Goal: Task Accomplishment & Management: Use online tool/utility

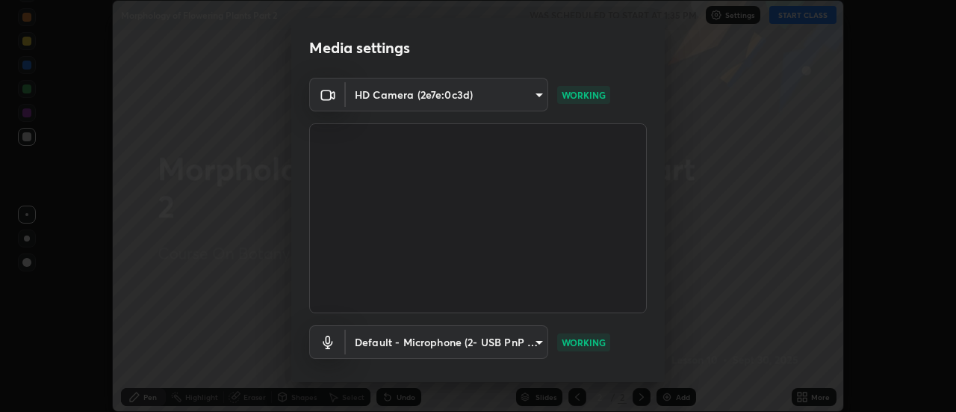
scroll to position [78, 0]
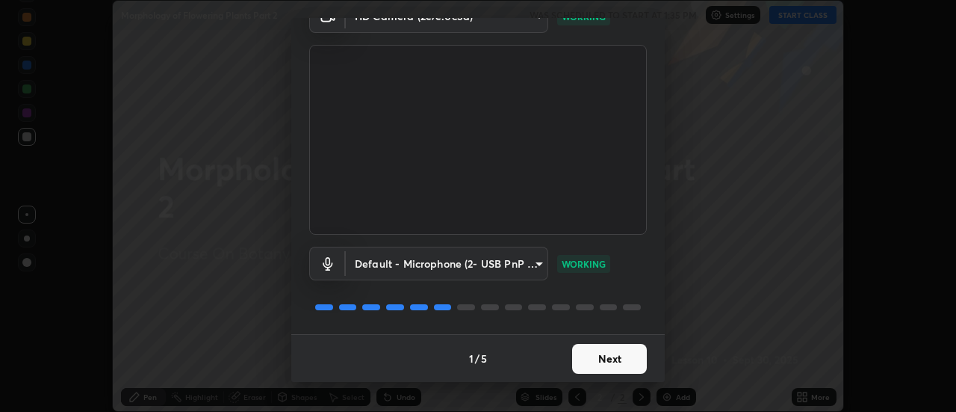
click at [614, 362] on button "Next" at bounding box center [609, 359] width 75 height 30
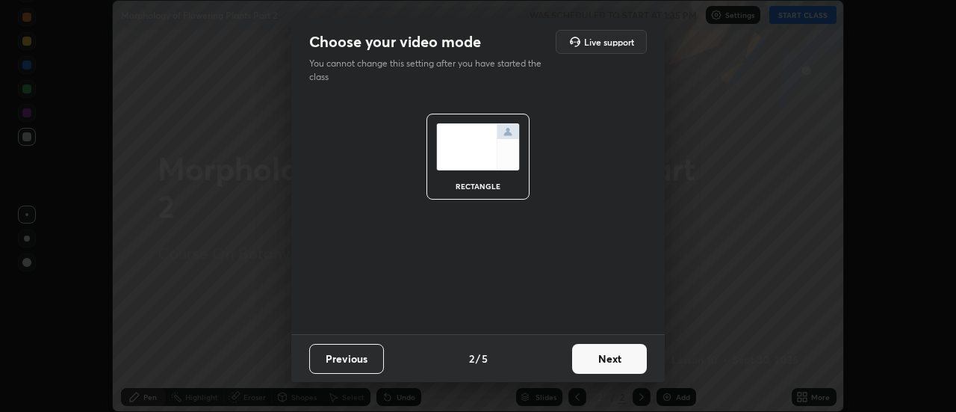
scroll to position [0, 0]
click at [615, 366] on button "Next" at bounding box center [609, 359] width 75 height 30
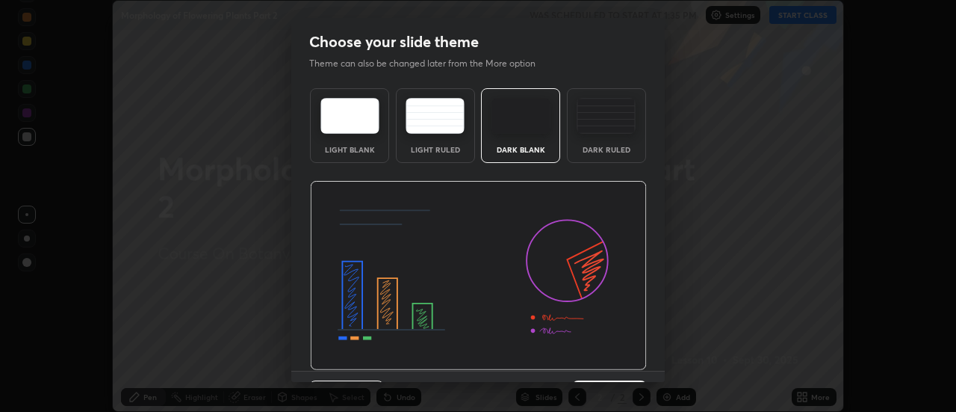
scroll to position [37, 0]
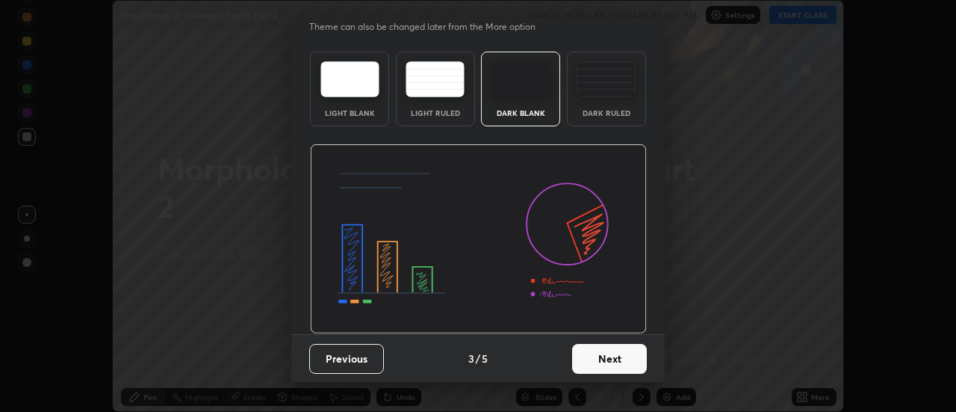
click at [601, 355] on button "Next" at bounding box center [609, 359] width 75 height 30
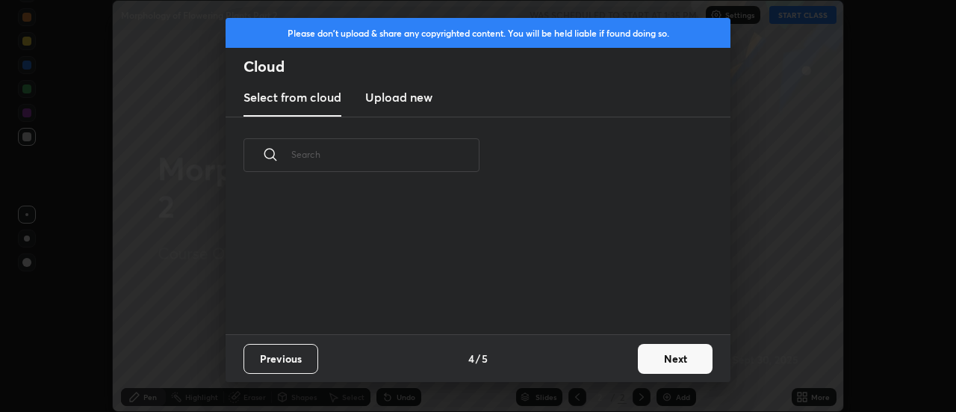
scroll to position [140, 480]
click at [405, 99] on h3 "Upload new" at bounding box center [398, 97] width 67 height 18
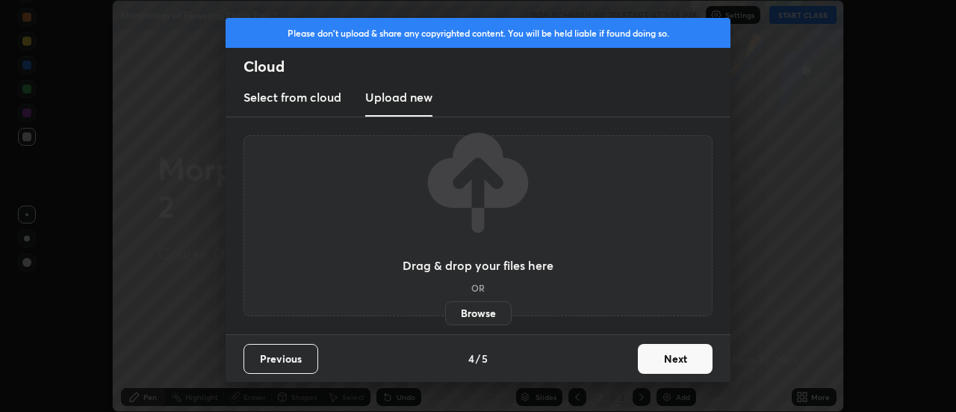
click at [462, 315] on label "Browse" at bounding box center [478, 313] width 66 height 24
click at [445, 315] on input "Browse" at bounding box center [445, 313] width 0 height 24
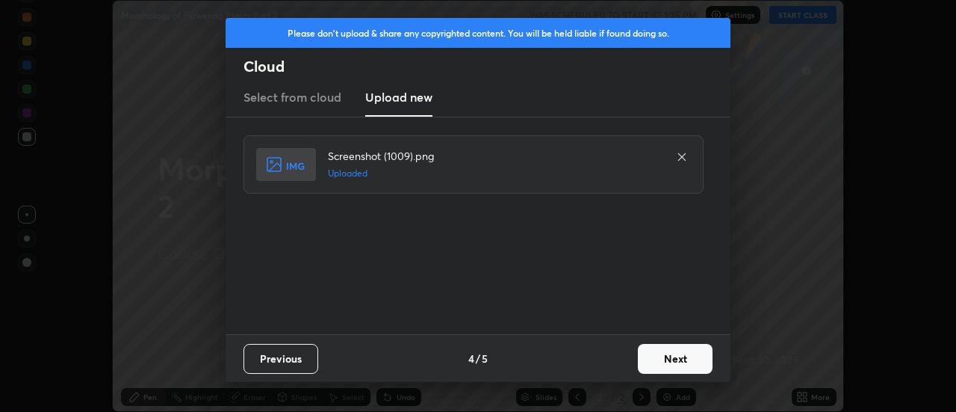
click at [677, 360] on button "Next" at bounding box center [675, 359] width 75 height 30
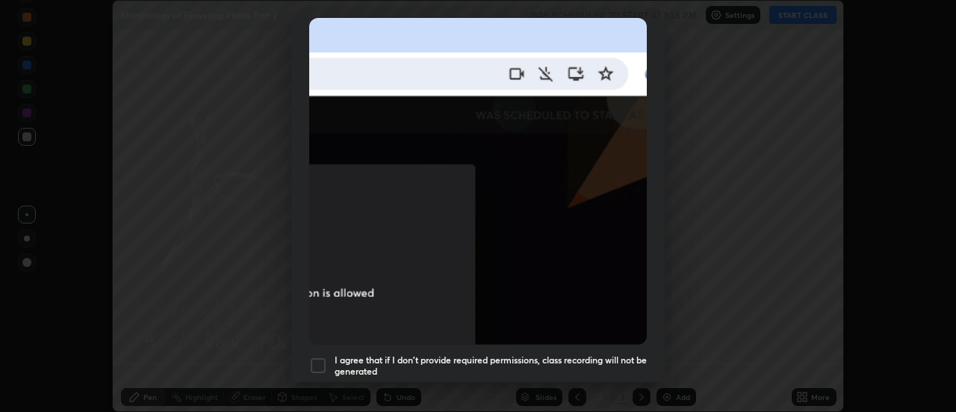
scroll to position [383, 0]
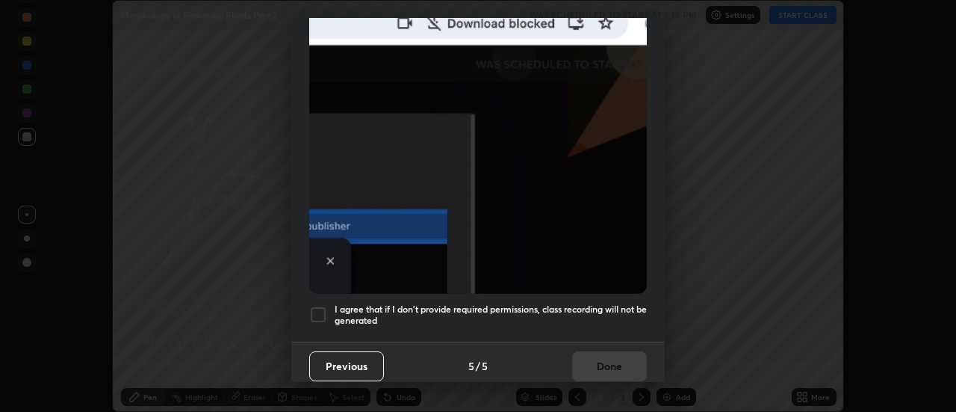
click at [318, 306] on div at bounding box center [318, 315] width 18 height 18
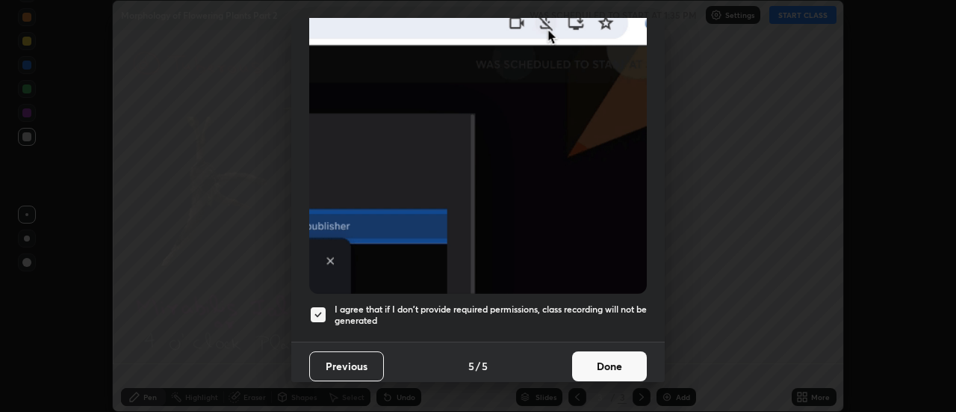
click at [606, 356] on button "Done" at bounding box center [609, 366] width 75 height 30
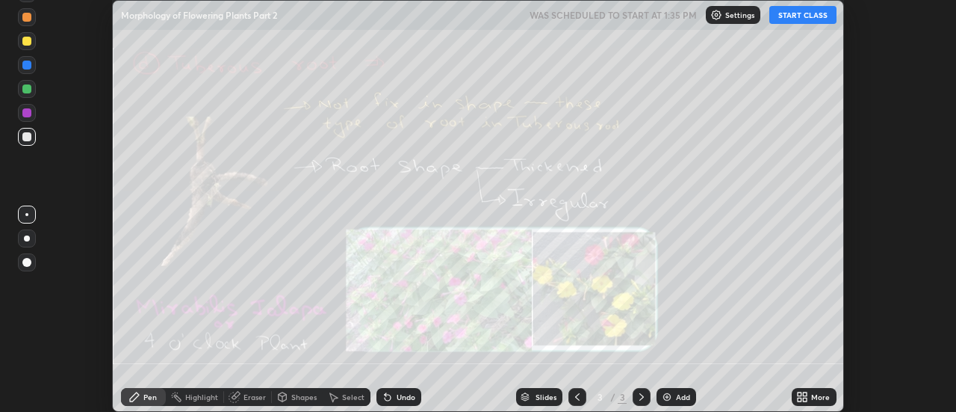
click at [805, 394] on icon at bounding box center [806, 394] width 4 height 4
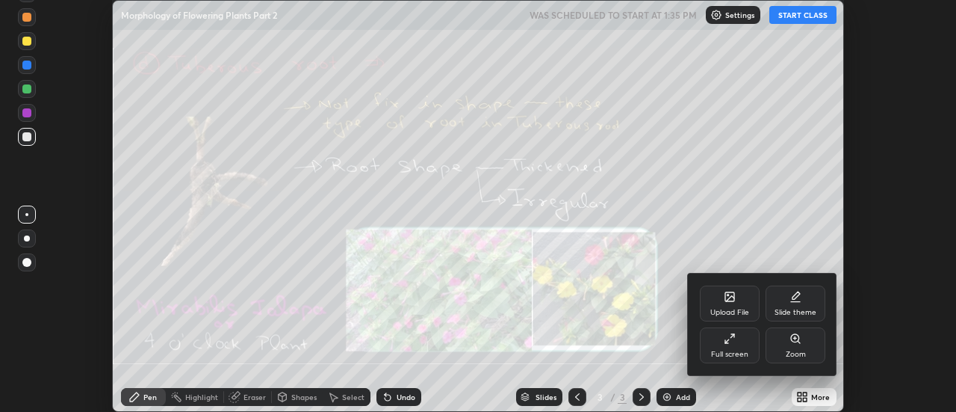
click at [744, 296] on div "Upload File" at bounding box center [730, 303] width 60 height 36
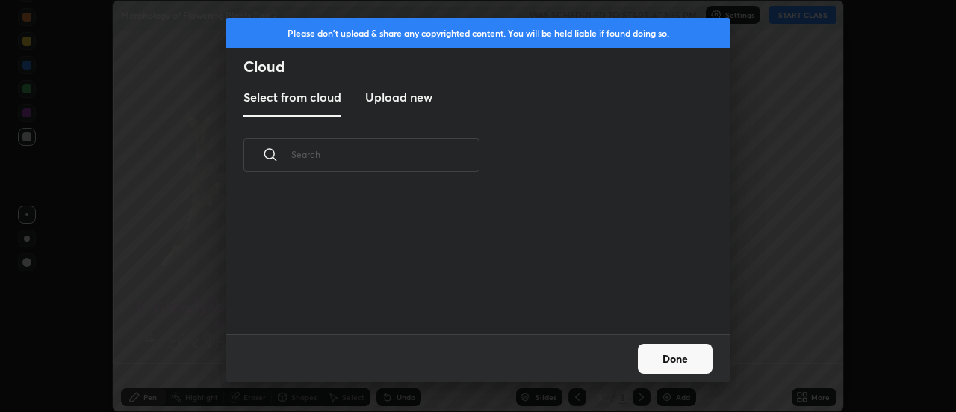
scroll to position [140, 480]
click at [397, 101] on h3 "Upload new" at bounding box center [398, 97] width 67 height 18
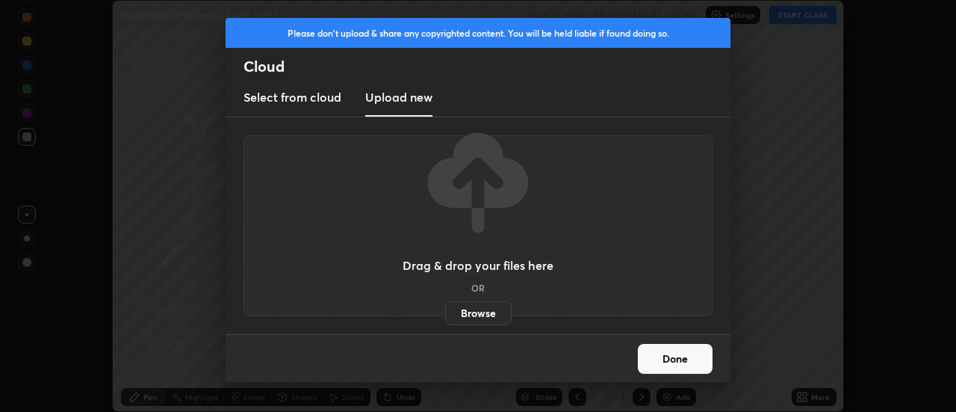
click at [481, 313] on label "Browse" at bounding box center [478, 313] width 66 height 24
click at [445, 313] on input "Browse" at bounding box center [445, 313] width 0 height 24
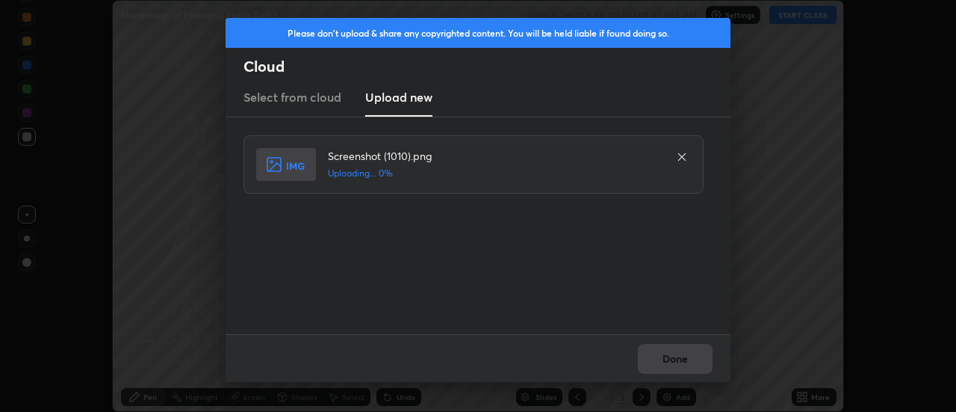
click at [678, 353] on div "Done" at bounding box center [478, 358] width 505 height 48
click at [676, 360] on div "Done" at bounding box center [478, 358] width 505 height 48
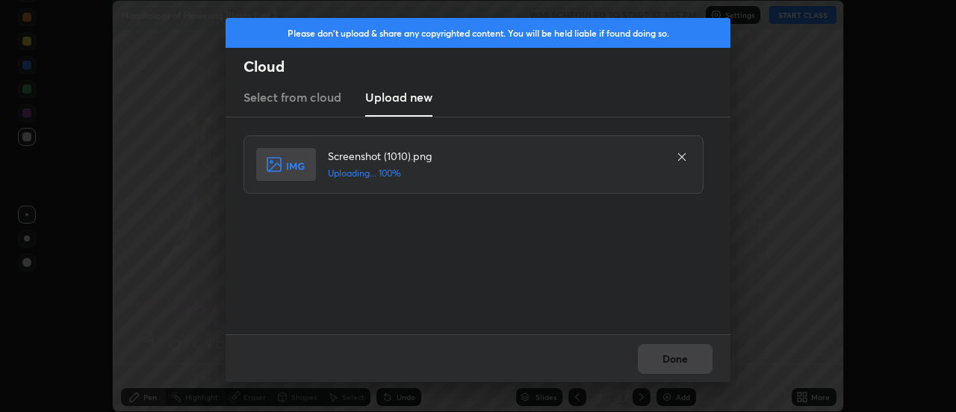
click at [673, 359] on div "Done" at bounding box center [478, 358] width 505 height 48
click at [673, 359] on button "Done" at bounding box center [675, 359] width 75 height 30
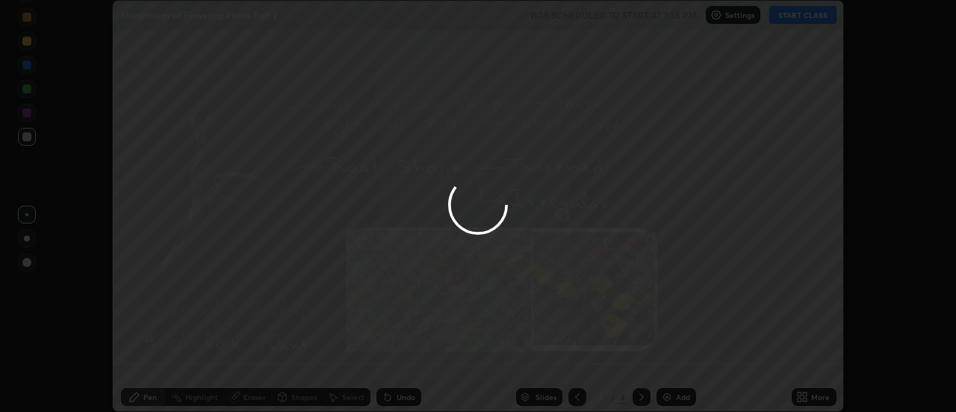
click at [673, 359] on div at bounding box center [478, 206] width 956 height 412
click at [669, 362] on div at bounding box center [478, 206] width 956 height 412
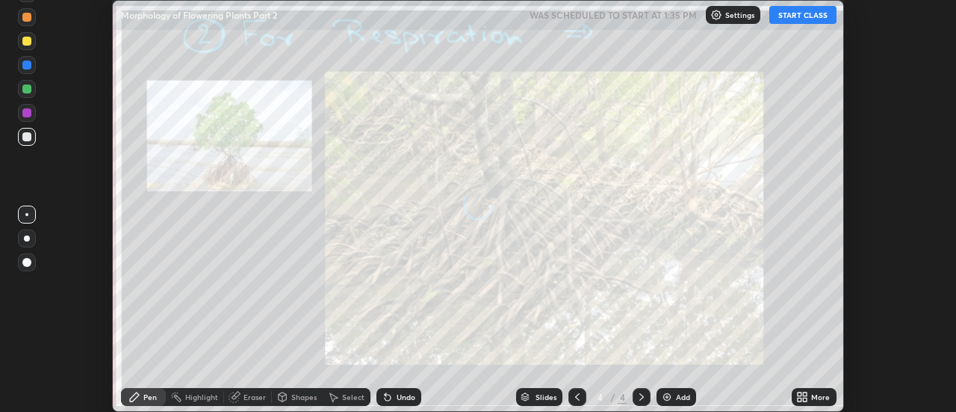
click at [806, 395] on icon at bounding box center [806, 394] width 4 height 4
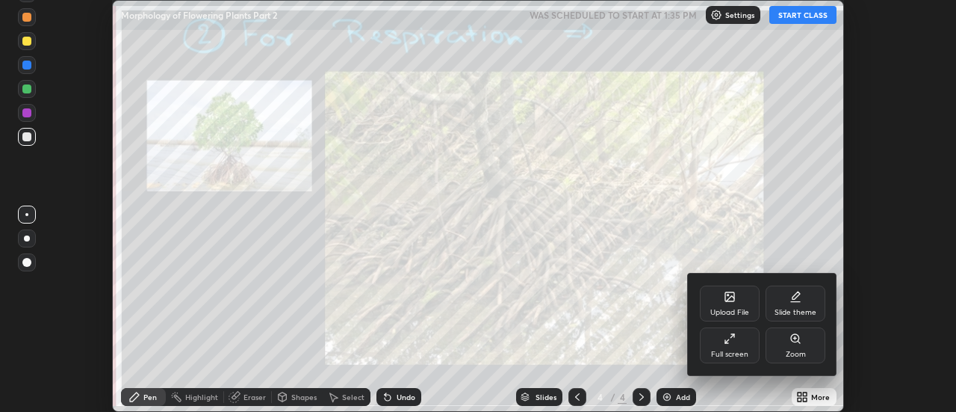
click at [743, 304] on div "Upload File" at bounding box center [730, 303] width 60 height 36
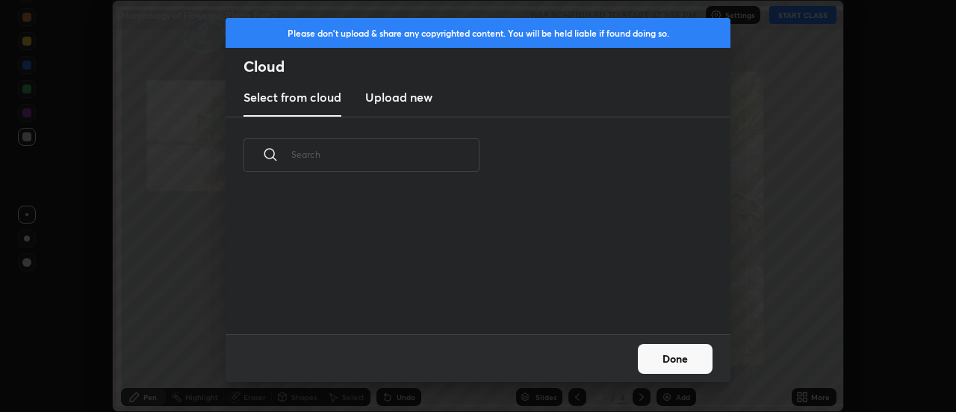
scroll to position [5, 8]
click at [392, 100] on h3 "Upload new" at bounding box center [398, 97] width 67 height 18
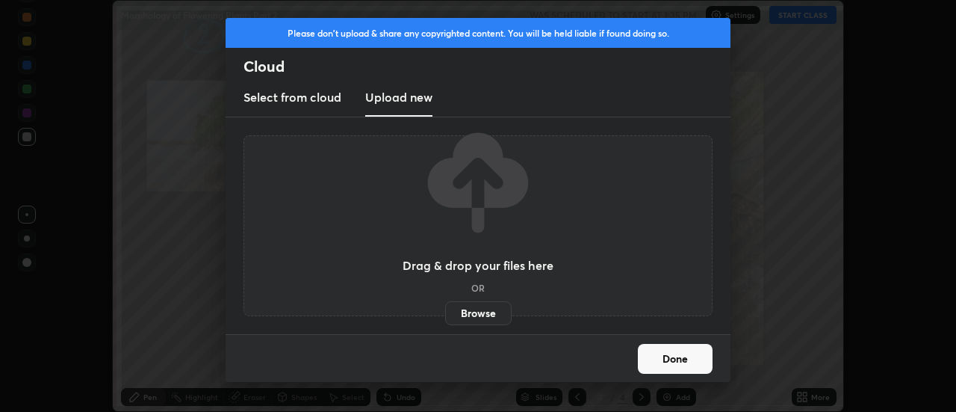
click at [471, 308] on label "Browse" at bounding box center [478, 313] width 66 height 24
click at [445, 308] on input "Browse" at bounding box center [445, 313] width 0 height 24
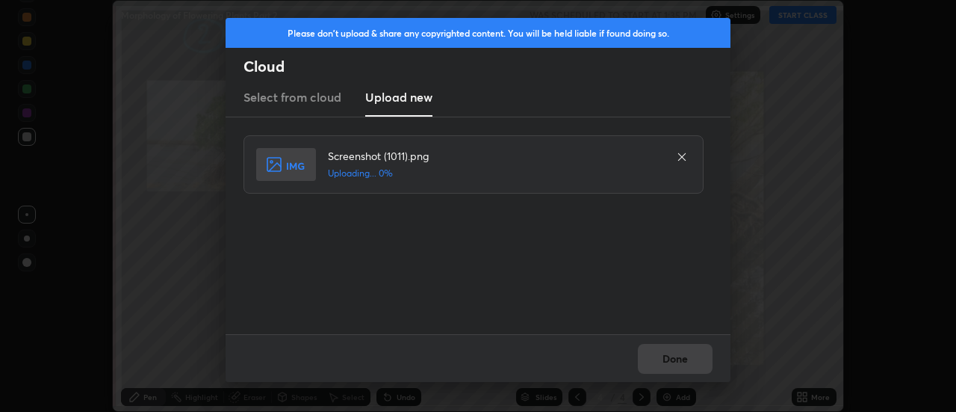
click at [685, 352] on div "Done" at bounding box center [478, 358] width 505 height 48
click at [685, 359] on div "Done" at bounding box center [478, 358] width 505 height 48
click at [684, 362] on button "Done" at bounding box center [675, 359] width 75 height 30
click at [680, 359] on button "Done" at bounding box center [675, 359] width 75 height 30
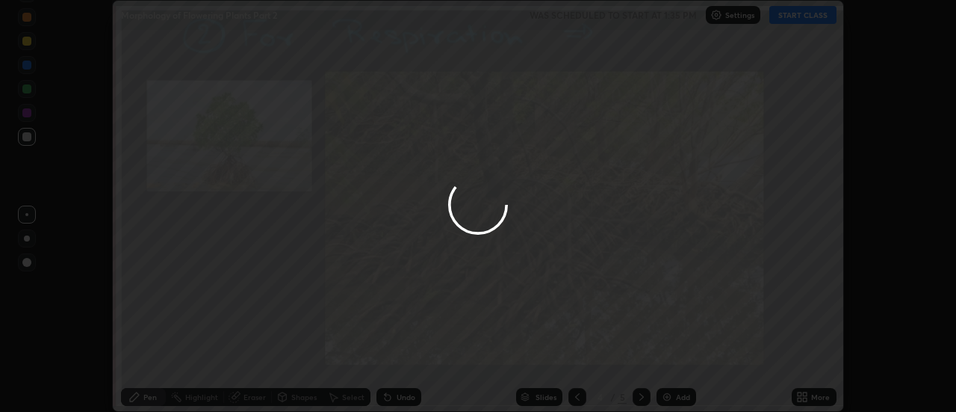
click at [680, 359] on div at bounding box center [478, 206] width 956 height 412
click at [675, 359] on div at bounding box center [478, 206] width 956 height 412
click at [676, 359] on div at bounding box center [478, 206] width 956 height 412
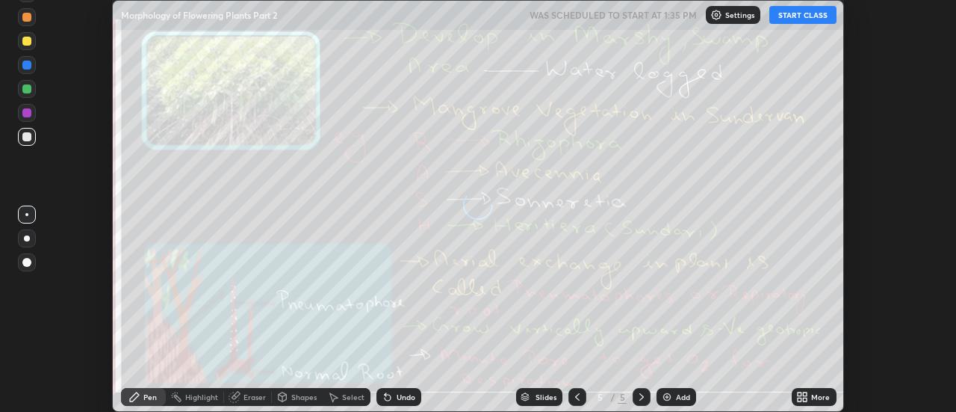
click at [812, 397] on div "More" at bounding box center [820, 396] width 19 height 7
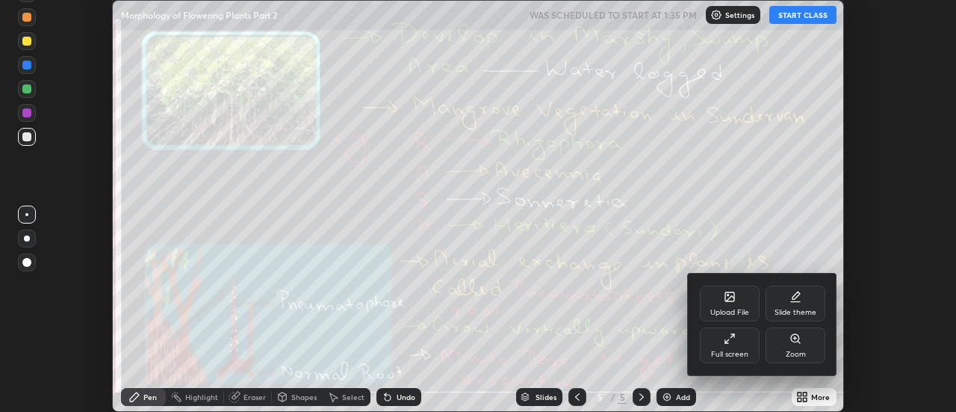
click at [744, 305] on div "Upload File" at bounding box center [730, 303] width 60 height 36
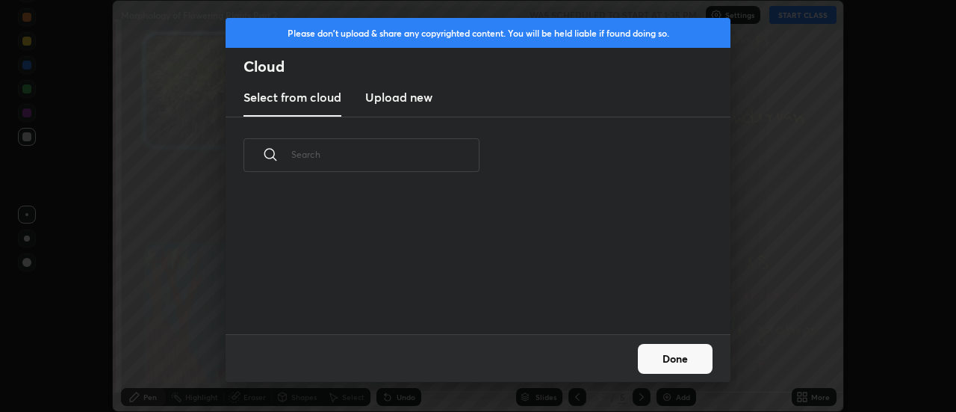
scroll to position [140, 480]
click at [389, 100] on h3 "Upload new" at bounding box center [398, 97] width 67 height 18
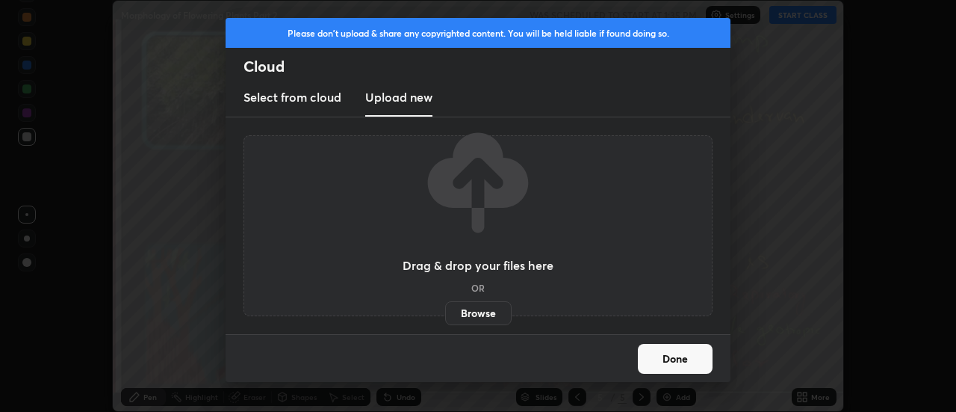
click at [471, 310] on label "Browse" at bounding box center [478, 313] width 66 height 24
click at [445, 310] on input "Browse" at bounding box center [445, 313] width 0 height 24
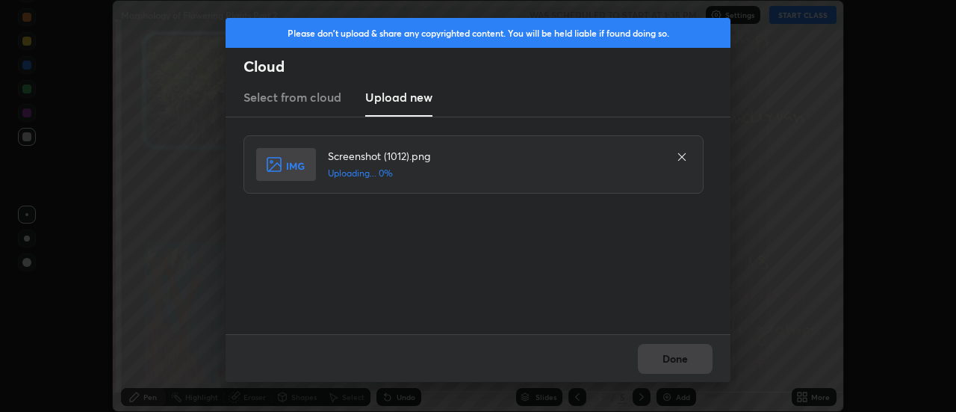
click at [673, 356] on div "Done" at bounding box center [478, 358] width 505 height 48
click at [672, 359] on div "Done" at bounding box center [478, 358] width 505 height 48
click at [672, 359] on button "Done" at bounding box center [675, 359] width 75 height 30
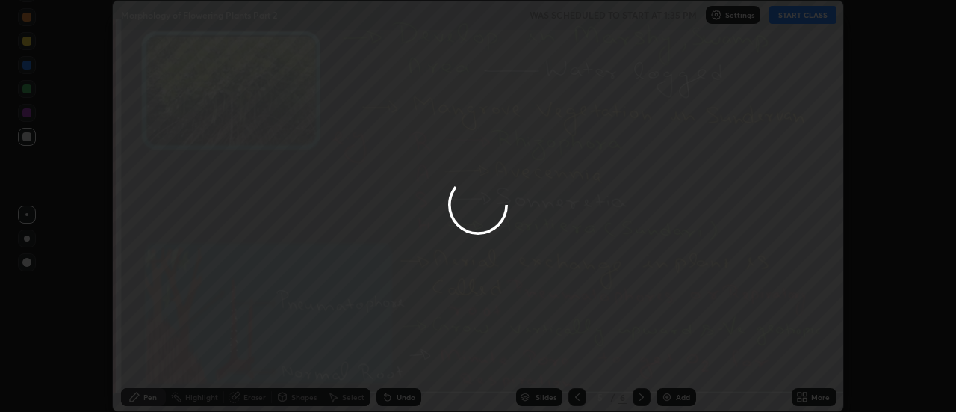
click at [669, 359] on div at bounding box center [478, 206] width 956 height 412
click at [667, 357] on div at bounding box center [478, 206] width 956 height 412
click at [669, 356] on div at bounding box center [478, 206] width 956 height 412
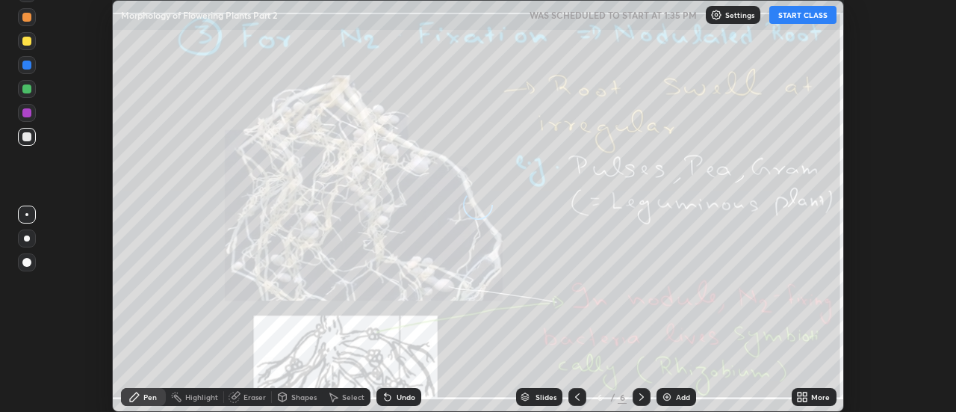
click at [805, 394] on icon at bounding box center [806, 394] width 4 height 4
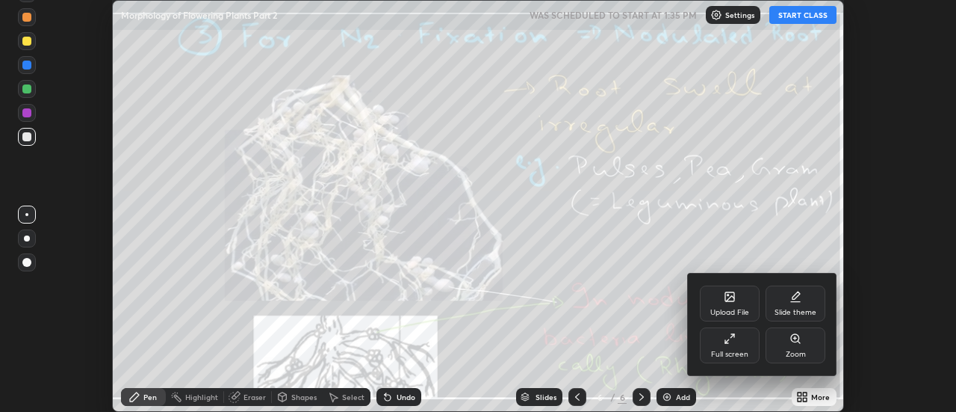
click at [738, 301] on div "Upload File" at bounding box center [730, 303] width 60 height 36
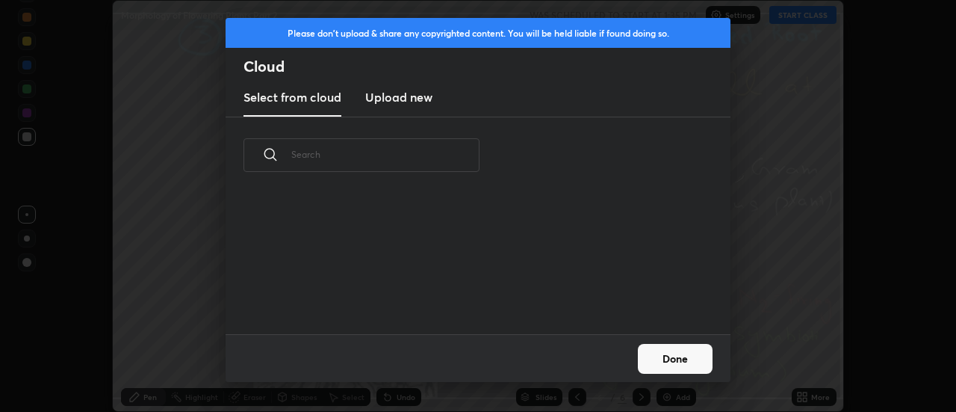
click at [400, 100] on h3 "Upload new" at bounding box center [398, 97] width 67 height 18
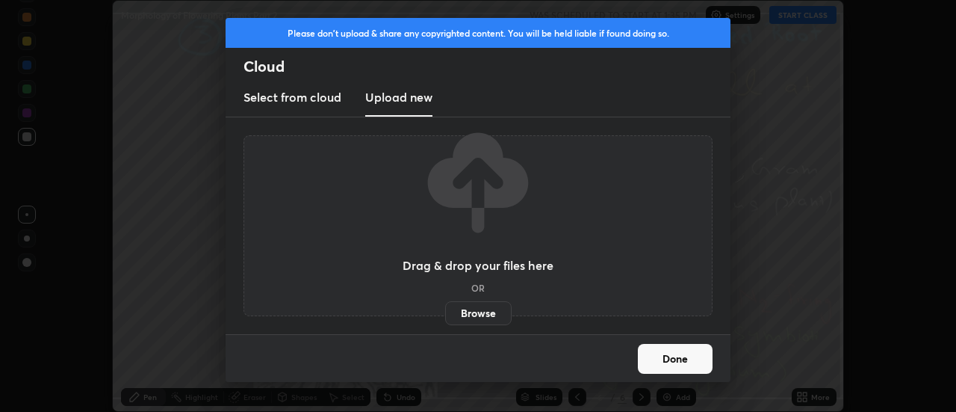
click at [477, 312] on label "Browse" at bounding box center [478, 313] width 66 height 24
click at [445, 312] on input "Browse" at bounding box center [445, 313] width 0 height 24
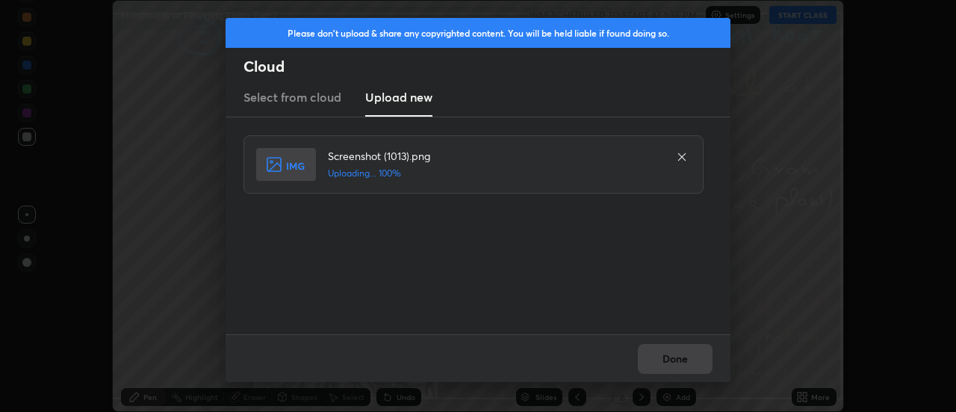
click at [682, 359] on div "Done" at bounding box center [478, 358] width 505 height 48
click at [679, 359] on div "Done" at bounding box center [478, 358] width 505 height 48
click at [680, 359] on div "Done" at bounding box center [478, 358] width 505 height 48
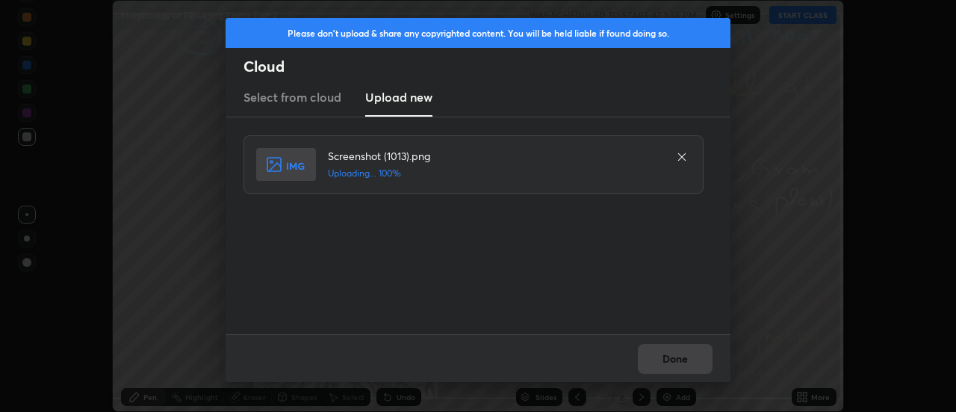
click at [680, 359] on button "Done" at bounding box center [675, 359] width 75 height 30
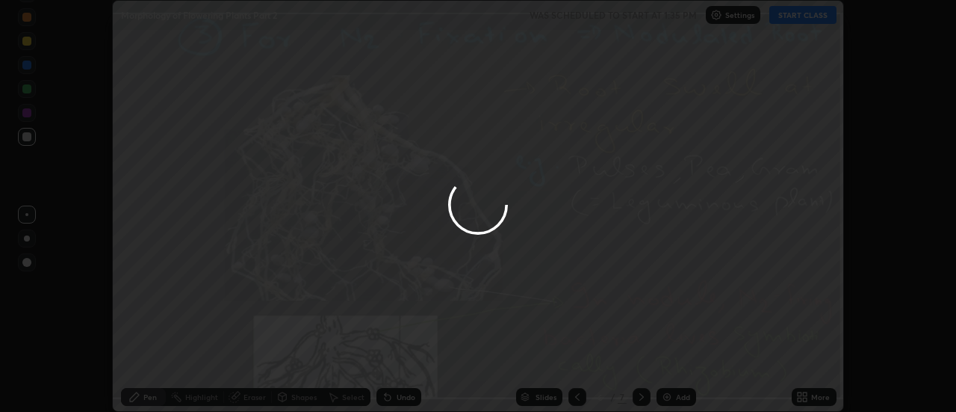
click at [680, 359] on button "Done" at bounding box center [675, 359] width 75 height 30
click at [676, 360] on div at bounding box center [478, 206] width 956 height 412
click at [678, 358] on div at bounding box center [478, 206] width 956 height 412
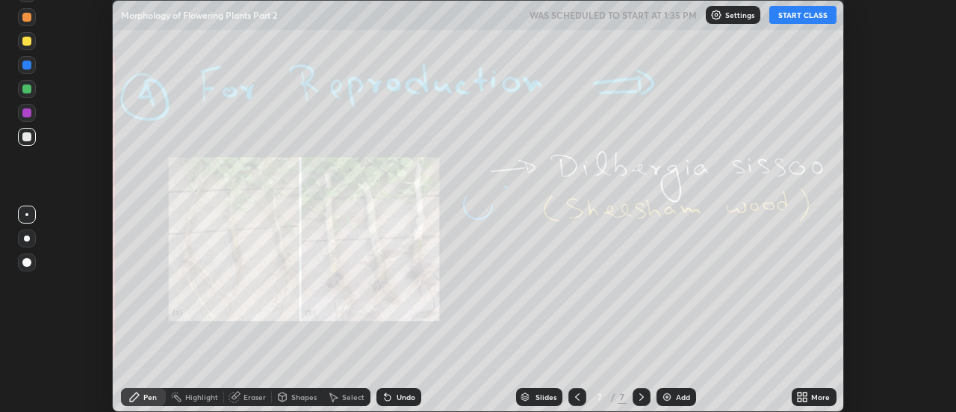
click at [815, 395] on div "More" at bounding box center [820, 396] width 19 height 7
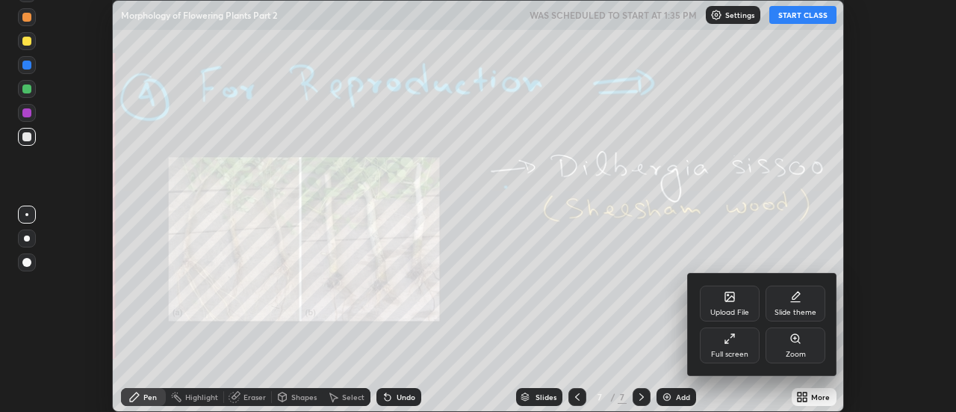
click at [739, 303] on div "Upload File" at bounding box center [730, 303] width 60 height 36
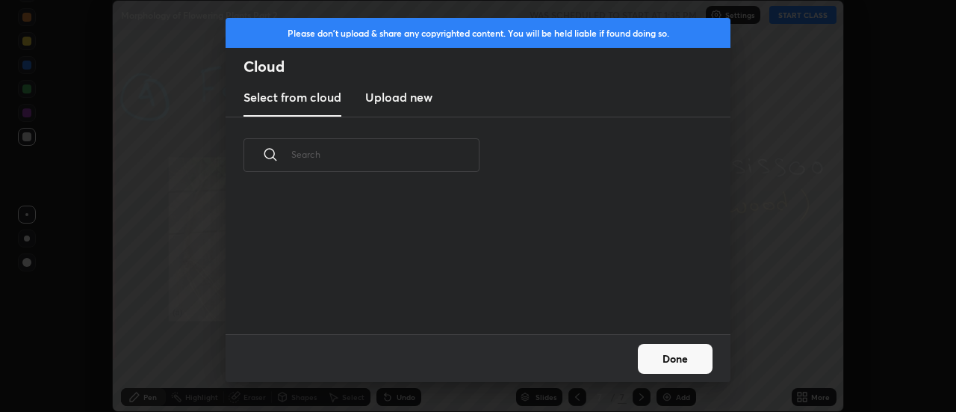
scroll to position [5, 8]
click at [397, 99] on h3 "Upload new" at bounding box center [398, 97] width 67 height 18
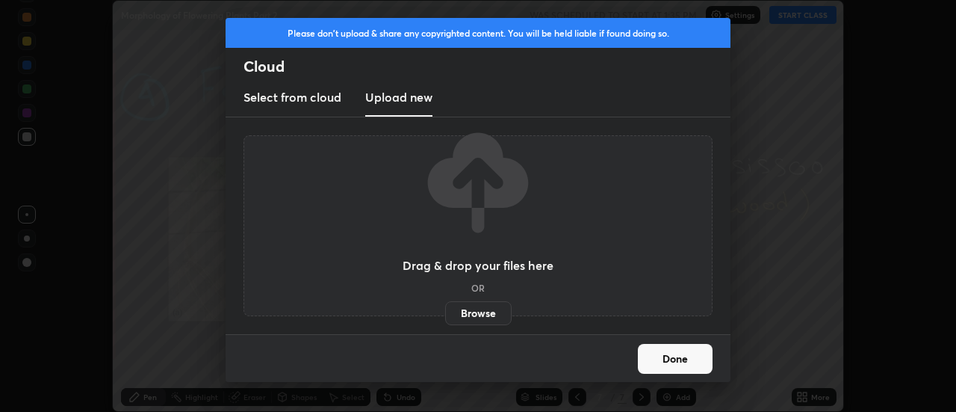
click at [478, 311] on label "Browse" at bounding box center [478, 313] width 66 height 24
click at [445, 311] on input "Browse" at bounding box center [445, 313] width 0 height 24
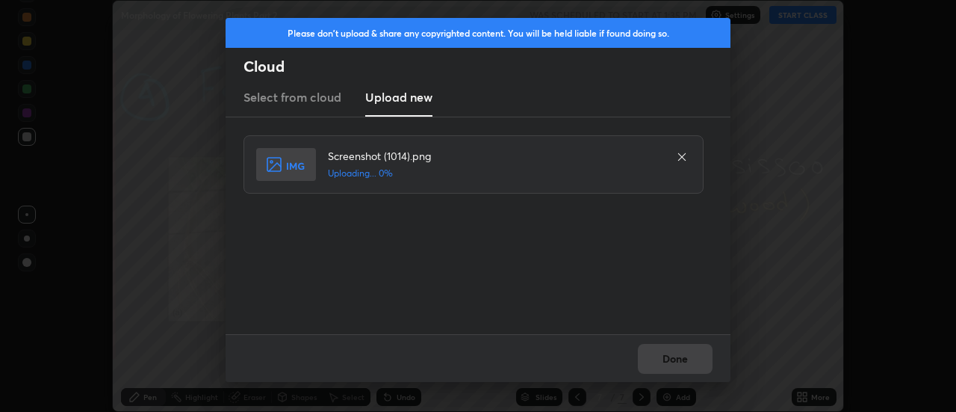
click at [678, 356] on div "Done" at bounding box center [478, 358] width 505 height 48
click at [676, 357] on div "Done" at bounding box center [478, 358] width 505 height 48
click at [672, 356] on div "Done" at bounding box center [478, 358] width 505 height 48
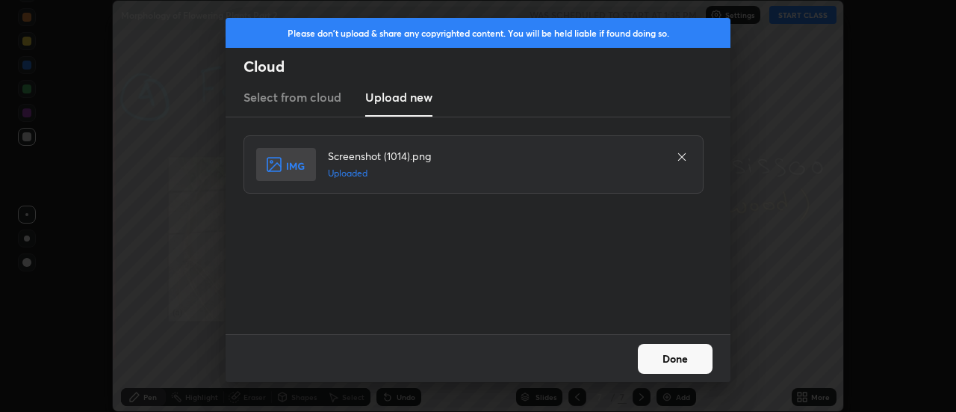
click at [669, 356] on button "Done" at bounding box center [675, 359] width 75 height 30
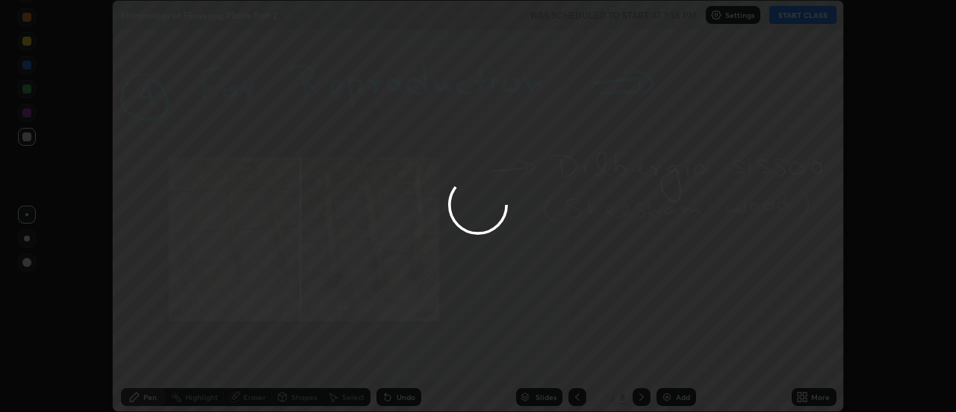
click at [669, 356] on button "Done" at bounding box center [675, 359] width 75 height 30
click at [672, 359] on div at bounding box center [478, 206] width 956 height 412
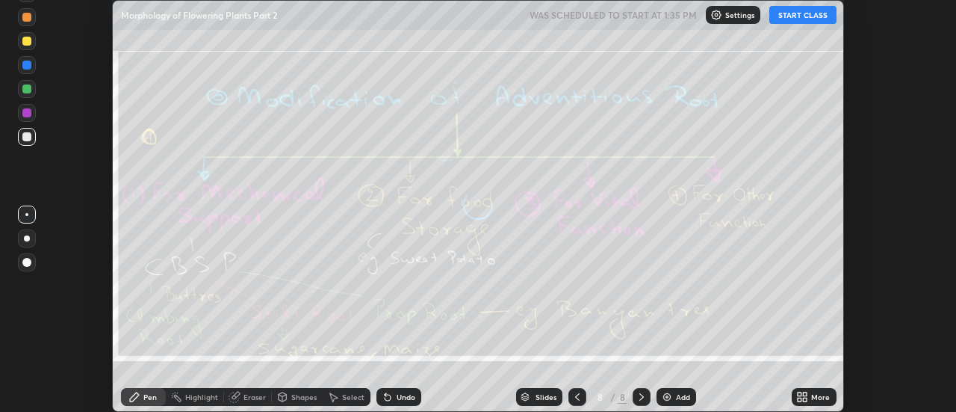
click at [805, 394] on icon at bounding box center [806, 394] width 4 height 4
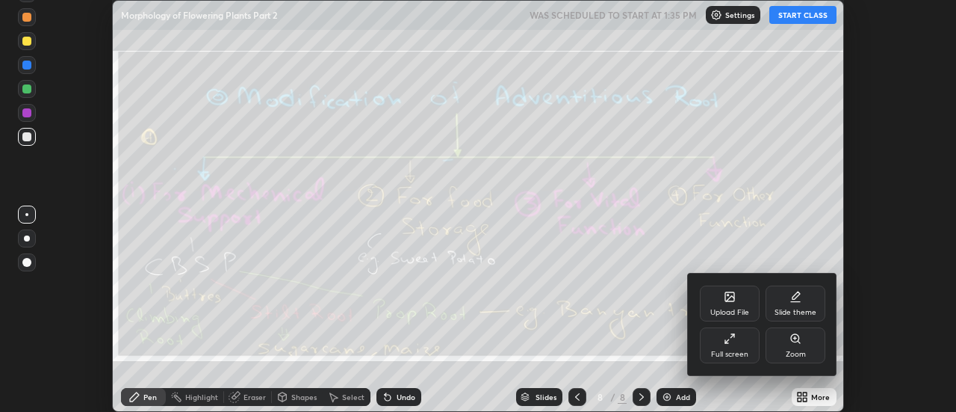
click at [737, 303] on div "Upload File" at bounding box center [730, 303] width 60 height 36
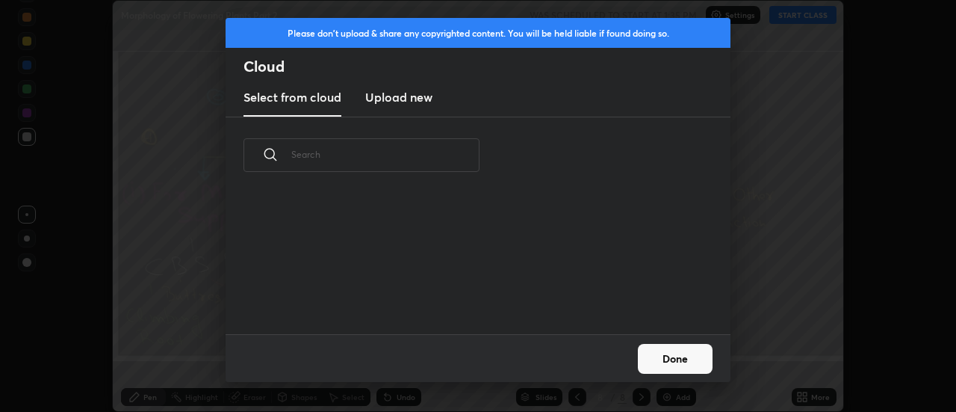
scroll to position [140, 480]
click at [403, 105] on h3 "Upload new" at bounding box center [398, 97] width 67 height 18
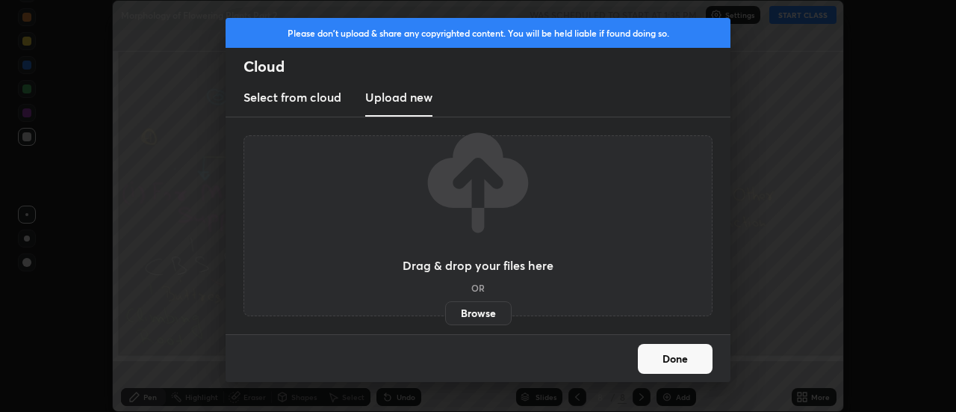
click at [488, 312] on label "Browse" at bounding box center [478, 313] width 66 height 24
click at [445, 312] on input "Browse" at bounding box center [445, 313] width 0 height 24
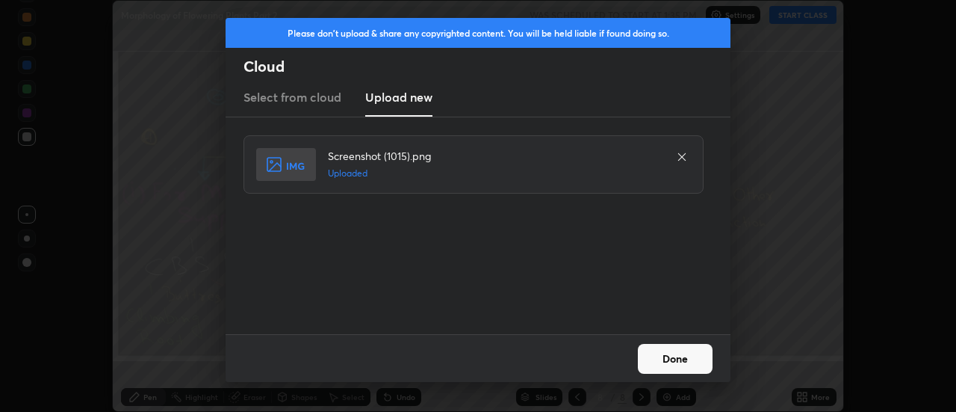
click at [680, 359] on button "Done" at bounding box center [675, 359] width 75 height 30
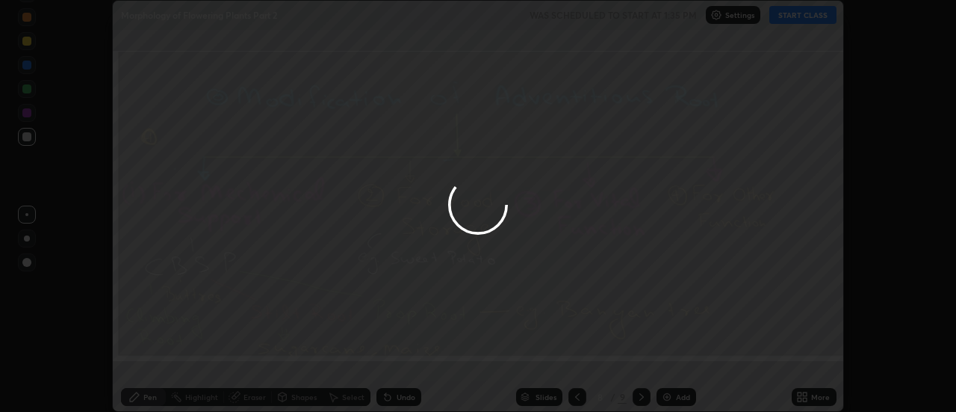
click at [681, 356] on div at bounding box center [478, 206] width 956 height 412
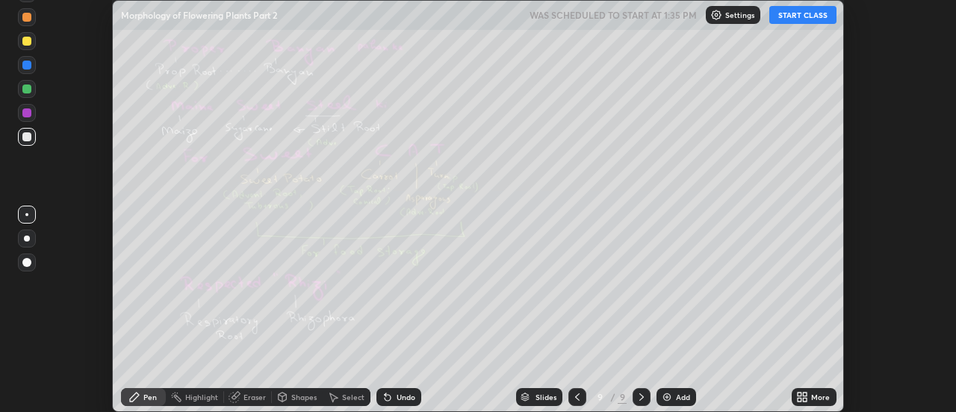
click at [814, 393] on div "More" at bounding box center [820, 396] width 19 height 7
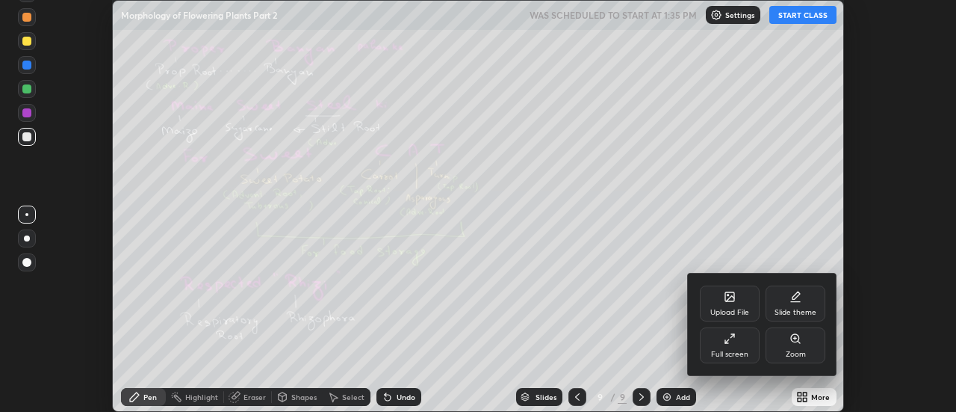
click at [742, 297] on div "Upload File" at bounding box center [730, 303] width 60 height 36
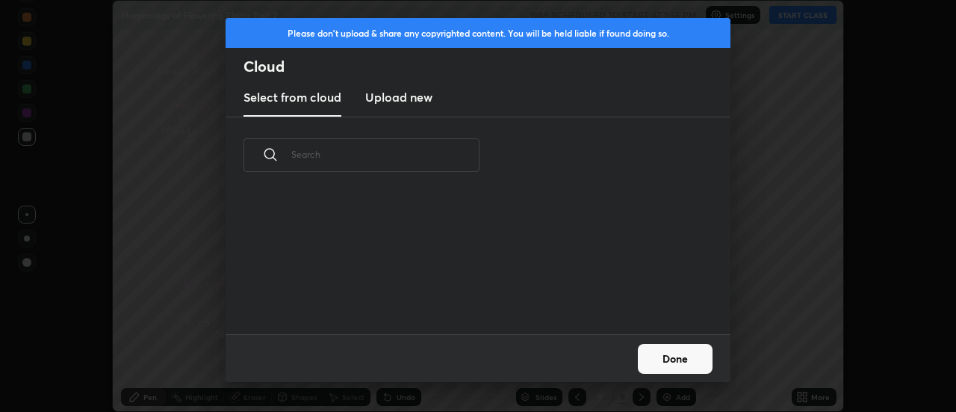
click at [400, 99] on h3 "Upload new" at bounding box center [398, 97] width 67 height 18
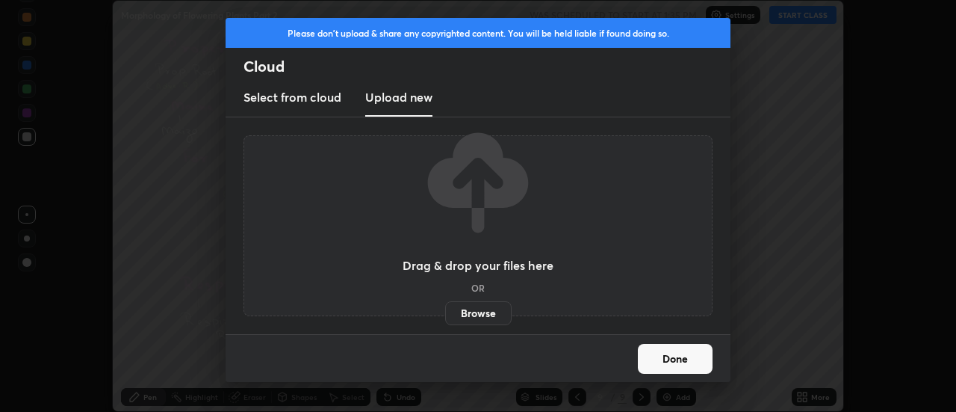
click at [478, 312] on label "Browse" at bounding box center [478, 313] width 66 height 24
click at [445, 312] on input "Browse" at bounding box center [445, 313] width 0 height 24
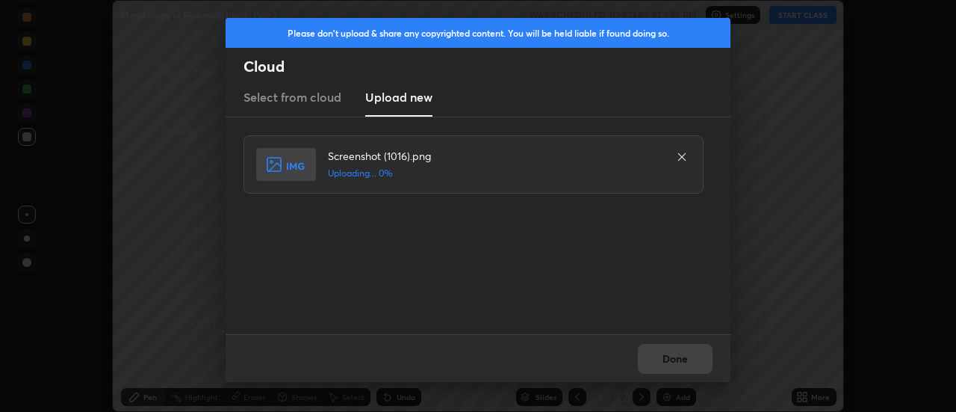
click at [685, 358] on div "Done" at bounding box center [478, 358] width 505 height 48
click at [681, 359] on div "Done" at bounding box center [478, 358] width 505 height 48
click at [677, 356] on div "Done" at bounding box center [478, 358] width 505 height 48
click at [675, 355] on div "Done" at bounding box center [478, 358] width 505 height 48
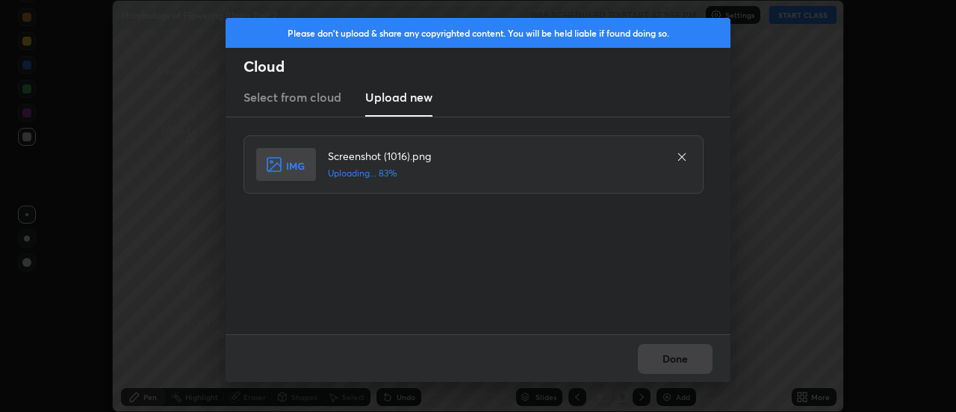
click at [670, 357] on div "Done" at bounding box center [478, 358] width 505 height 48
click at [664, 358] on button "Done" at bounding box center [675, 359] width 75 height 30
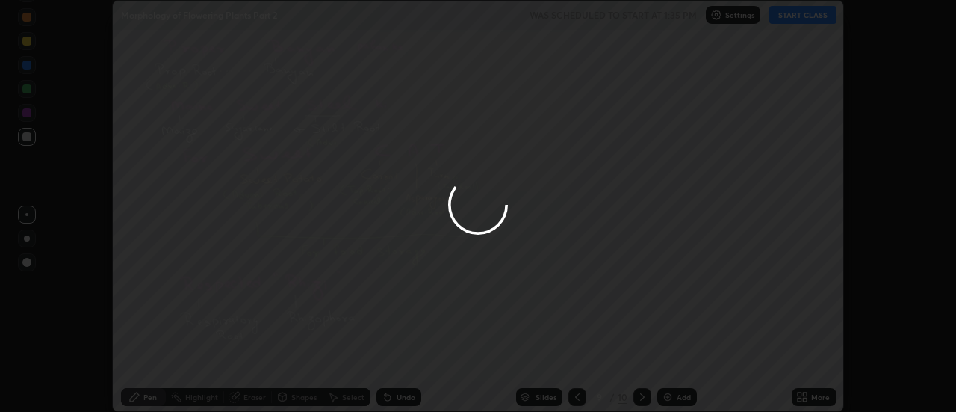
click at [668, 363] on div at bounding box center [478, 206] width 956 height 412
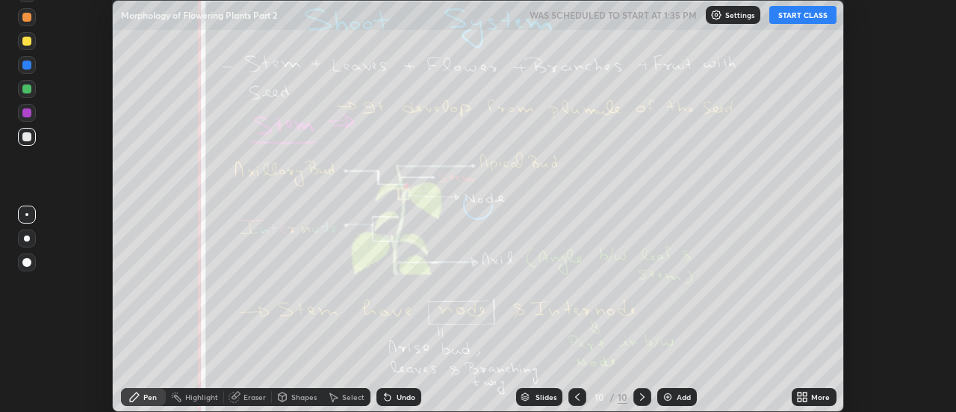
click at [805, 394] on icon at bounding box center [806, 394] width 4 height 4
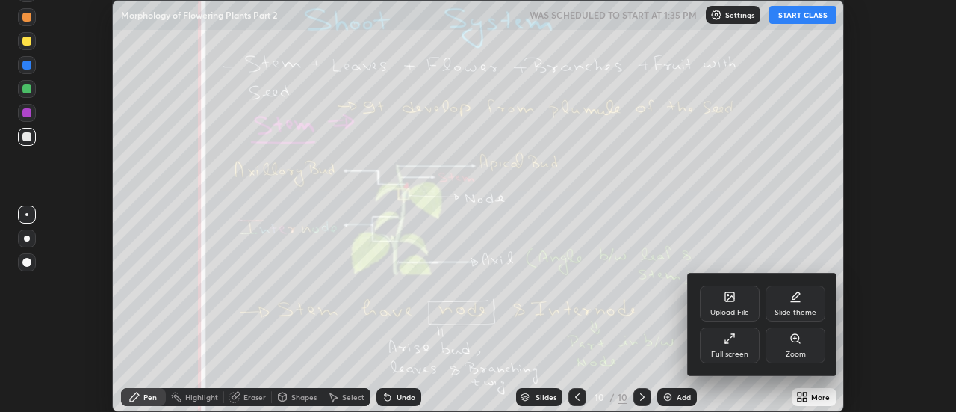
click at [743, 302] on div "Upload File" at bounding box center [730, 303] width 60 height 36
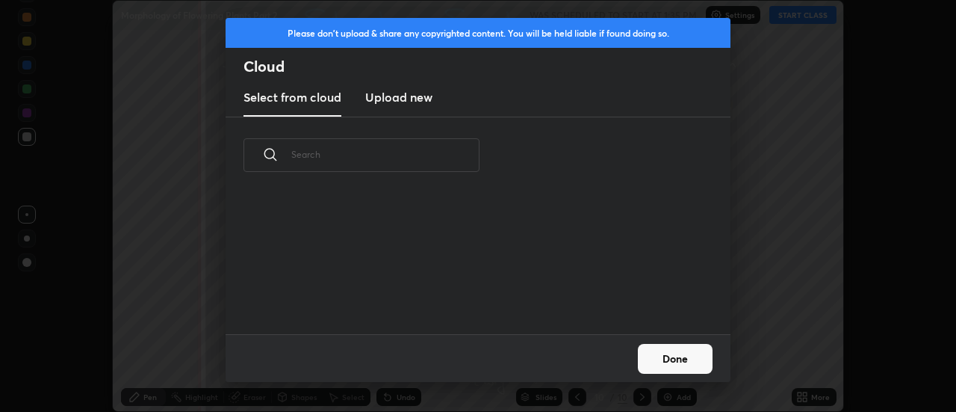
click at [403, 99] on h3 "Upload new" at bounding box center [398, 97] width 67 height 18
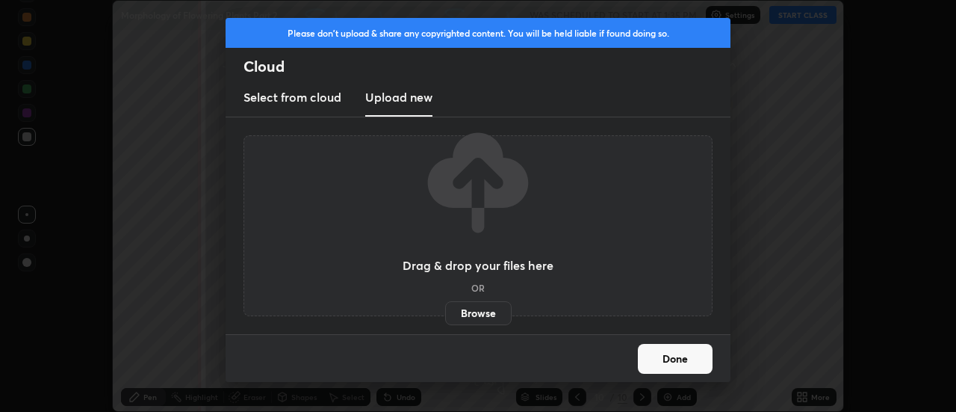
click at [471, 309] on label "Browse" at bounding box center [478, 313] width 66 height 24
click at [445, 309] on input "Browse" at bounding box center [445, 313] width 0 height 24
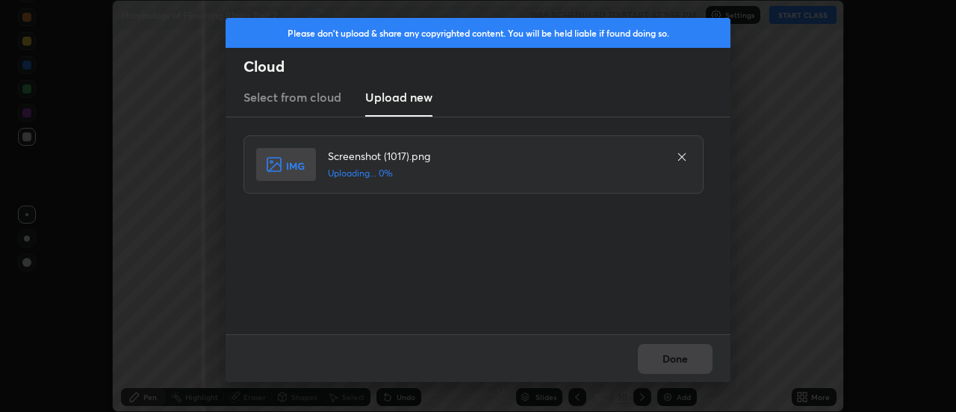
click at [672, 360] on div "Done" at bounding box center [478, 358] width 505 height 48
click at [672, 360] on button "Done" at bounding box center [675, 359] width 75 height 30
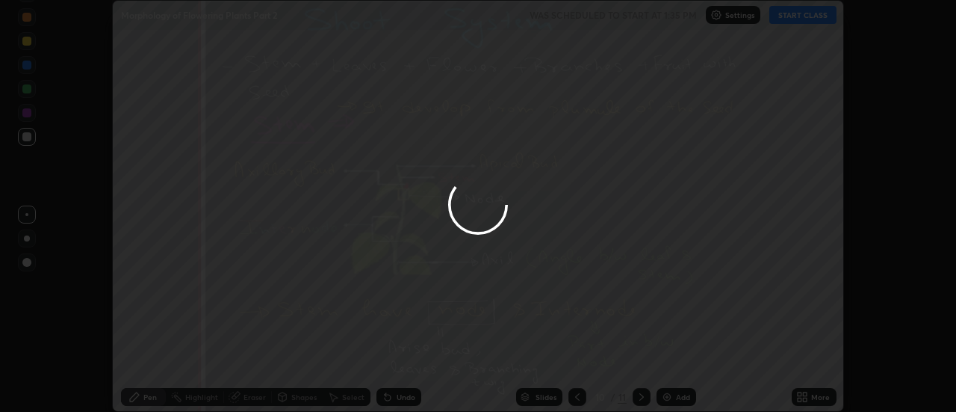
click at [672, 359] on div at bounding box center [478, 206] width 956 height 412
click at [672, 358] on div at bounding box center [478, 206] width 956 height 412
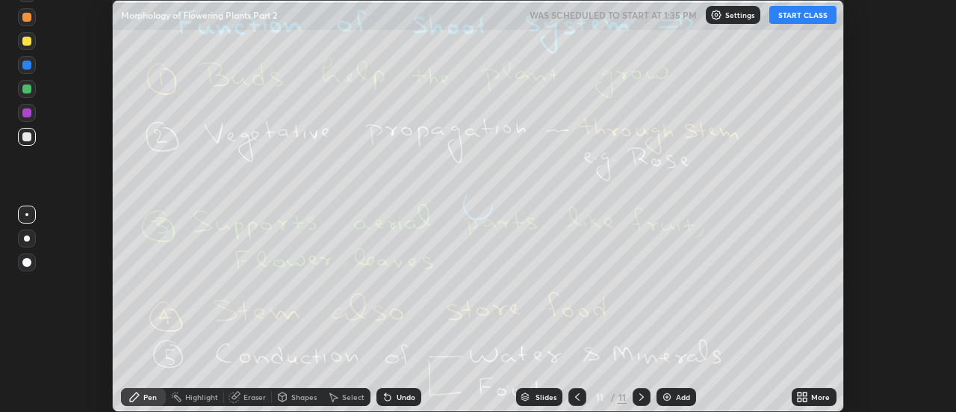
click at [808, 392] on icon at bounding box center [806, 394] width 4 height 4
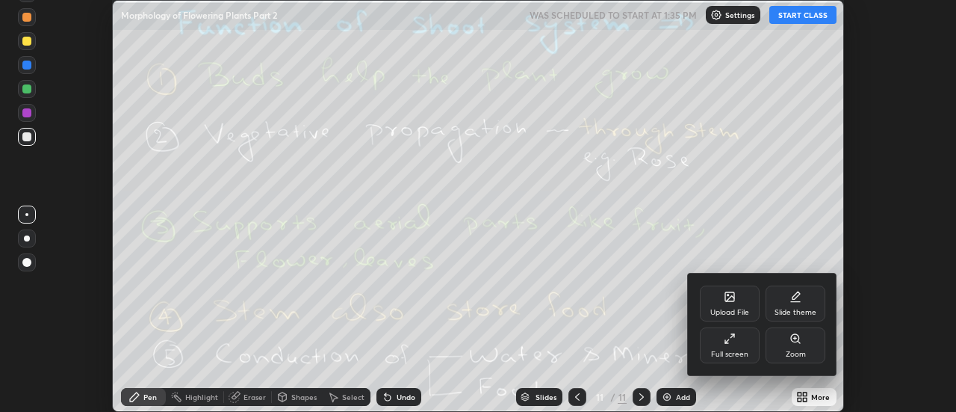
click at [740, 302] on div "Upload File" at bounding box center [730, 303] width 60 height 36
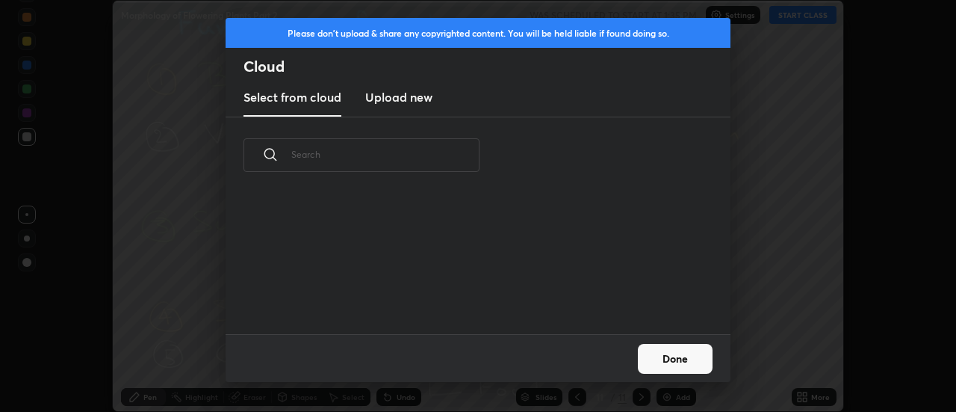
click at [394, 100] on h3 "Upload new" at bounding box center [398, 97] width 67 height 18
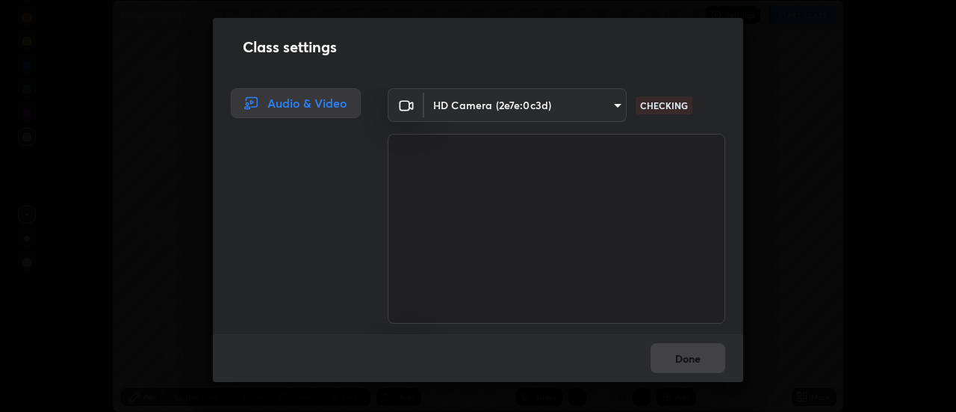
click at [460, 311] on video at bounding box center [557, 229] width 338 height 190
click at [690, 358] on div "Done" at bounding box center [478, 358] width 530 height 48
click at [687, 359] on div "Done" at bounding box center [478, 358] width 530 height 48
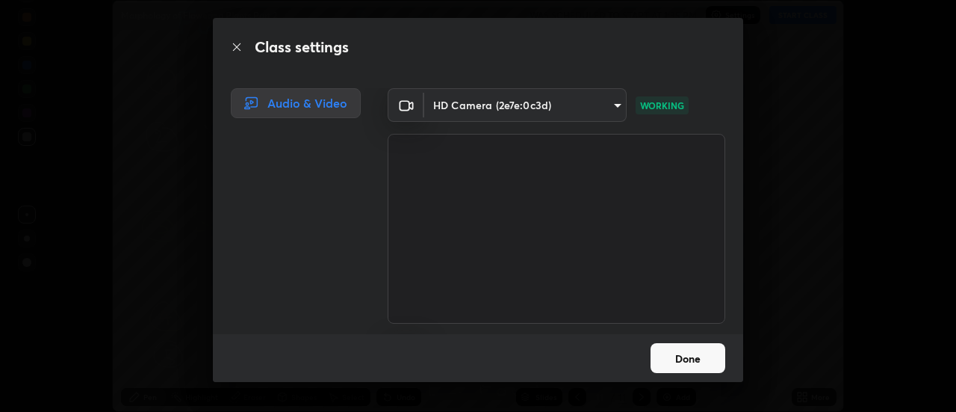
click at [683, 360] on button "Done" at bounding box center [688, 358] width 75 height 30
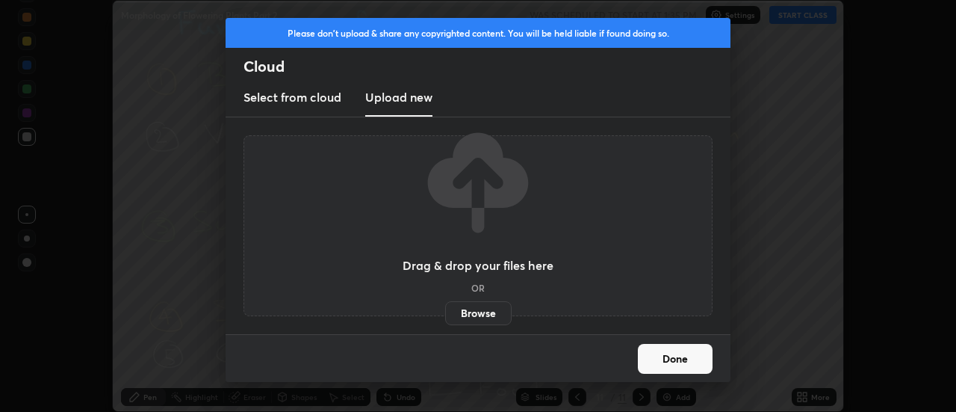
click at [480, 314] on label "Browse" at bounding box center [478, 313] width 66 height 24
click at [445, 314] on input "Browse" at bounding box center [445, 313] width 0 height 24
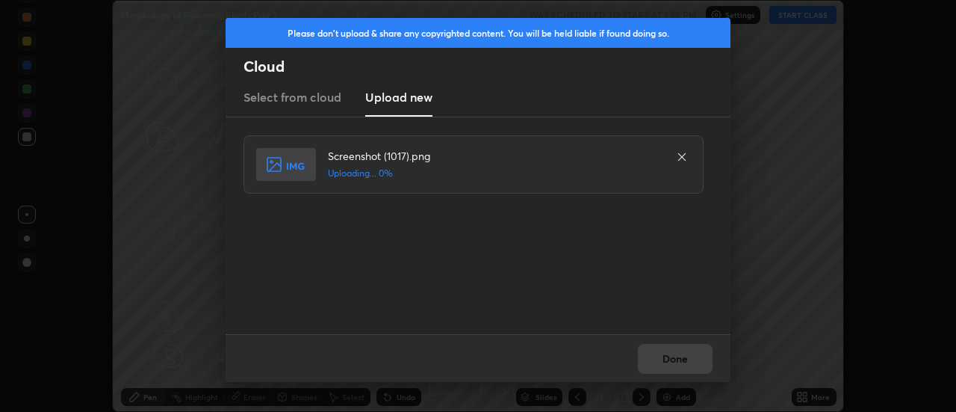
click at [675, 356] on div "Done" at bounding box center [478, 358] width 505 height 48
click at [675, 360] on div "Done" at bounding box center [478, 358] width 505 height 48
click at [673, 364] on div "Done" at bounding box center [478, 358] width 505 height 48
click at [674, 362] on button "Done" at bounding box center [675, 359] width 75 height 30
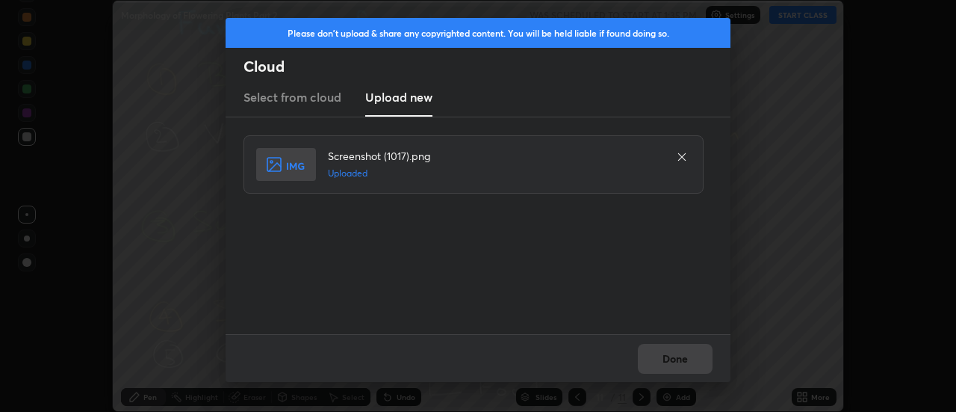
click at [672, 359] on button "Done" at bounding box center [675, 359] width 75 height 30
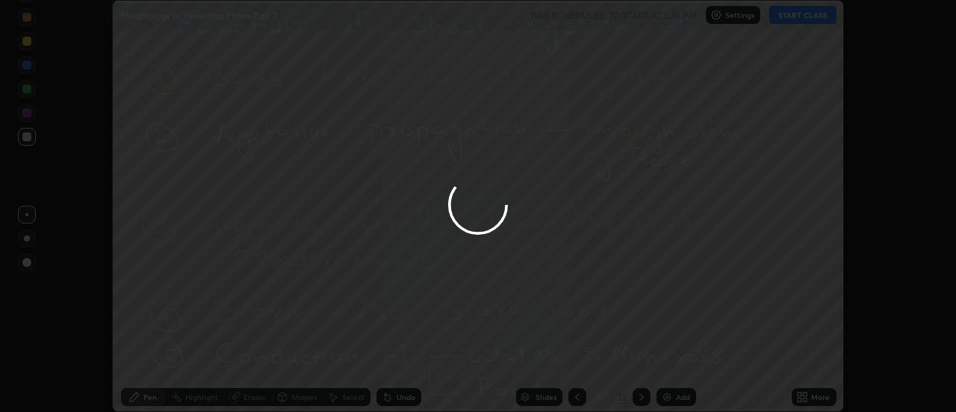
click at [669, 356] on div at bounding box center [478, 206] width 956 height 412
click at [668, 354] on div at bounding box center [478, 206] width 956 height 412
click at [667, 355] on div at bounding box center [478, 206] width 956 height 412
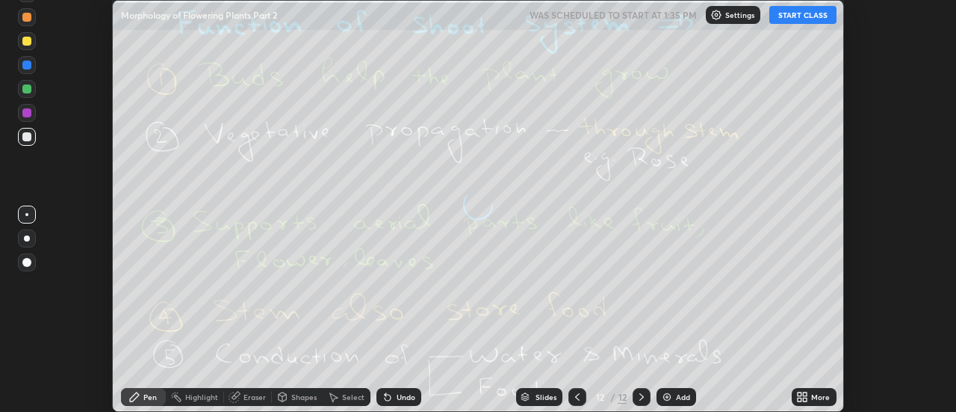
click at [805, 394] on icon at bounding box center [806, 394] width 4 height 4
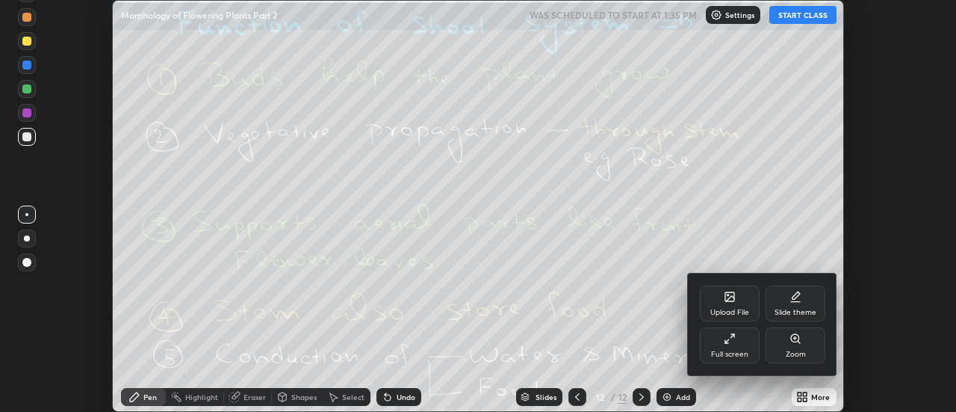
click at [737, 302] on div "Upload File" at bounding box center [730, 303] width 60 height 36
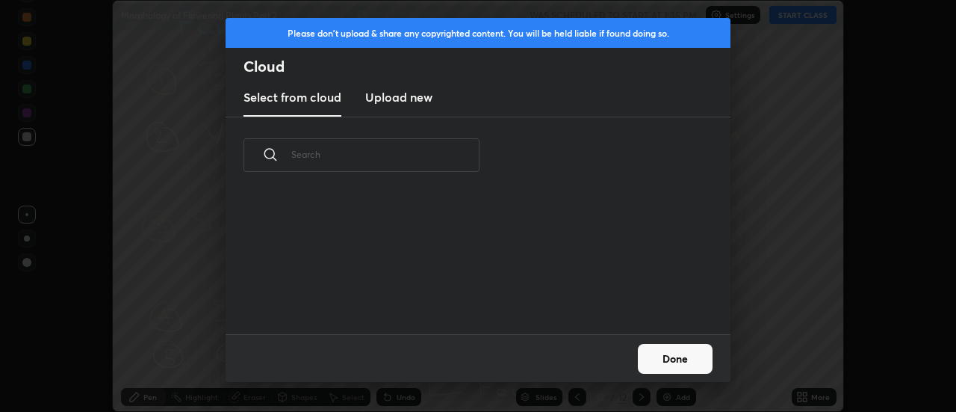
click at [399, 101] on h3 "Upload new" at bounding box center [398, 97] width 67 height 18
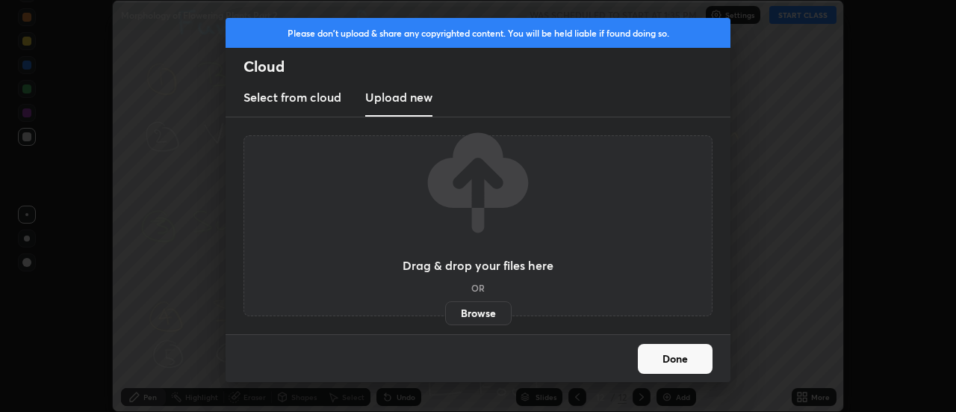
click at [471, 312] on label "Browse" at bounding box center [478, 313] width 66 height 24
click at [445, 312] on input "Browse" at bounding box center [445, 313] width 0 height 24
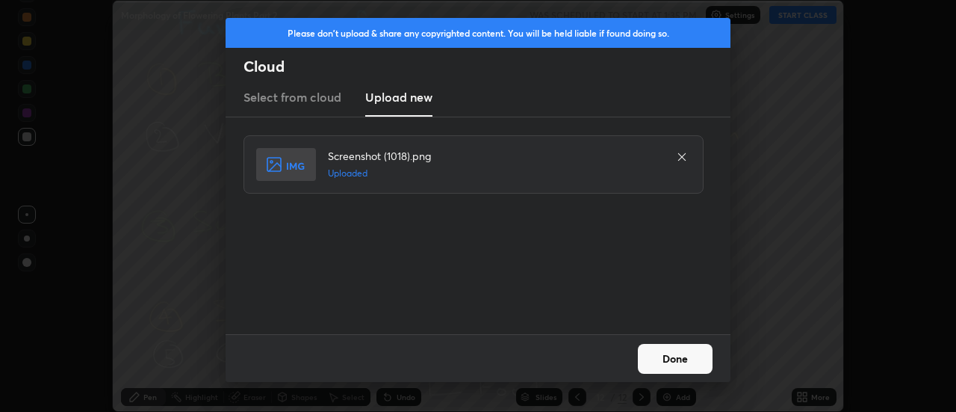
click at [673, 362] on button "Done" at bounding box center [675, 359] width 75 height 30
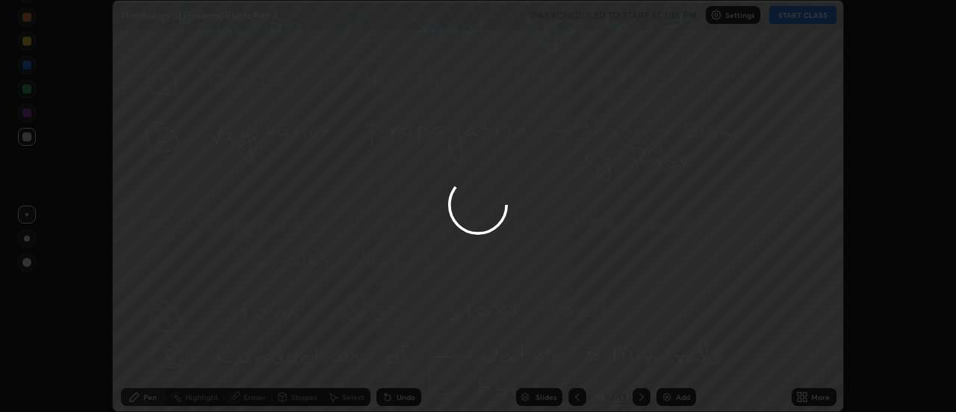
click at [673, 362] on button "Done" at bounding box center [675, 359] width 75 height 30
click at [670, 363] on div at bounding box center [478, 206] width 956 height 412
click at [671, 363] on div at bounding box center [478, 206] width 956 height 412
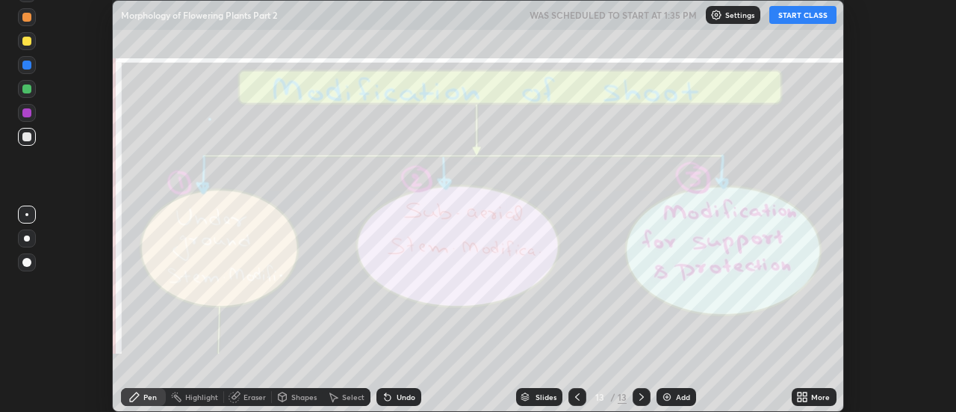
click at [805, 399] on icon at bounding box center [806, 399] width 4 height 4
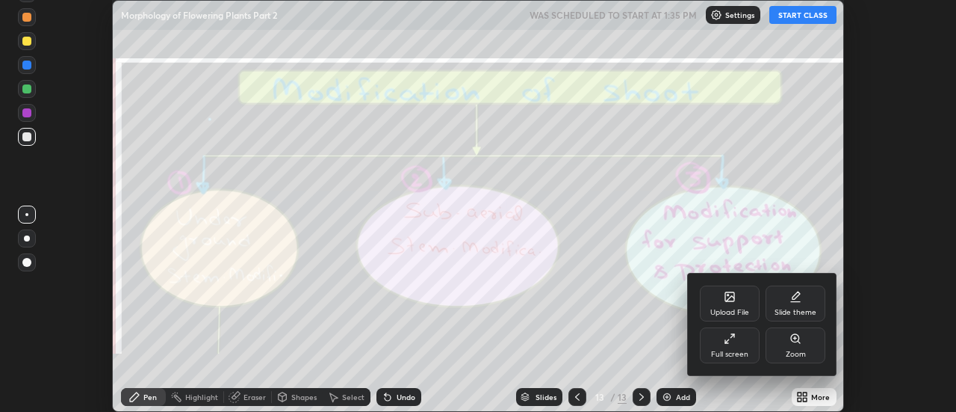
click at [734, 298] on icon at bounding box center [730, 298] width 8 height 5
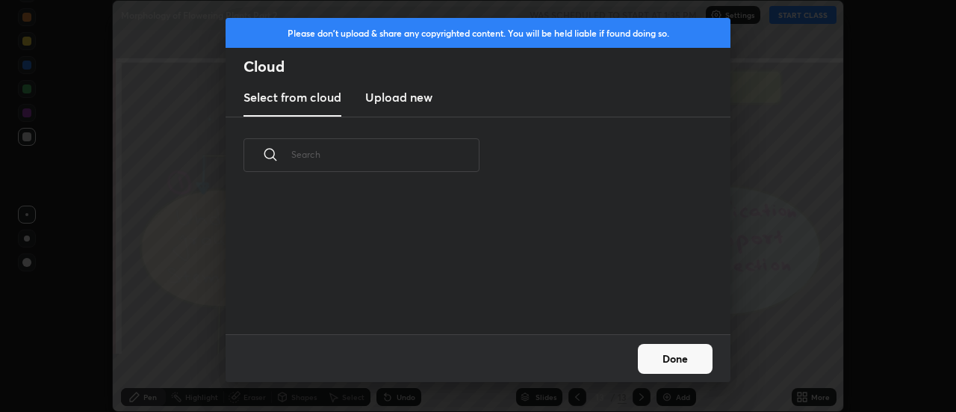
click at [392, 98] on h3 "Upload new" at bounding box center [398, 97] width 67 height 18
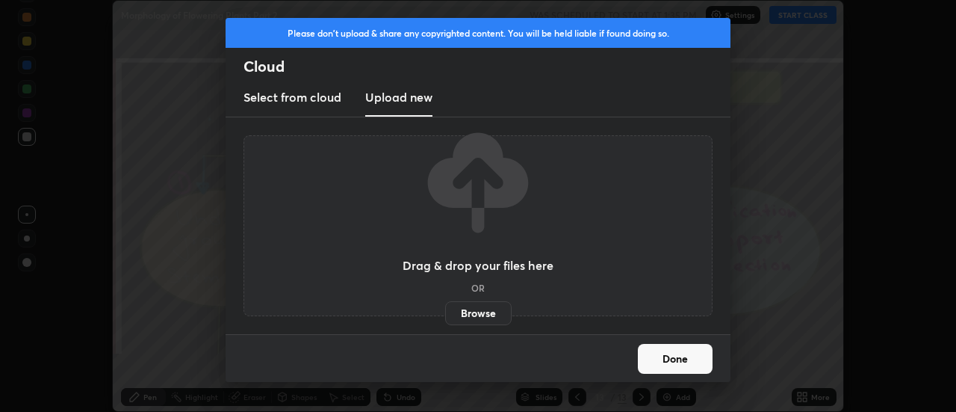
click at [475, 309] on label "Browse" at bounding box center [478, 313] width 66 height 24
click at [445, 309] on input "Browse" at bounding box center [445, 313] width 0 height 24
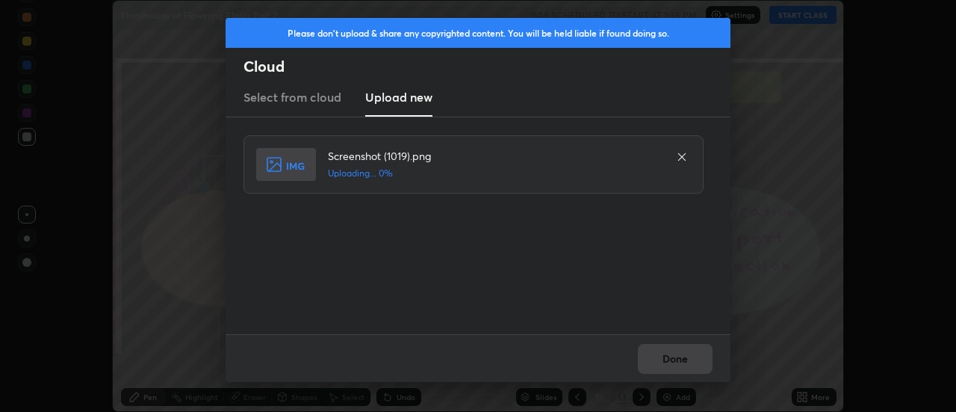
click at [671, 356] on div "Done" at bounding box center [478, 358] width 505 height 48
click at [670, 356] on div "Done" at bounding box center [478, 358] width 505 height 48
click at [670, 356] on button "Done" at bounding box center [675, 359] width 75 height 30
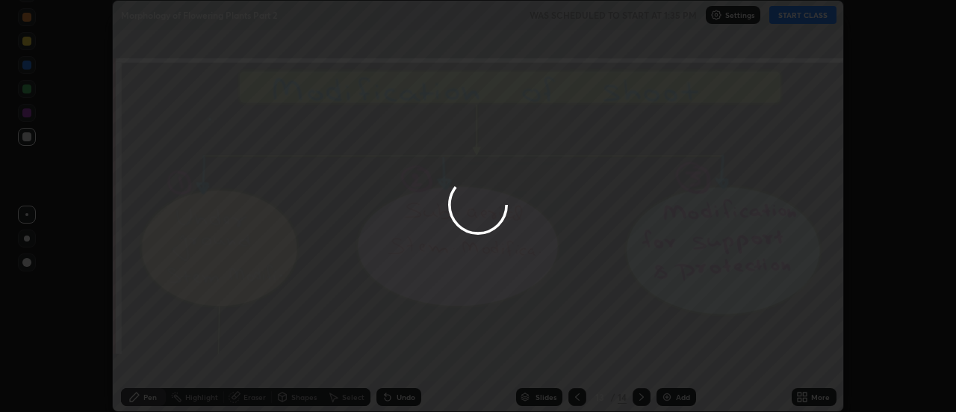
click at [669, 358] on button "Done" at bounding box center [675, 359] width 75 height 30
click at [667, 357] on div at bounding box center [478, 206] width 956 height 412
click at [666, 356] on div at bounding box center [478, 206] width 956 height 412
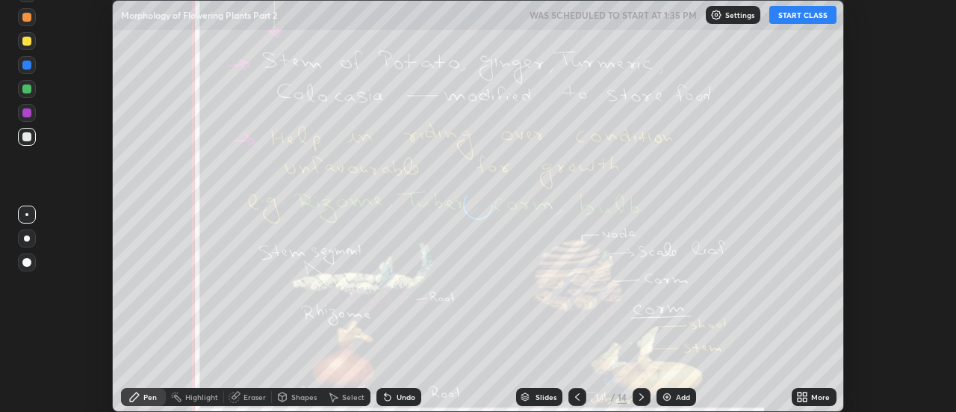
click at [812, 396] on div "More" at bounding box center [820, 396] width 19 height 7
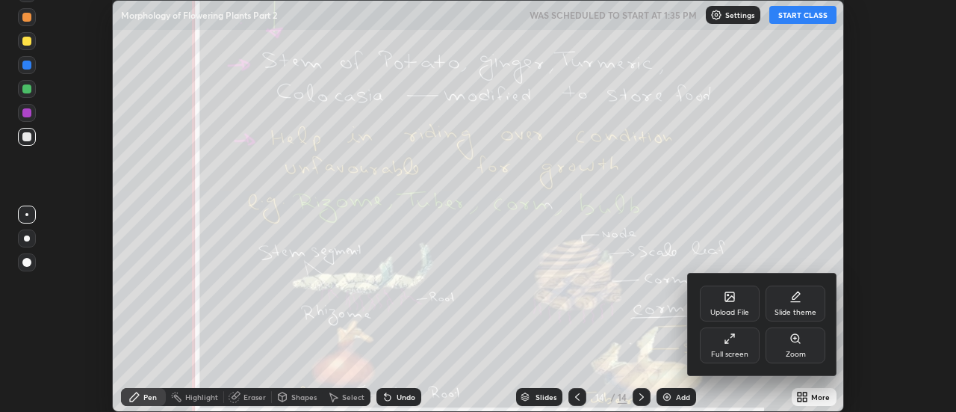
click at [740, 305] on div "Upload File" at bounding box center [730, 303] width 60 height 36
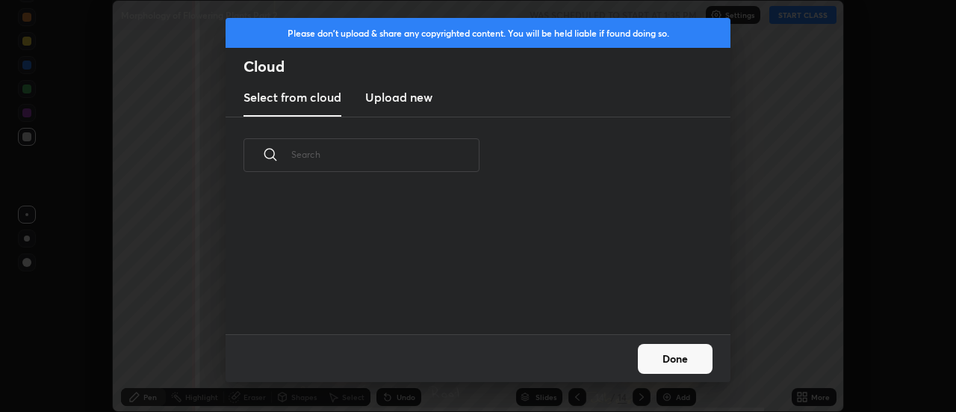
scroll to position [5, 8]
click at [396, 101] on h3 "Upload new" at bounding box center [398, 97] width 67 height 18
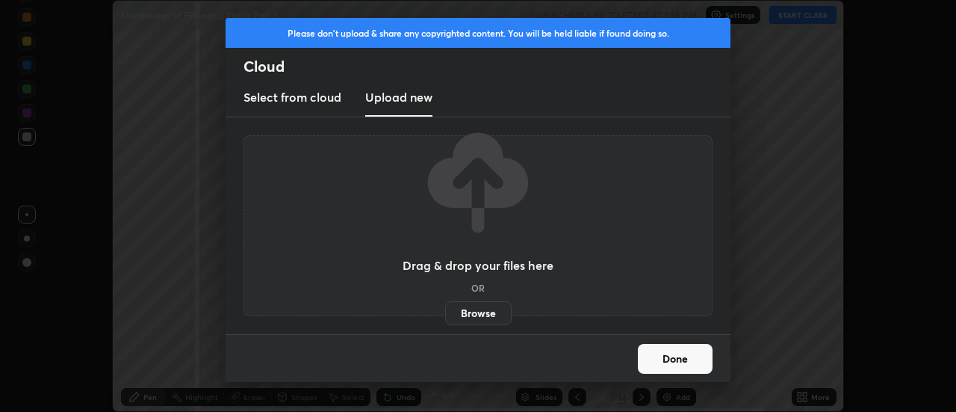
click at [465, 307] on label "Browse" at bounding box center [478, 313] width 66 height 24
click at [445, 307] on input "Browse" at bounding box center [445, 313] width 0 height 24
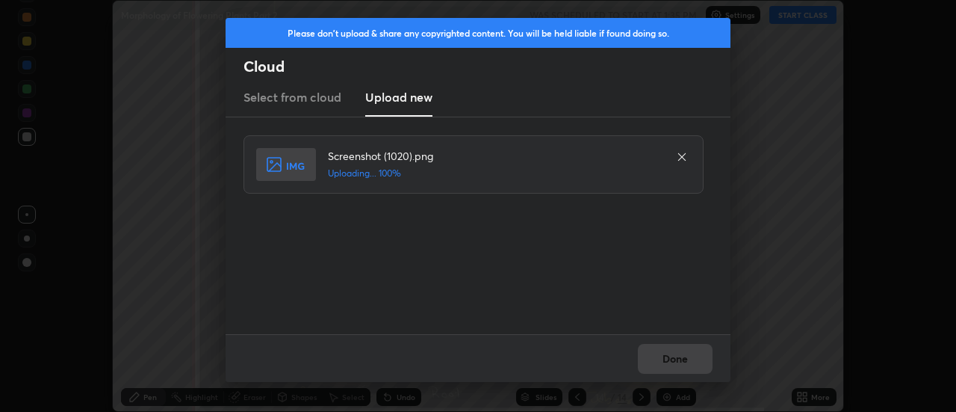
click at [670, 356] on div "Done" at bounding box center [478, 358] width 505 height 48
click at [670, 360] on button "Done" at bounding box center [675, 359] width 75 height 30
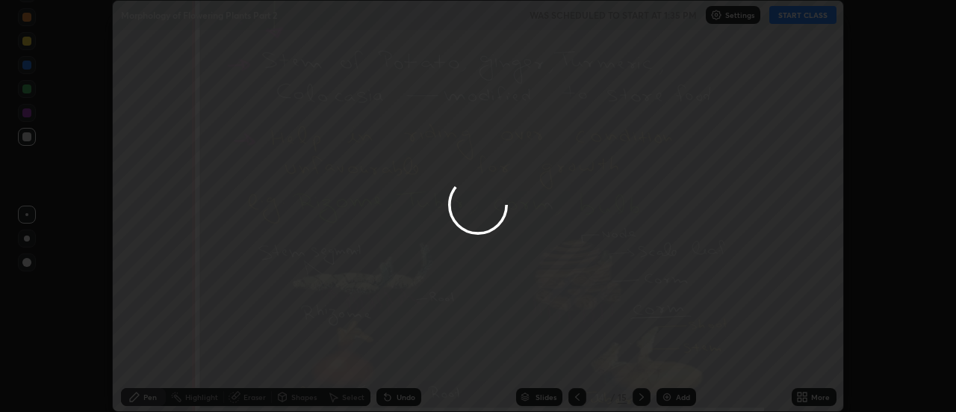
click at [670, 360] on button "Done" at bounding box center [675, 359] width 75 height 30
click at [670, 360] on div at bounding box center [478, 206] width 956 height 412
click at [674, 359] on div at bounding box center [478, 206] width 956 height 412
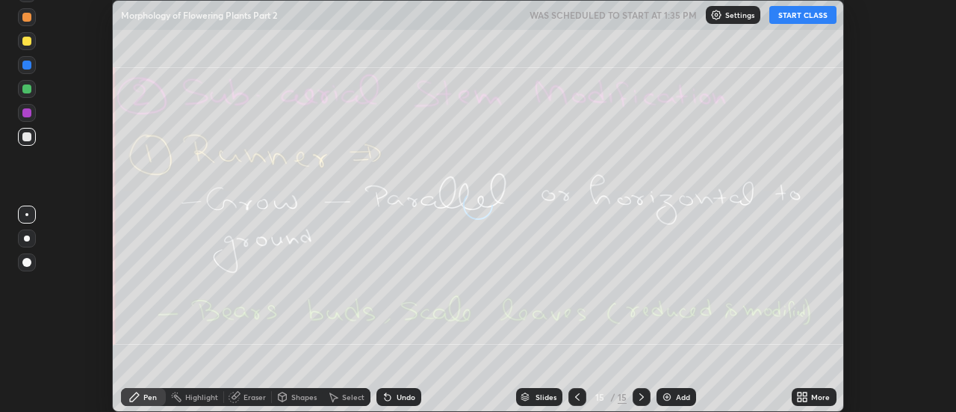
click at [813, 390] on div "More" at bounding box center [814, 397] width 45 height 18
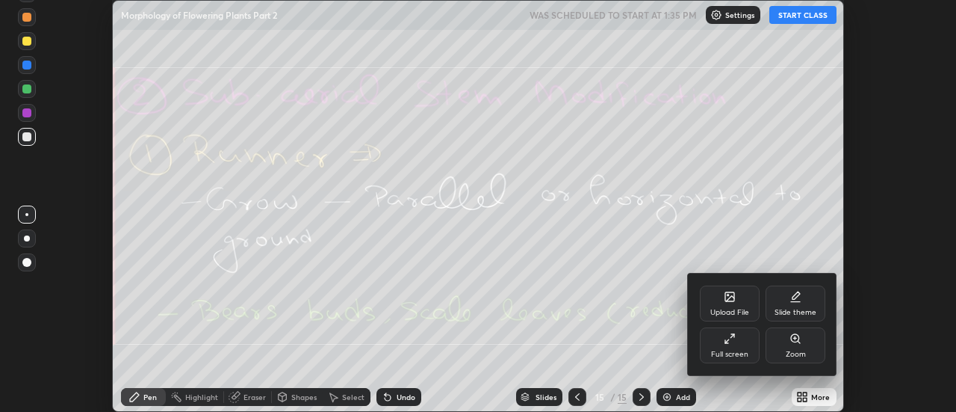
click at [741, 303] on div "Upload File" at bounding box center [730, 303] width 60 height 36
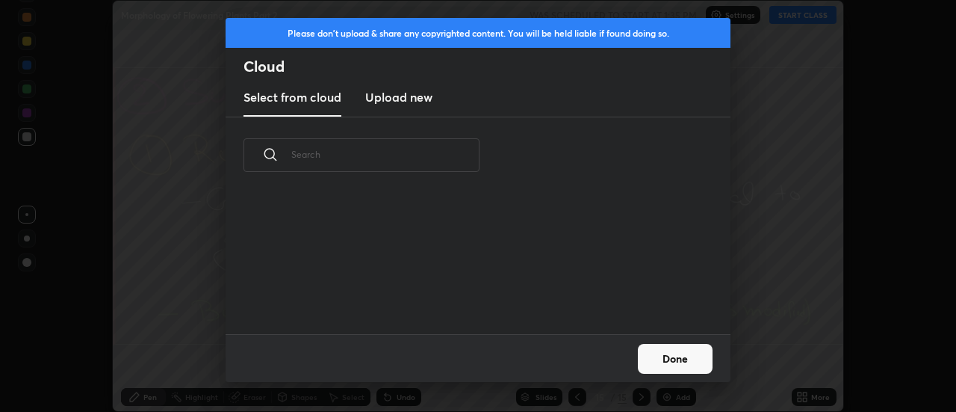
scroll to position [140, 480]
click at [401, 104] on h3 "Upload new" at bounding box center [398, 97] width 67 height 18
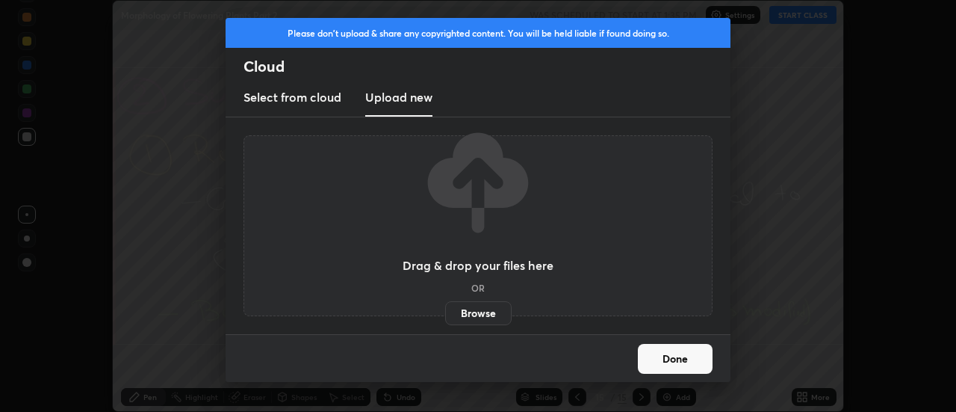
click at [478, 315] on label "Browse" at bounding box center [478, 313] width 66 height 24
click at [445, 315] on input "Browse" at bounding box center [445, 313] width 0 height 24
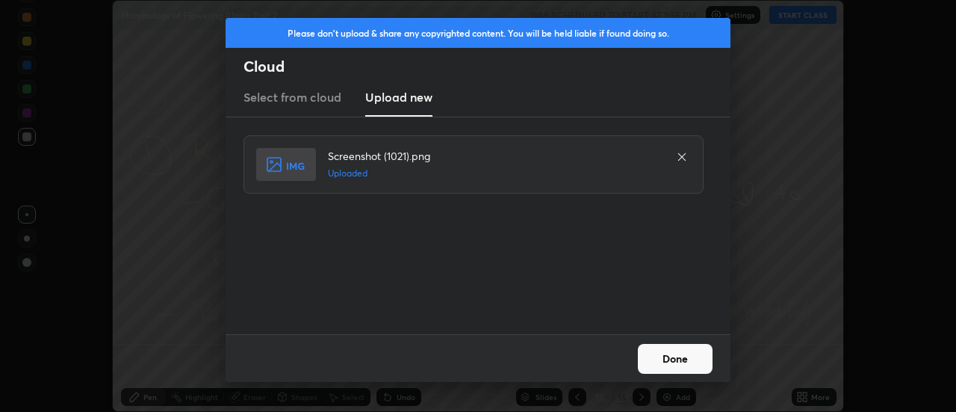
click at [678, 360] on button "Done" at bounding box center [675, 359] width 75 height 30
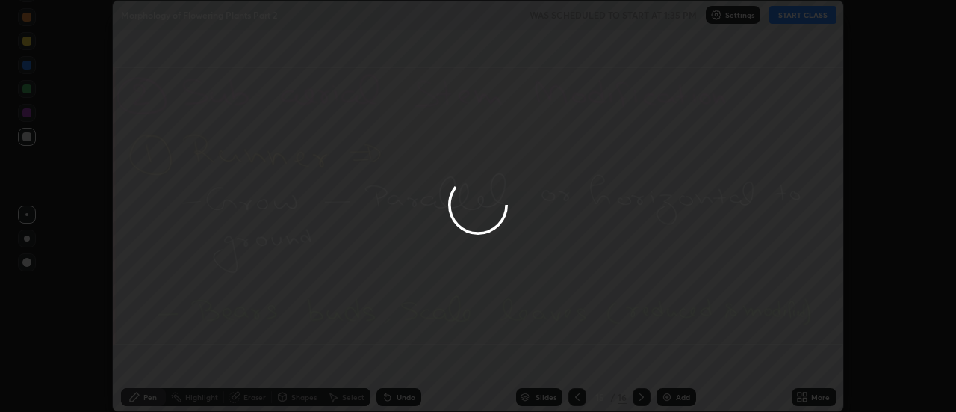
click at [673, 359] on div at bounding box center [478, 206] width 956 height 412
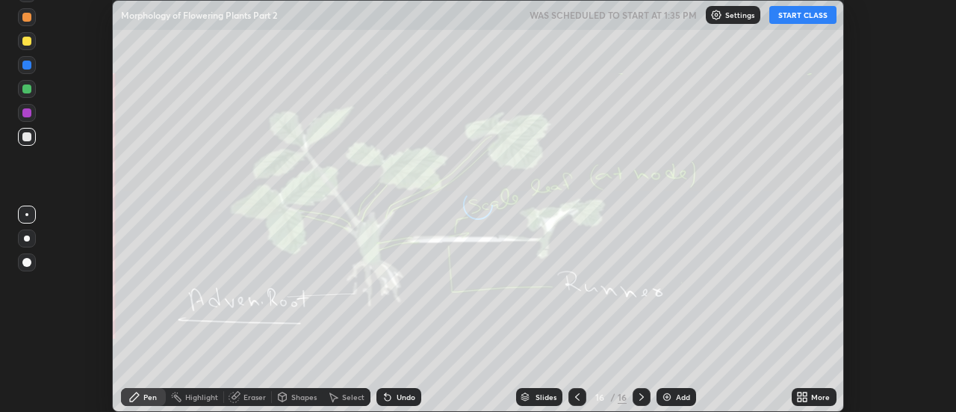
click at [811, 396] on div "More" at bounding box center [820, 396] width 19 height 7
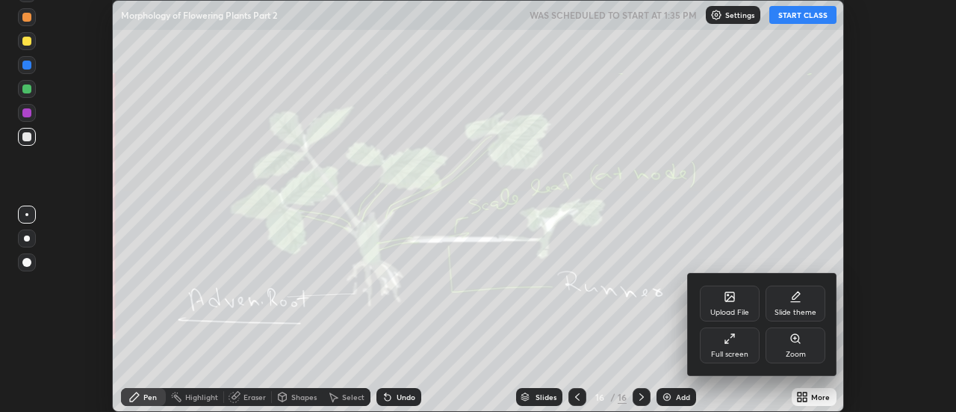
click at [745, 306] on div "Upload File" at bounding box center [730, 303] width 60 height 36
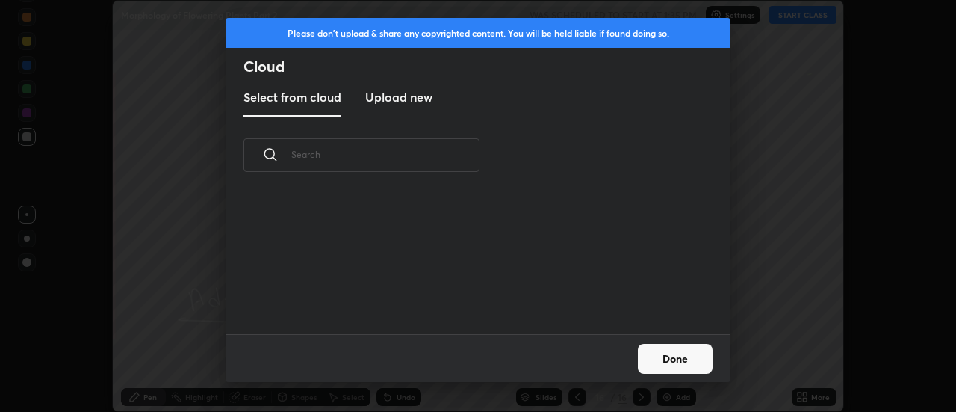
click at [392, 101] on h3 "Upload new" at bounding box center [398, 97] width 67 height 18
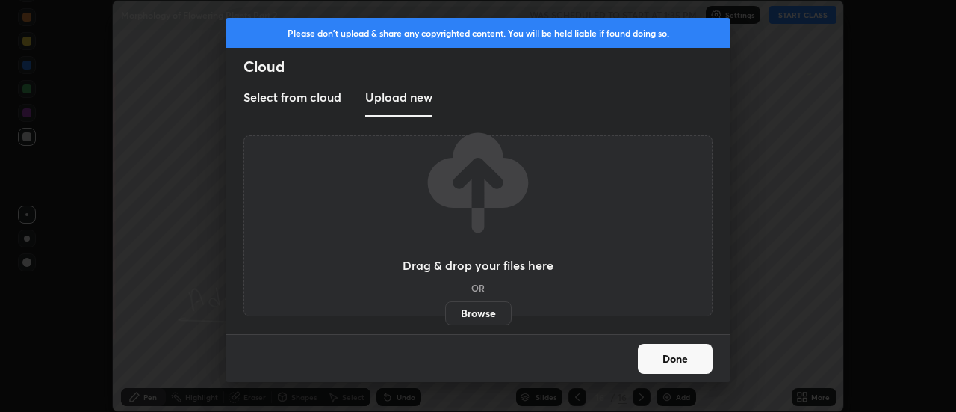
click at [480, 309] on label "Browse" at bounding box center [478, 313] width 66 height 24
click at [445, 309] on input "Browse" at bounding box center [445, 313] width 0 height 24
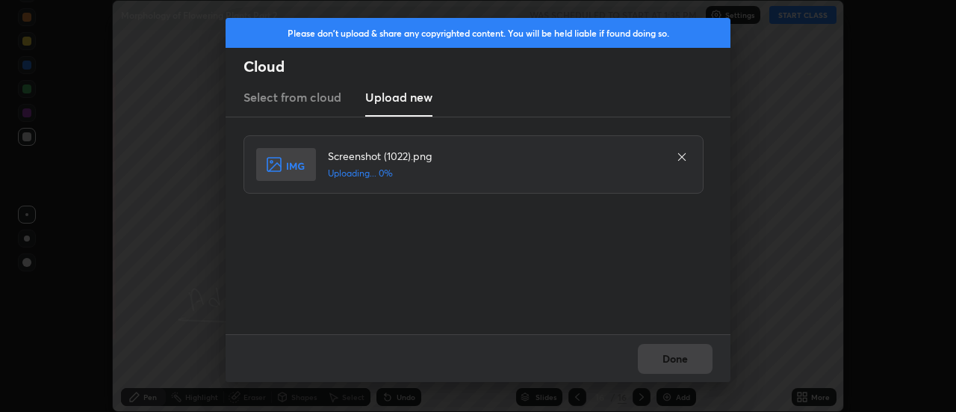
click at [676, 360] on div "Done" at bounding box center [478, 358] width 505 height 48
click at [673, 363] on div "Done" at bounding box center [478, 358] width 505 height 48
click at [672, 362] on div "Done" at bounding box center [478, 358] width 505 height 48
click at [669, 358] on button "Done" at bounding box center [675, 359] width 75 height 30
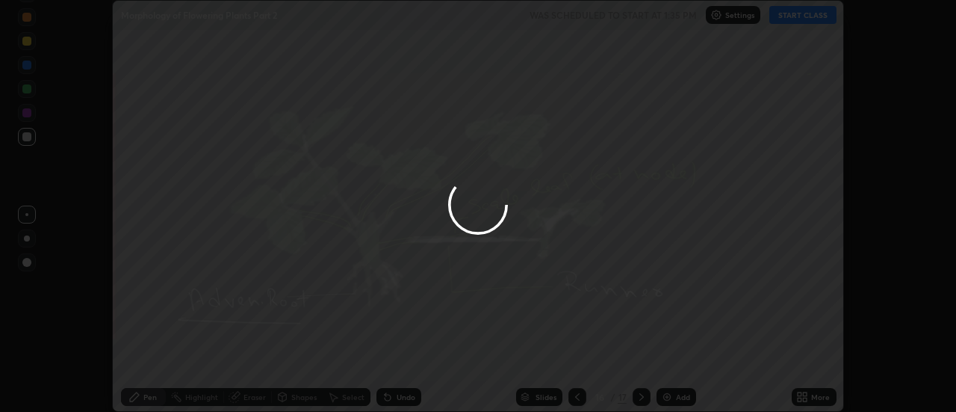
click at [669, 356] on button "Done" at bounding box center [675, 359] width 75 height 30
click at [664, 356] on div at bounding box center [478, 206] width 956 height 412
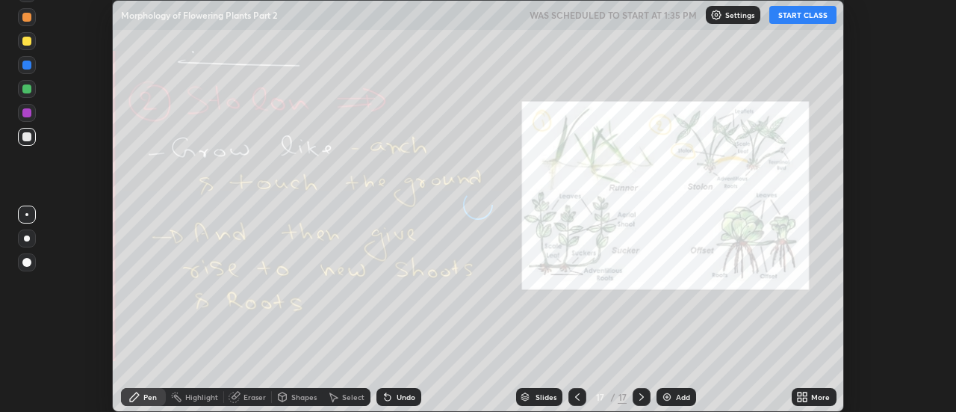
click at [808, 395] on icon at bounding box center [802, 397] width 12 height 12
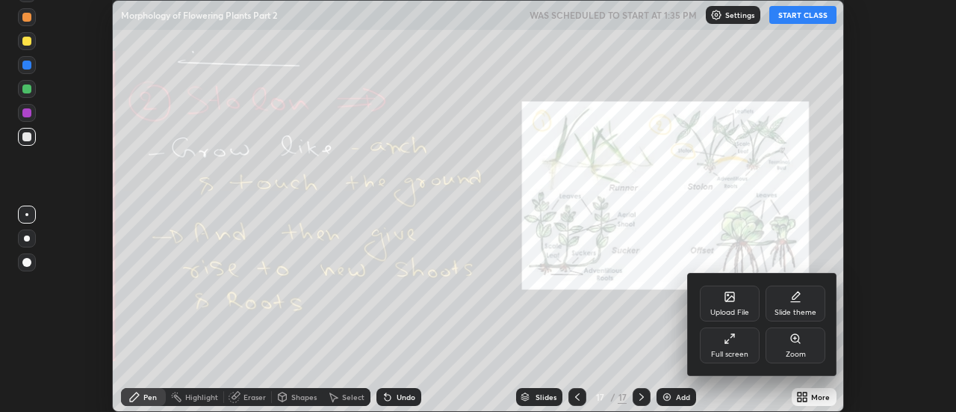
click at [733, 303] on div "Upload File" at bounding box center [730, 303] width 60 height 36
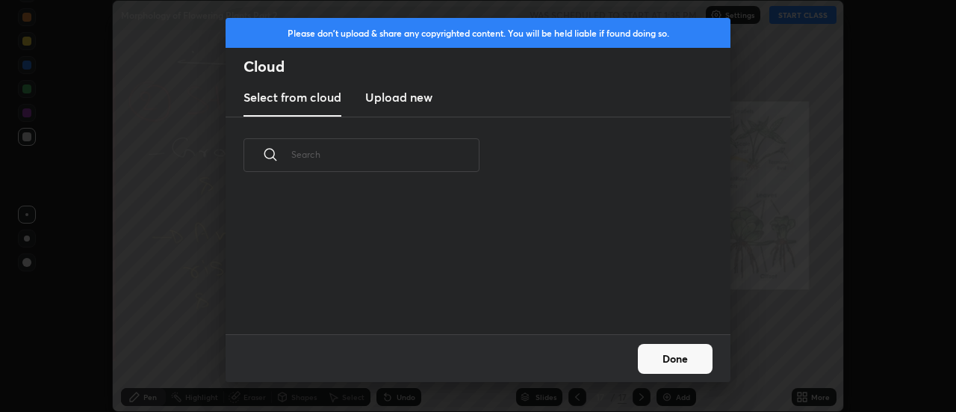
click at [401, 103] on h3 "Upload new" at bounding box center [398, 97] width 67 height 18
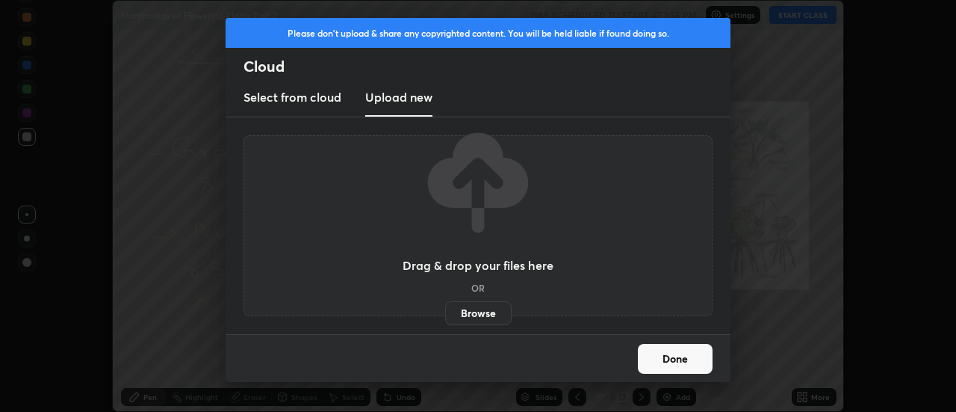
click at [480, 312] on label "Browse" at bounding box center [478, 313] width 66 height 24
click at [445, 312] on input "Browse" at bounding box center [445, 313] width 0 height 24
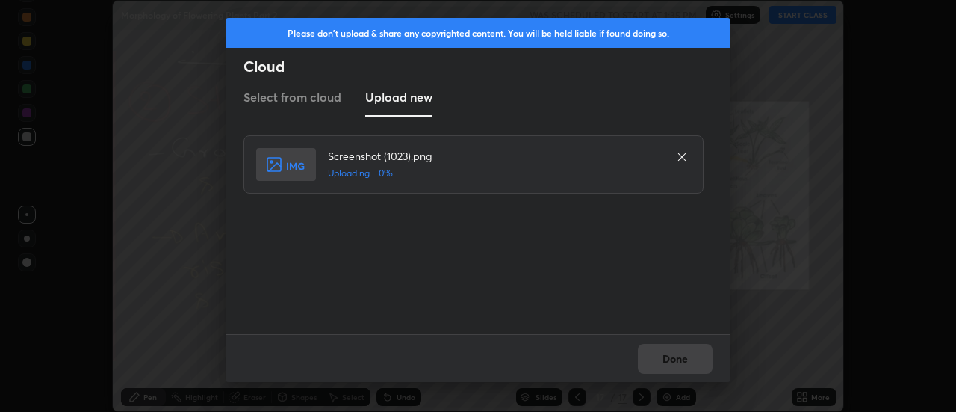
click at [680, 360] on div "Done" at bounding box center [478, 358] width 505 height 48
click at [674, 361] on div "Done" at bounding box center [478, 358] width 505 height 48
click at [670, 360] on button "Done" at bounding box center [675, 359] width 75 height 30
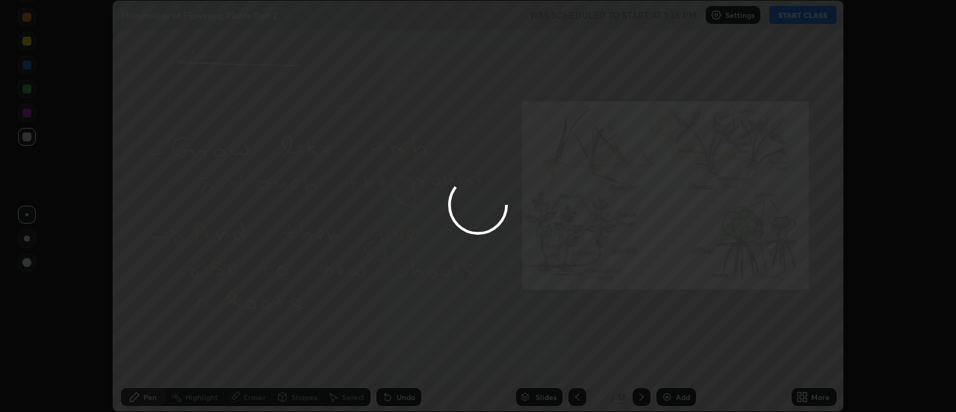
click at [670, 360] on button "Done" at bounding box center [675, 359] width 75 height 30
click at [672, 359] on div at bounding box center [478, 206] width 956 height 412
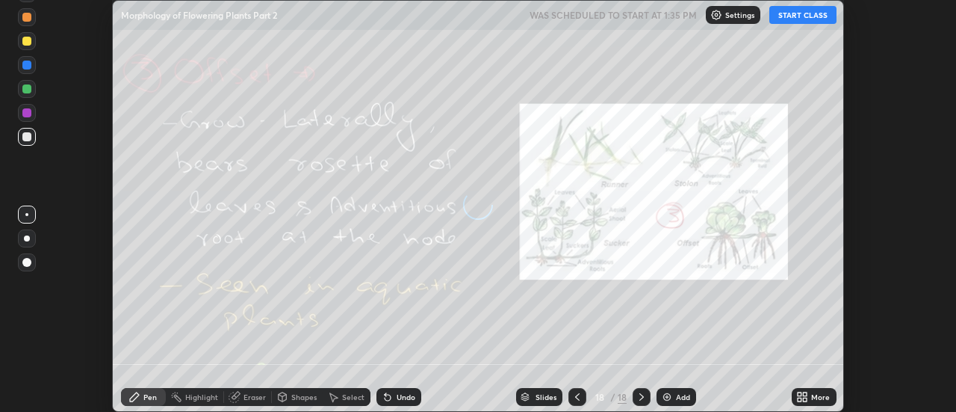
click at [814, 393] on div "More" at bounding box center [820, 396] width 19 height 7
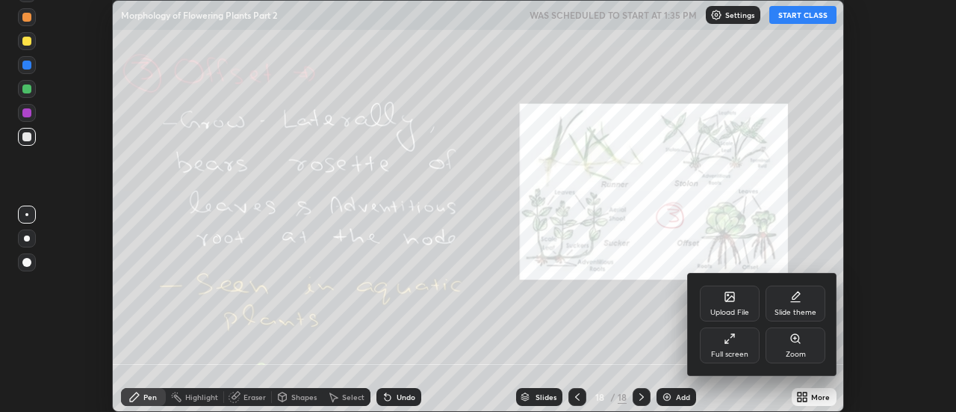
click at [735, 297] on icon at bounding box center [730, 297] width 12 height 12
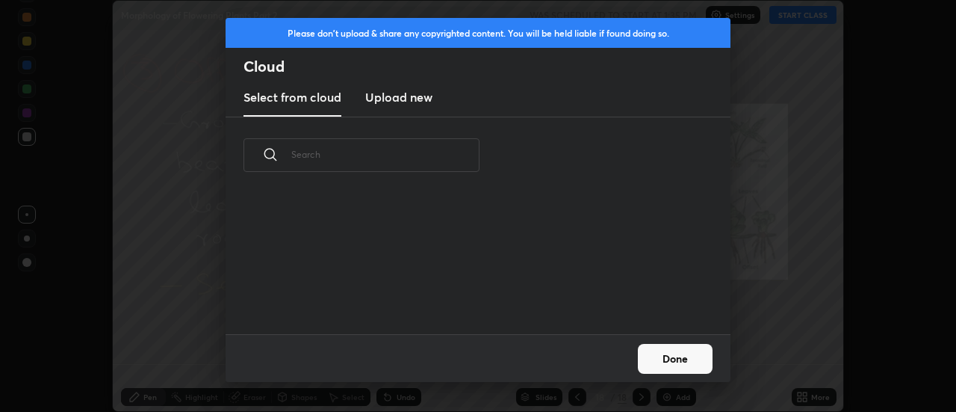
click at [403, 102] on h3 "Upload new" at bounding box center [398, 97] width 67 height 18
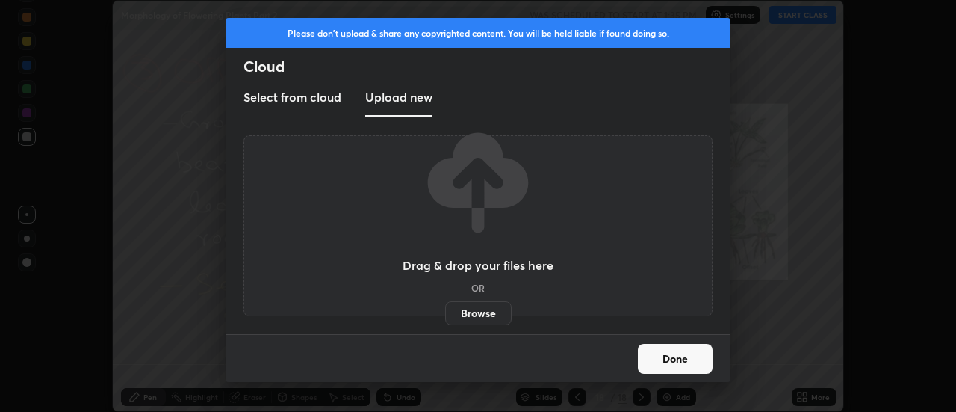
click at [473, 309] on label "Browse" at bounding box center [478, 313] width 66 height 24
click at [445, 309] on input "Browse" at bounding box center [445, 313] width 0 height 24
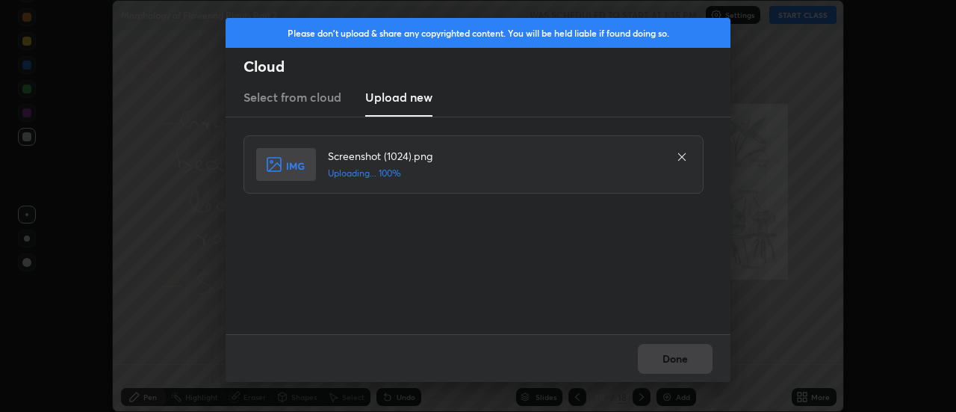
click at [676, 357] on button "Done" at bounding box center [675, 359] width 75 height 30
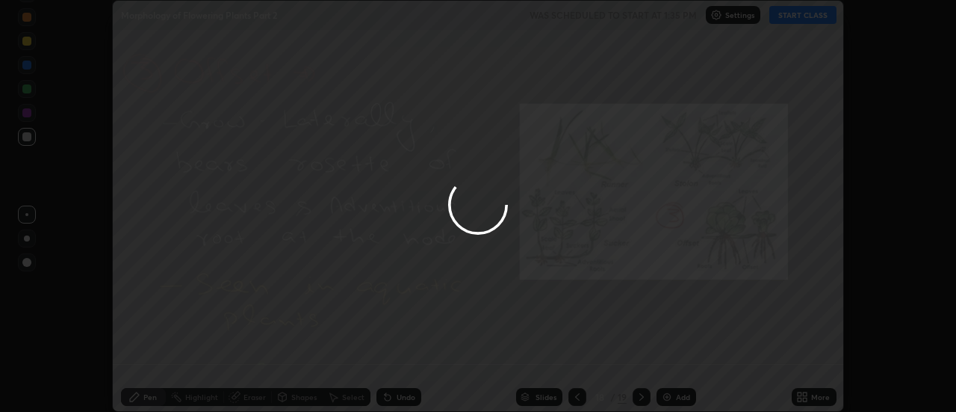
click at [673, 359] on button "Done" at bounding box center [675, 359] width 75 height 30
click at [673, 359] on div at bounding box center [478, 206] width 956 height 412
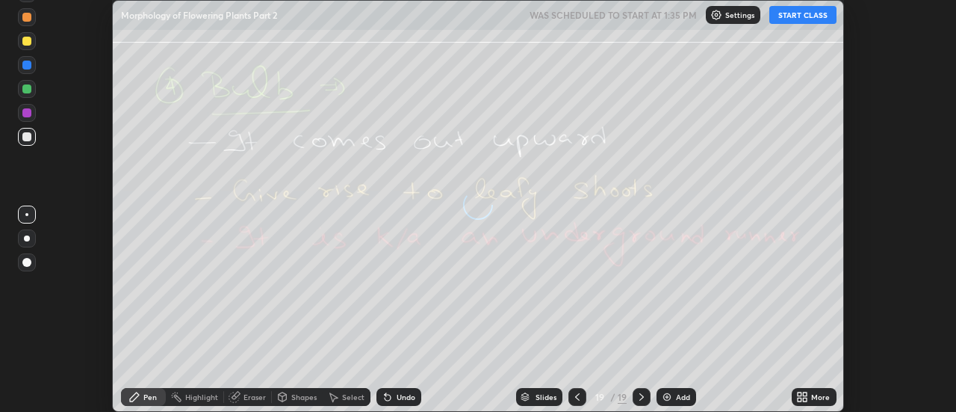
click at [813, 397] on div "More" at bounding box center [820, 396] width 19 height 7
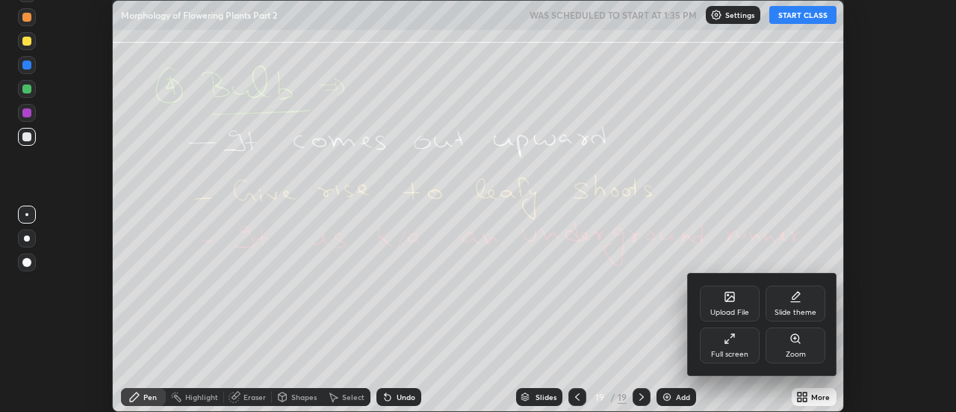
click at [737, 306] on div "Upload File" at bounding box center [730, 303] width 60 height 36
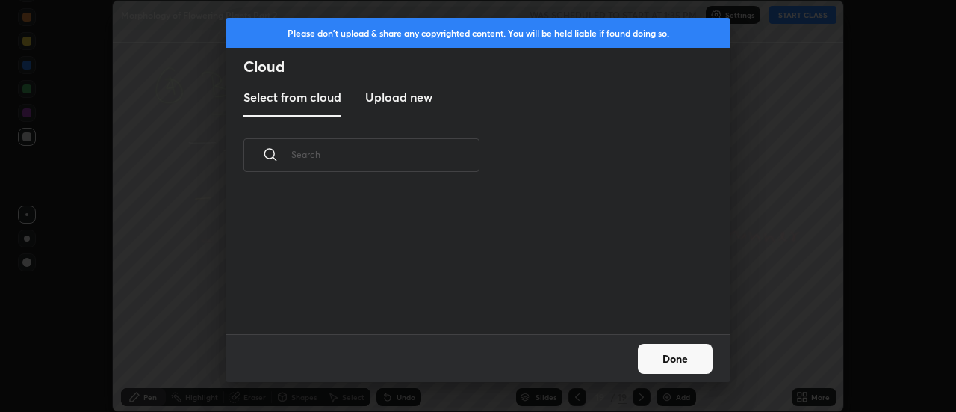
click at [398, 97] on h3 "Upload new" at bounding box center [398, 97] width 67 height 18
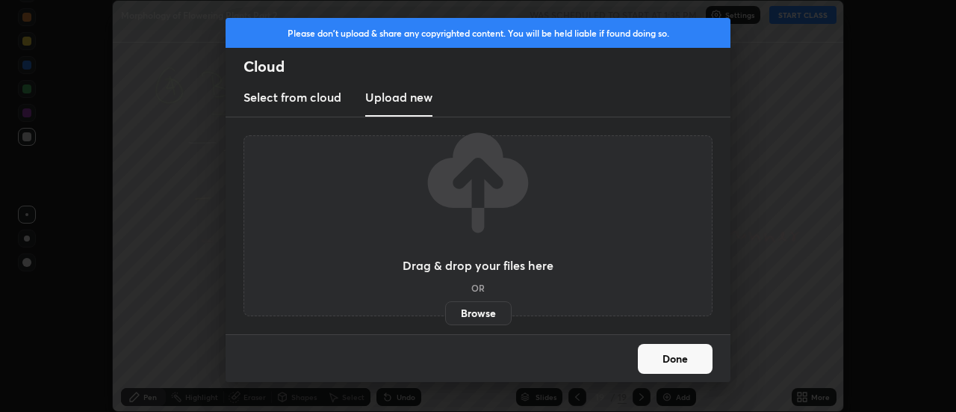
click at [484, 315] on label "Browse" at bounding box center [478, 313] width 66 height 24
click at [445, 315] on input "Browse" at bounding box center [445, 313] width 0 height 24
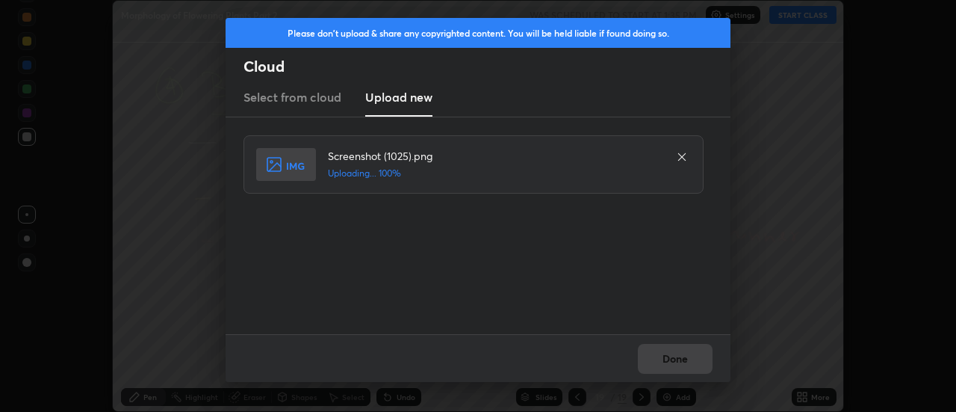
click at [688, 356] on div "Done" at bounding box center [478, 358] width 505 height 48
click at [681, 356] on button "Done" at bounding box center [675, 359] width 75 height 30
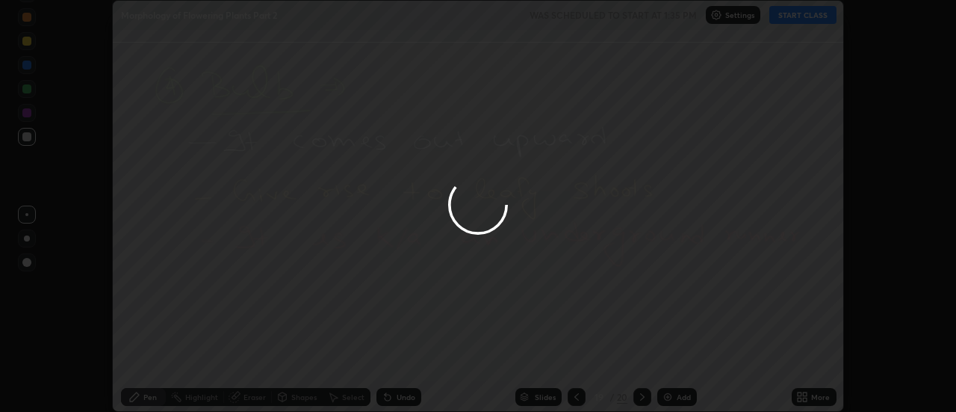
click at [681, 356] on div at bounding box center [478, 206] width 956 height 412
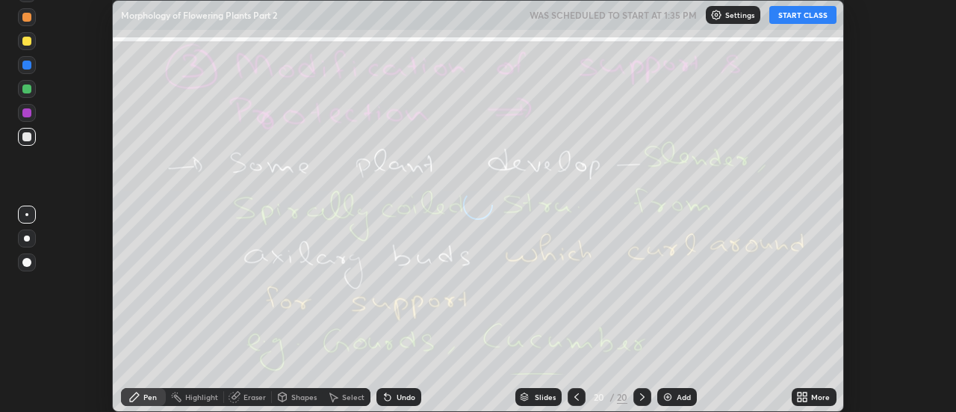
click at [812, 393] on div "More" at bounding box center [820, 396] width 19 height 7
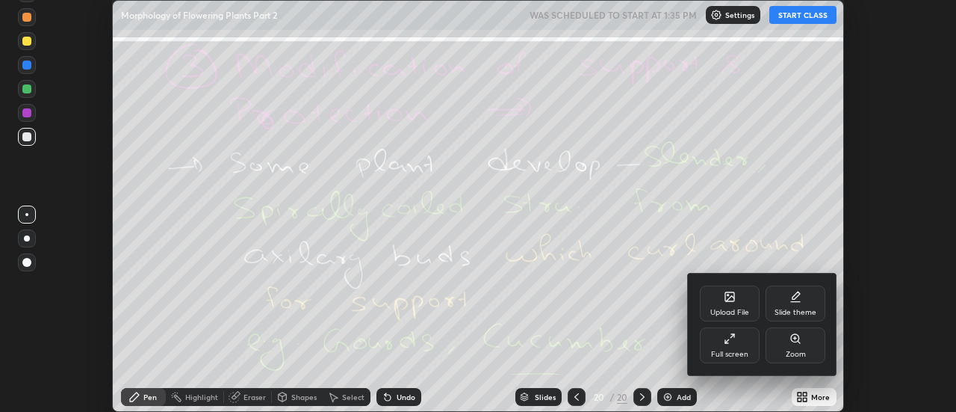
click at [737, 297] on div "Upload File" at bounding box center [730, 303] width 60 height 36
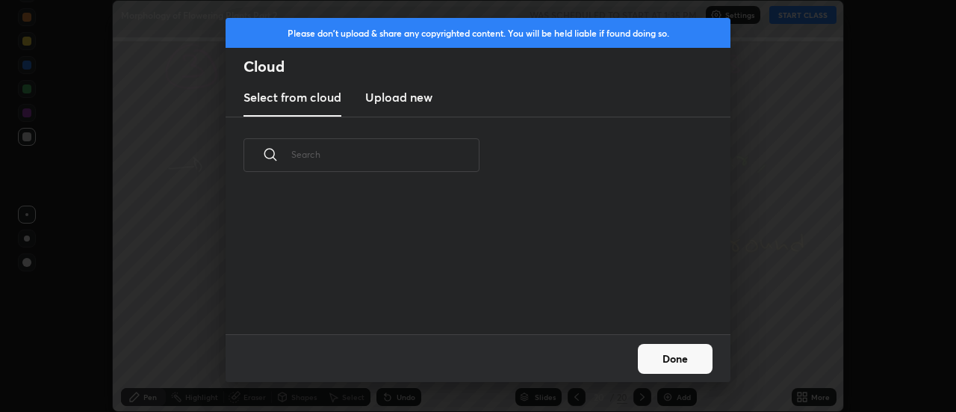
click at [403, 102] on h3 "Upload new" at bounding box center [398, 97] width 67 height 18
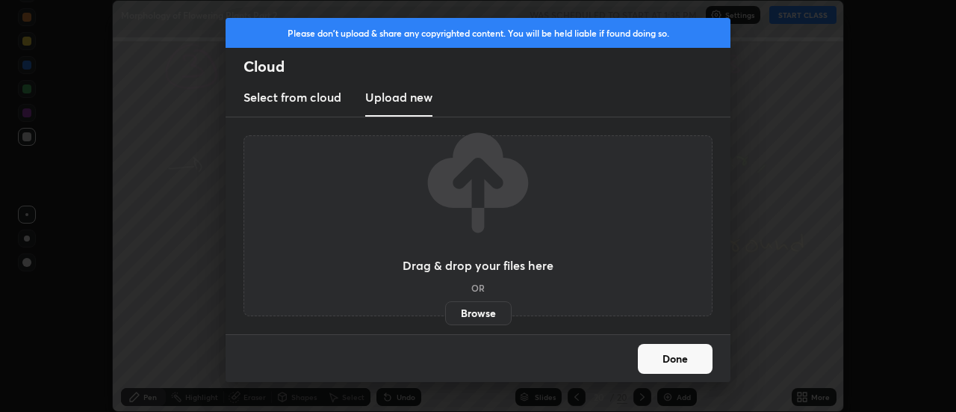
click at [465, 313] on label "Browse" at bounding box center [478, 313] width 66 height 24
click at [445, 313] on input "Browse" at bounding box center [445, 313] width 0 height 24
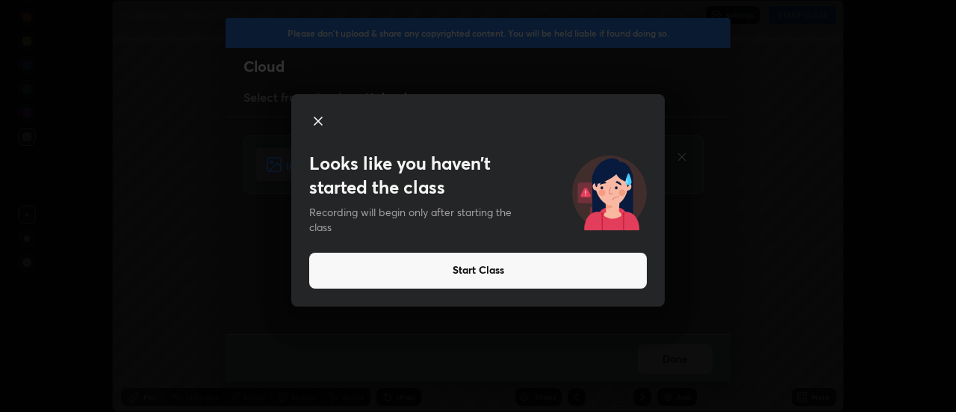
click at [320, 117] on icon at bounding box center [318, 121] width 18 height 18
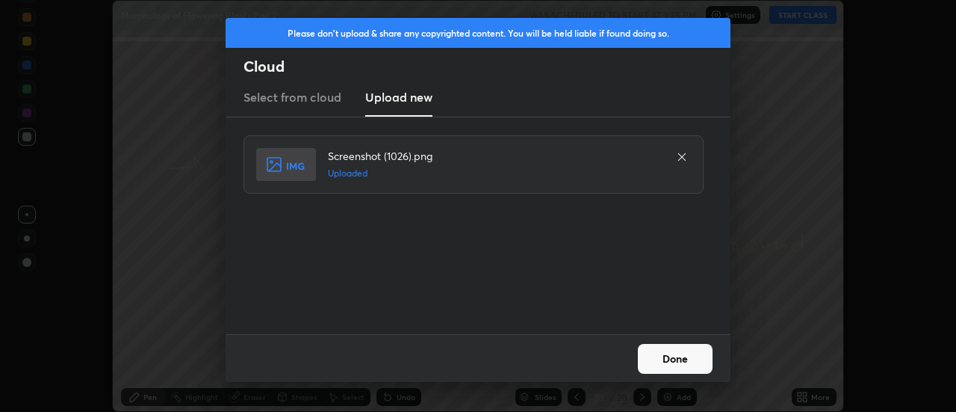
click at [670, 356] on button "Done" at bounding box center [675, 359] width 75 height 30
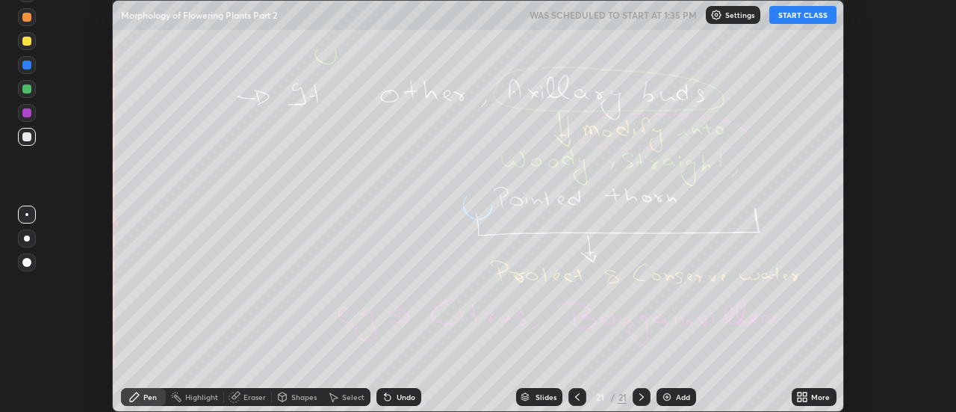
click at [808, 397] on icon at bounding box center [802, 397] width 12 height 12
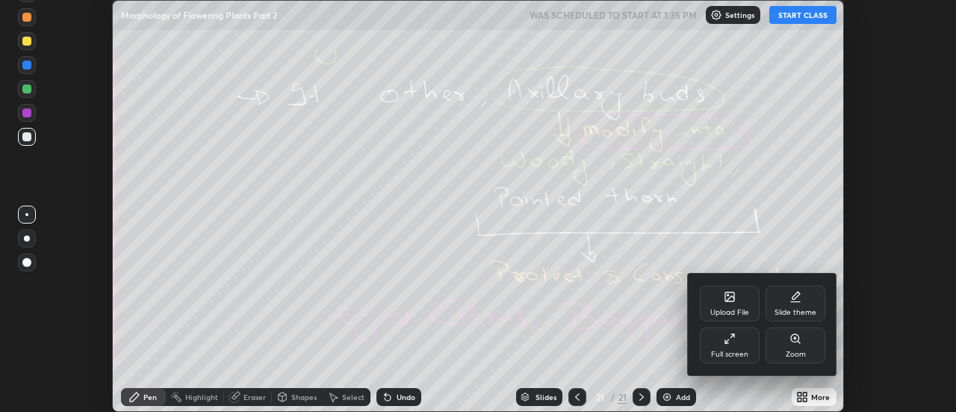
click at [737, 298] on div "Upload File" at bounding box center [730, 303] width 60 height 36
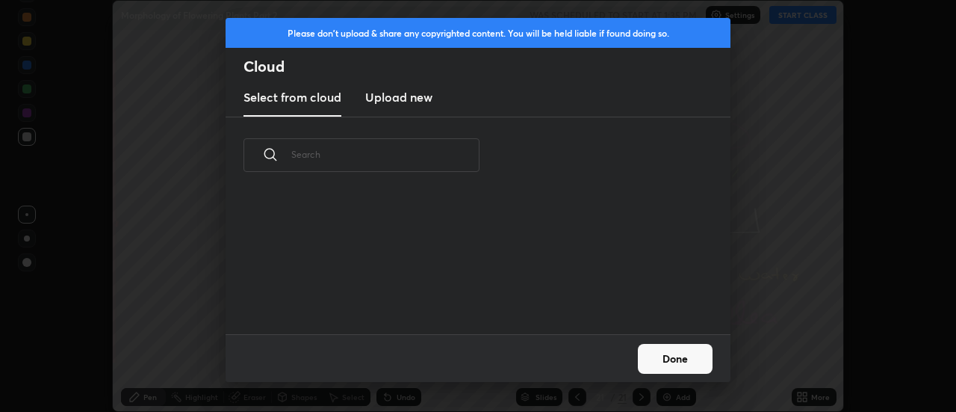
click at [394, 97] on h3 "Upload new" at bounding box center [398, 97] width 67 height 18
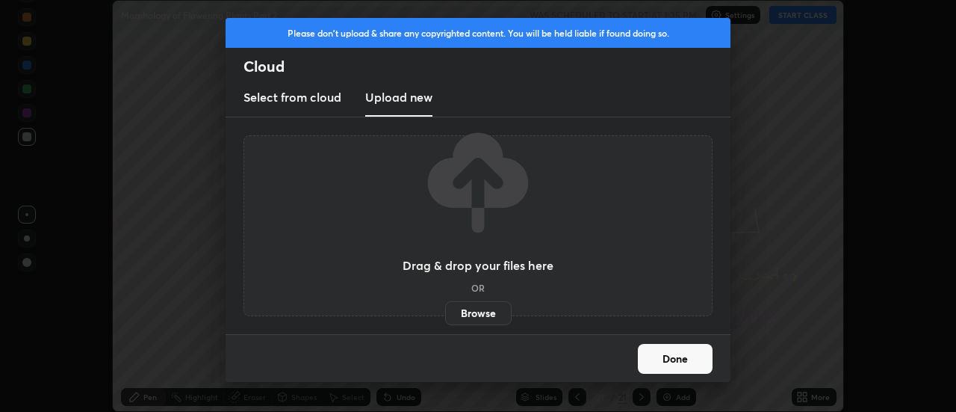
click at [465, 317] on label "Browse" at bounding box center [478, 313] width 66 height 24
click at [445, 317] on input "Browse" at bounding box center [445, 313] width 0 height 24
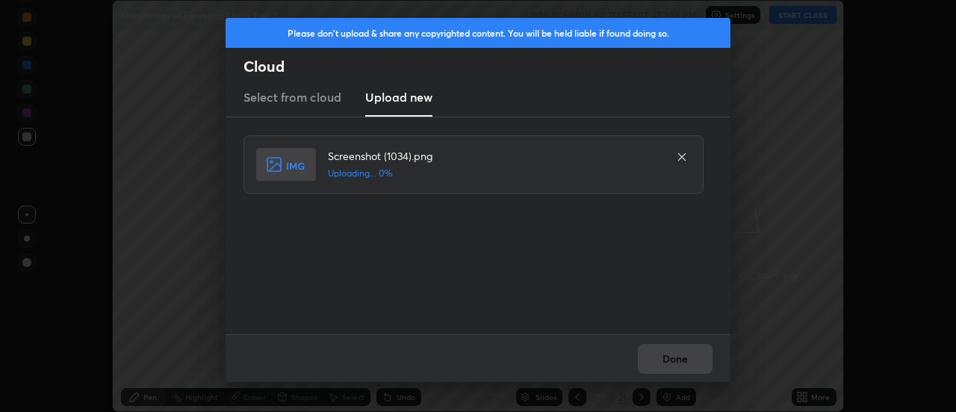
click at [670, 356] on div "Done" at bounding box center [478, 358] width 505 height 48
click at [673, 359] on div "Done" at bounding box center [478, 358] width 505 height 48
click at [674, 359] on div "Done" at bounding box center [478, 358] width 505 height 48
click at [672, 359] on button "Done" at bounding box center [675, 359] width 75 height 30
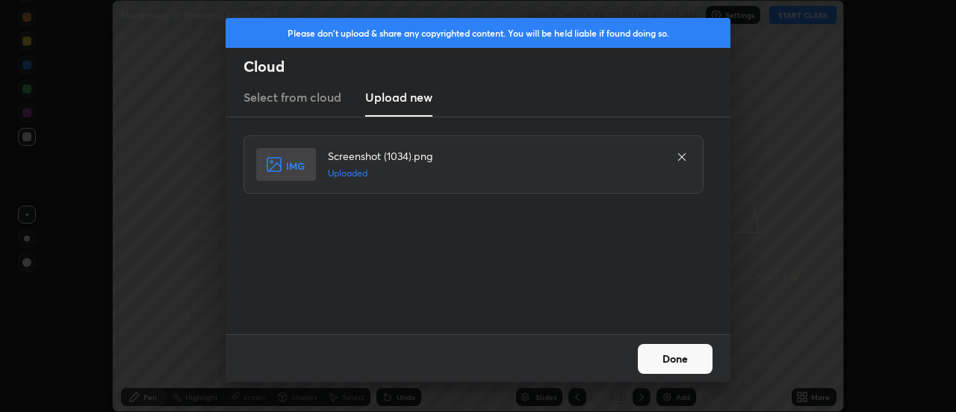
click at [672, 361] on button "Done" at bounding box center [675, 359] width 75 height 30
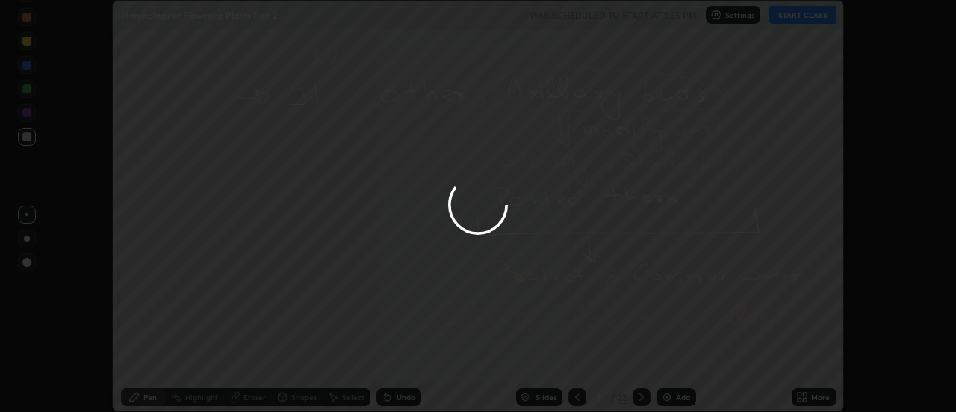
click at [672, 359] on div at bounding box center [478, 206] width 956 height 412
click at [669, 359] on div at bounding box center [478, 206] width 956 height 412
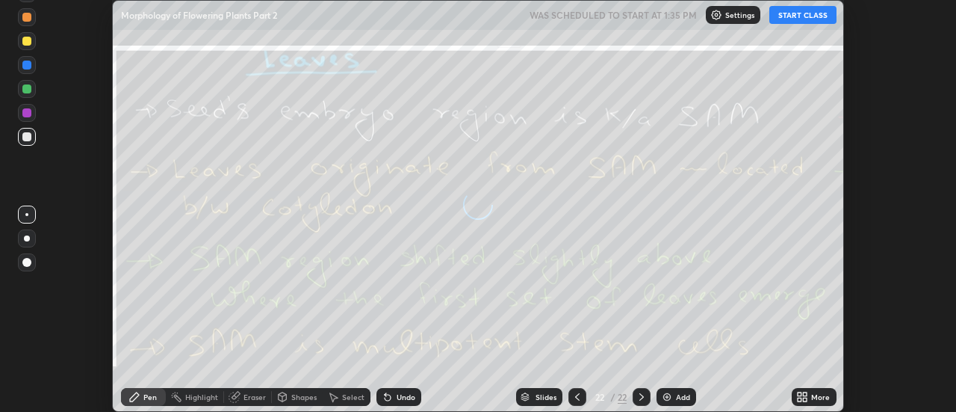
click at [806, 391] on icon at bounding box center [802, 397] width 12 height 12
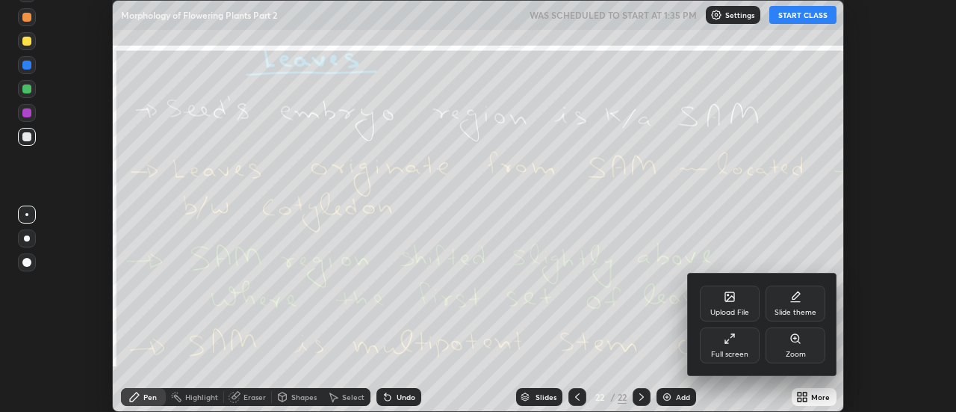
click at [738, 309] on div "Upload File" at bounding box center [729, 312] width 39 height 7
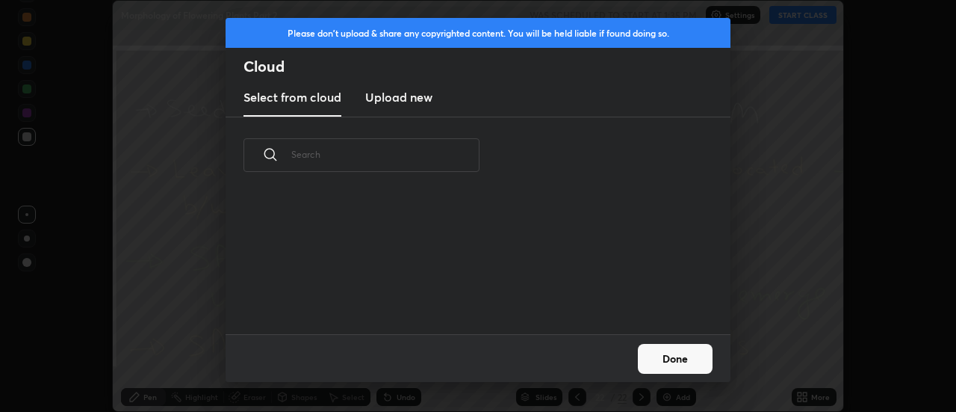
click at [397, 101] on h3 "Upload new" at bounding box center [398, 97] width 67 height 18
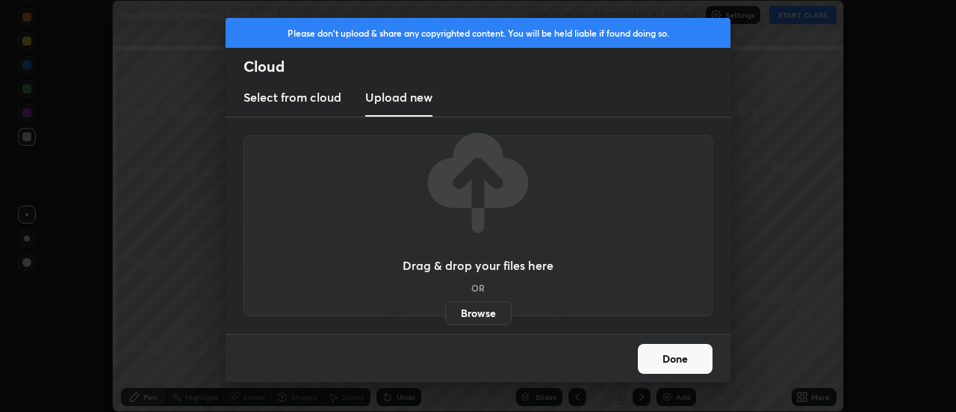
click at [477, 313] on label "Browse" at bounding box center [478, 313] width 66 height 24
click at [445, 313] on input "Browse" at bounding box center [445, 313] width 0 height 24
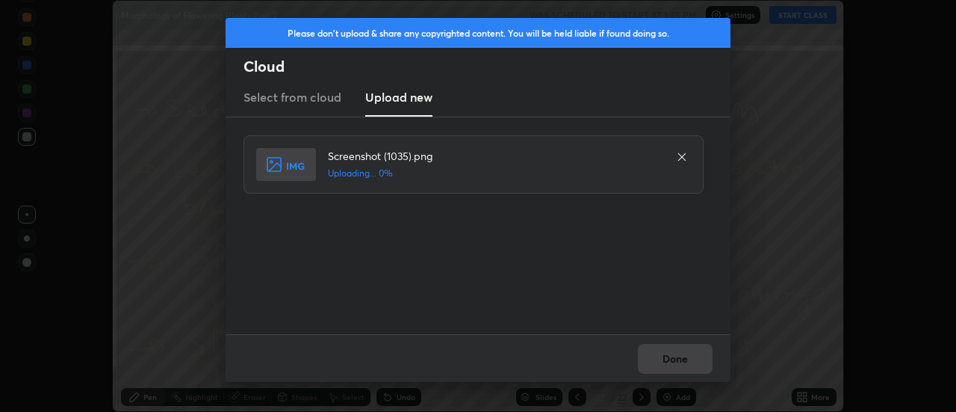
click at [666, 356] on div "Done" at bounding box center [478, 358] width 505 height 48
click at [669, 360] on div "Done" at bounding box center [478, 358] width 505 height 48
click at [669, 360] on button "Done" at bounding box center [675, 359] width 75 height 30
click at [664, 362] on button "Done" at bounding box center [675, 359] width 75 height 30
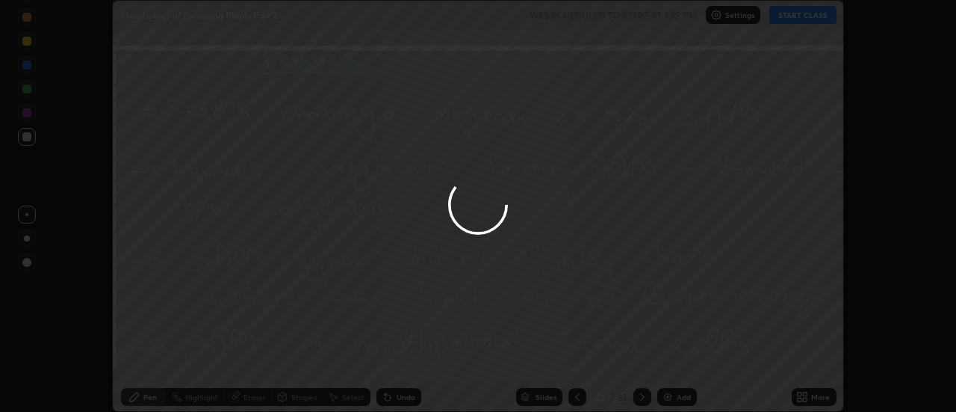
click at [664, 362] on div at bounding box center [478, 206] width 956 height 412
click at [669, 358] on div at bounding box center [478, 206] width 956 height 412
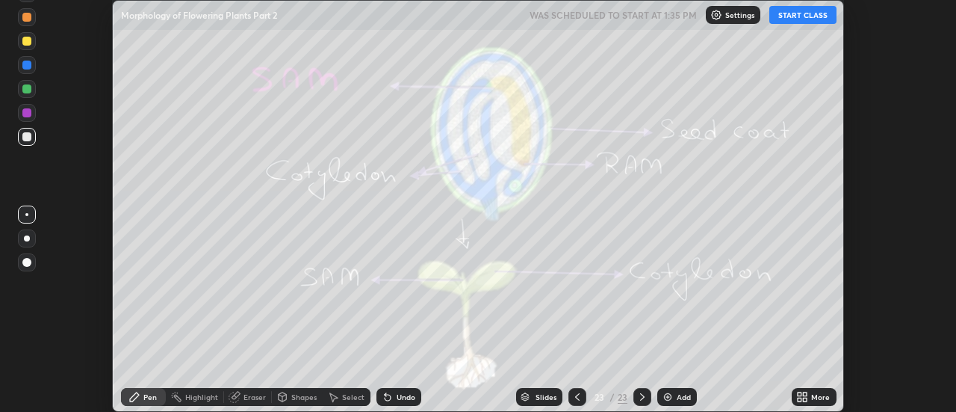
click at [811, 396] on div "More" at bounding box center [814, 397] width 45 height 18
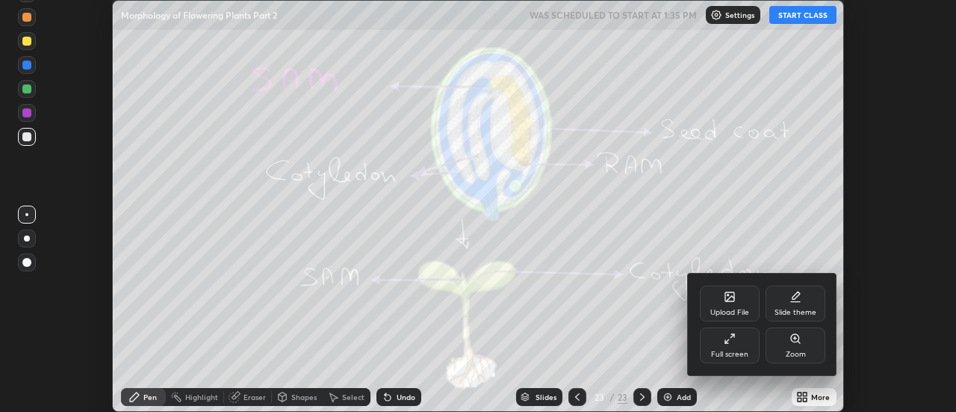
click at [737, 309] on div "Upload File" at bounding box center [729, 312] width 39 height 7
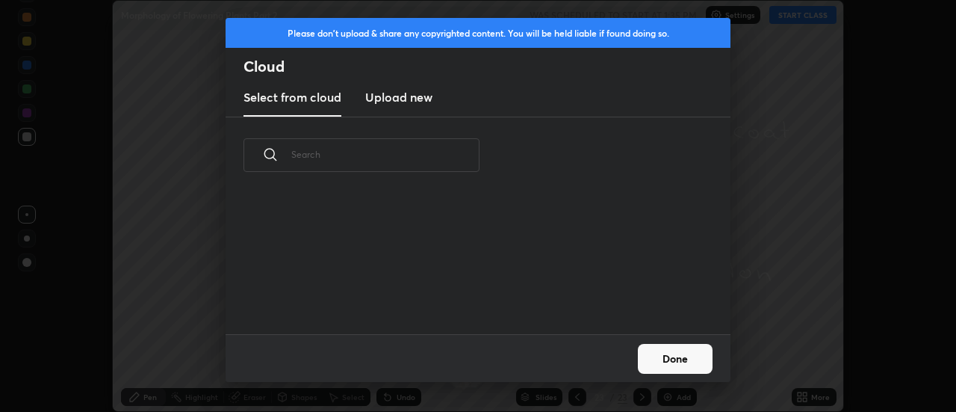
click at [394, 96] on h3 "Upload new" at bounding box center [398, 97] width 67 height 18
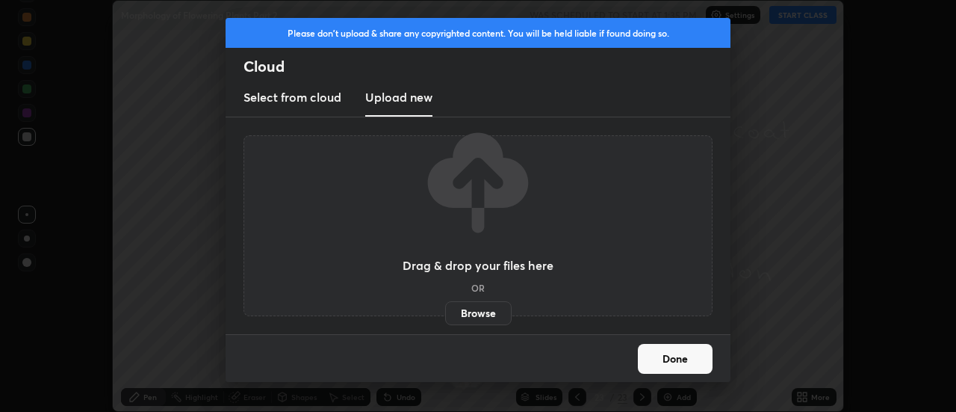
click at [471, 310] on label "Browse" at bounding box center [478, 313] width 66 height 24
click at [445, 310] on input "Browse" at bounding box center [445, 313] width 0 height 24
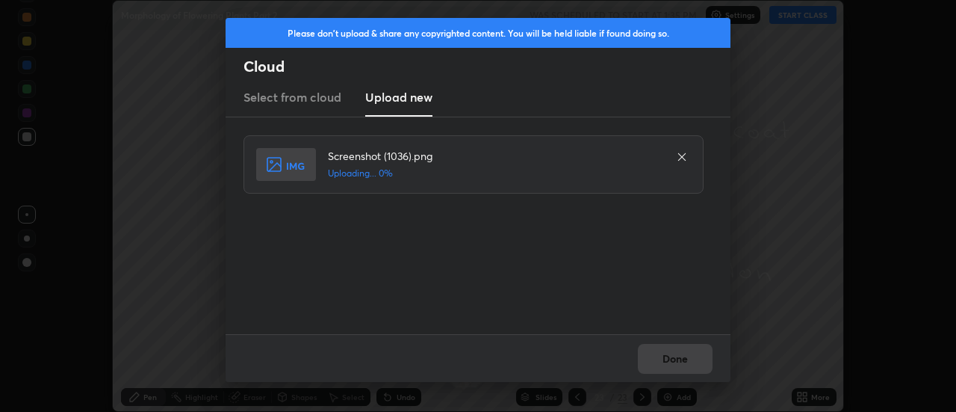
click at [672, 355] on div "Done" at bounding box center [478, 358] width 505 height 48
click at [672, 360] on button "Done" at bounding box center [675, 359] width 75 height 30
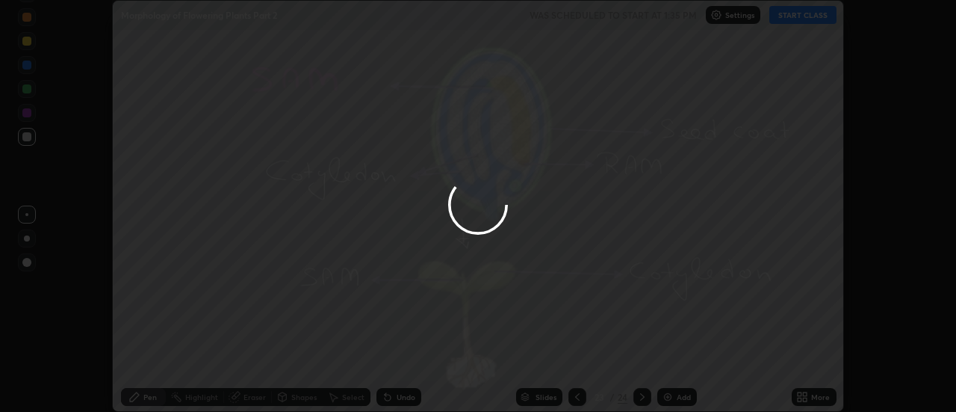
click at [672, 360] on button "Done" at bounding box center [675, 359] width 75 height 30
click at [675, 362] on div at bounding box center [478, 206] width 956 height 412
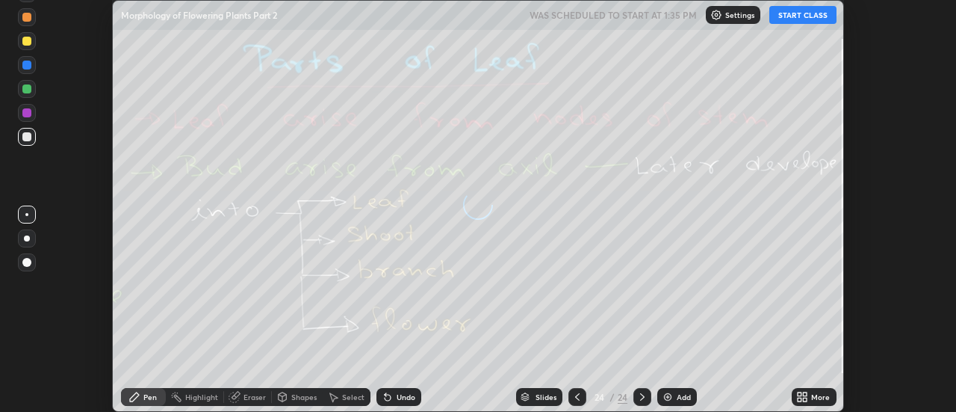
click at [810, 396] on div "More" at bounding box center [814, 397] width 45 height 18
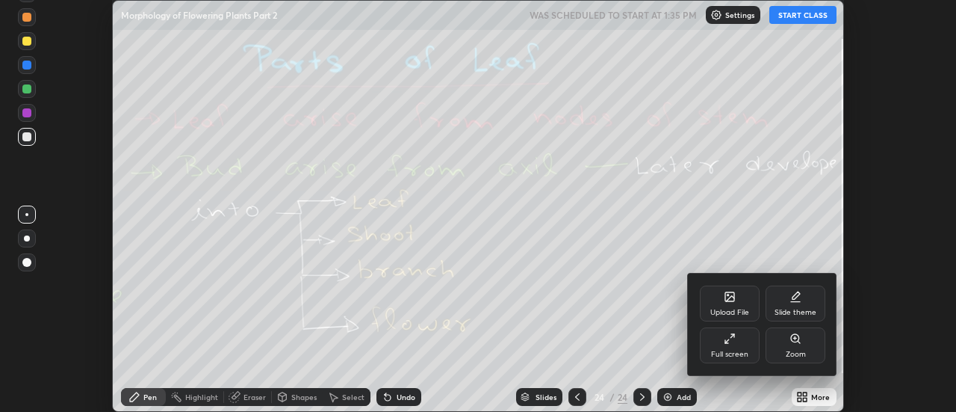
click at [739, 301] on div "Upload File" at bounding box center [730, 303] width 60 height 36
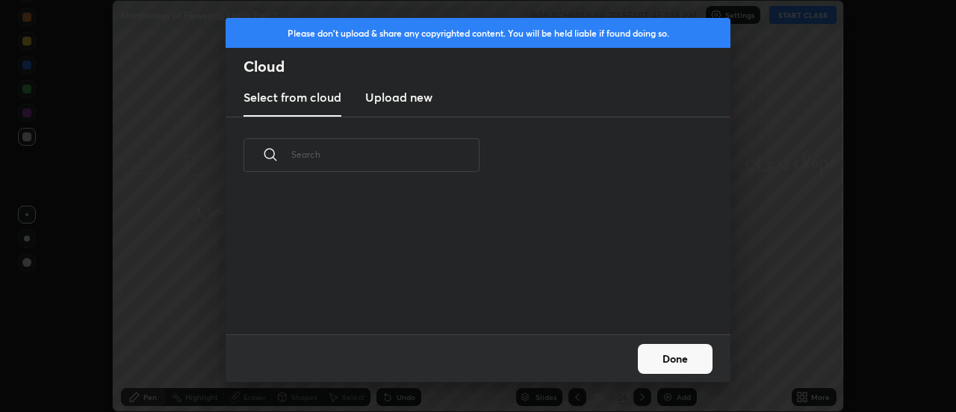
click at [392, 100] on h3 "Upload new" at bounding box center [398, 97] width 67 height 18
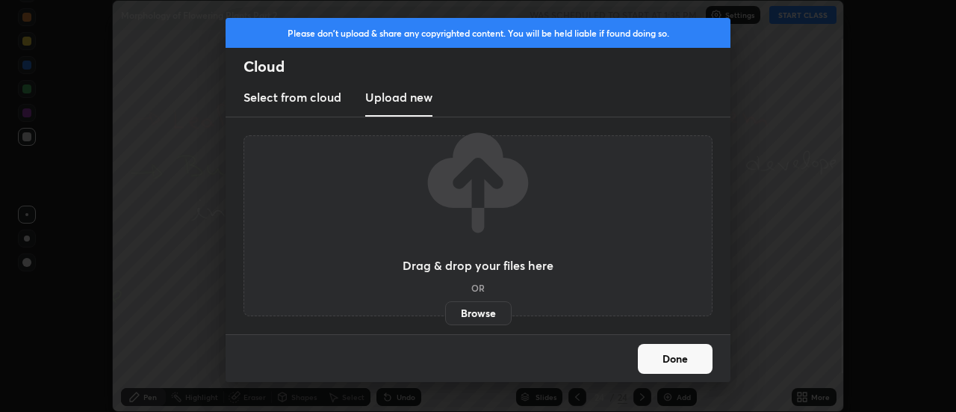
click at [470, 313] on label "Browse" at bounding box center [478, 313] width 66 height 24
click at [445, 313] on input "Browse" at bounding box center [445, 313] width 0 height 24
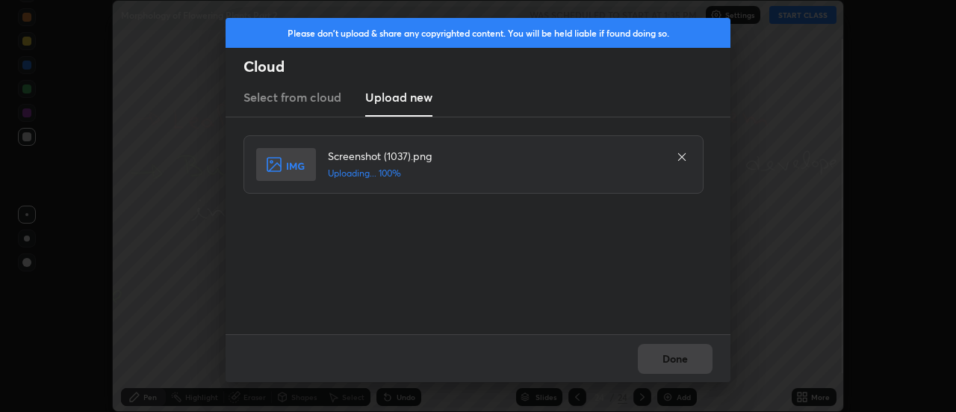
click at [678, 356] on div "Done" at bounding box center [478, 358] width 505 height 48
click at [678, 356] on button "Done" at bounding box center [675, 359] width 75 height 30
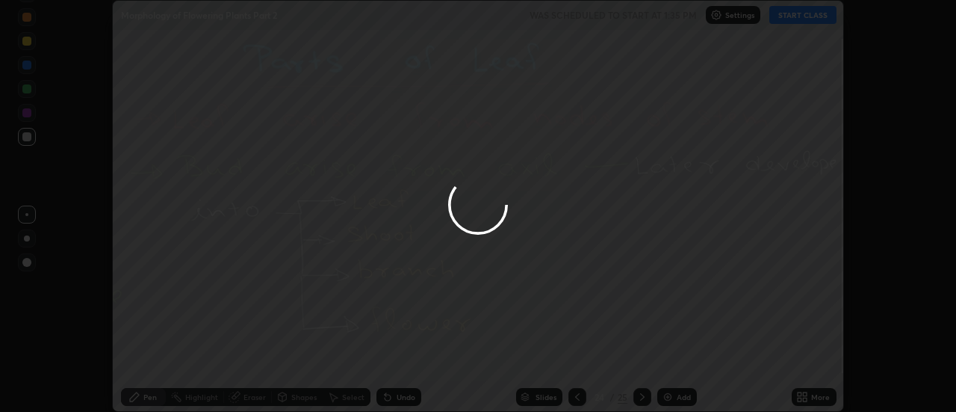
click at [678, 359] on div at bounding box center [478, 206] width 956 height 412
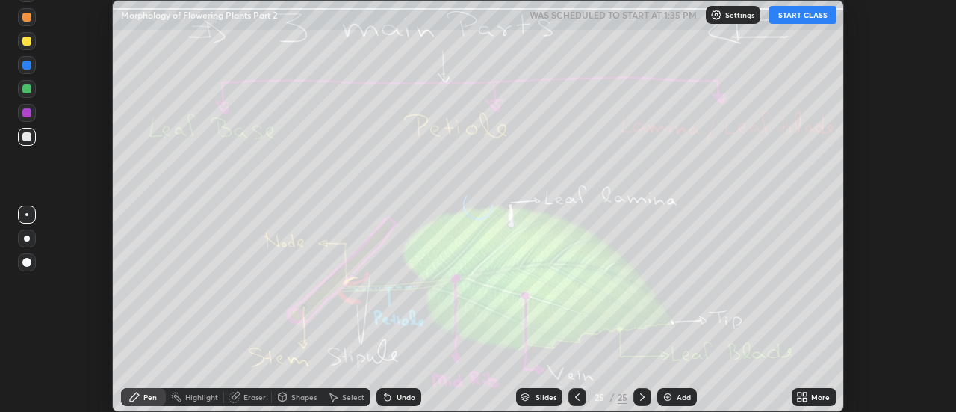
click at [805, 394] on icon at bounding box center [806, 394] width 4 height 4
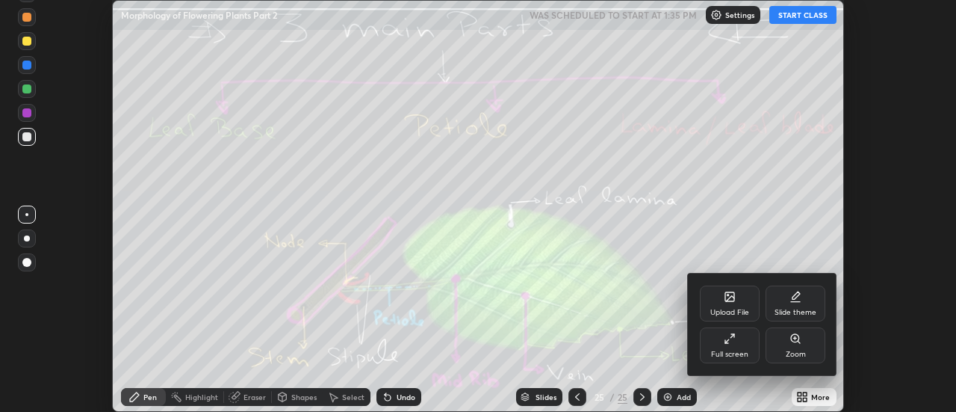
click at [740, 302] on div "Upload File" at bounding box center [730, 303] width 60 height 36
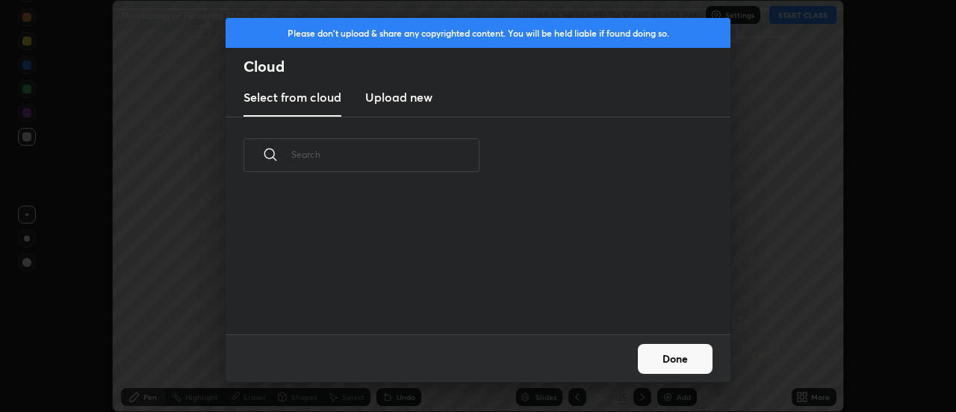
click at [395, 105] on h3 "Upload new" at bounding box center [398, 97] width 67 height 18
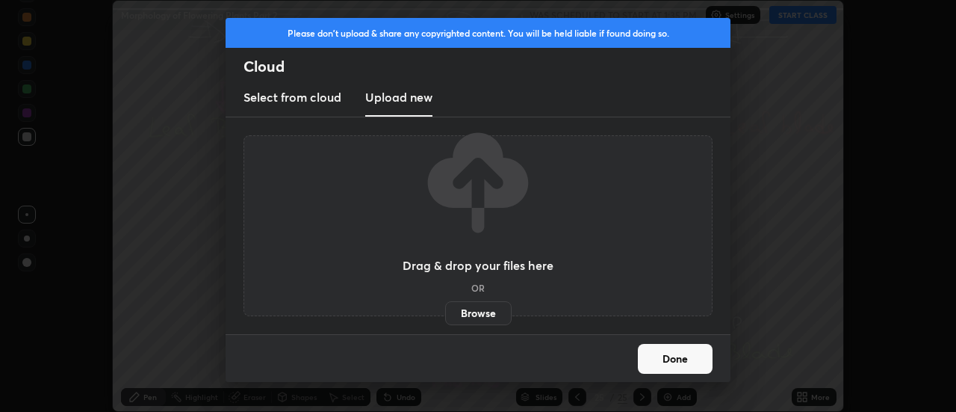
click at [473, 308] on label "Browse" at bounding box center [478, 313] width 66 height 24
click at [445, 308] on input "Browse" at bounding box center [445, 313] width 0 height 24
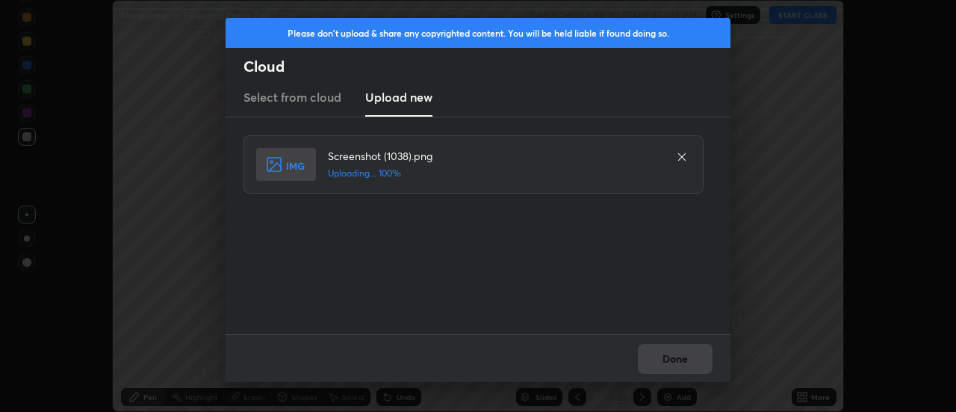
click at [674, 350] on div "Done" at bounding box center [478, 358] width 505 height 48
click at [675, 357] on button "Done" at bounding box center [675, 359] width 75 height 30
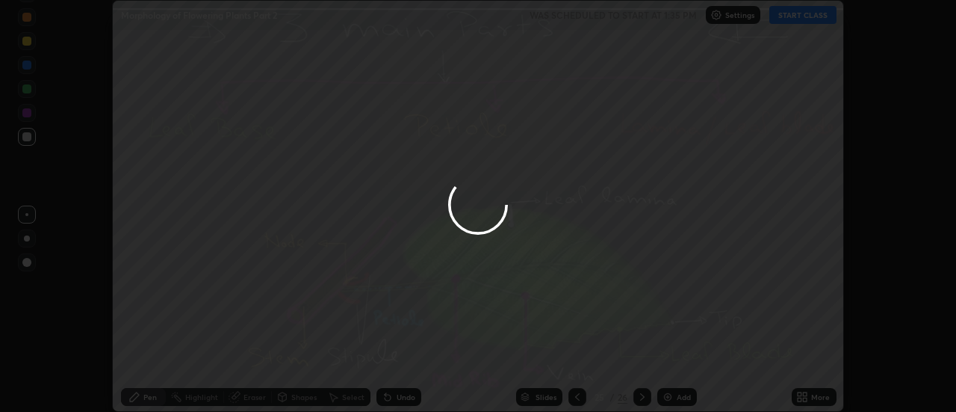
click at [675, 357] on div at bounding box center [478, 206] width 956 height 412
click at [672, 359] on div at bounding box center [478, 206] width 956 height 412
click at [674, 359] on div at bounding box center [478, 206] width 956 height 412
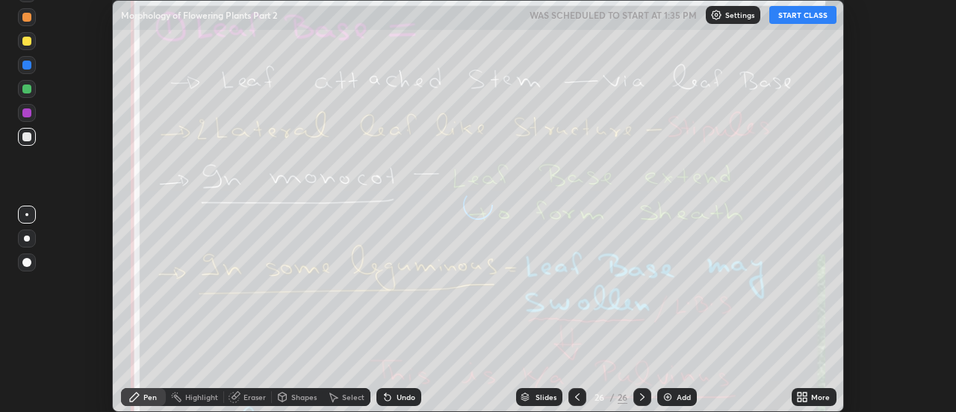
click at [808, 397] on icon at bounding box center [802, 397] width 12 height 12
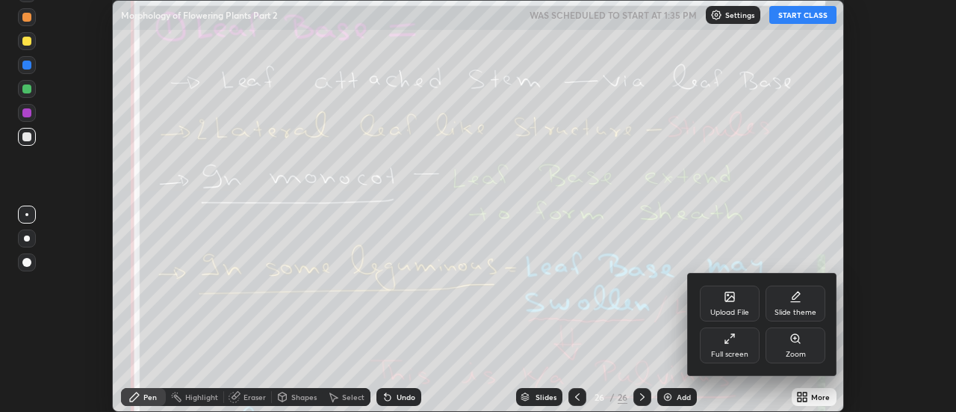
click at [734, 303] on div "Upload File" at bounding box center [730, 303] width 60 height 36
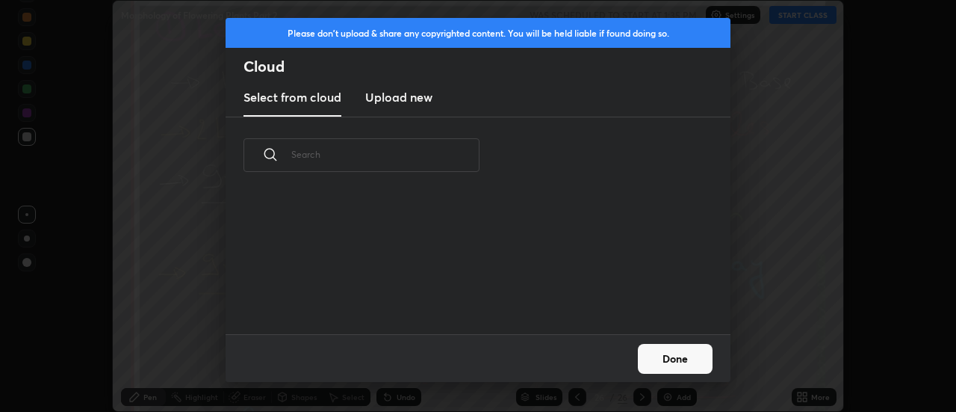
click at [394, 98] on h3 "Upload new" at bounding box center [398, 97] width 67 height 18
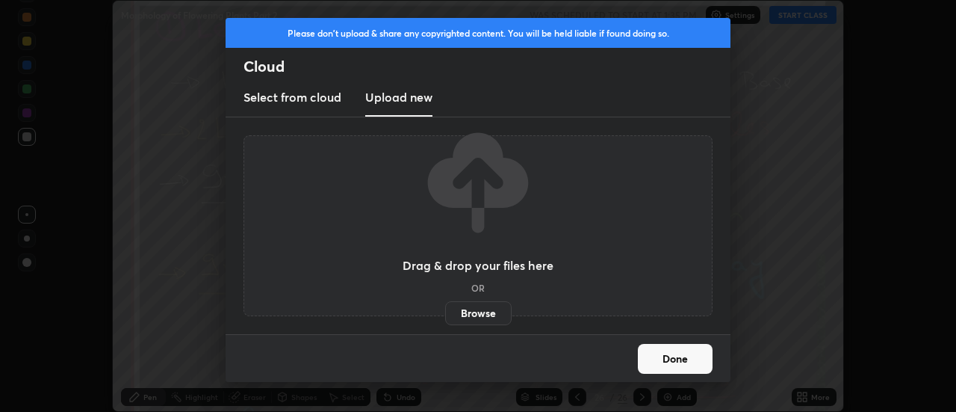
click at [471, 315] on label "Browse" at bounding box center [478, 313] width 66 height 24
click at [445, 315] on input "Browse" at bounding box center [445, 313] width 0 height 24
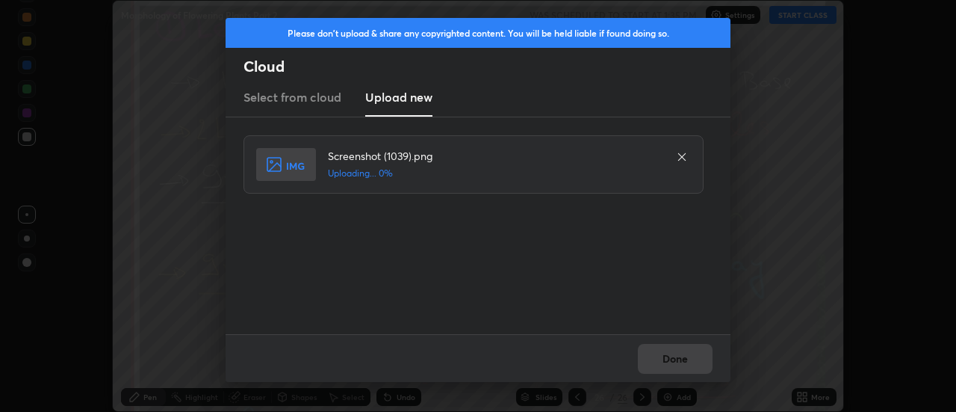
click at [678, 359] on div "Done" at bounding box center [478, 358] width 505 height 48
click at [676, 361] on button "Done" at bounding box center [675, 359] width 75 height 30
click at [672, 361] on button "Done" at bounding box center [675, 359] width 75 height 30
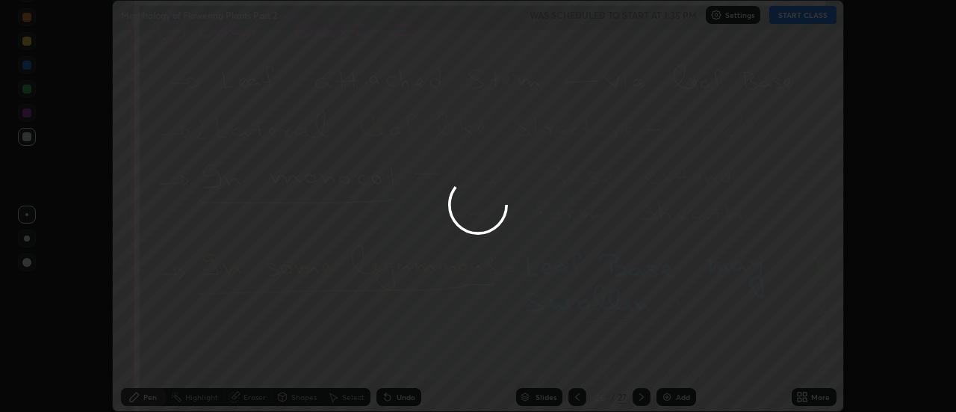
click at [672, 361] on div at bounding box center [478, 206] width 956 height 412
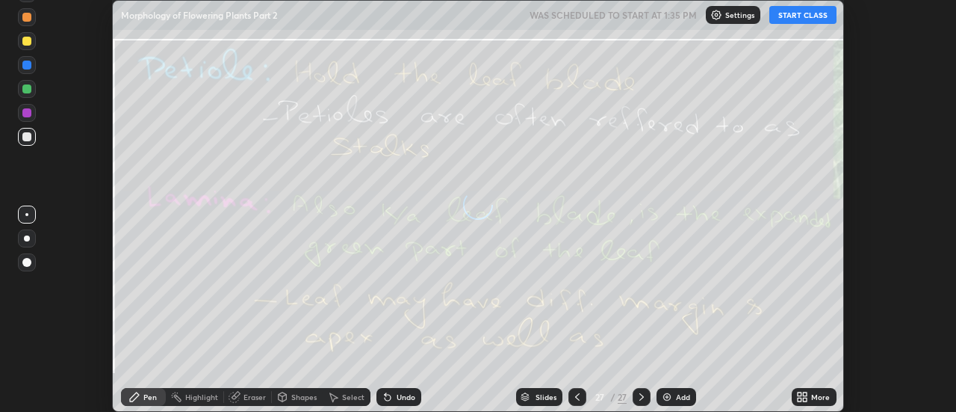
click at [811, 394] on div "More" at bounding box center [814, 397] width 45 height 18
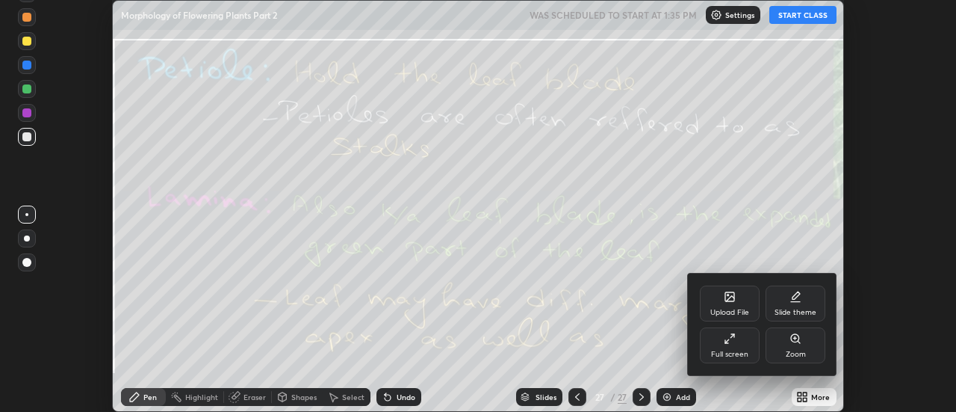
click at [734, 301] on icon at bounding box center [730, 297] width 12 height 12
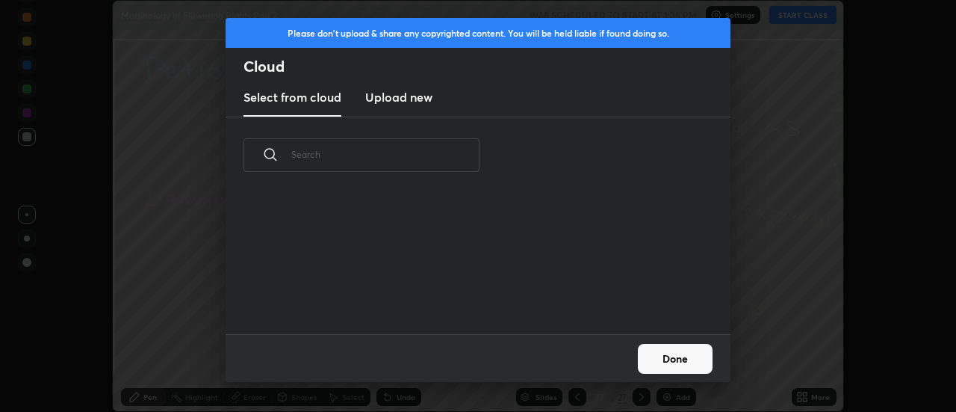
click at [413, 99] on h3 "Upload new" at bounding box center [398, 97] width 67 height 18
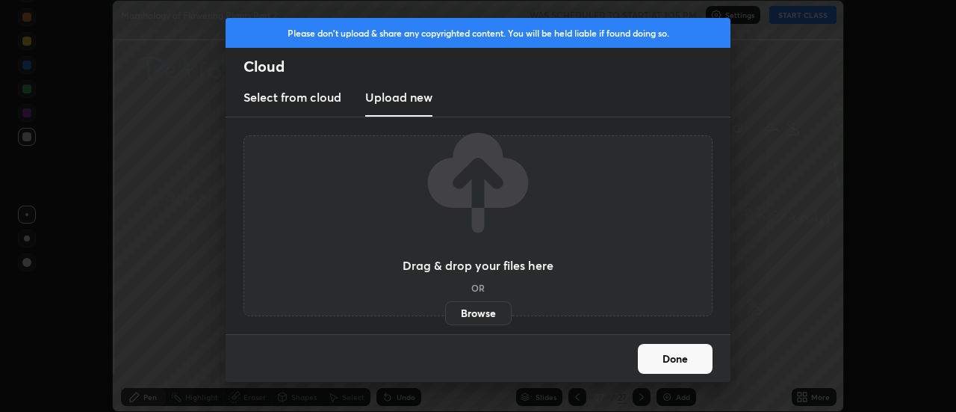
click at [482, 312] on label "Browse" at bounding box center [478, 313] width 66 height 24
click at [445, 312] on input "Browse" at bounding box center [445, 313] width 0 height 24
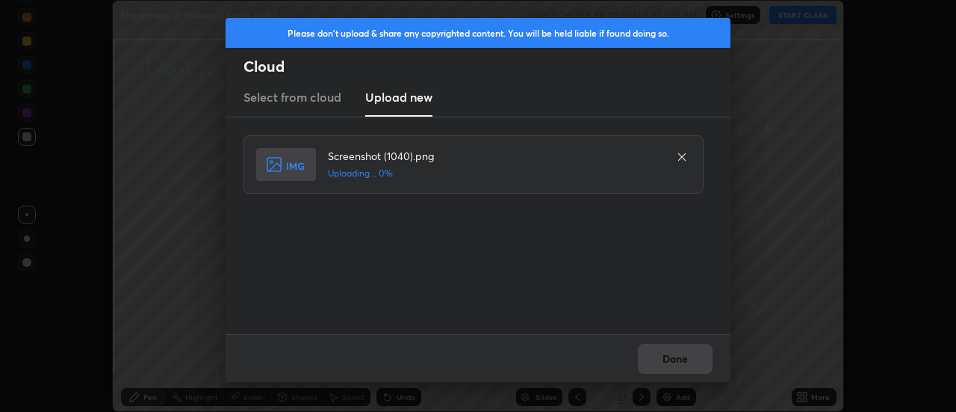
click at [678, 356] on button "Done" at bounding box center [675, 359] width 75 height 30
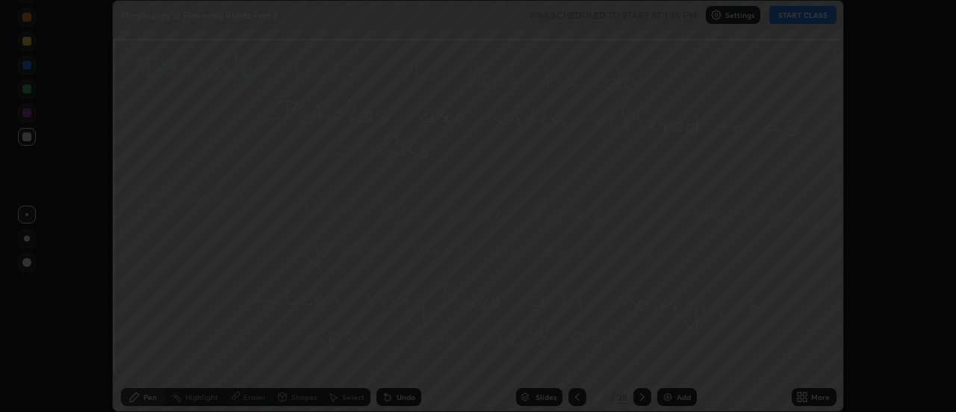
click at [678, 356] on button "Done" at bounding box center [675, 359] width 75 height 30
click at [678, 360] on div at bounding box center [478, 206] width 956 height 412
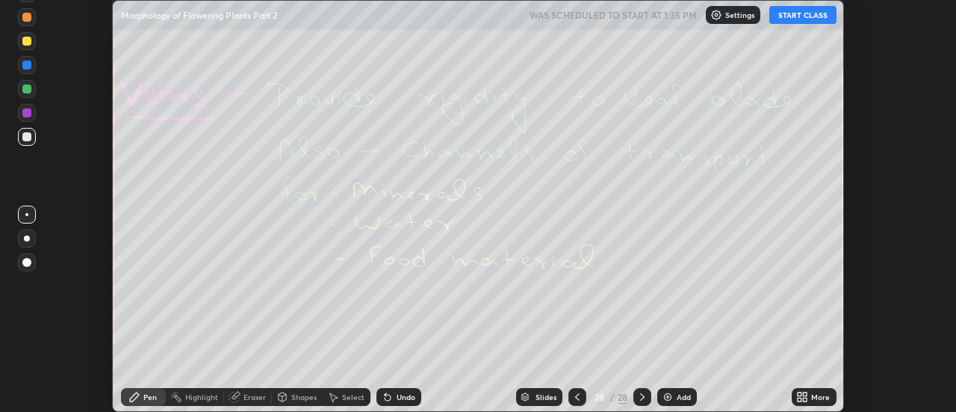
click at [805, 394] on icon at bounding box center [806, 394] width 4 height 4
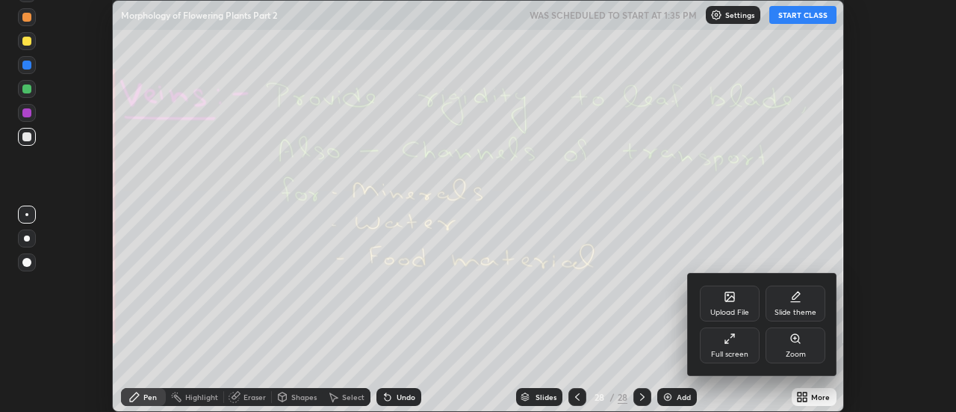
click at [734, 303] on div "Upload File" at bounding box center [730, 303] width 60 height 36
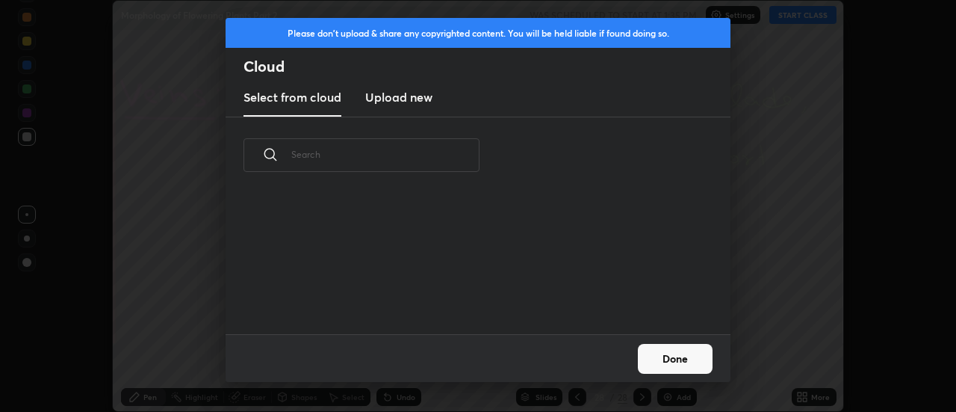
click at [397, 99] on h3 "Upload new" at bounding box center [398, 97] width 67 height 18
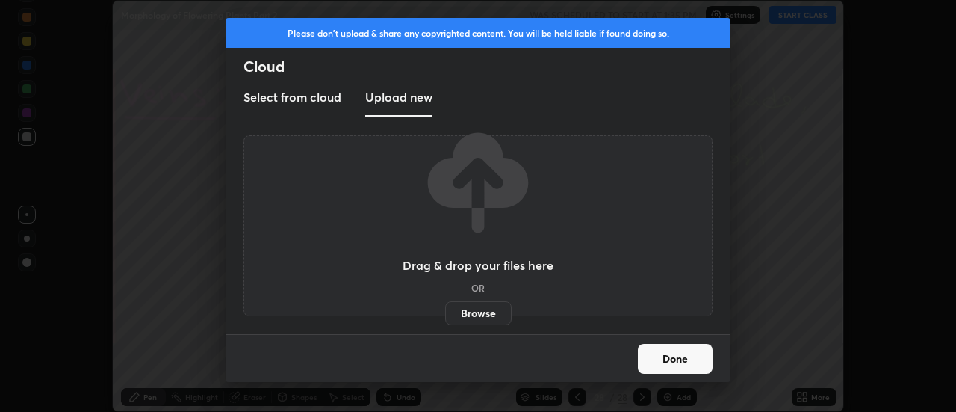
click at [472, 312] on label "Browse" at bounding box center [478, 313] width 66 height 24
click at [445, 312] on input "Browse" at bounding box center [445, 313] width 0 height 24
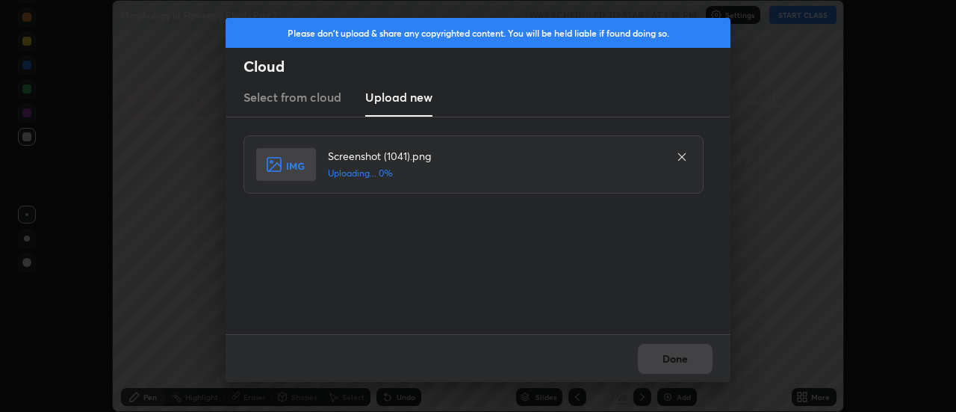
click at [673, 355] on div "Done" at bounding box center [478, 358] width 505 height 48
click at [675, 356] on div "Done" at bounding box center [478, 358] width 505 height 48
click at [677, 354] on div "Done" at bounding box center [478, 358] width 505 height 48
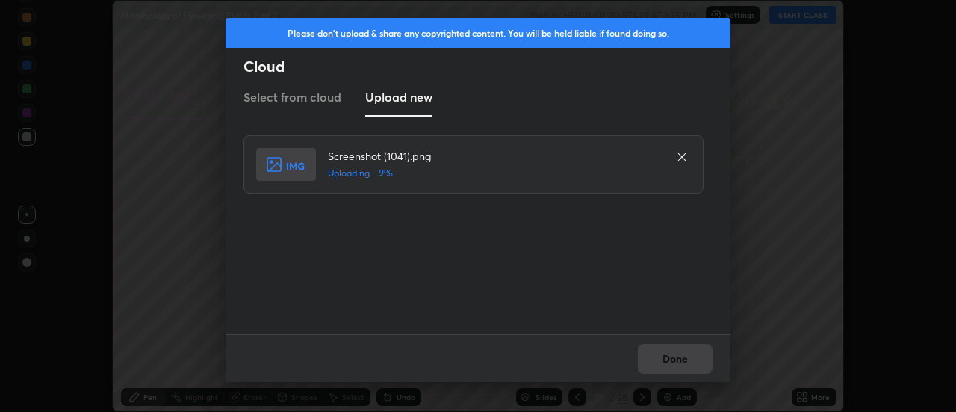
click at [676, 356] on div "Done" at bounding box center [478, 358] width 505 height 48
click at [677, 357] on div "Done" at bounding box center [478, 358] width 505 height 48
click at [678, 361] on button "Done" at bounding box center [675, 359] width 75 height 30
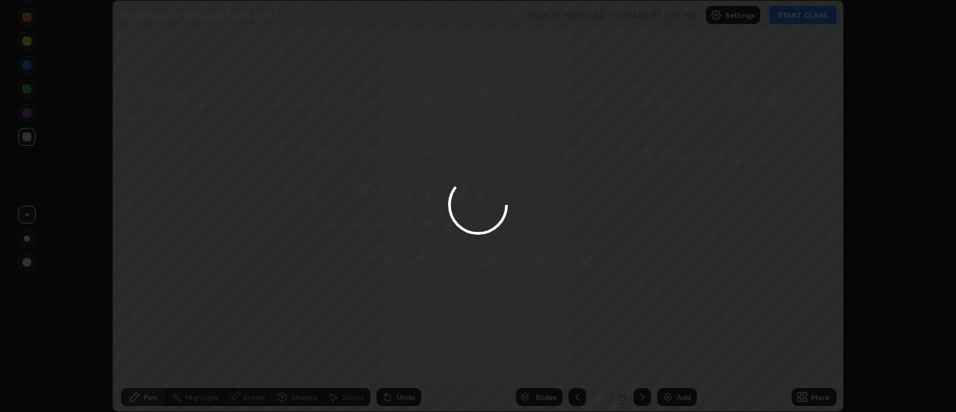
click at [676, 361] on button "Done" at bounding box center [675, 359] width 75 height 30
click at [677, 359] on div at bounding box center [478, 206] width 956 height 412
click at [676, 358] on div at bounding box center [478, 206] width 956 height 412
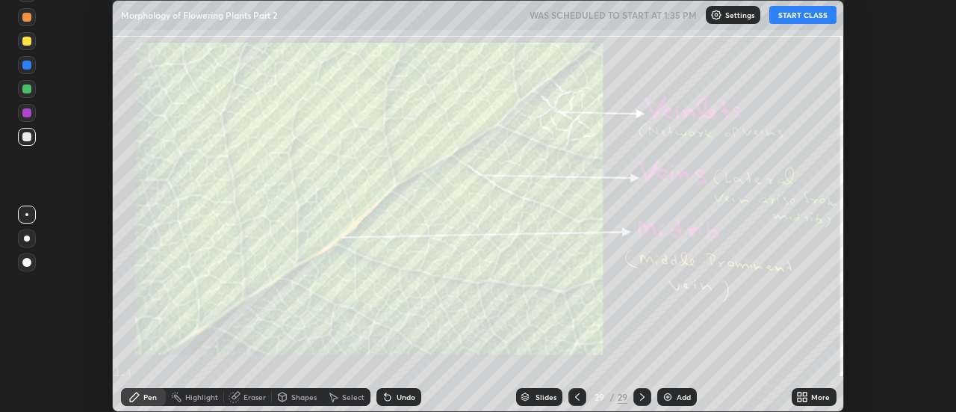
click at [819, 393] on div "More" at bounding box center [820, 396] width 19 height 7
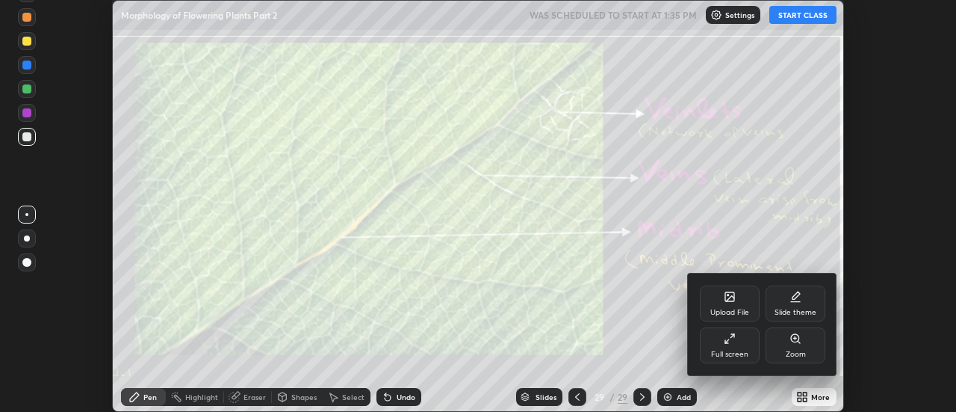
click at [742, 297] on div "Upload File" at bounding box center [730, 303] width 60 height 36
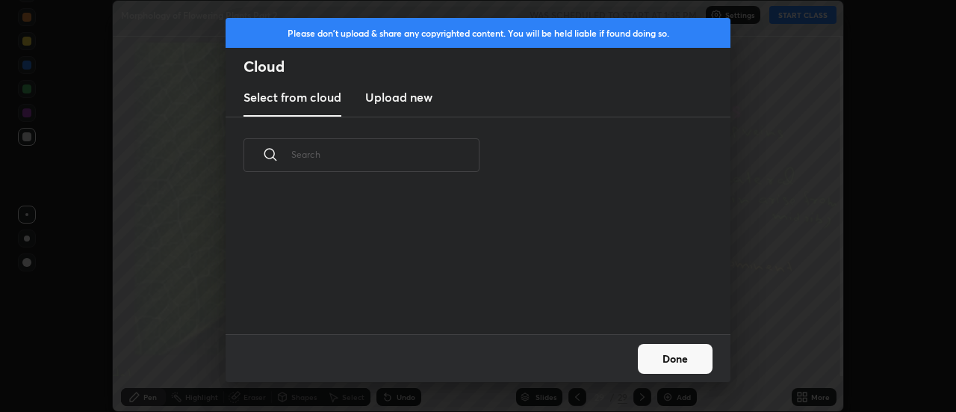
click at [404, 99] on h3 "Upload new" at bounding box center [398, 97] width 67 height 18
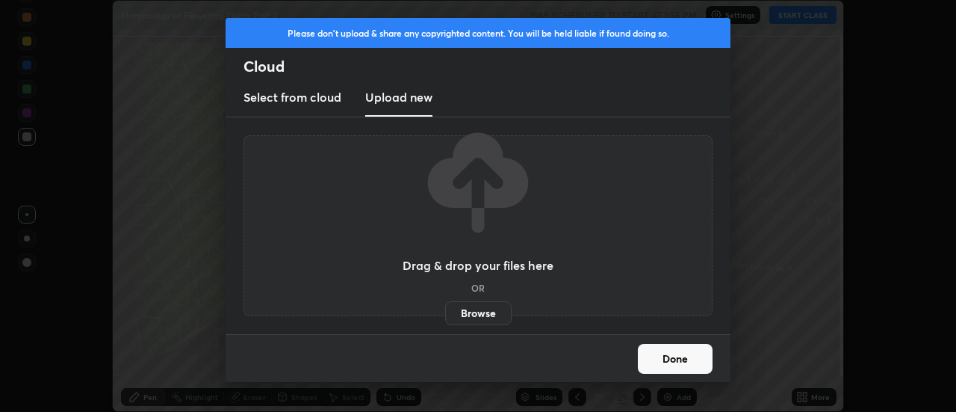
click at [474, 312] on label "Browse" at bounding box center [478, 313] width 66 height 24
click at [445, 312] on input "Browse" at bounding box center [445, 313] width 0 height 24
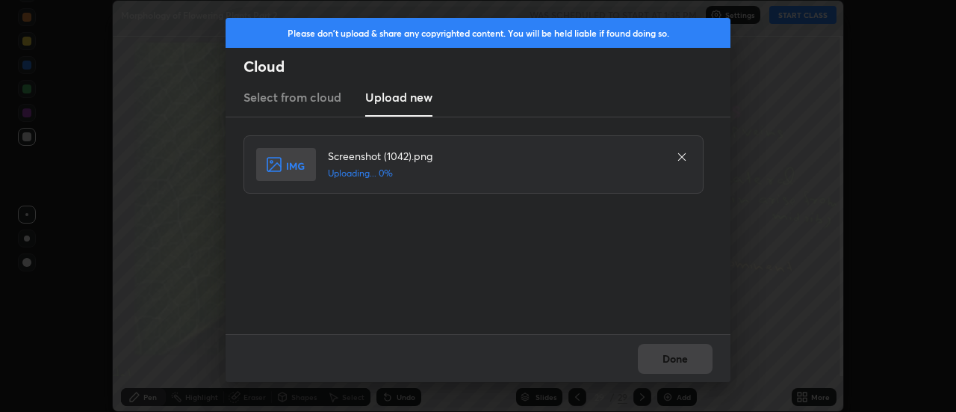
click at [673, 357] on div "Done" at bounding box center [478, 358] width 505 height 48
click at [675, 360] on div "Done" at bounding box center [478, 358] width 505 height 48
click at [672, 357] on div "Done" at bounding box center [478, 358] width 505 height 48
click at [676, 361] on button "Done" at bounding box center [675, 359] width 75 height 30
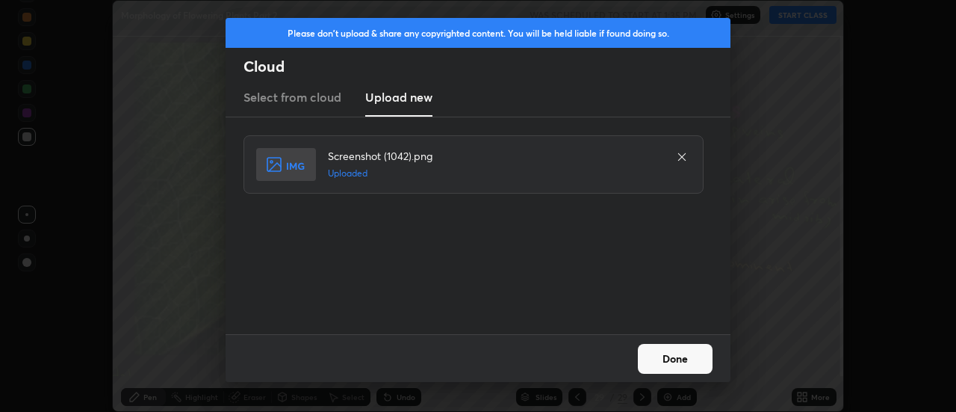
click at [676, 361] on button "Done" at bounding box center [675, 359] width 75 height 30
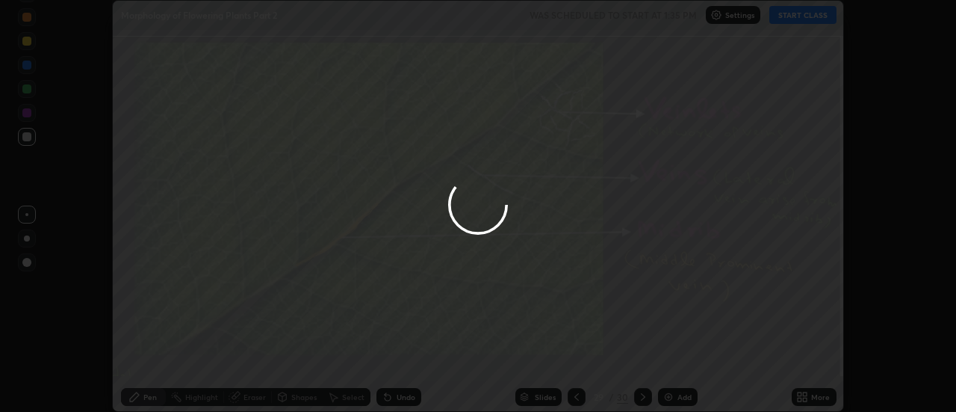
click at [677, 360] on div at bounding box center [478, 206] width 956 height 412
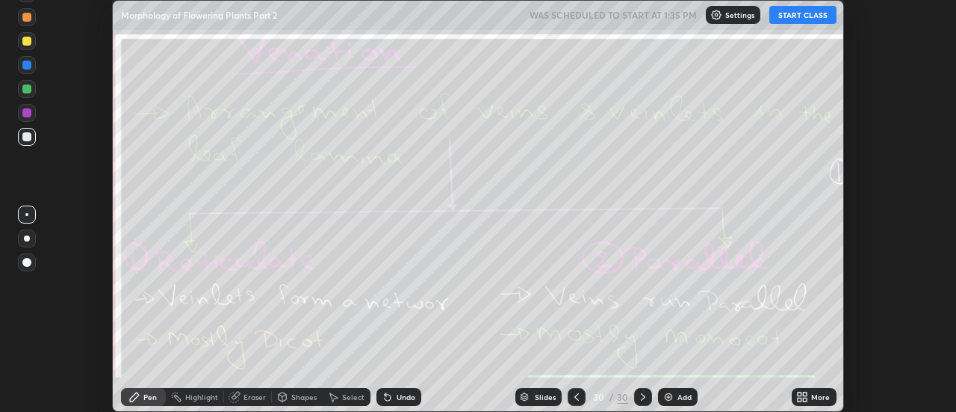
click at [575, 397] on icon at bounding box center [577, 397] width 12 height 12
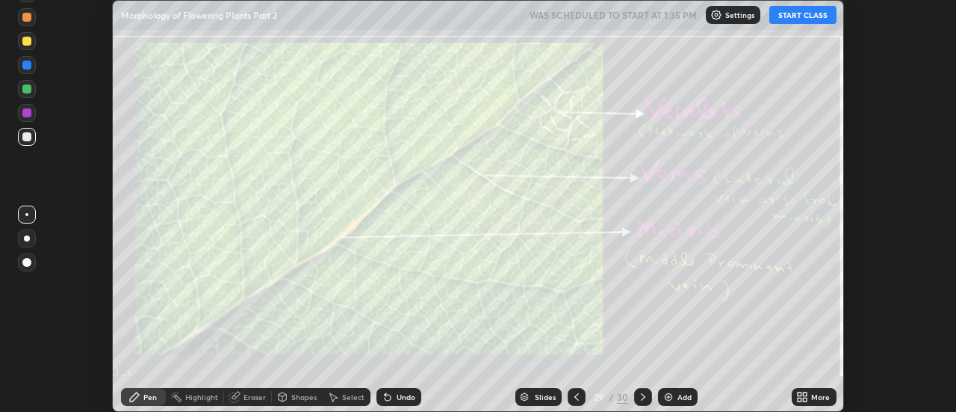
click at [575, 397] on icon at bounding box center [577, 397] width 12 height 12
click at [574, 394] on icon at bounding box center [577, 397] width 12 height 12
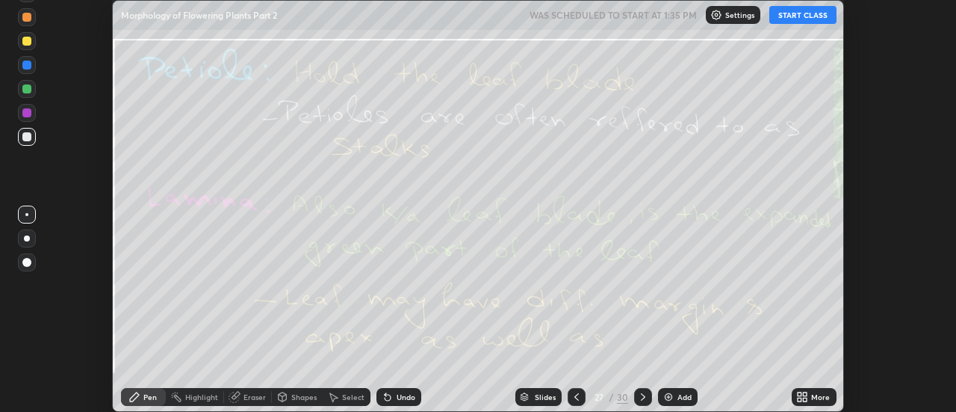
click at [573, 394] on icon at bounding box center [577, 397] width 12 height 12
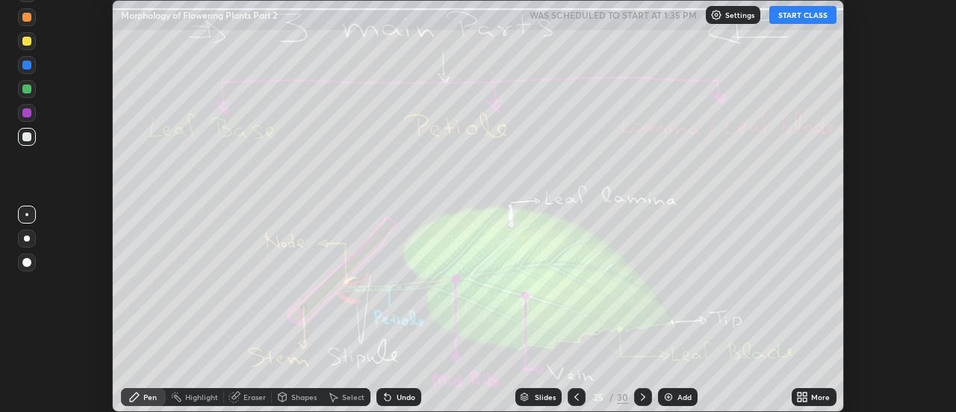
click at [577, 393] on icon at bounding box center [577, 397] width 12 height 12
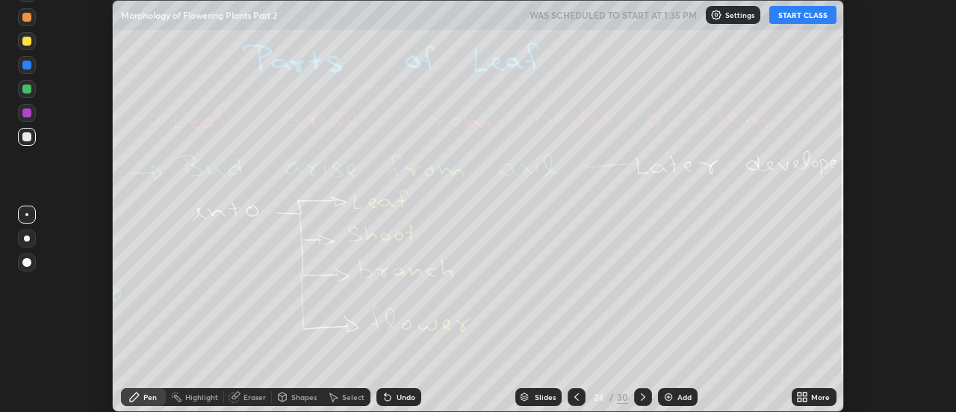
click at [575, 392] on icon at bounding box center [577, 397] width 12 height 12
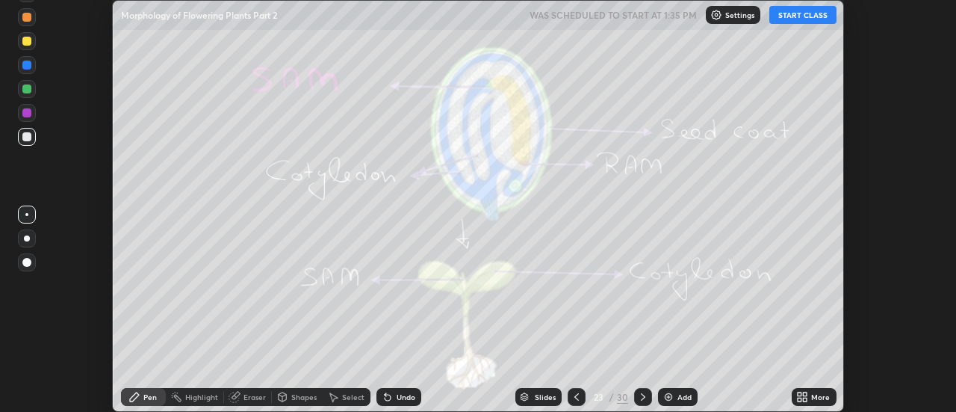
click at [575, 392] on icon at bounding box center [577, 397] width 12 height 12
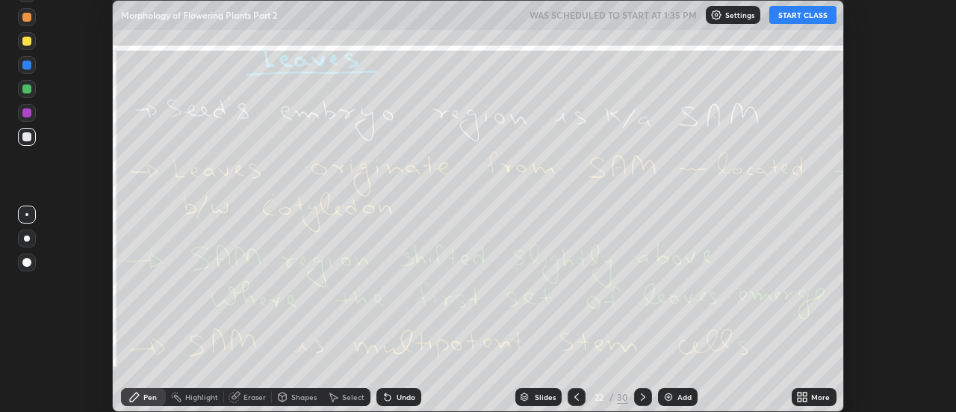
click at [575, 392] on icon at bounding box center [577, 397] width 12 height 12
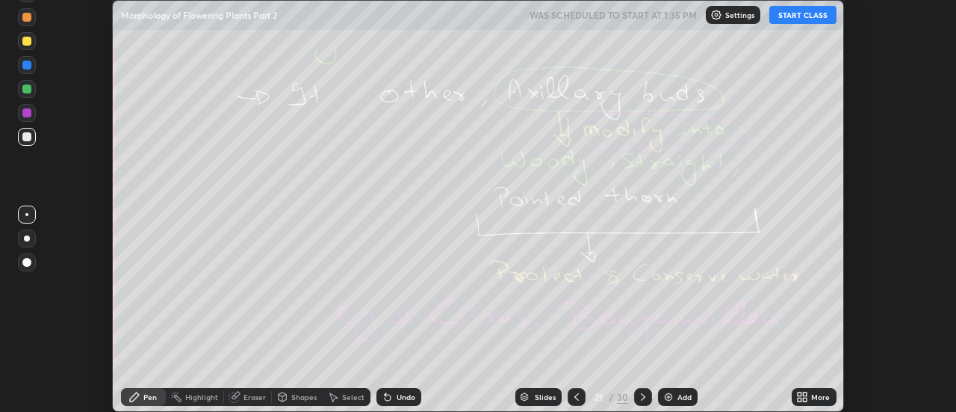
click at [575, 388] on div at bounding box center [577, 397] width 18 height 18
click at [575, 396] on icon at bounding box center [577, 397] width 12 height 12
click at [574, 393] on icon at bounding box center [577, 397] width 12 height 12
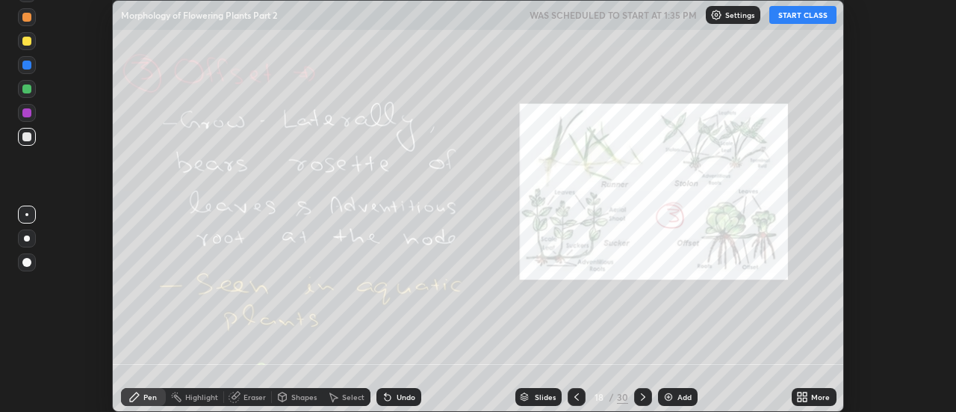
click at [575, 397] on icon at bounding box center [577, 396] width 4 height 7
click at [576, 394] on icon at bounding box center [577, 396] width 4 height 7
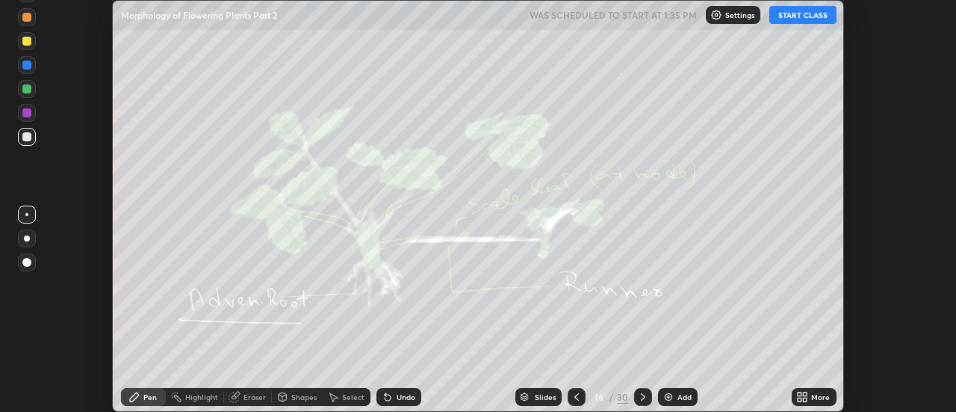
click at [575, 397] on icon at bounding box center [577, 397] width 12 height 12
click at [574, 393] on icon at bounding box center [577, 397] width 12 height 12
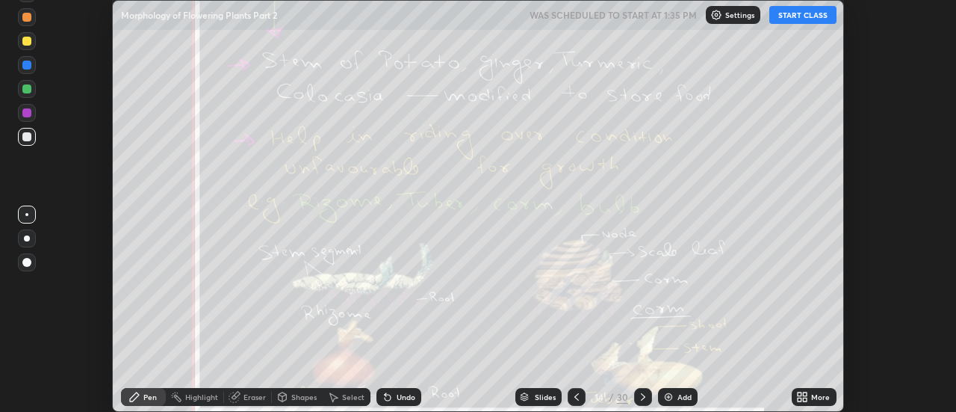
click at [575, 395] on icon at bounding box center [577, 397] width 12 height 12
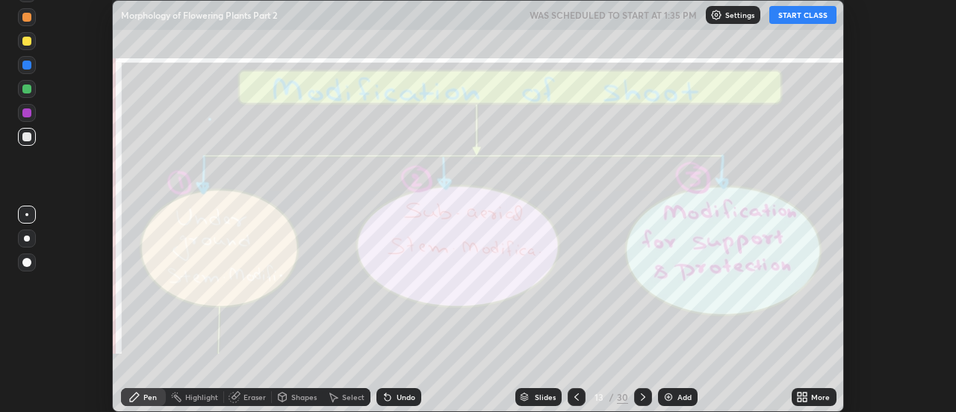
click at [575, 397] on icon at bounding box center [577, 397] width 12 height 12
click at [573, 395] on icon at bounding box center [577, 397] width 12 height 12
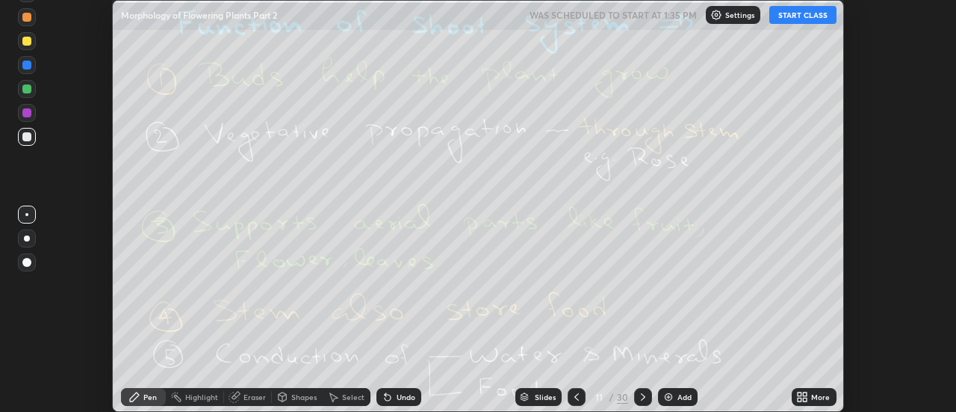
click at [575, 391] on icon at bounding box center [577, 397] width 12 height 12
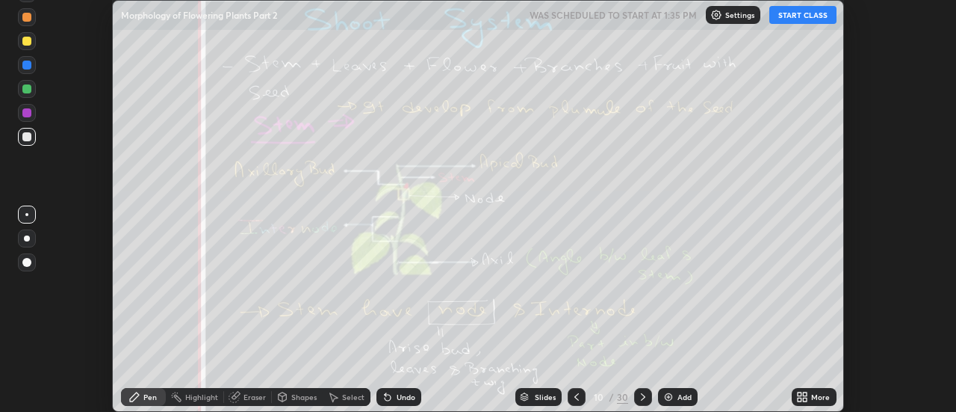
click at [574, 392] on icon at bounding box center [577, 397] width 12 height 12
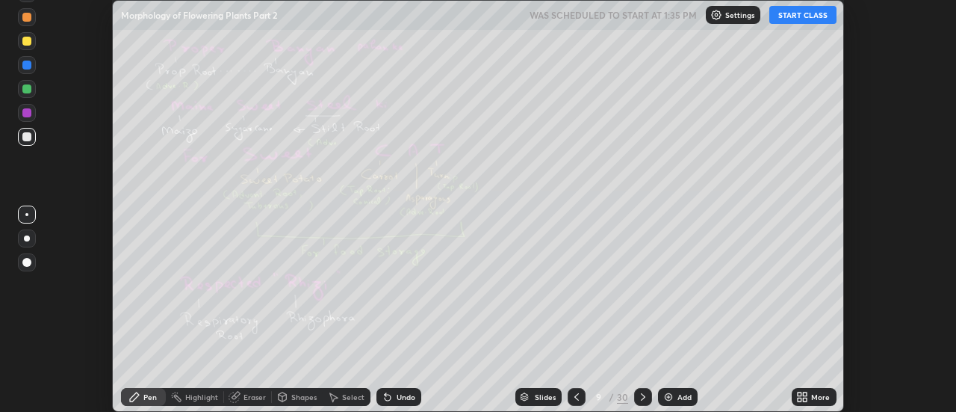
click at [575, 397] on icon at bounding box center [577, 397] width 12 height 12
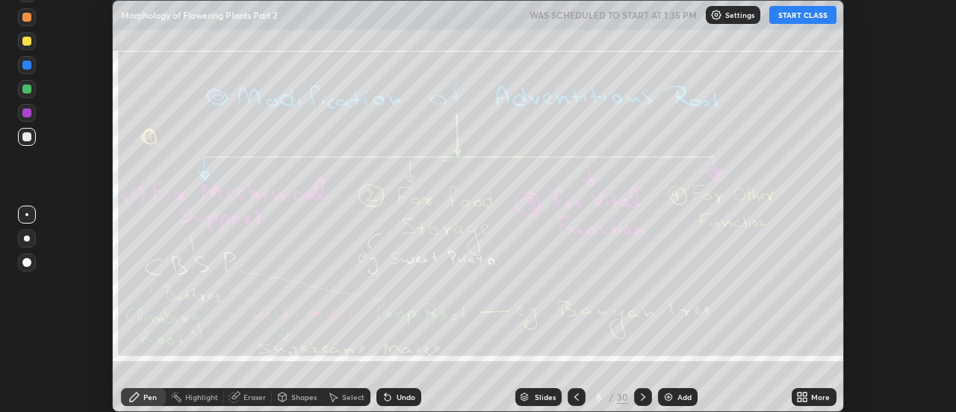
click at [575, 401] on icon at bounding box center [577, 397] width 12 height 12
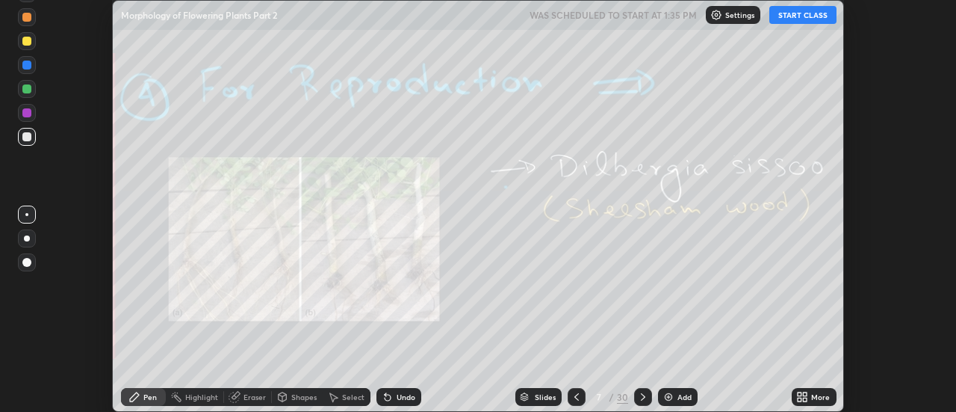
click at [575, 395] on icon at bounding box center [577, 397] width 12 height 12
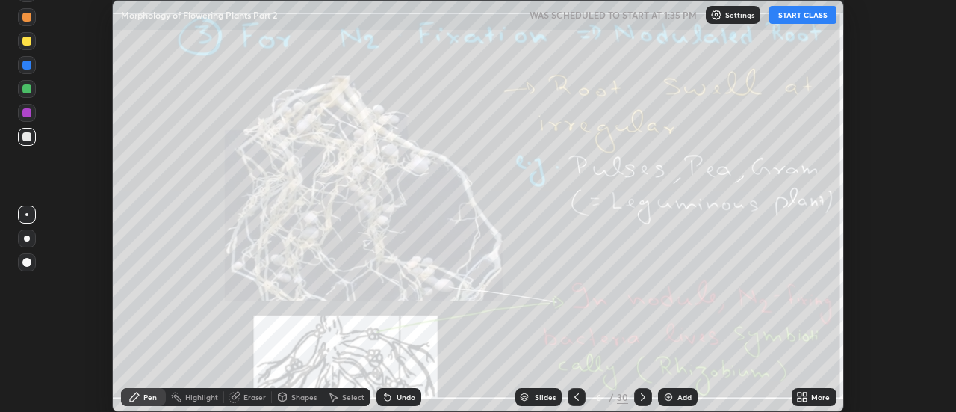
click at [575, 395] on icon at bounding box center [577, 397] width 12 height 12
click at [575, 396] on icon at bounding box center [577, 397] width 12 height 12
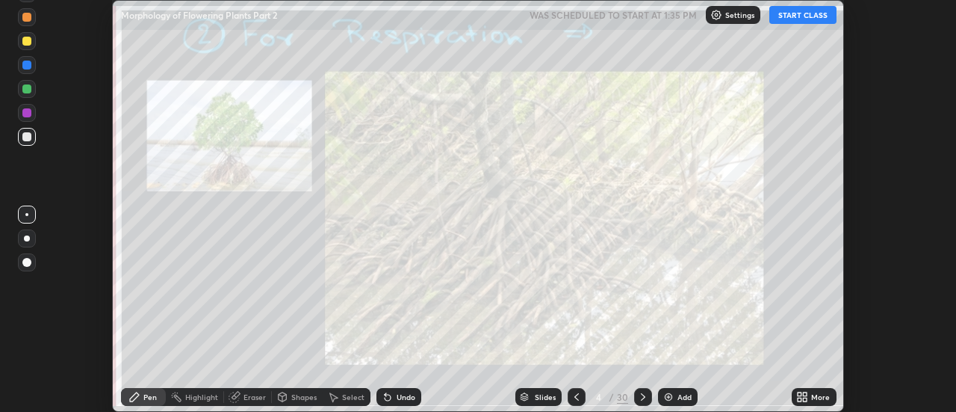
click at [577, 393] on icon at bounding box center [577, 397] width 12 height 12
click at [577, 397] on icon at bounding box center [577, 397] width 12 height 12
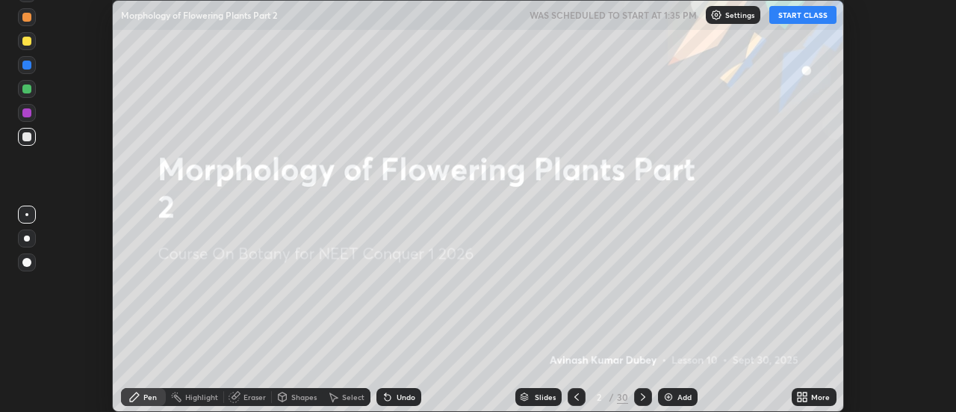
click at [577, 391] on icon at bounding box center [577, 397] width 12 height 12
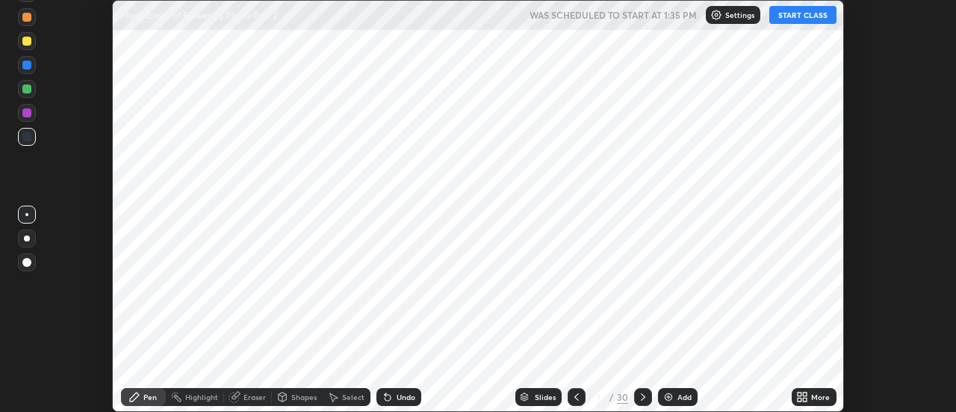
click at [577, 392] on icon at bounding box center [577, 397] width 12 height 12
click at [640, 394] on icon at bounding box center [643, 397] width 12 height 12
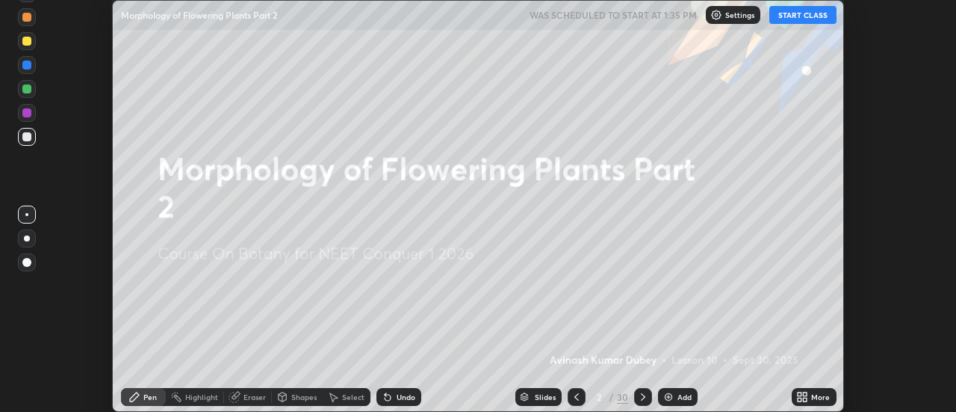
click at [816, 393] on div "More" at bounding box center [820, 396] width 19 height 7
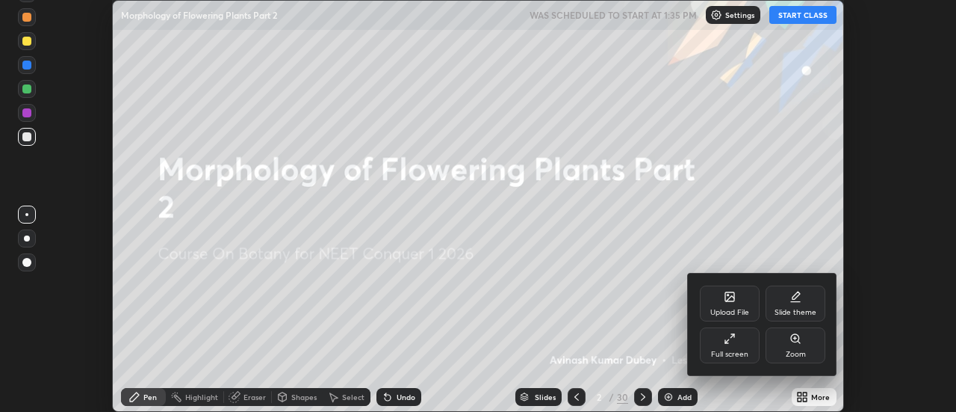
click at [740, 340] on div "Full screen" at bounding box center [730, 345] width 60 height 36
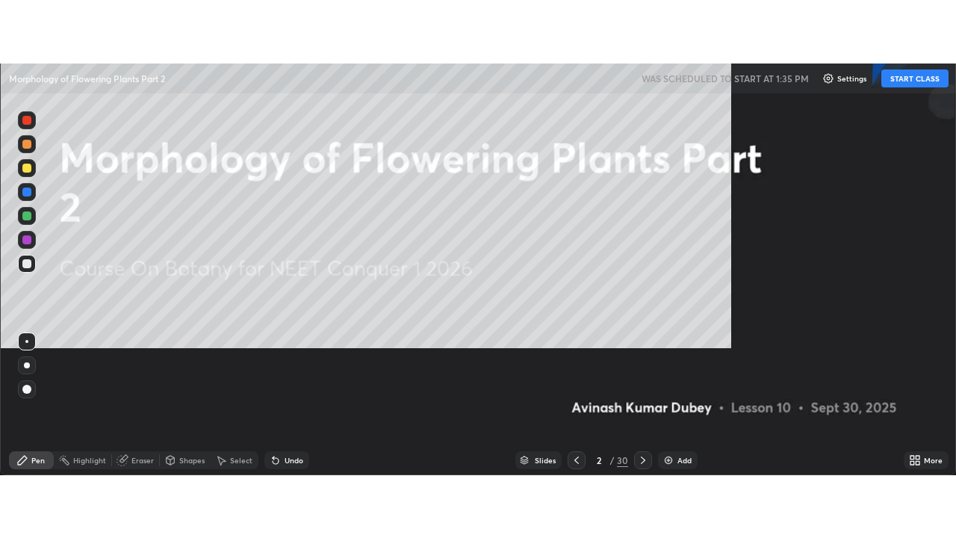
scroll to position [538, 956]
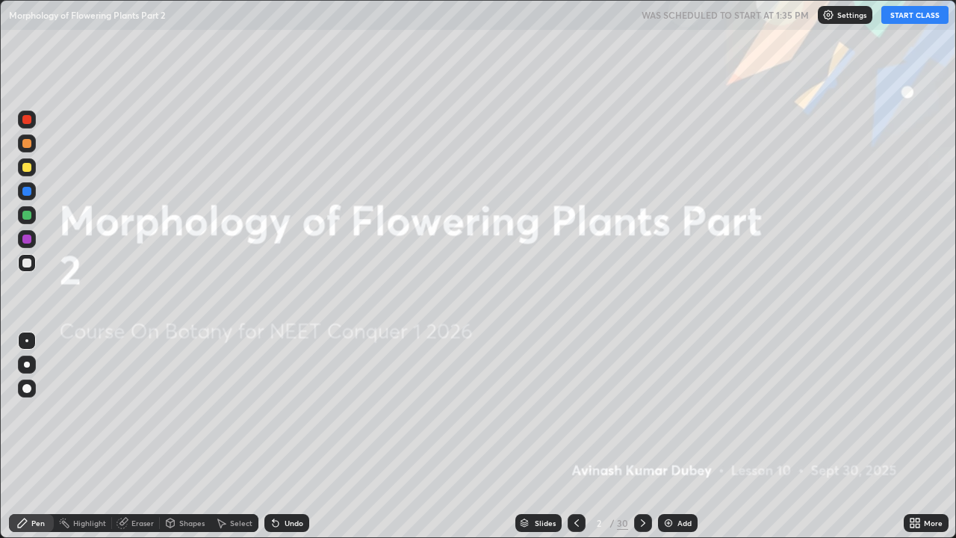
click at [922, 19] on button "START CLASS" at bounding box center [915, 15] width 67 height 18
click at [144, 411] on div "Eraser" at bounding box center [142, 522] width 22 height 7
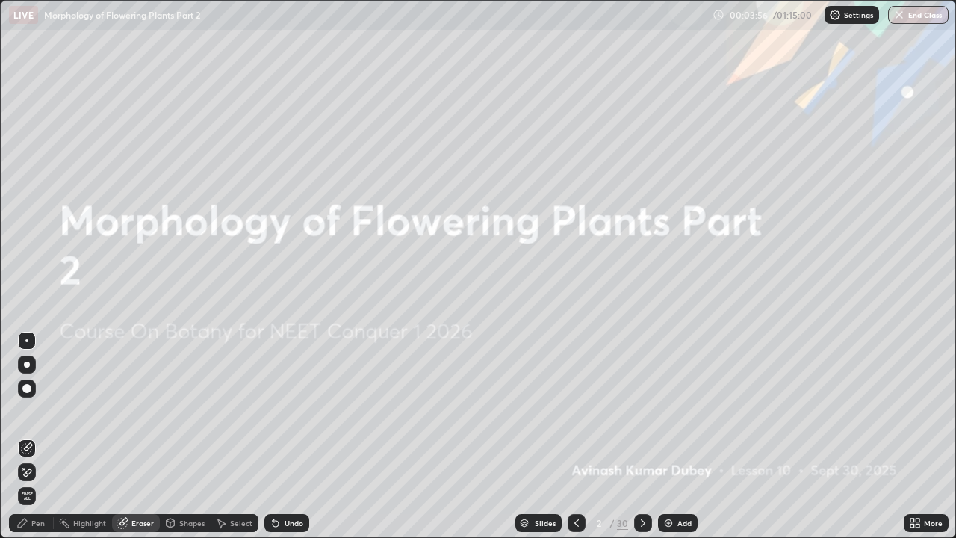
click at [28, 411] on span "Erase all" at bounding box center [27, 496] width 16 height 9
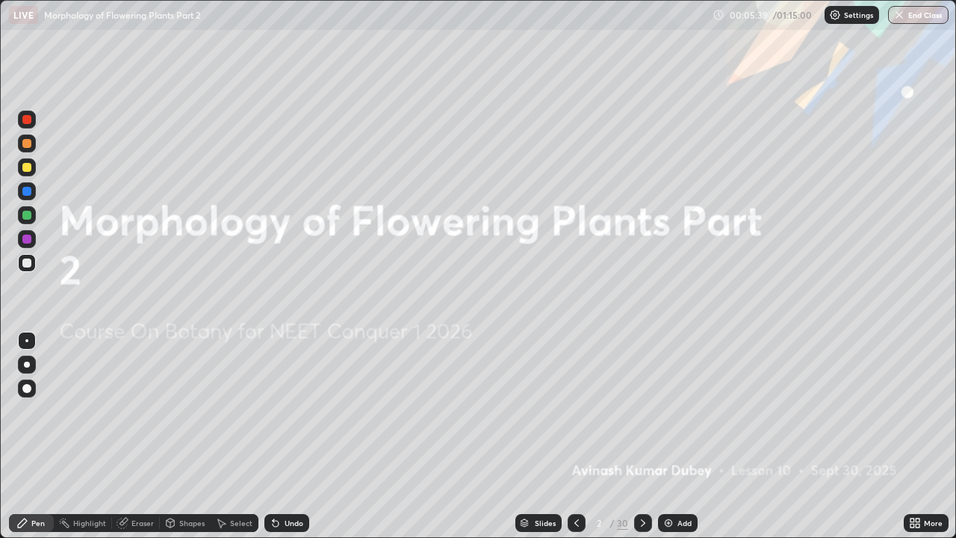
click at [135, 411] on div "Eraser" at bounding box center [142, 522] width 22 height 7
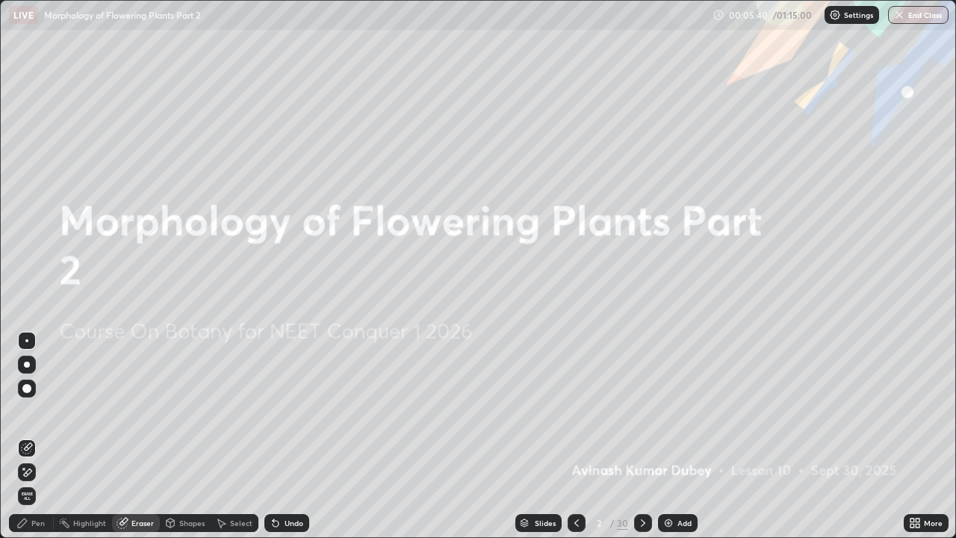
click at [34, 411] on span "Erase all" at bounding box center [27, 496] width 16 height 9
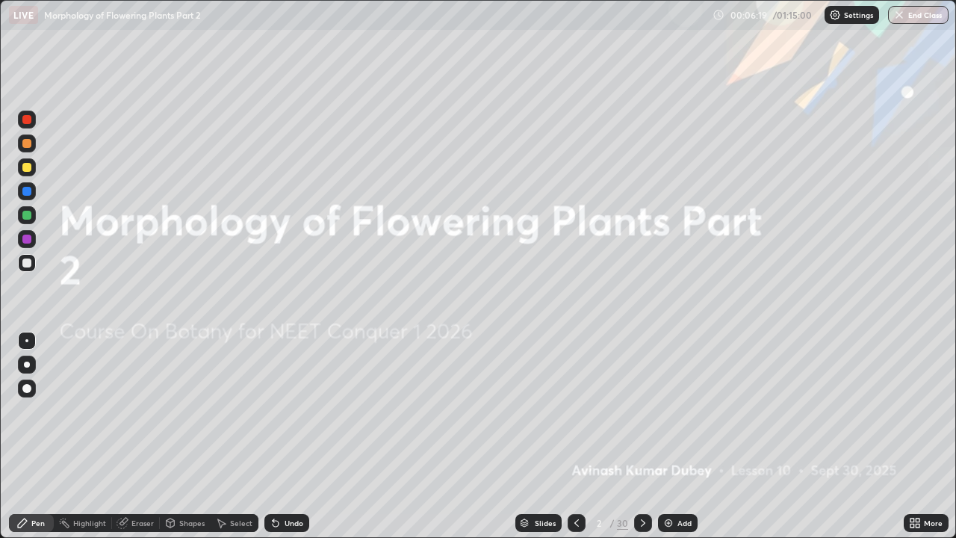
click at [643, 411] on icon at bounding box center [643, 523] width 12 height 12
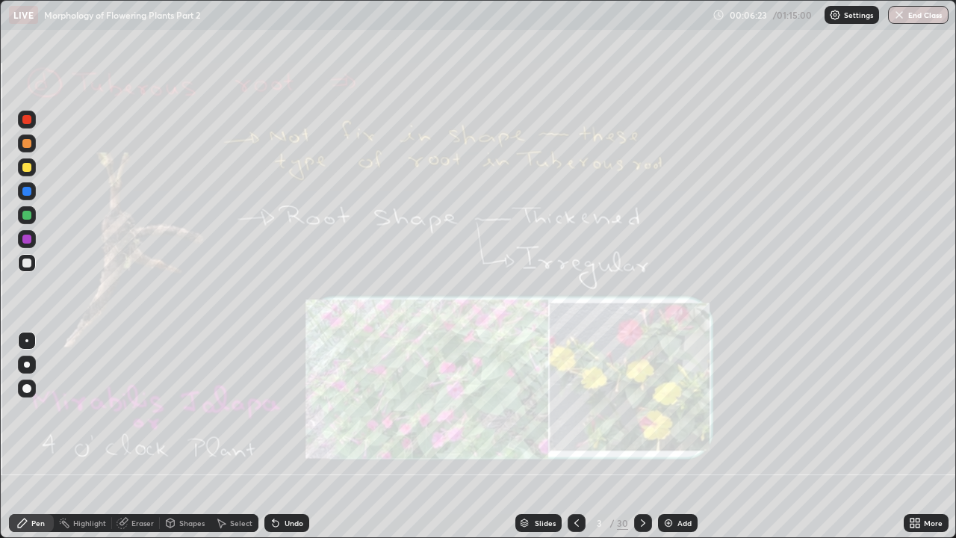
click at [134, 411] on div "Eraser" at bounding box center [142, 522] width 22 height 7
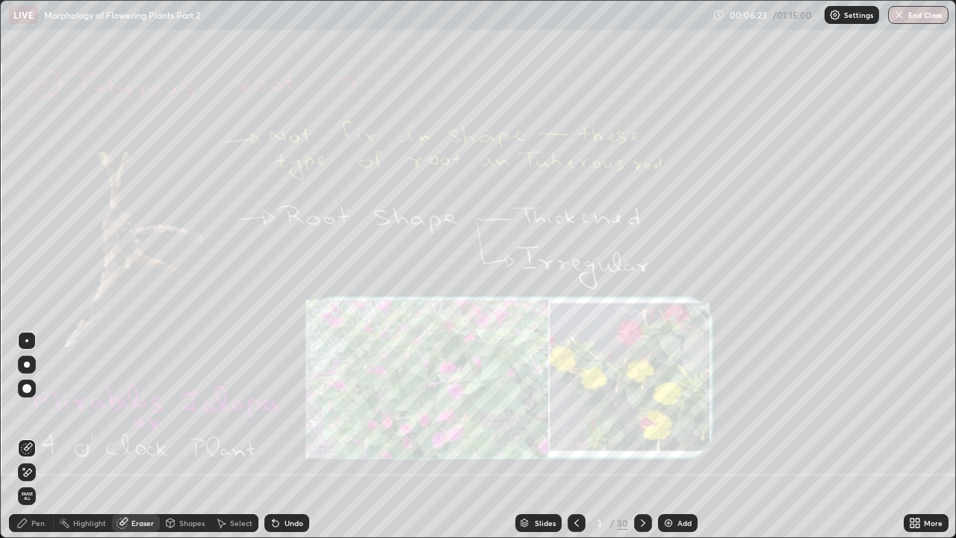
click at [29, 411] on span "Erase all" at bounding box center [27, 496] width 16 height 9
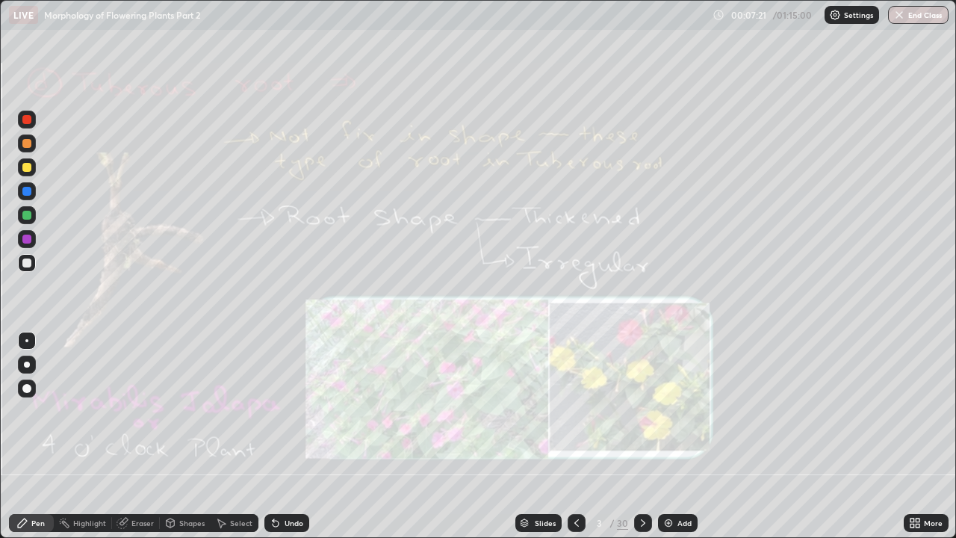
click at [143, 411] on div "Eraser" at bounding box center [142, 522] width 22 height 7
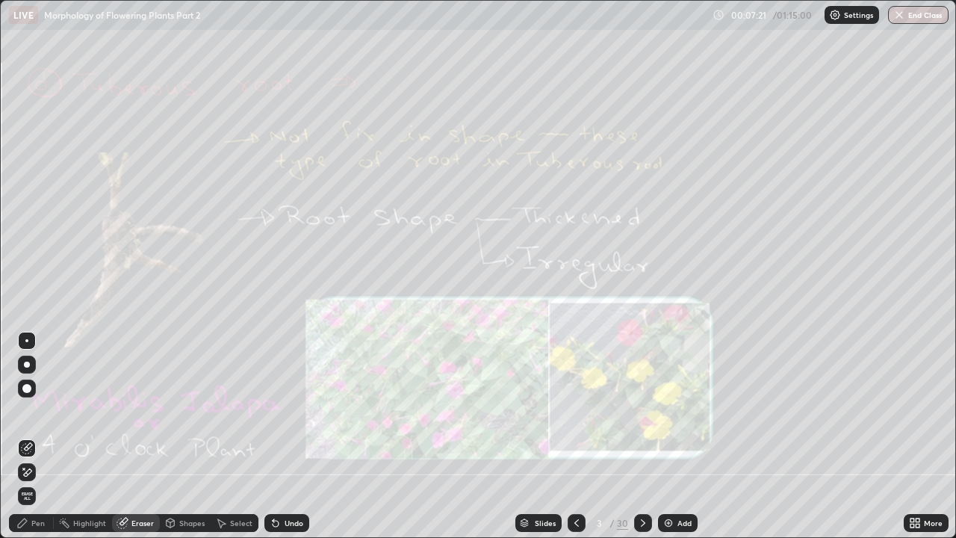
click at [28, 411] on span "Erase all" at bounding box center [27, 496] width 16 height 9
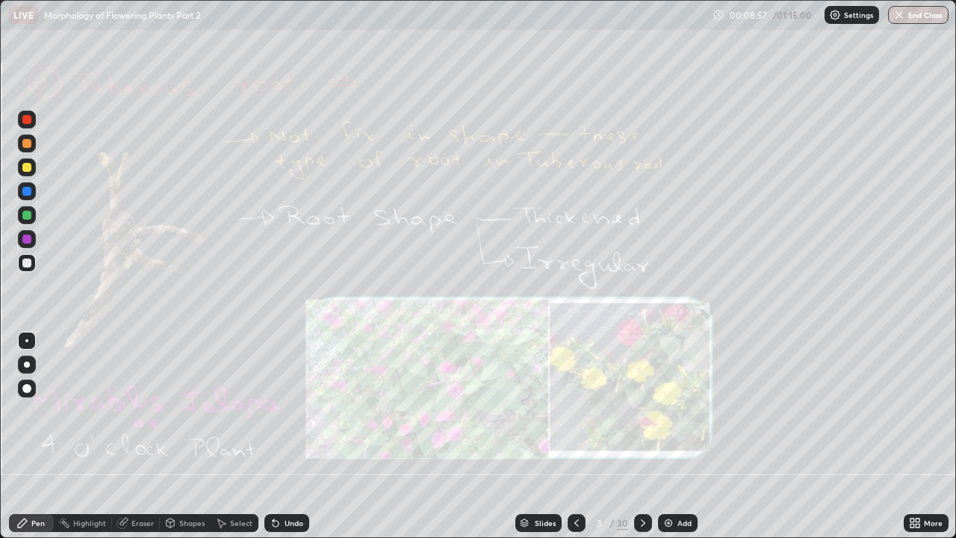
click at [642, 411] on icon at bounding box center [643, 522] width 4 height 7
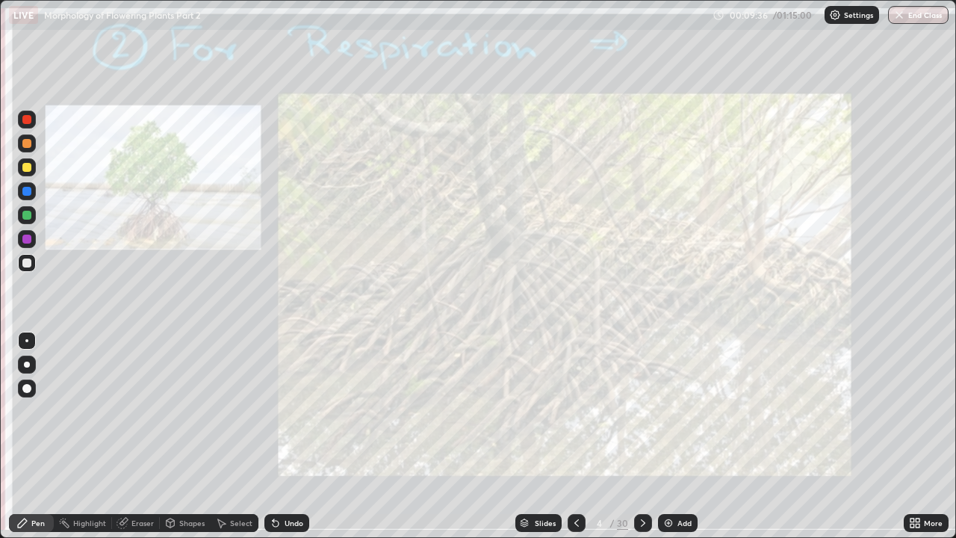
click at [132, 411] on div "Eraser" at bounding box center [142, 522] width 22 height 7
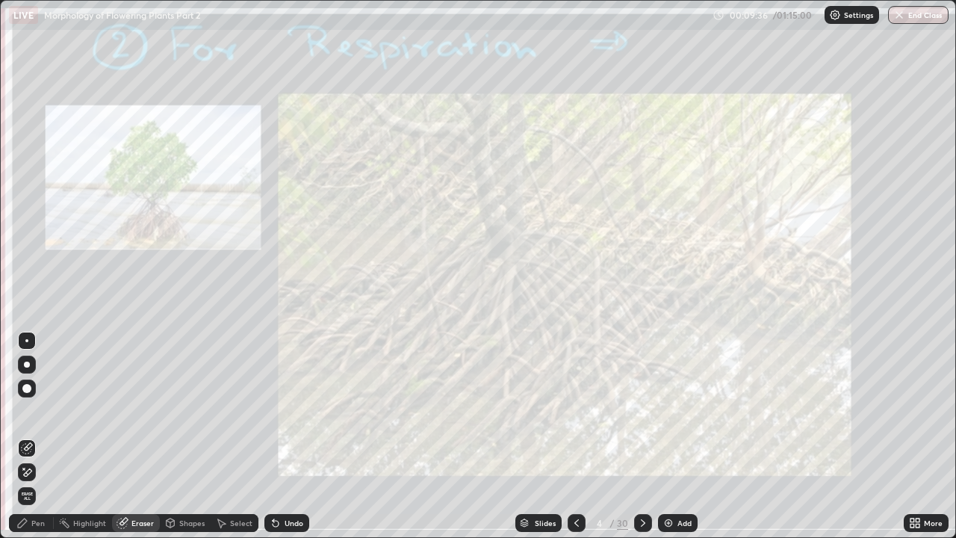
click at [27, 411] on span "Erase all" at bounding box center [27, 496] width 16 height 9
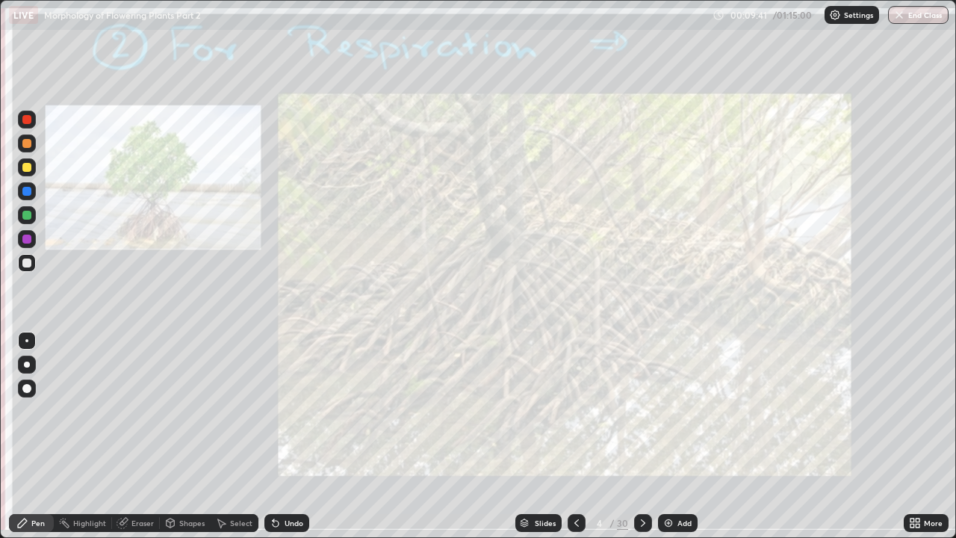
click at [650, 411] on div at bounding box center [643, 523] width 18 height 18
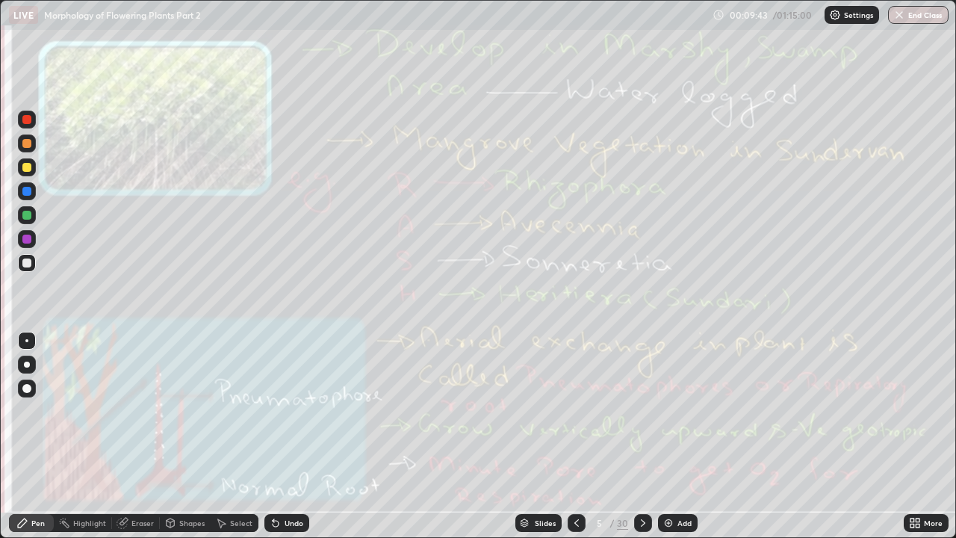
click at [575, 411] on icon at bounding box center [577, 523] width 12 height 12
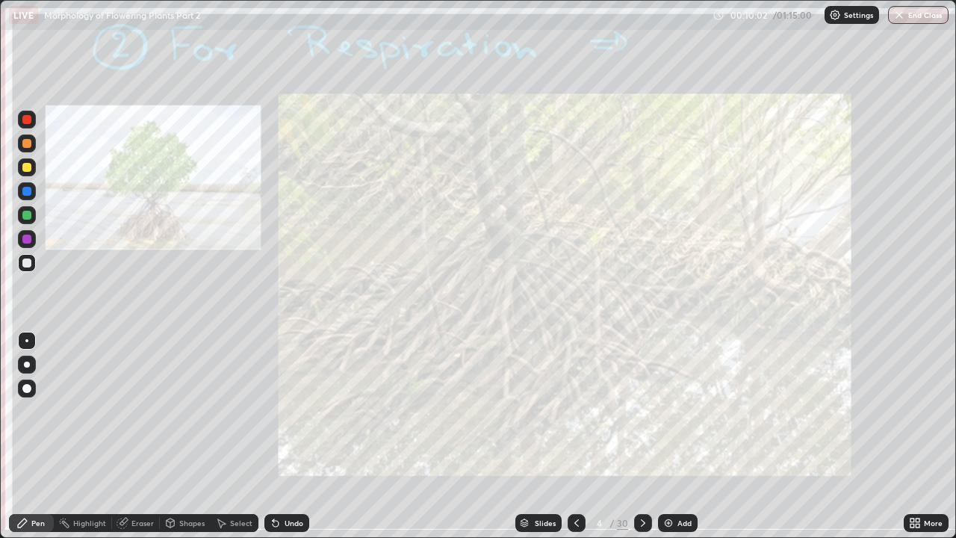
click at [640, 411] on icon at bounding box center [643, 523] width 12 height 12
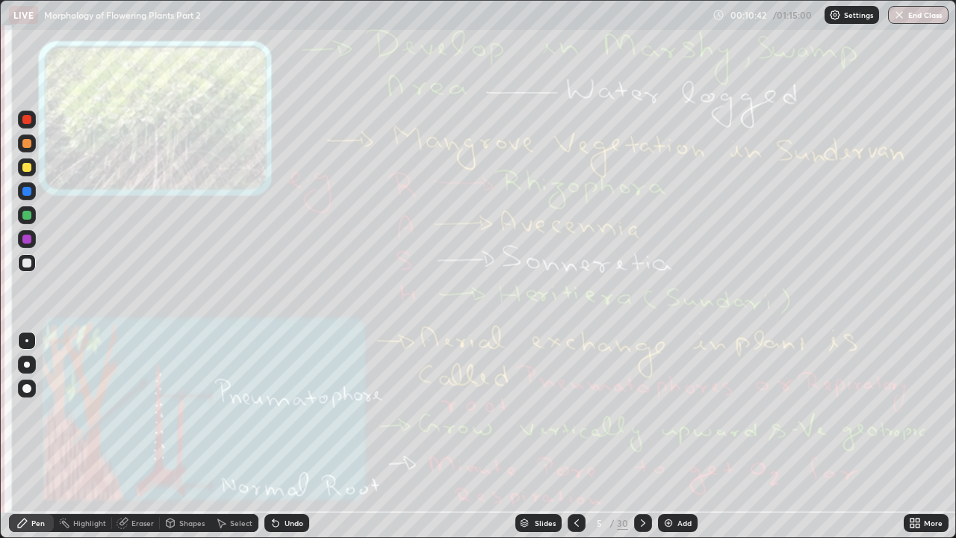
click at [144, 411] on div "Eraser" at bounding box center [142, 522] width 22 height 7
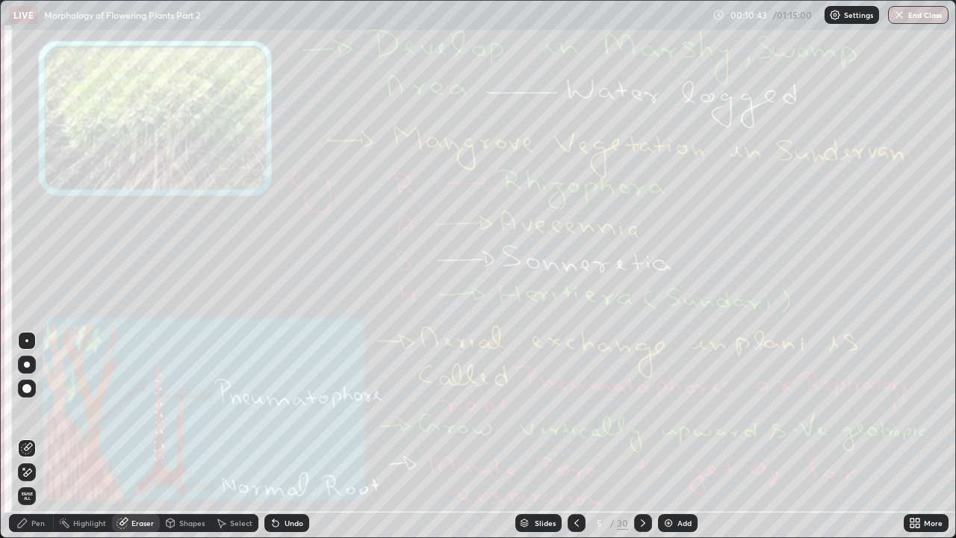
click at [29, 411] on span "Erase all" at bounding box center [27, 496] width 16 height 9
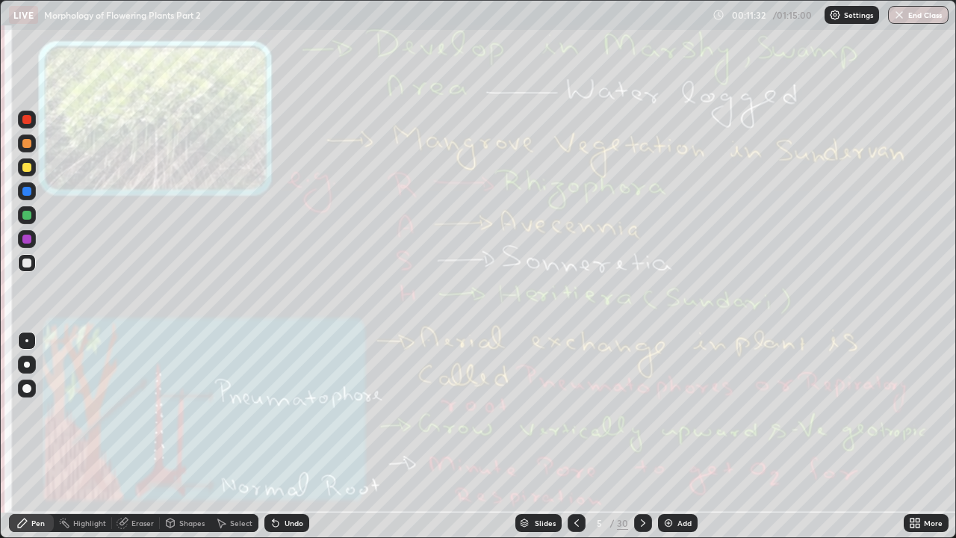
click at [138, 411] on div "Eraser" at bounding box center [142, 522] width 22 height 7
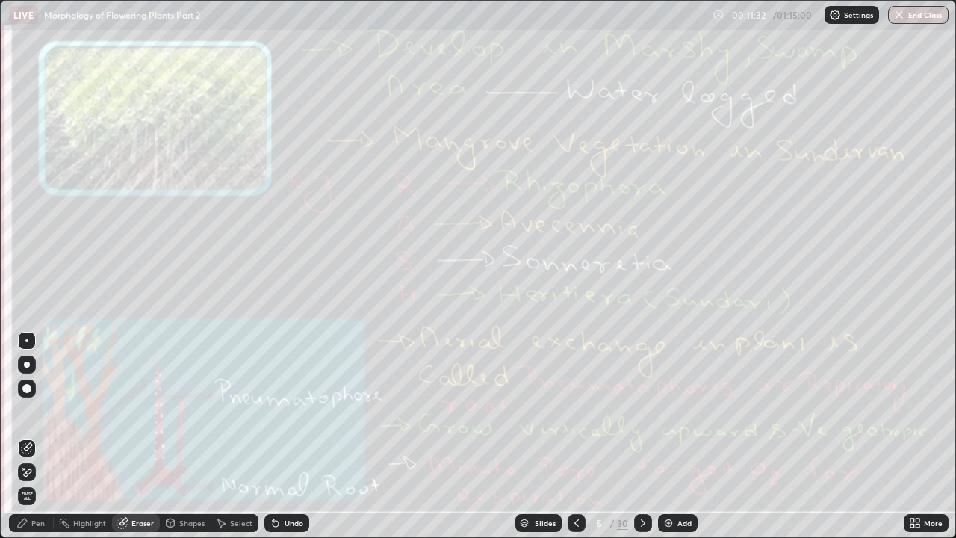
click at [31, 411] on span "Erase all" at bounding box center [27, 496] width 16 height 9
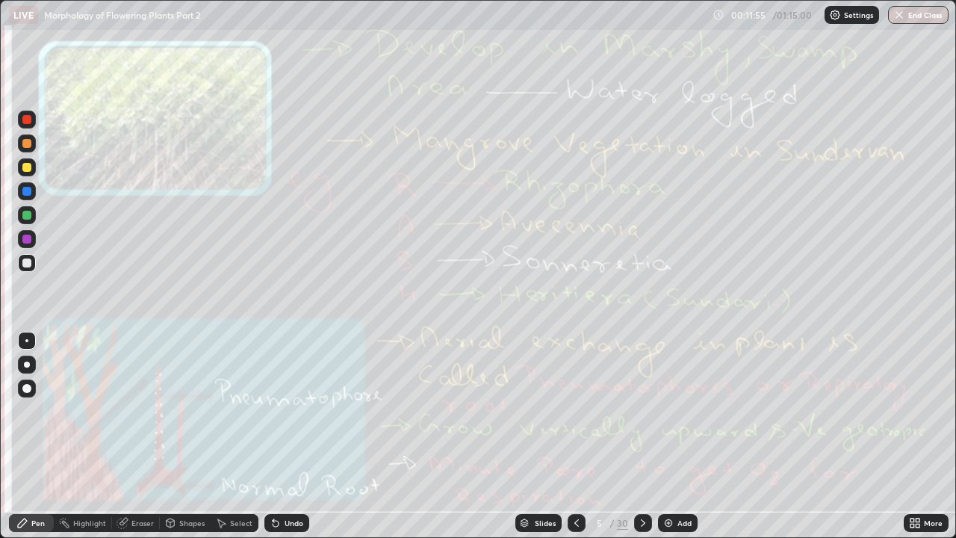
click at [138, 411] on div "Eraser" at bounding box center [142, 522] width 22 height 7
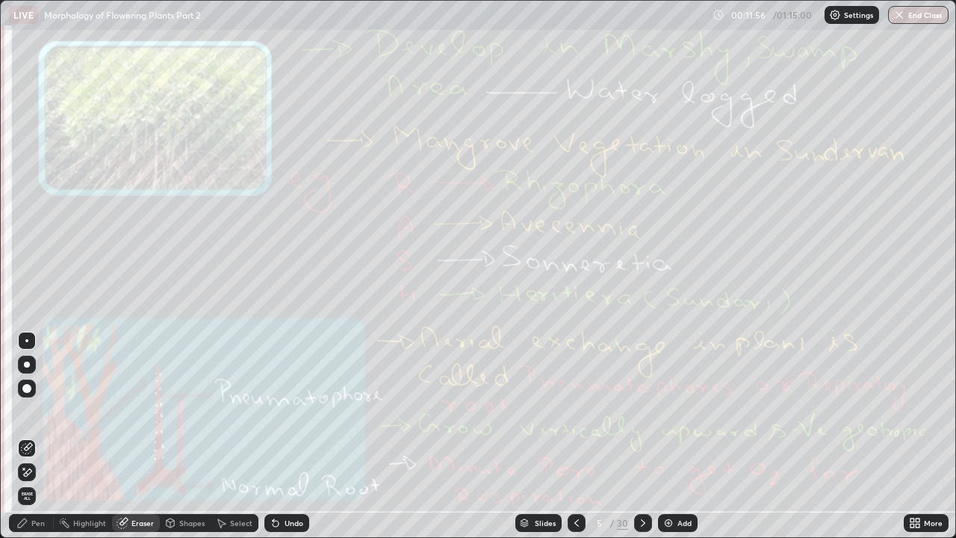
click at [27, 411] on span "Erase all" at bounding box center [27, 496] width 16 height 9
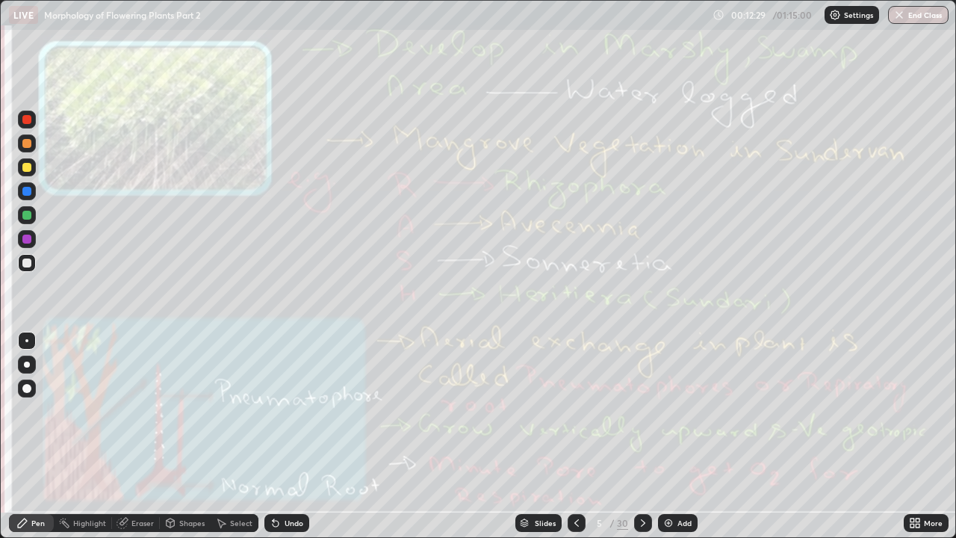
click at [144, 411] on div "Eraser" at bounding box center [142, 522] width 22 height 7
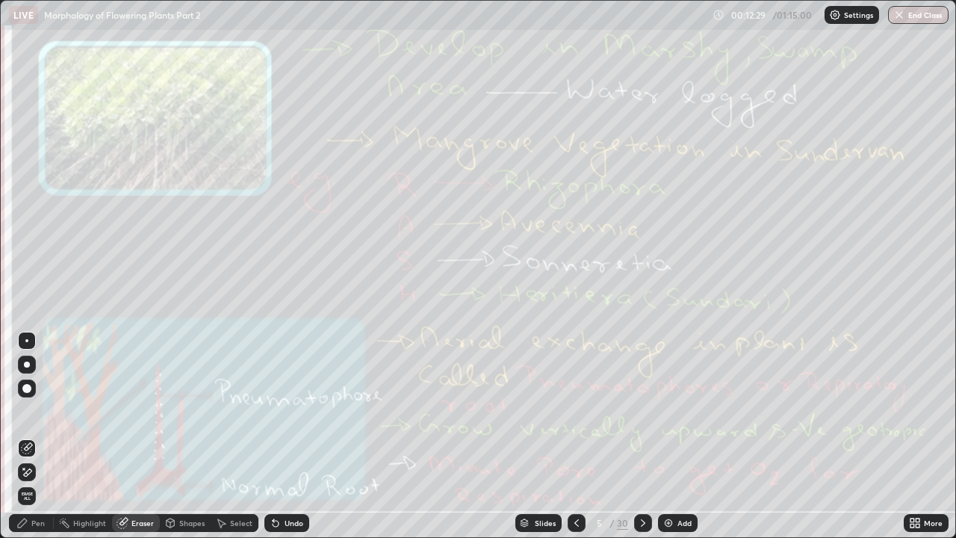
click at [28, 411] on span "Erase all" at bounding box center [27, 496] width 16 height 9
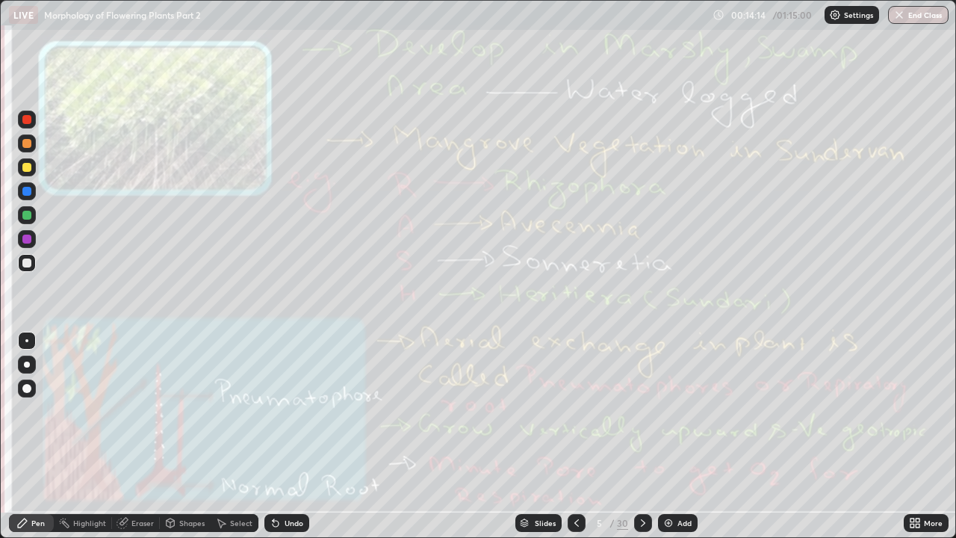
click at [642, 411] on icon at bounding box center [643, 523] width 12 height 12
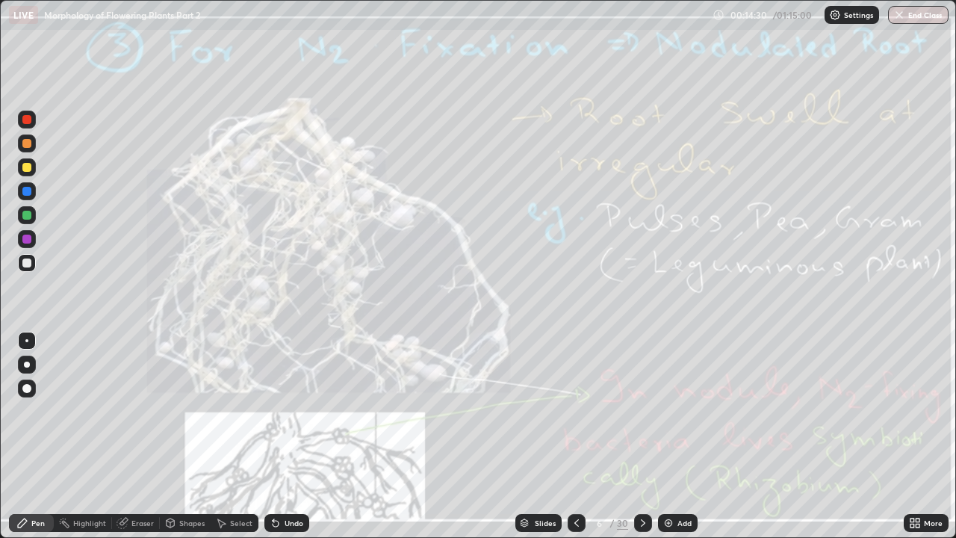
click at [140, 411] on div "Eraser" at bounding box center [142, 522] width 22 height 7
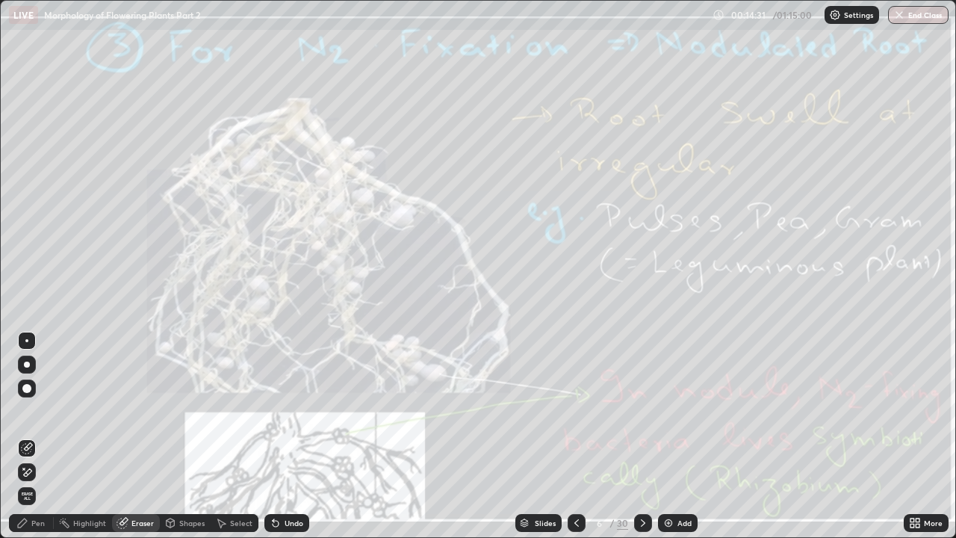
click at [27, 411] on span "Erase all" at bounding box center [27, 496] width 16 height 9
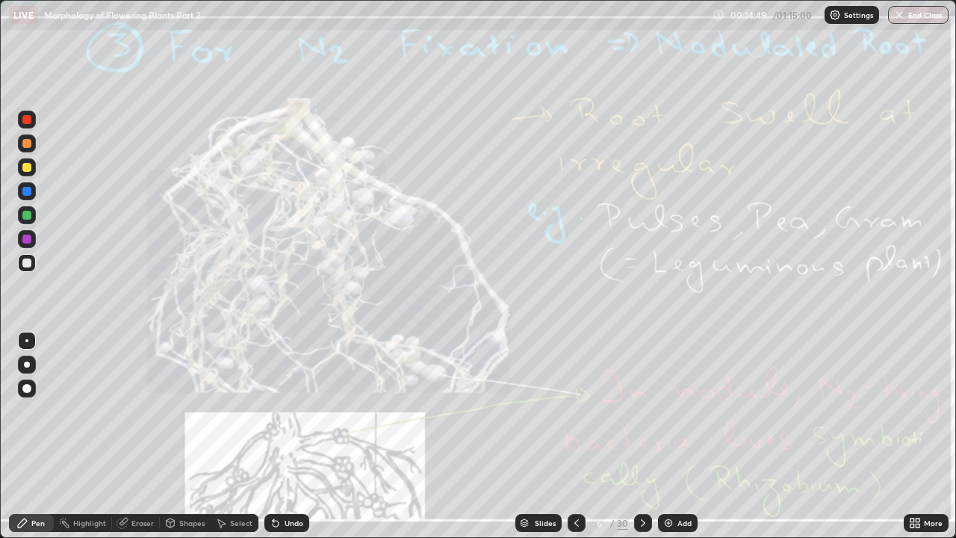
click at [140, 411] on div "Eraser" at bounding box center [142, 522] width 22 height 7
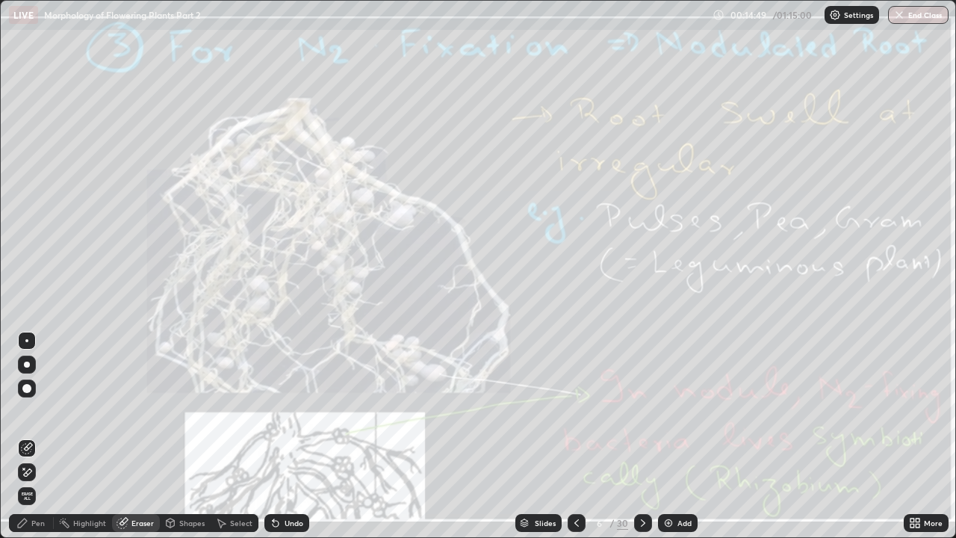
click at [26, 411] on span "Erase all" at bounding box center [27, 496] width 16 height 9
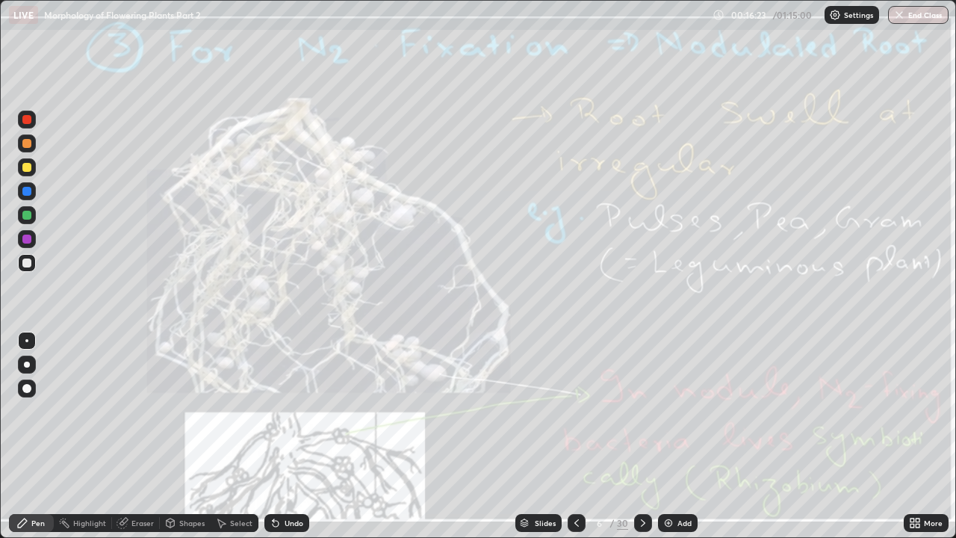
click at [140, 411] on div "Eraser" at bounding box center [142, 522] width 22 height 7
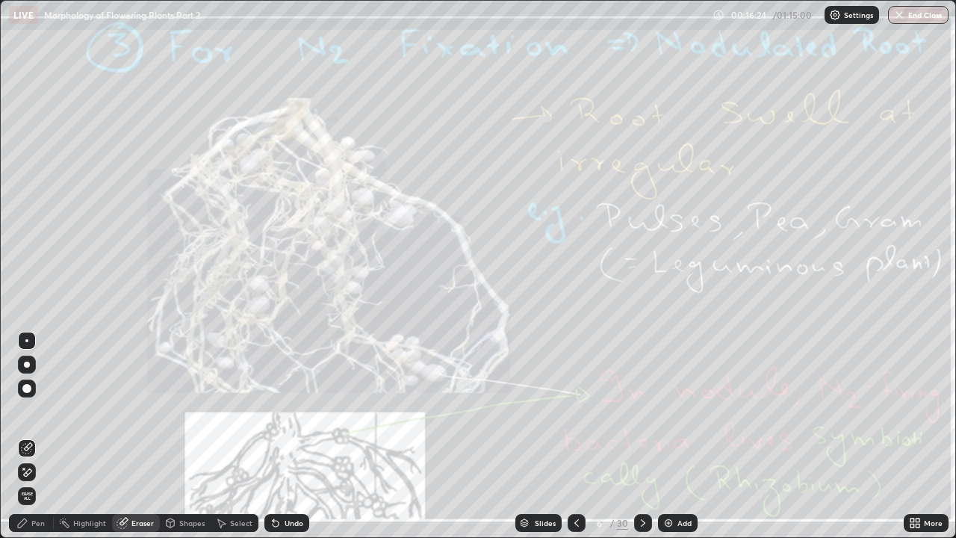
click at [26, 411] on span "Erase all" at bounding box center [27, 496] width 16 height 9
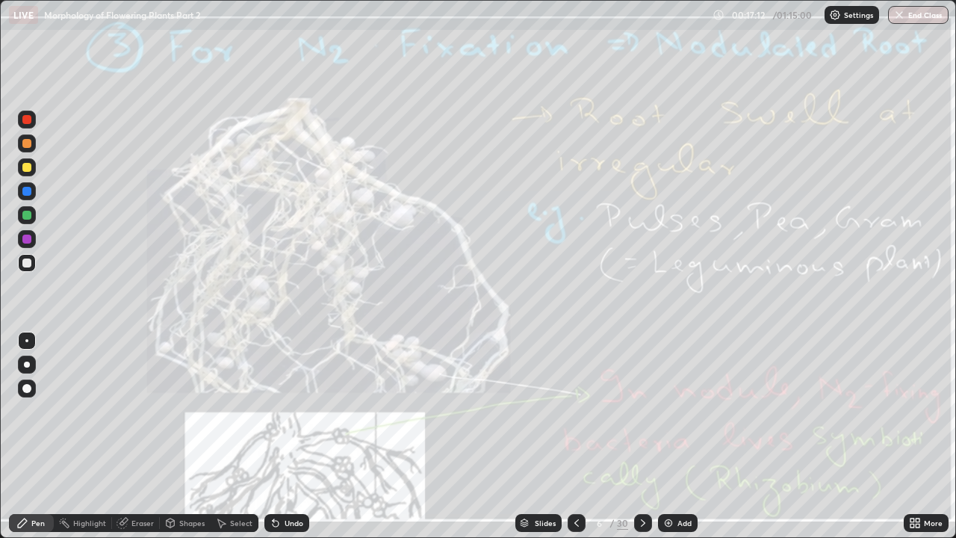
click at [645, 411] on icon at bounding box center [643, 523] width 12 height 12
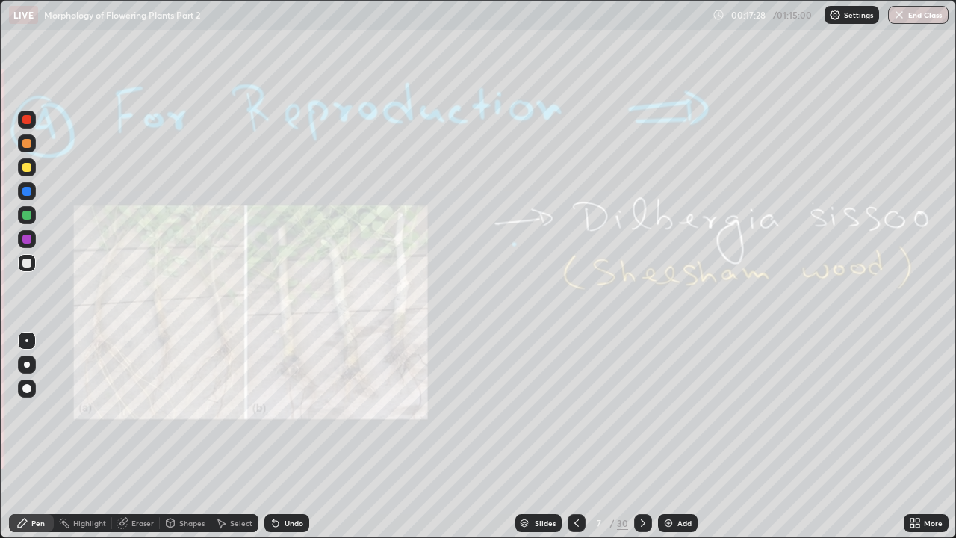
click at [137, 411] on div "Eraser" at bounding box center [142, 522] width 22 height 7
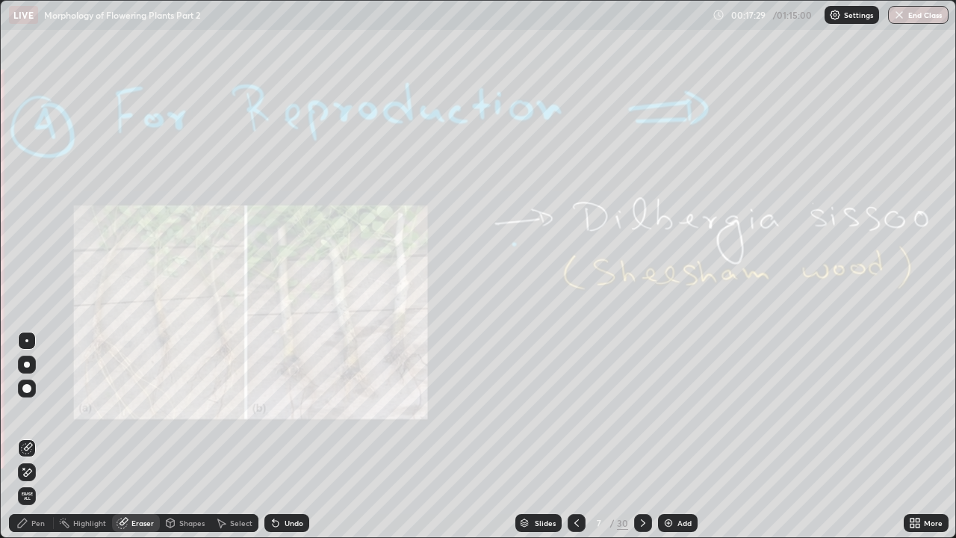
click at [28, 411] on span "Erase all" at bounding box center [27, 496] width 16 height 9
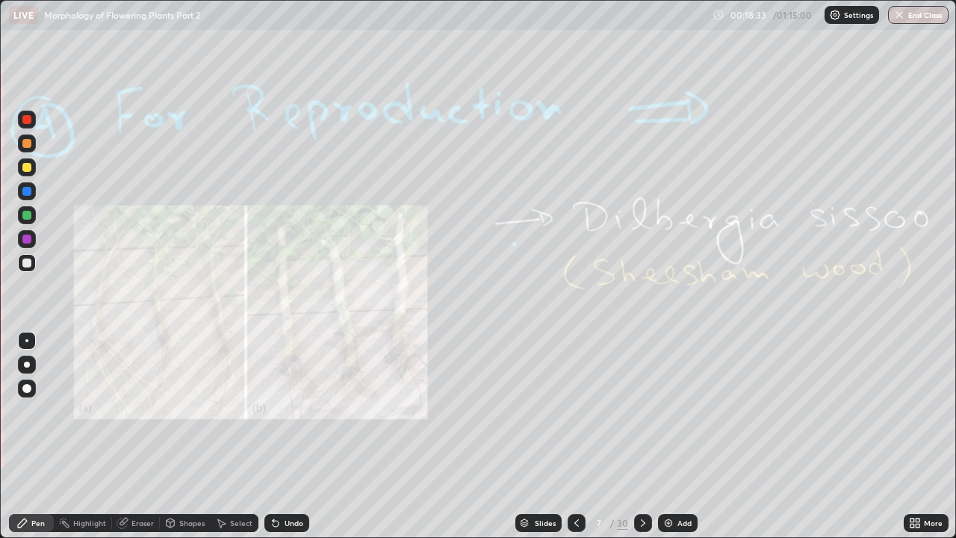
click at [140, 411] on div "Eraser" at bounding box center [142, 522] width 22 height 7
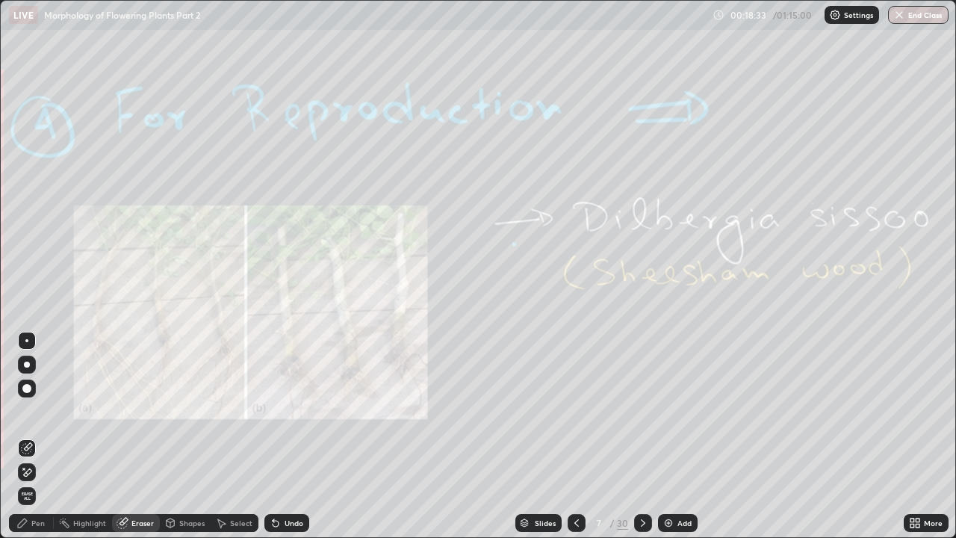
click at [24, 411] on span "Erase all" at bounding box center [27, 496] width 16 height 9
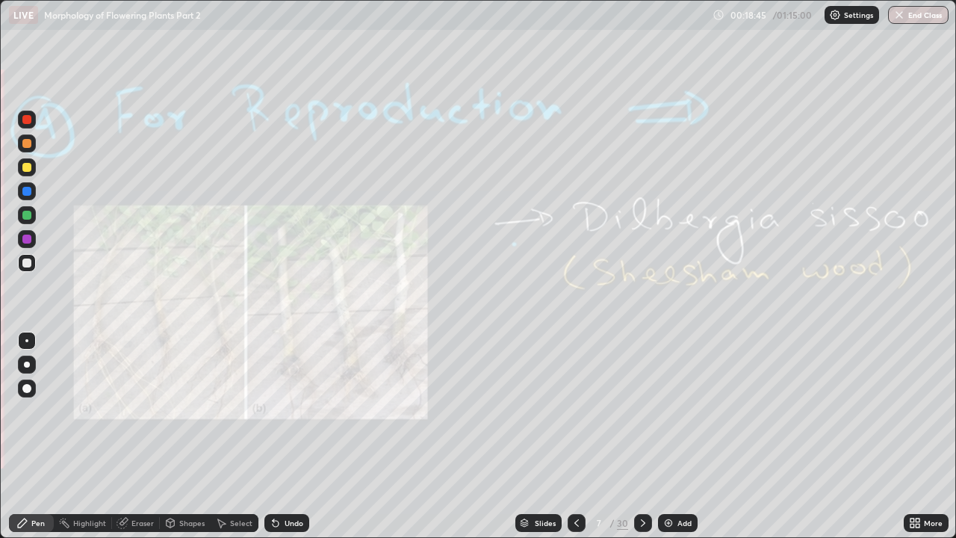
click at [642, 411] on icon at bounding box center [643, 523] width 12 height 12
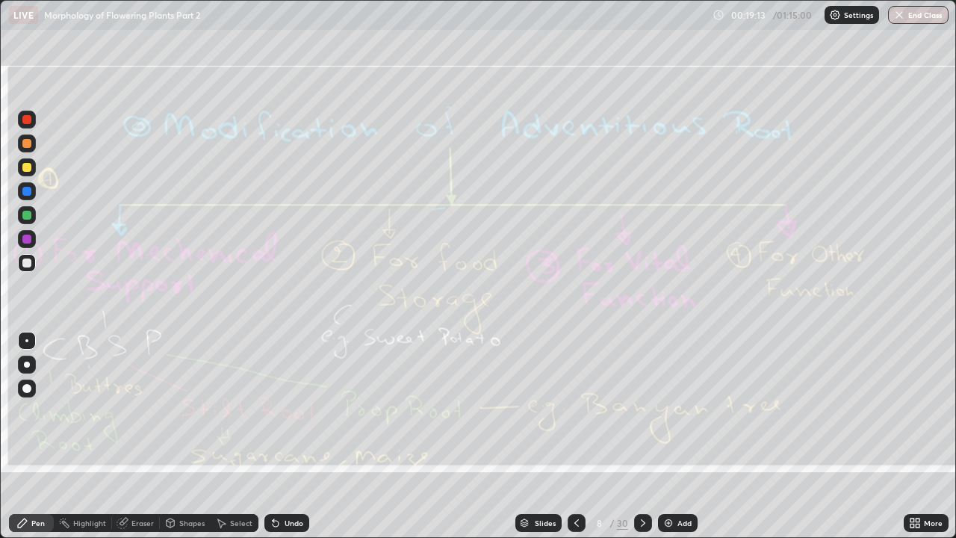
click at [140, 411] on div "Eraser" at bounding box center [142, 522] width 22 height 7
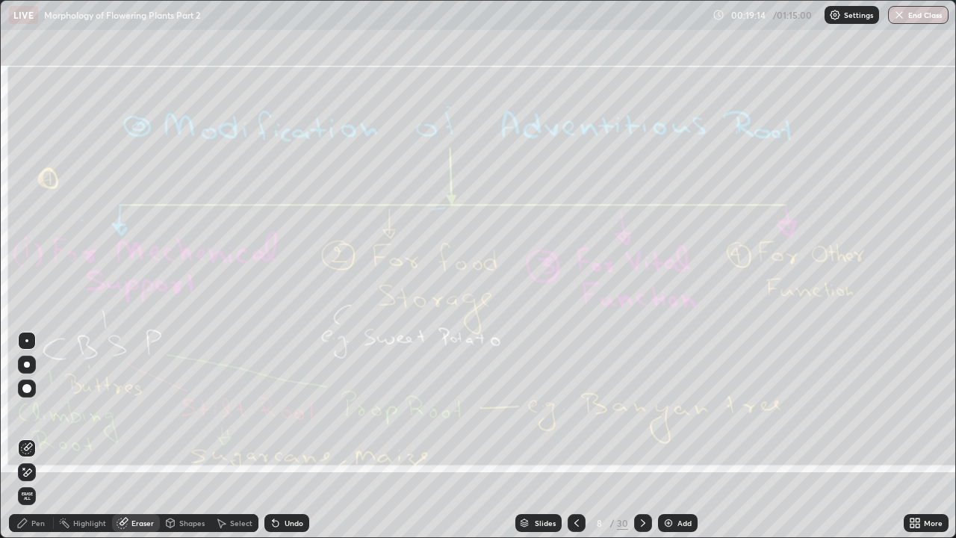
click at [25, 411] on span "Erase all" at bounding box center [27, 496] width 16 height 9
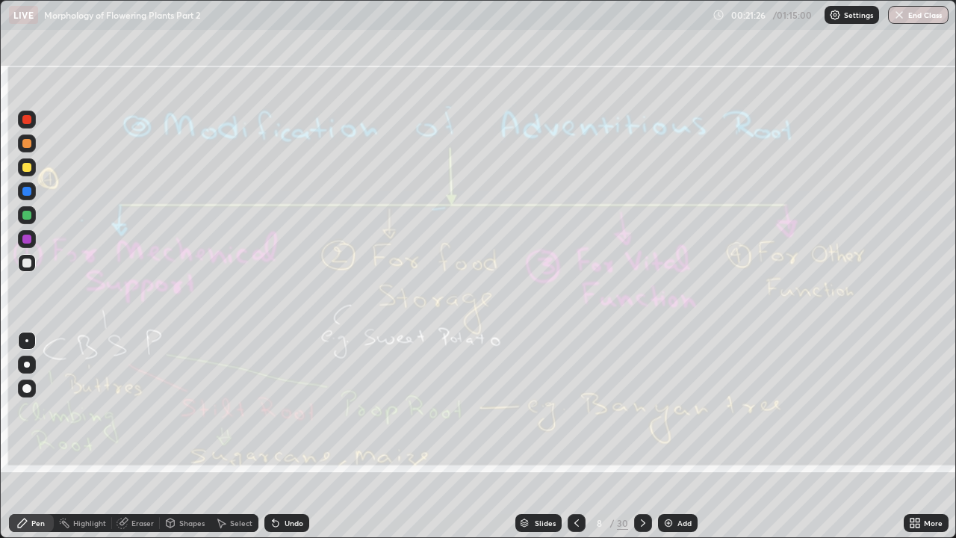
click at [142, 411] on div "Eraser" at bounding box center [142, 522] width 22 height 7
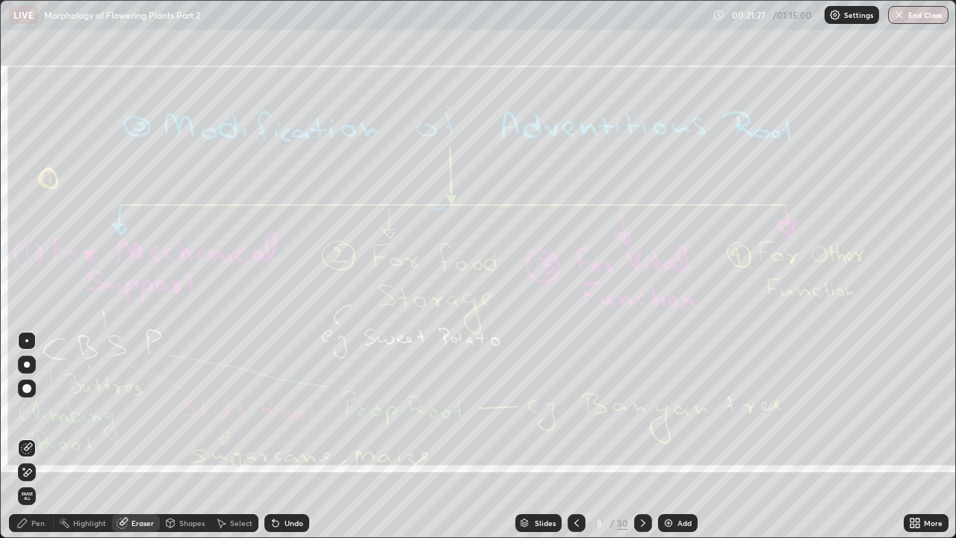
click at [27, 411] on span "Erase all" at bounding box center [27, 496] width 16 height 9
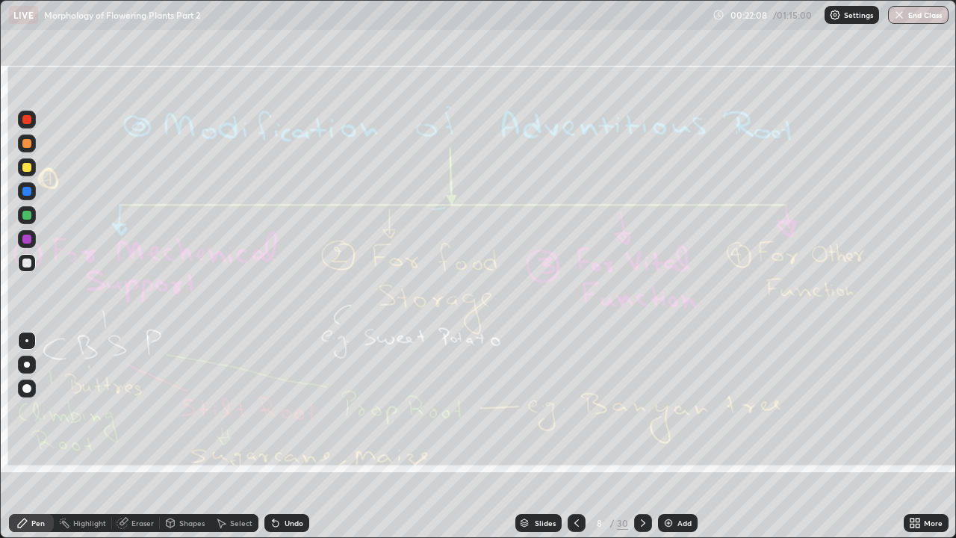
click at [672, 411] on img at bounding box center [669, 523] width 12 height 12
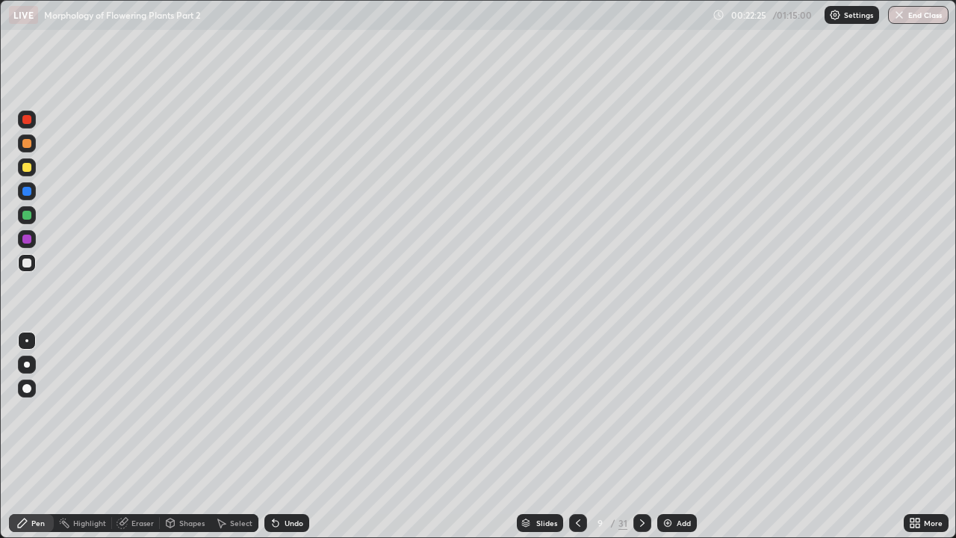
click at [31, 189] on div at bounding box center [26, 191] width 9 height 9
click at [145, 411] on div "Eraser" at bounding box center [142, 522] width 22 height 7
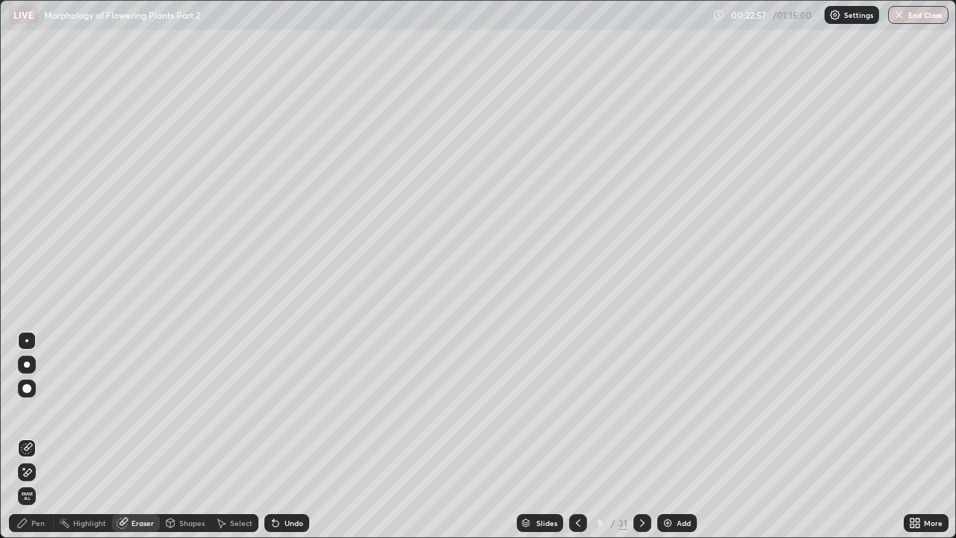
click at [27, 411] on span "Erase all" at bounding box center [27, 496] width 16 height 9
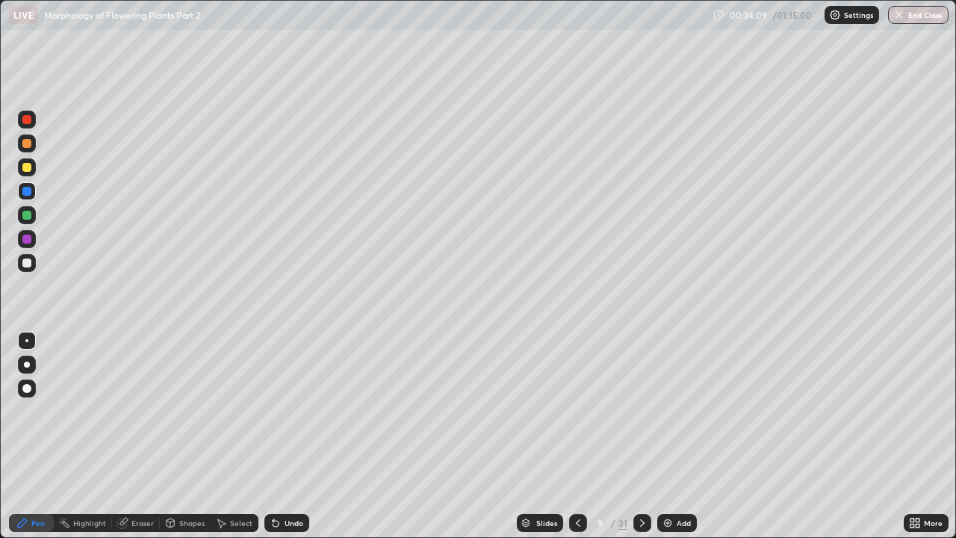
click at [135, 411] on div "Eraser" at bounding box center [142, 522] width 22 height 7
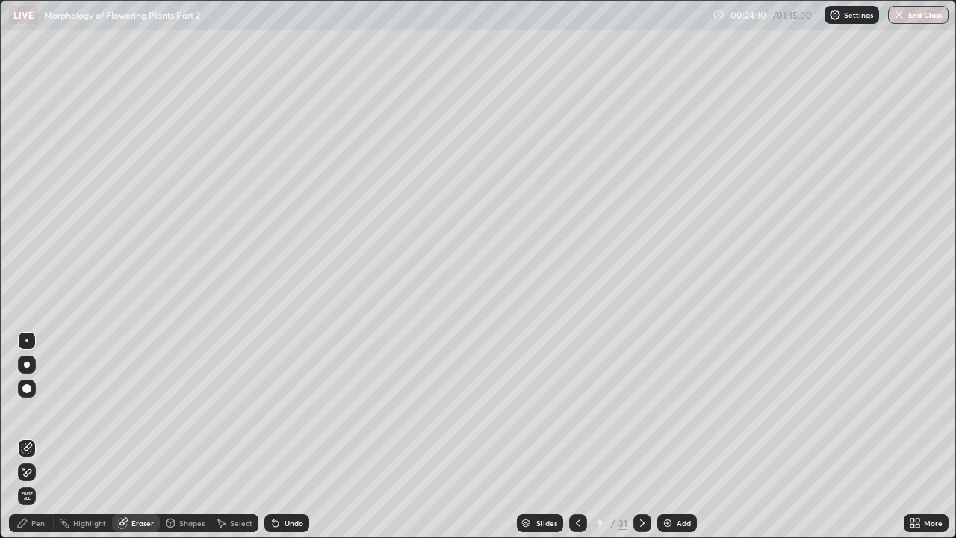
click at [27, 411] on span "Erase all" at bounding box center [27, 496] width 16 height 9
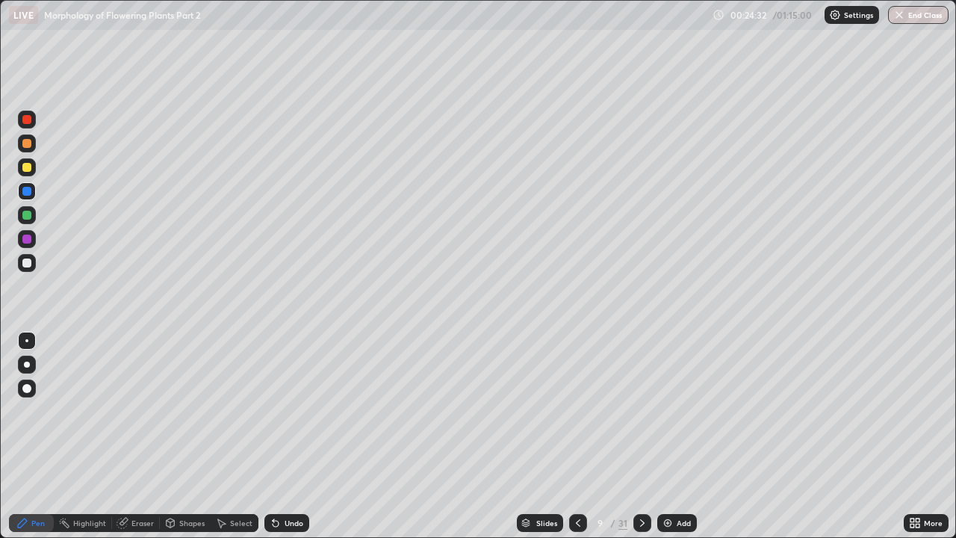
click at [577, 411] on icon at bounding box center [578, 523] width 12 height 12
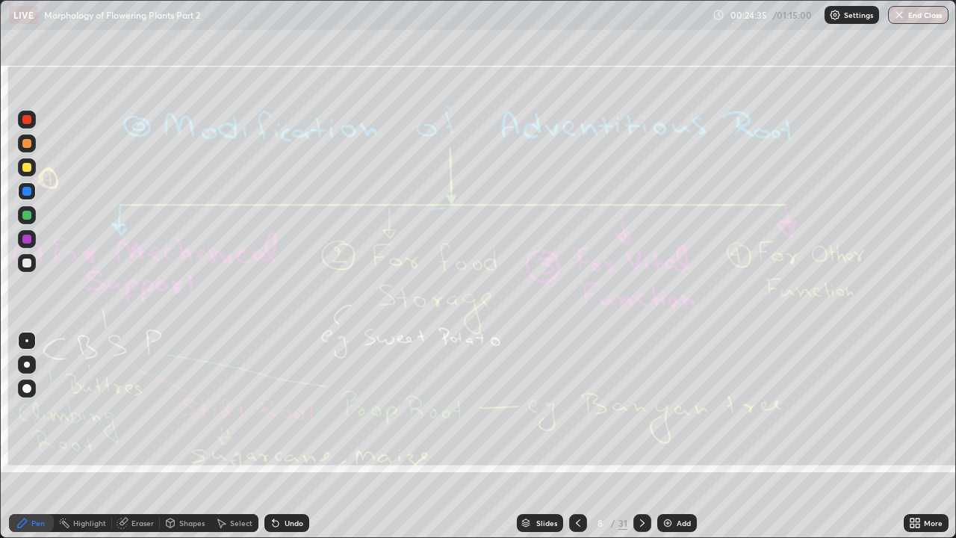
click at [641, 411] on icon at bounding box center [643, 523] width 12 height 12
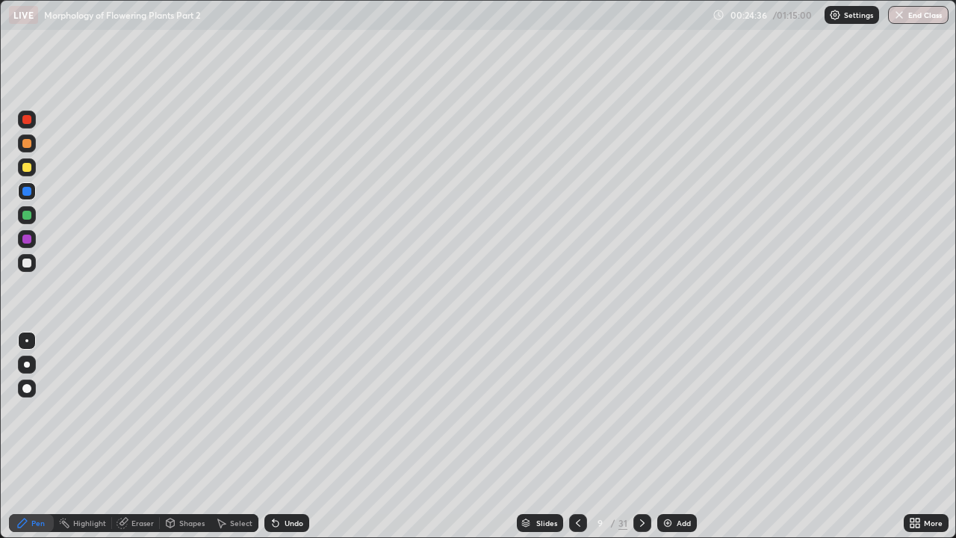
click at [639, 411] on icon at bounding box center [643, 523] width 12 height 12
click at [641, 411] on icon at bounding box center [643, 523] width 12 height 12
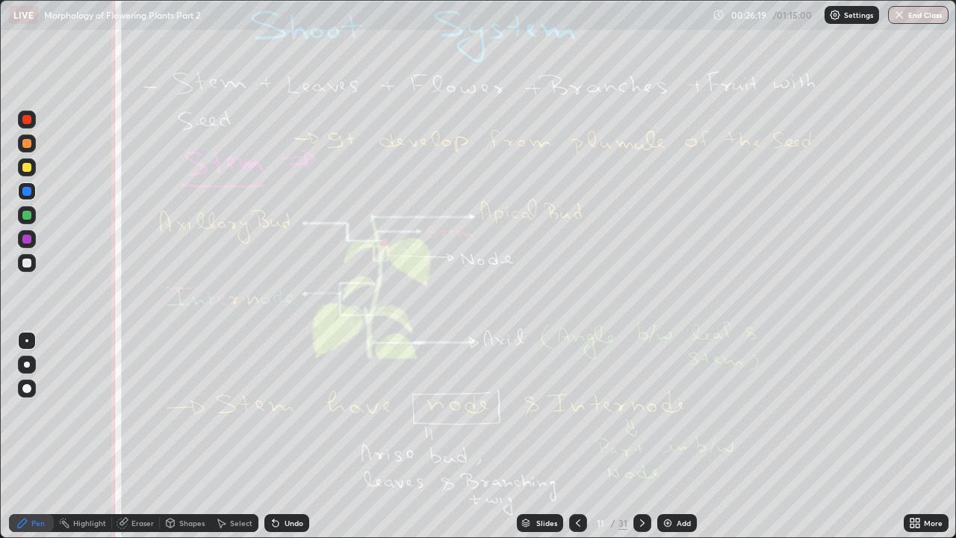
click at [191, 411] on div "Shapes" at bounding box center [191, 522] width 25 height 7
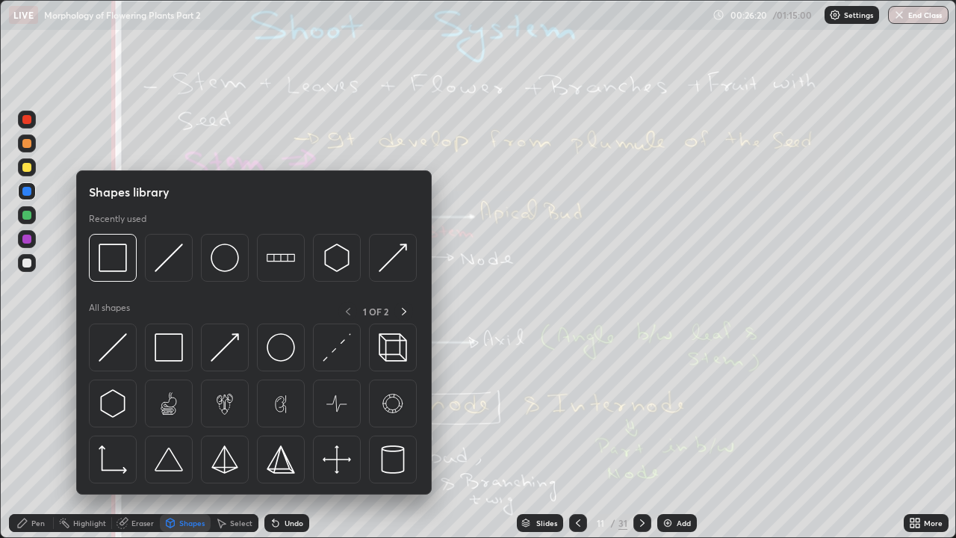
click at [139, 411] on div "Eraser" at bounding box center [142, 522] width 22 height 7
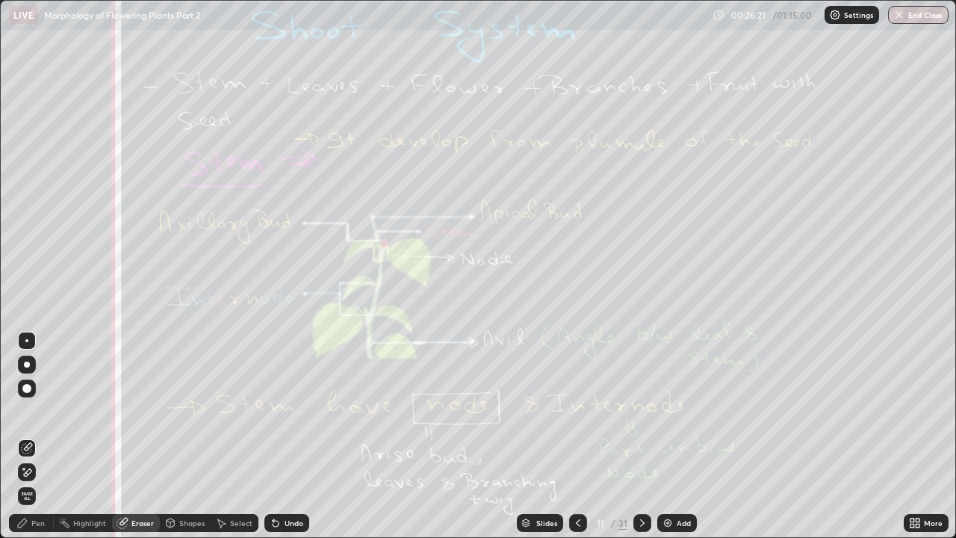
click at [27, 411] on span "Erase all" at bounding box center [27, 496] width 16 height 9
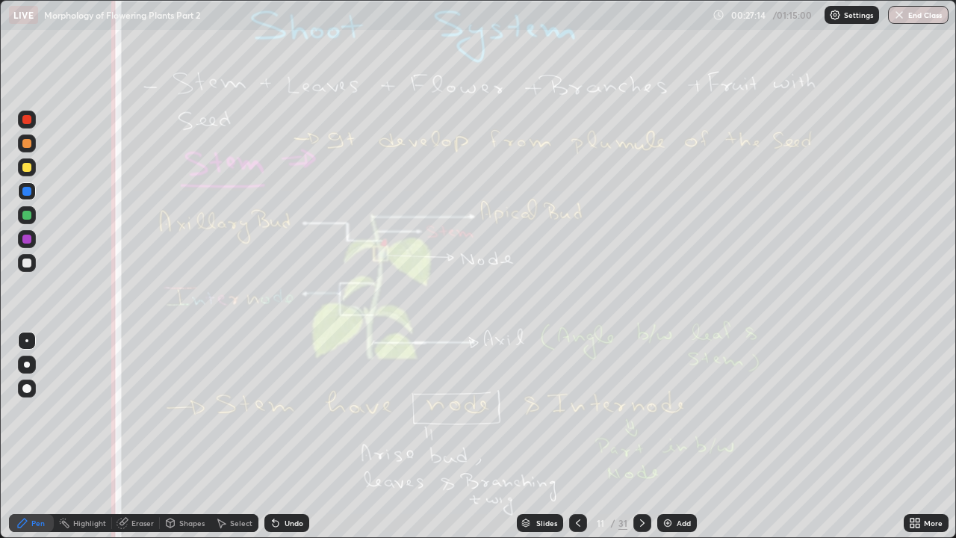
click at [188, 411] on div "Shapes" at bounding box center [191, 522] width 25 height 7
click at [142, 411] on div "Eraser" at bounding box center [142, 522] width 22 height 7
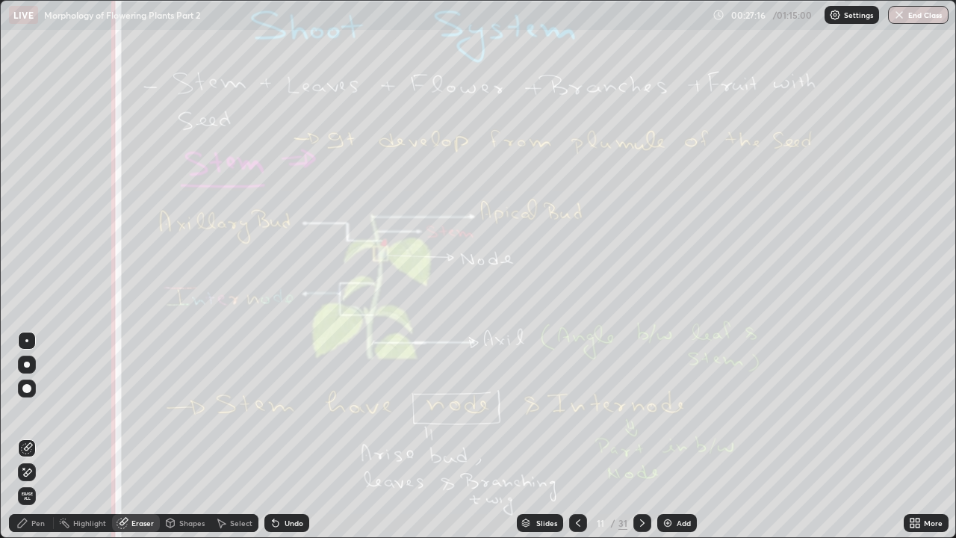
click at [29, 411] on span "Erase all" at bounding box center [27, 496] width 16 height 9
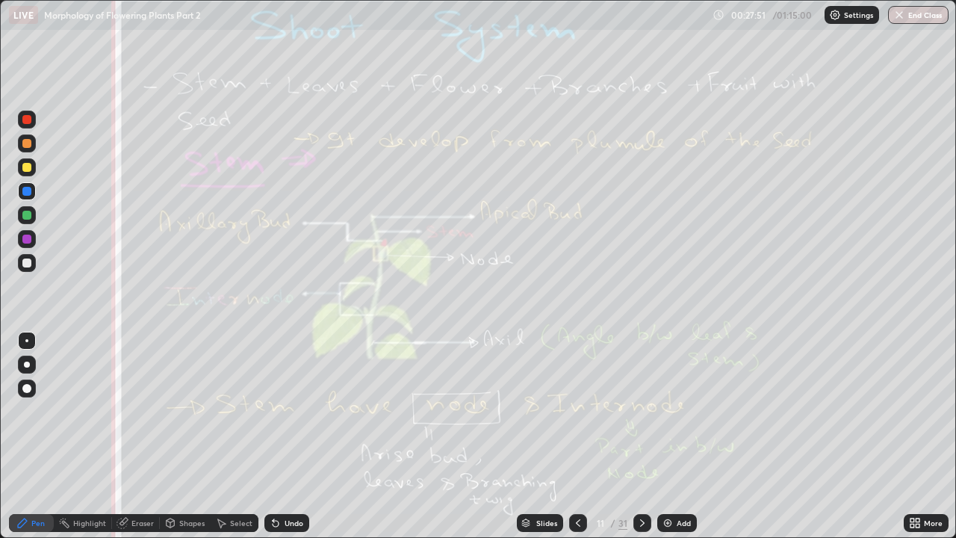
click at [145, 411] on div "Eraser" at bounding box center [142, 522] width 22 height 7
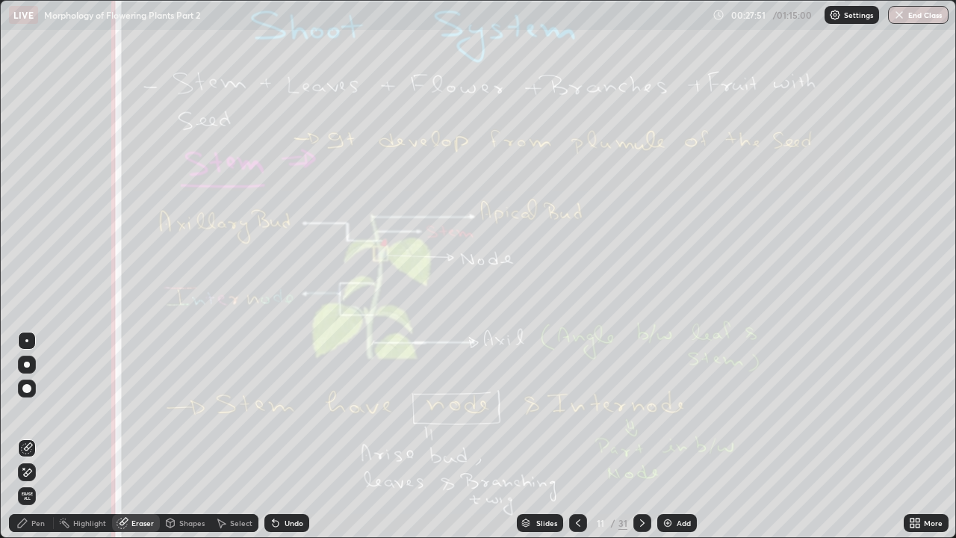
click at [32, 411] on span "Erase all" at bounding box center [27, 496] width 16 height 9
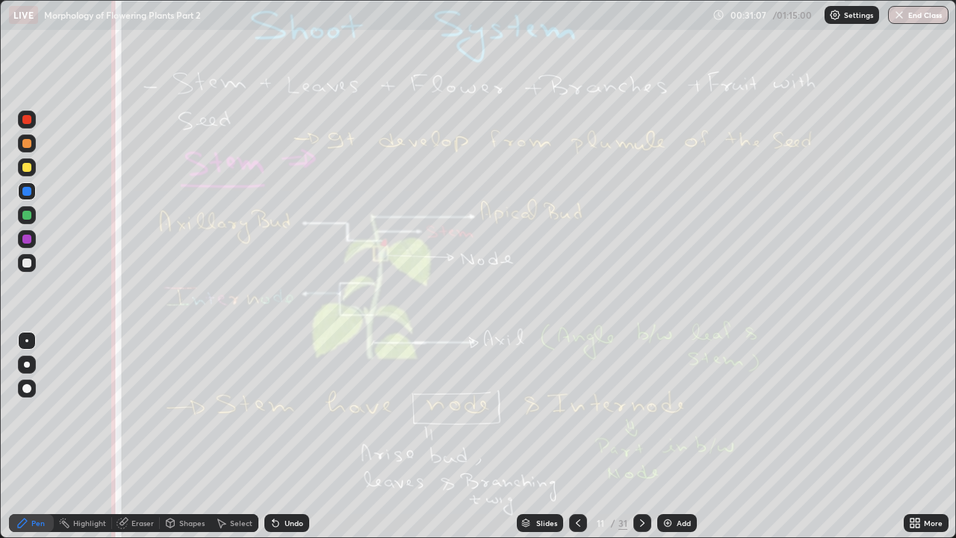
click at [641, 411] on icon at bounding box center [643, 523] width 12 height 12
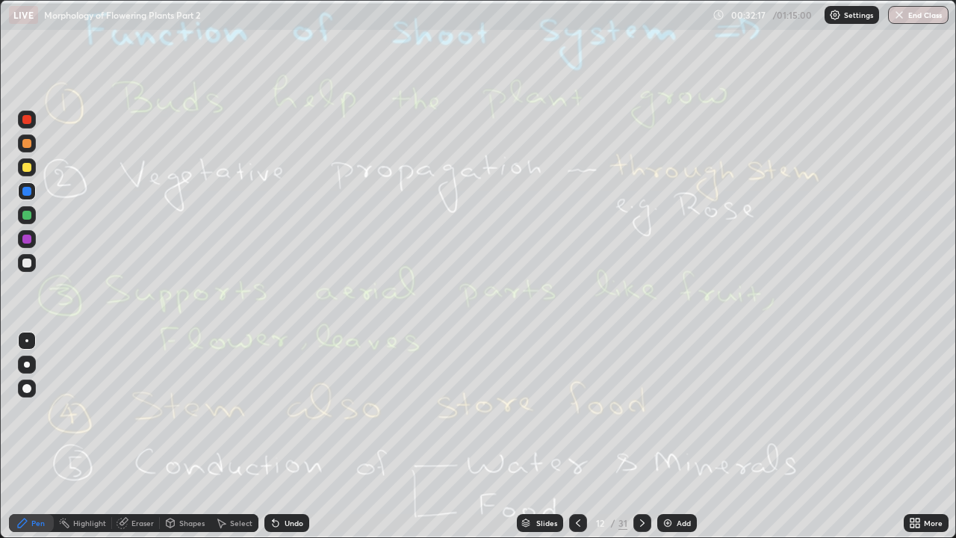
click at [134, 411] on div "Eraser" at bounding box center [142, 522] width 22 height 7
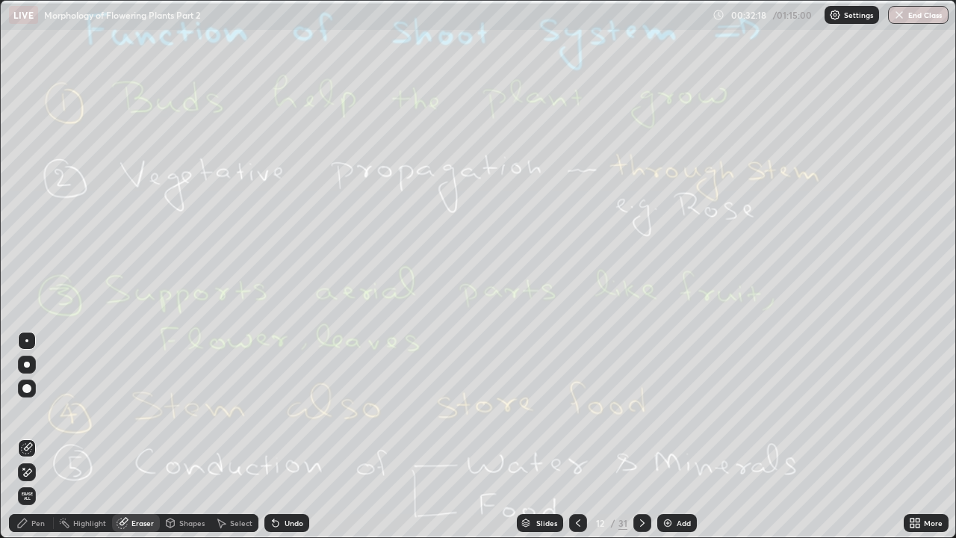
click at [28, 411] on span "Erase all" at bounding box center [27, 496] width 16 height 9
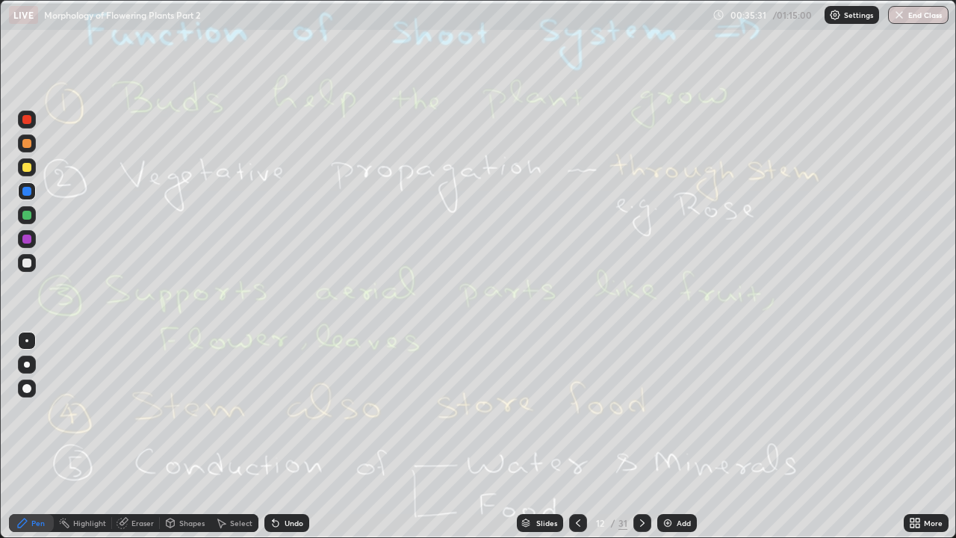
click at [646, 411] on div at bounding box center [643, 523] width 18 height 18
click at [641, 411] on icon at bounding box center [643, 523] width 12 height 12
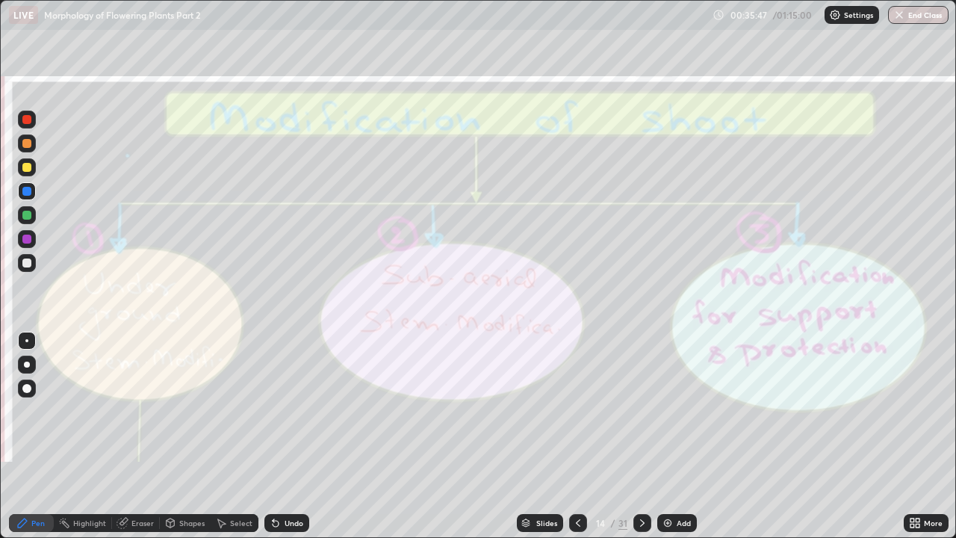
click at [138, 411] on div "Eraser" at bounding box center [142, 522] width 22 height 7
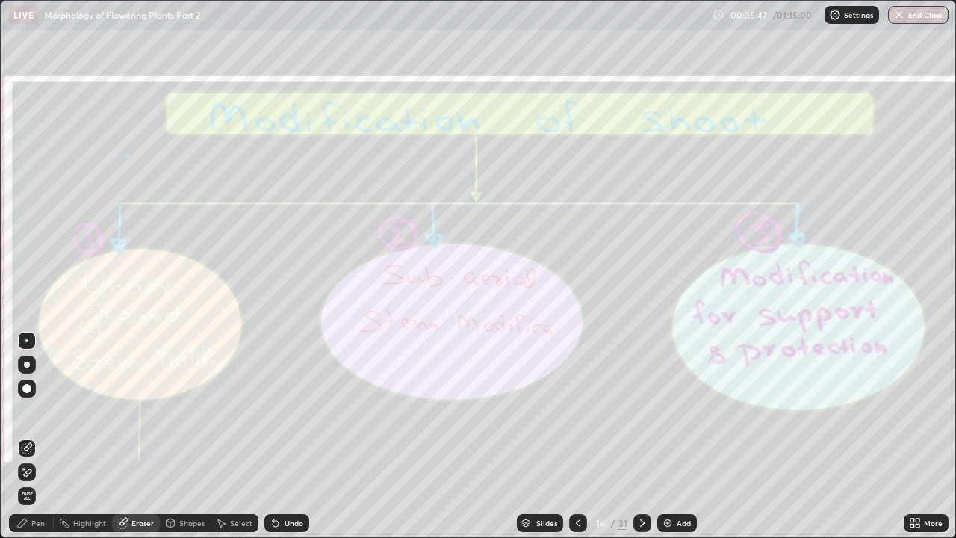
click at [27, 411] on span "Erase all" at bounding box center [27, 496] width 16 height 9
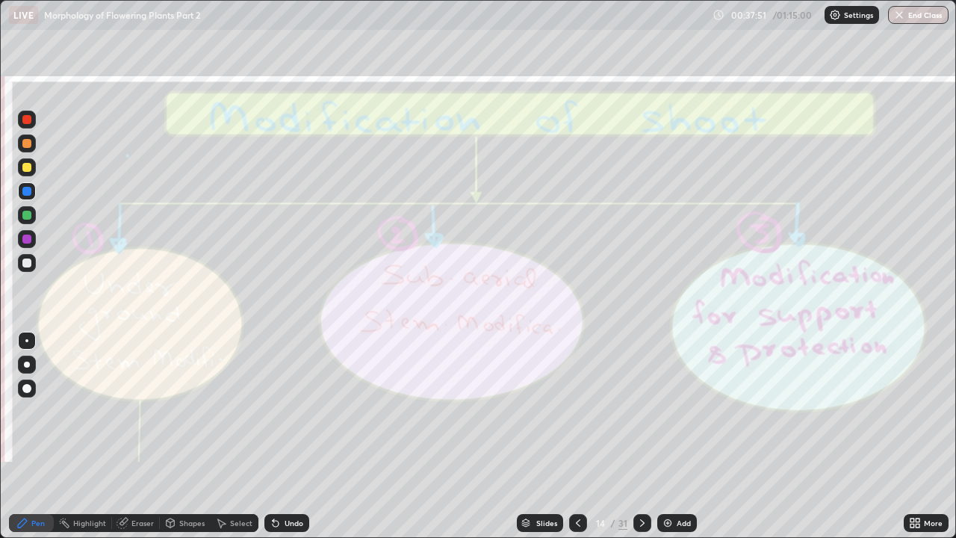
click at [642, 411] on icon at bounding box center [642, 522] width 4 height 7
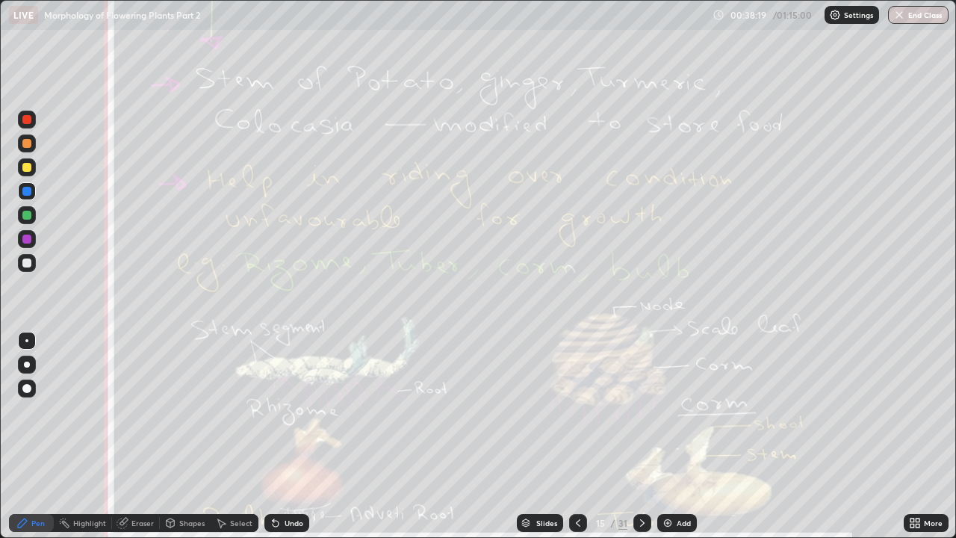
click at [140, 411] on div "Eraser" at bounding box center [142, 522] width 22 height 7
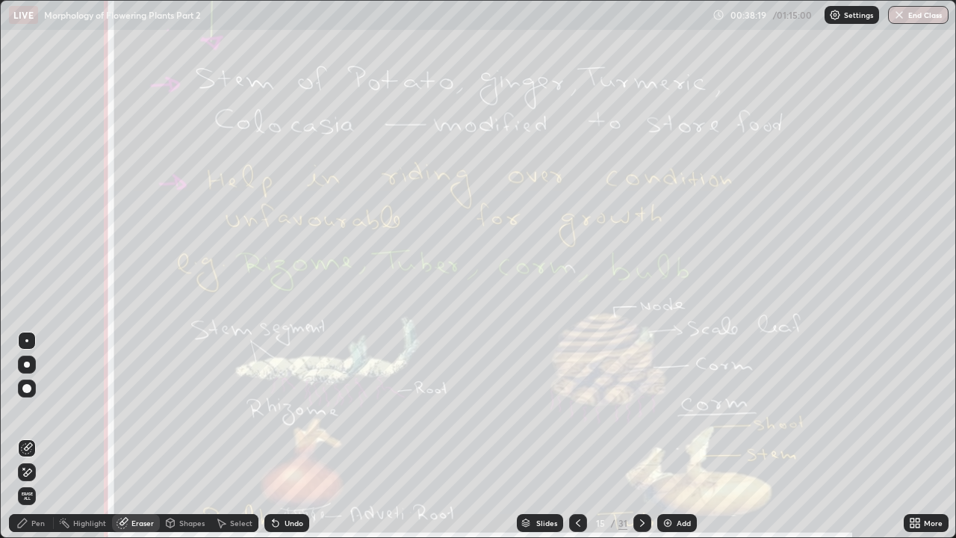
click at [34, 411] on span "Erase all" at bounding box center [27, 496] width 16 height 9
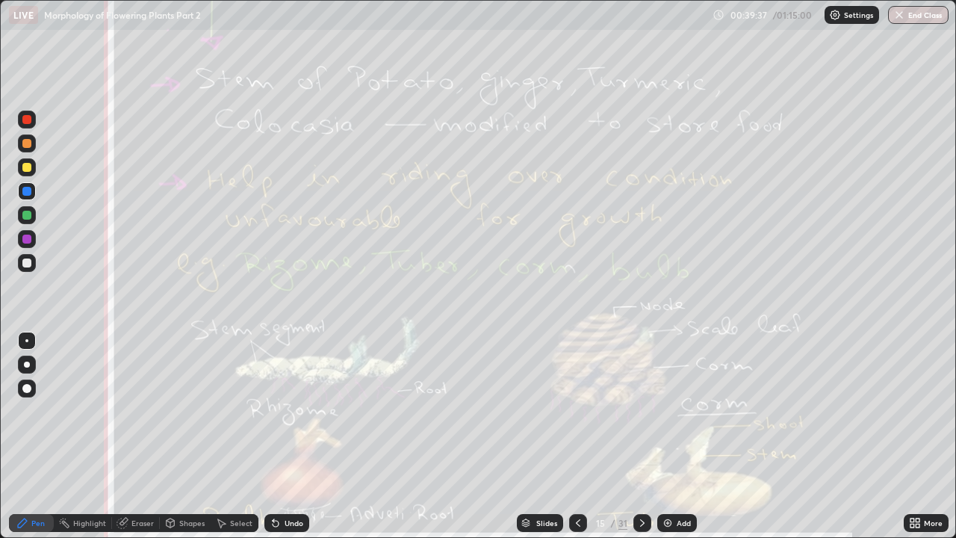
click at [140, 411] on div "Eraser" at bounding box center [142, 522] width 22 height 7
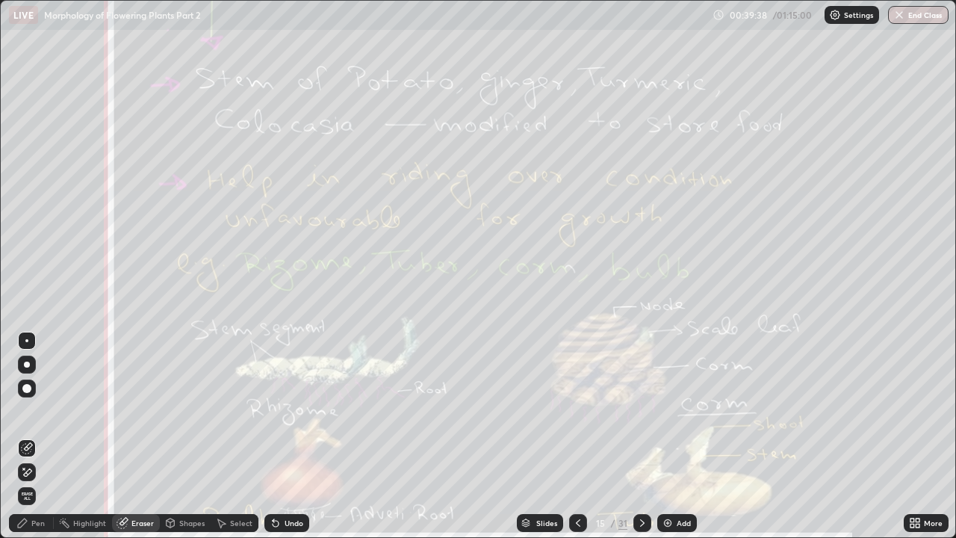
click at [24, 411] on span "Erase all" at bounding box center [27, 496] width 16 height 9
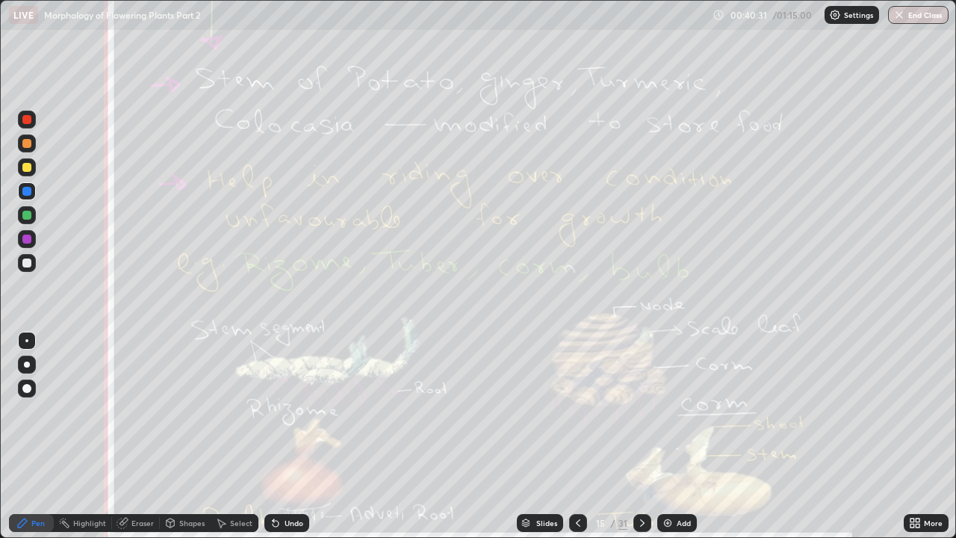
click at [138, 411] on div "Eraser" at bounding box center [142, 522] width 22 height 7
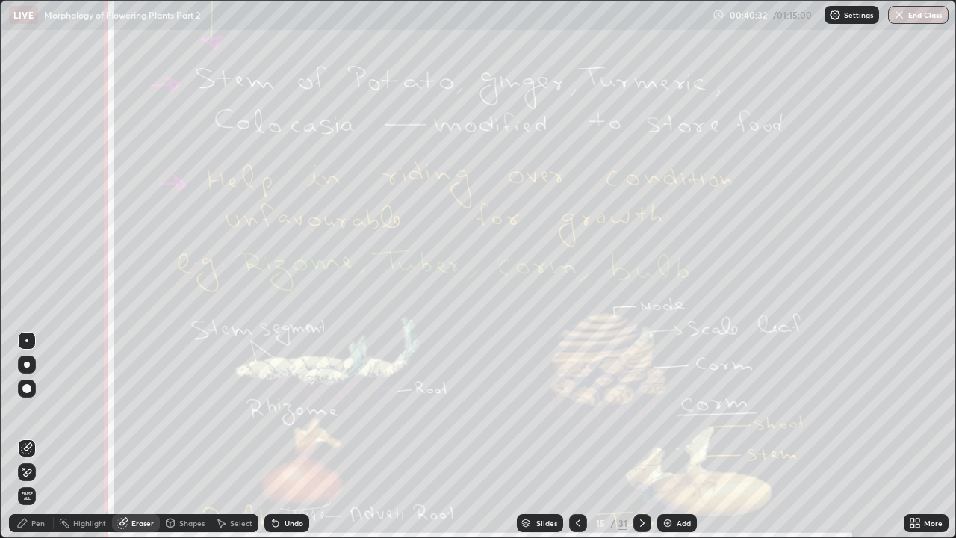
click at [31, 411] on span "Erase all" at bounding box center [27, 496] width 16 height 9
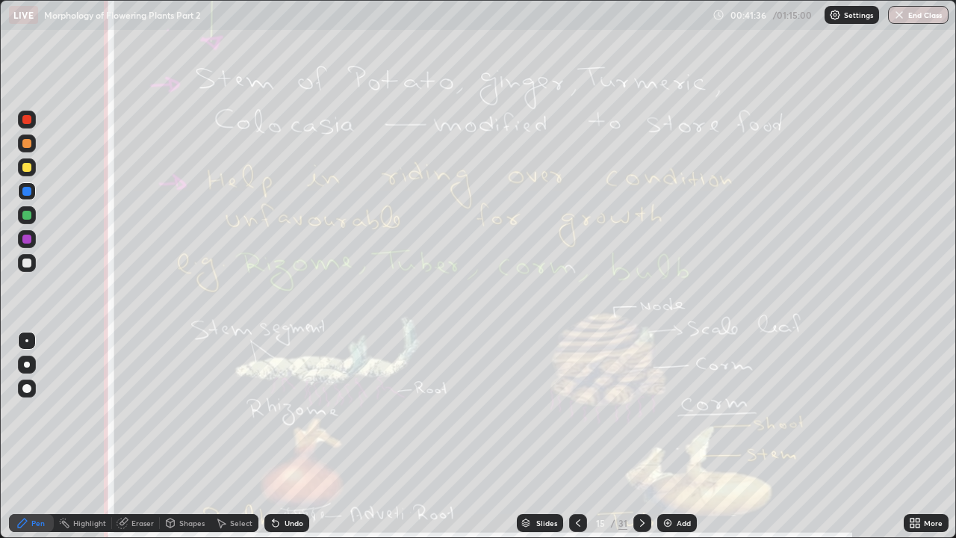
click at [136, 411] on div "Eraser" at bounding box center [142, 522] width 22 height 7
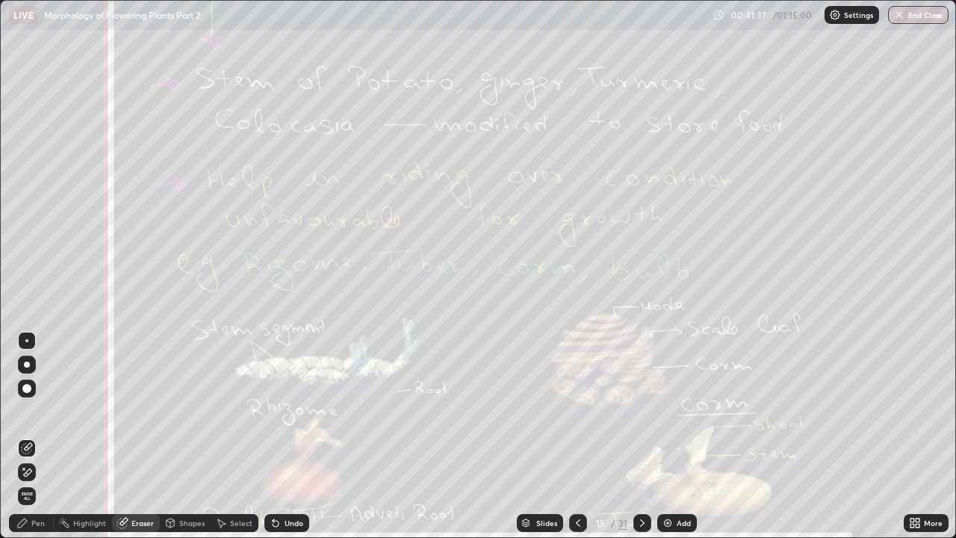
click at [28, 411] on span "Erase all" at bounding box center [27, 496] width 16 height 9
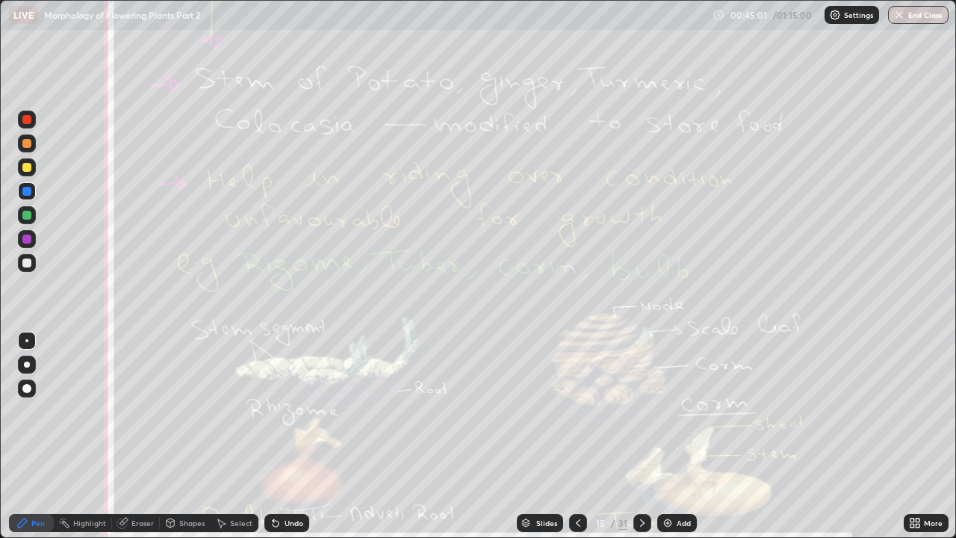
click at [641, 411] on icon at bounding box center [643, 523] width 12 height 12
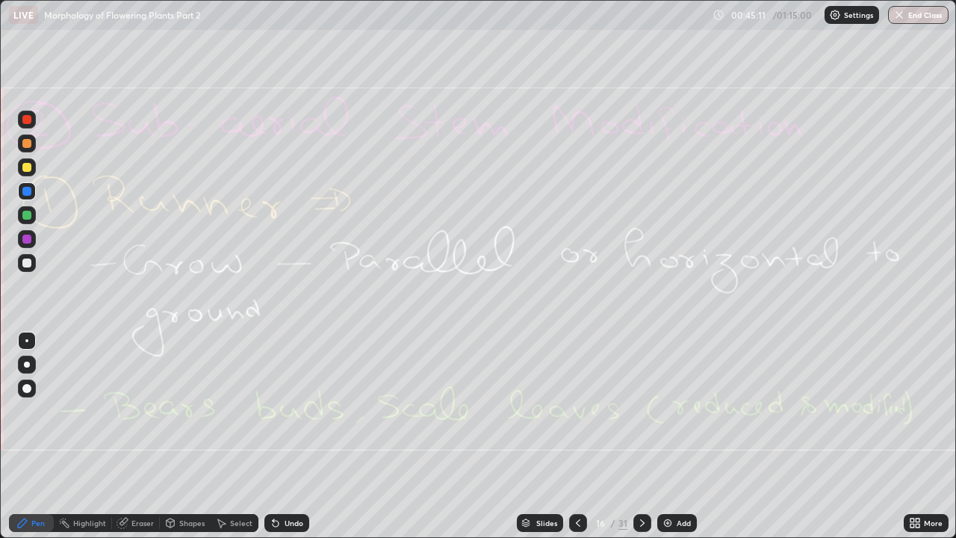
click at [29, 169] on div at bounding box center [26, 167] width 9 height 9
click at [140, 411] on div "Eraser" at bounding box center [142, 522] width 22 height 7
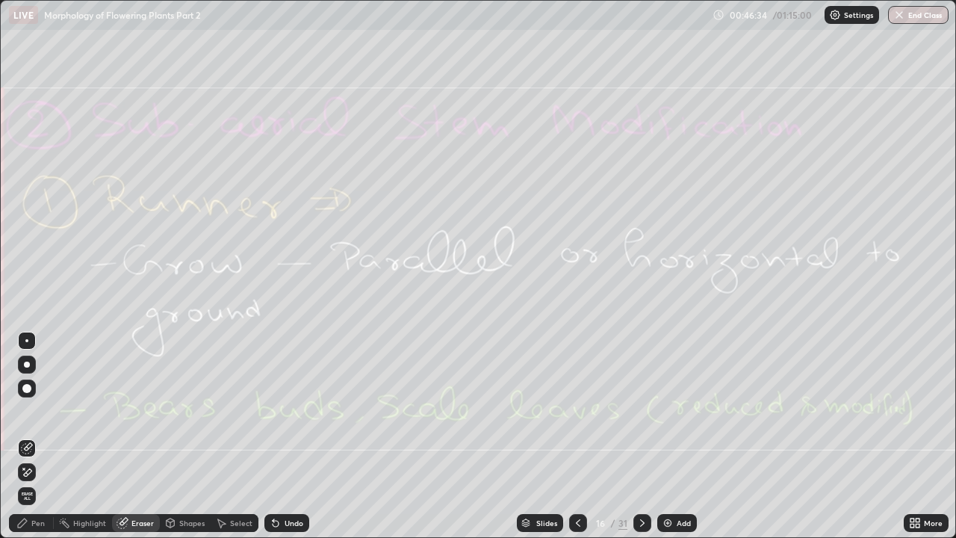
click at [25, 411] on span "Erase all" at bounding box center [27, 496] width 16 height 9
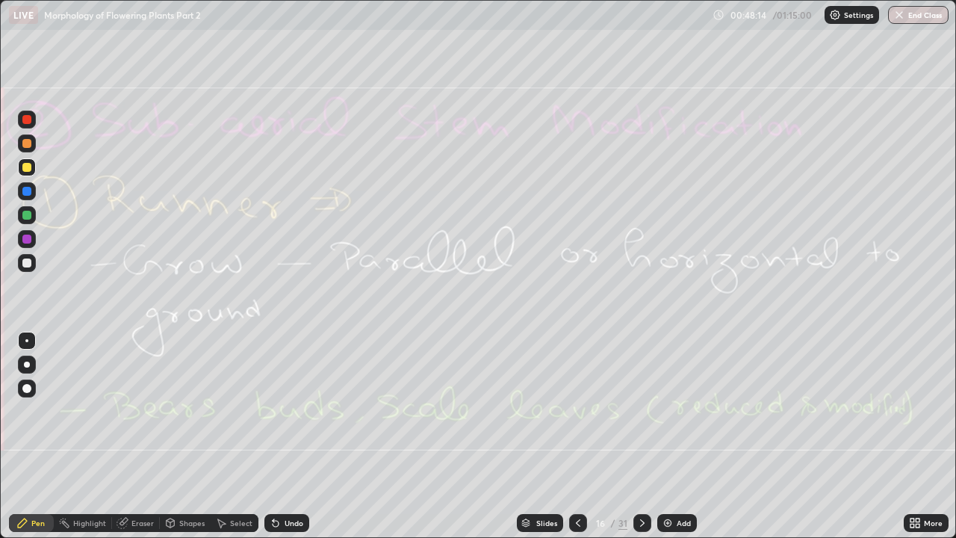
click at [148, 411] on div "Eraser" at bounding box center [142, 522] width 22 height 7
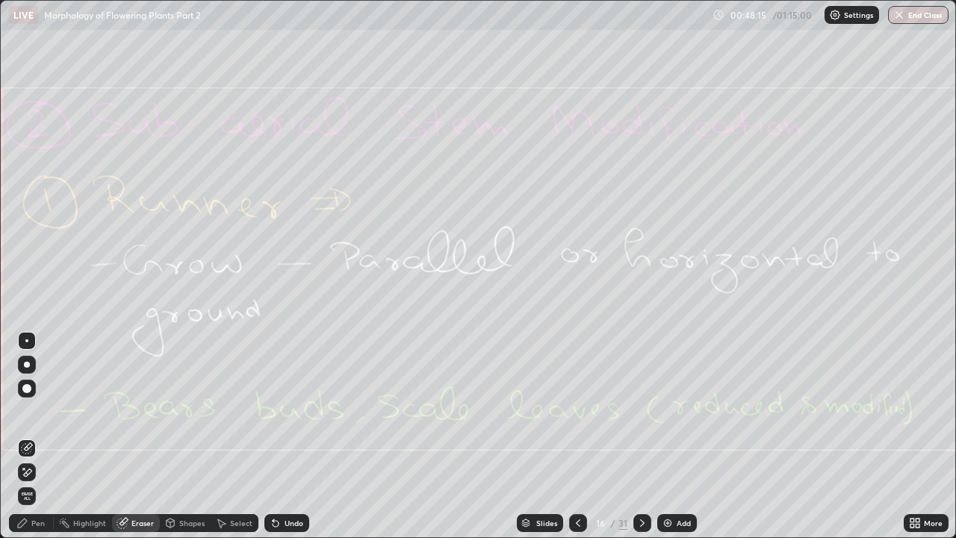
click at [29, 411] on span "Erase all" at bounding box center [27, 496] width 16 height 9
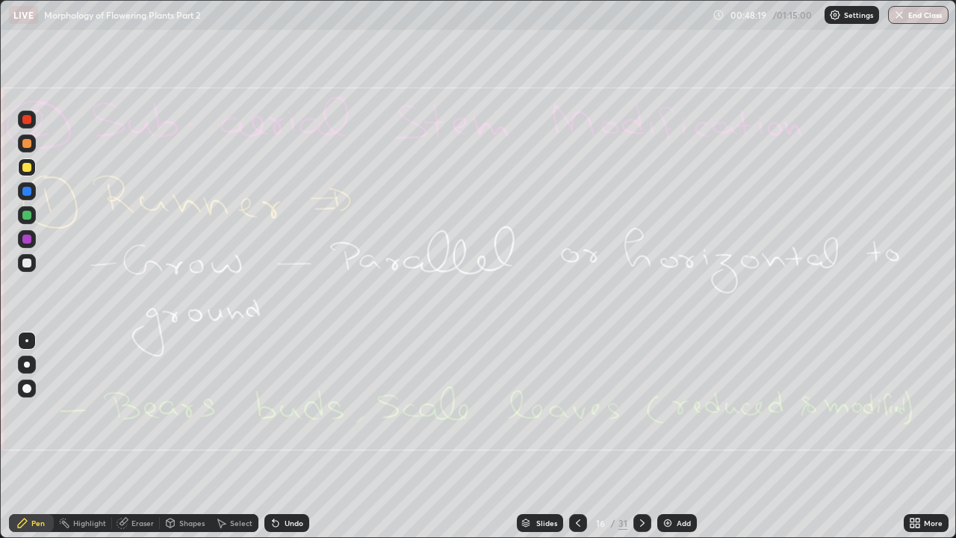
click at [649, 411] on div at bounding box center [643, 523] width 18 height 18
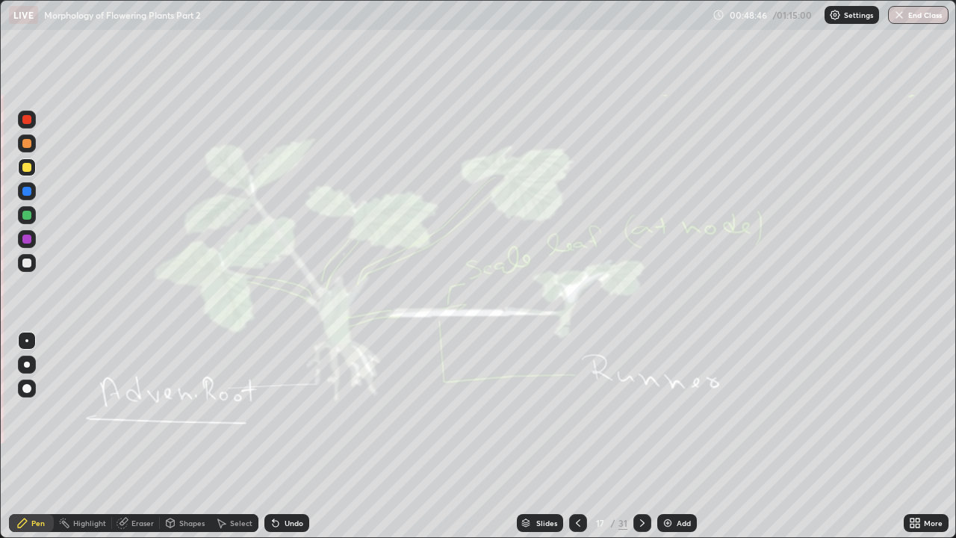
click at [143, 411] on div "Eraser" at bounding box center [142, 522] width 22 height 7
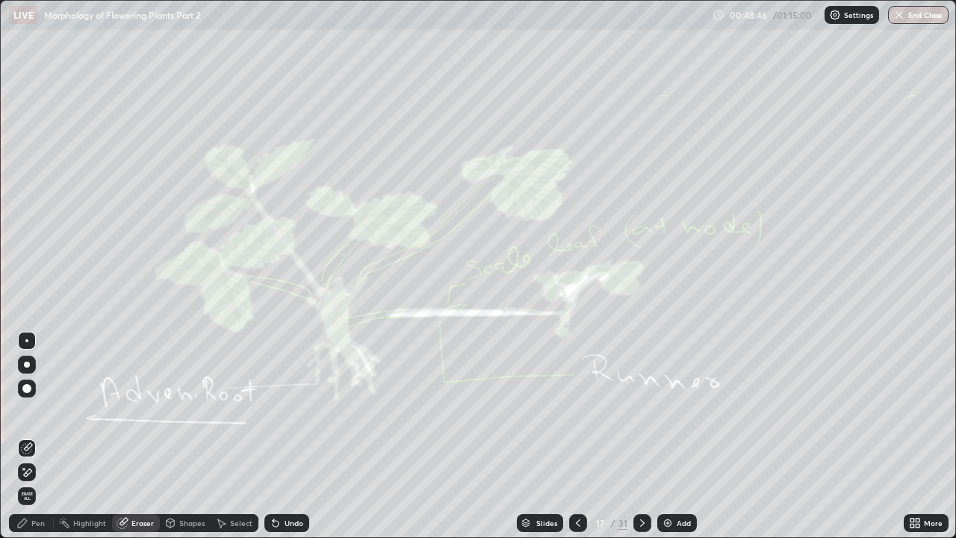
click at [27, 411] on span "Erase all" at bounding box center [27, 496] width 16 height 9
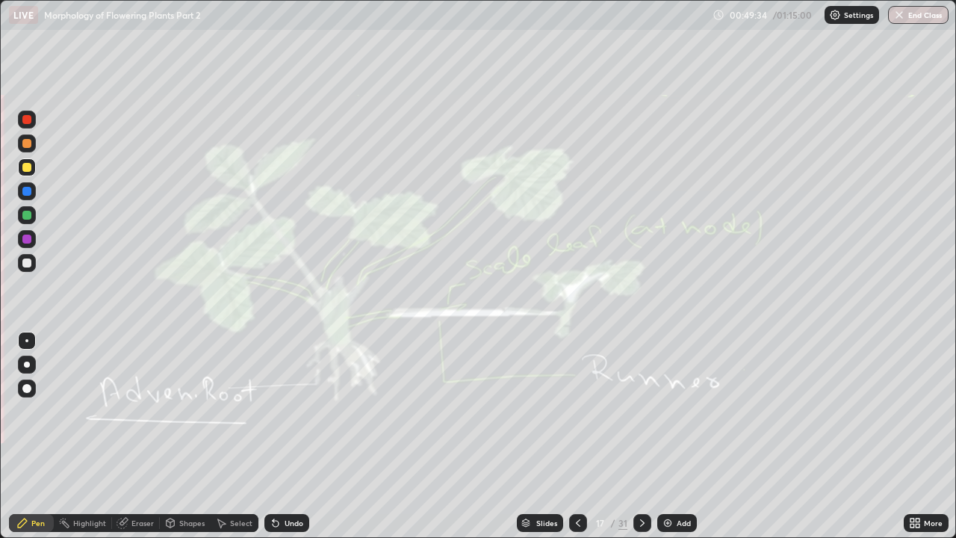
click at [143, 411] on div "Eraser" at bounding box center [142, 522] width 22 height 7
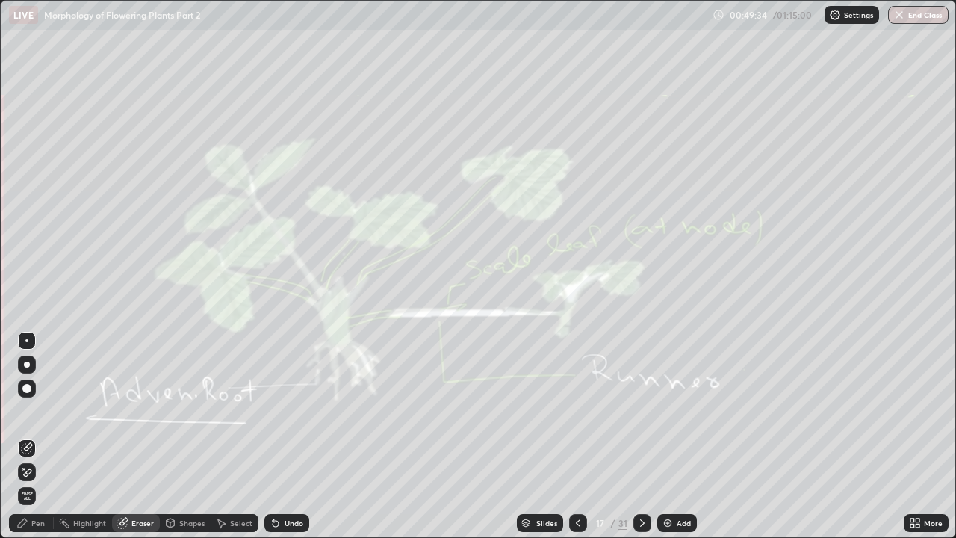
click at [29, 411] on span "Erase all" at bounding box center [27, 496] width 16 height 9
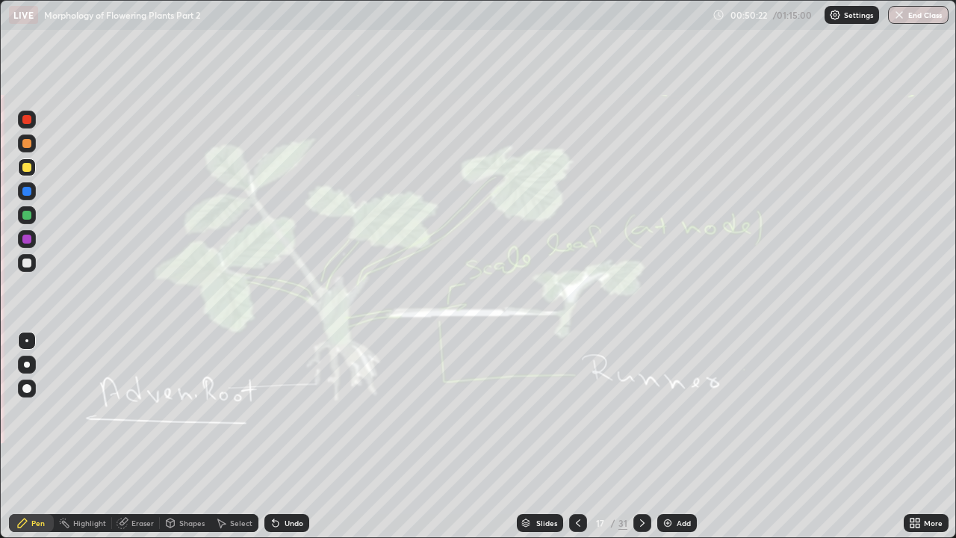
click at [637, 411] on div at bounding box center [643, 523] width 18 height 18
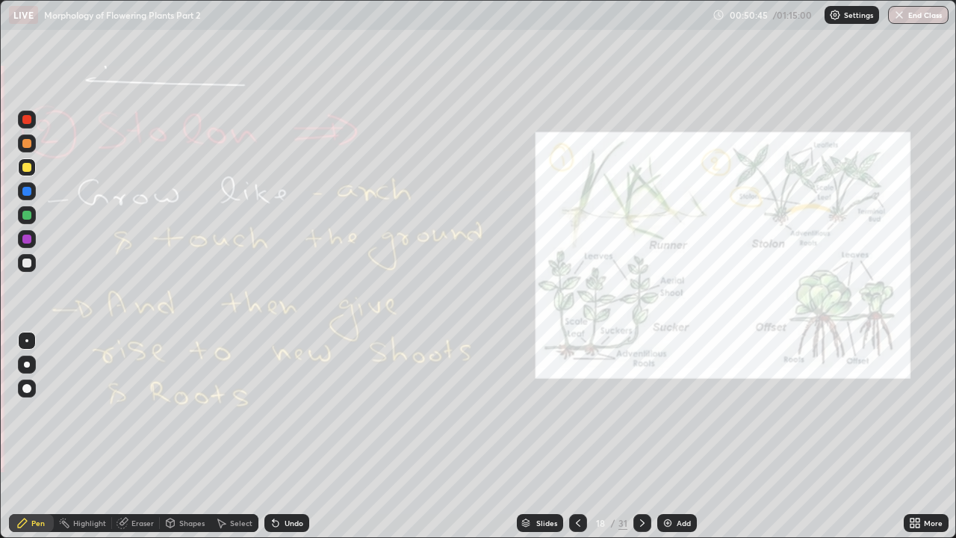
click at [144, 411] on div "Eraser" at bounding box center [142, 522] width 22 height 7
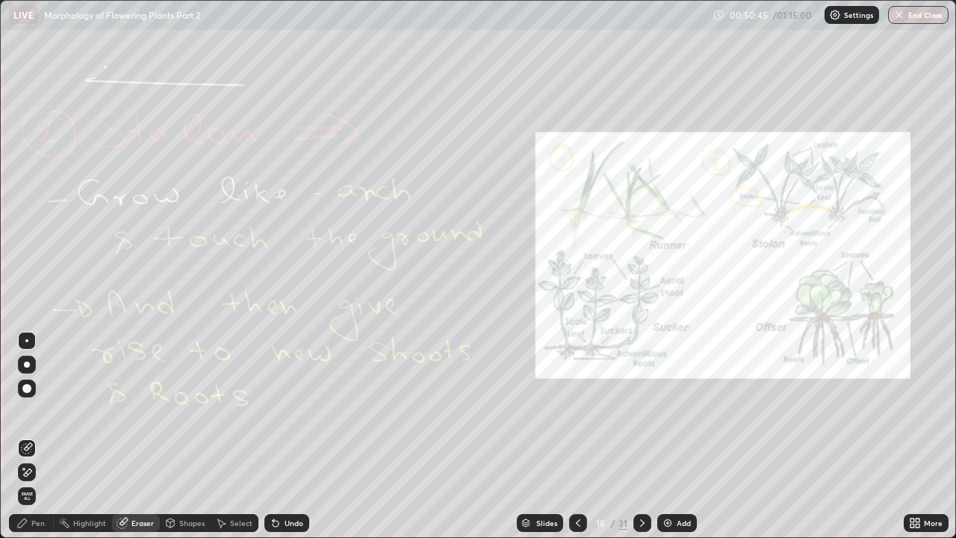
click at [34, 411] on span "Erase all" at bounding box center [27, 496] width 16 height 9
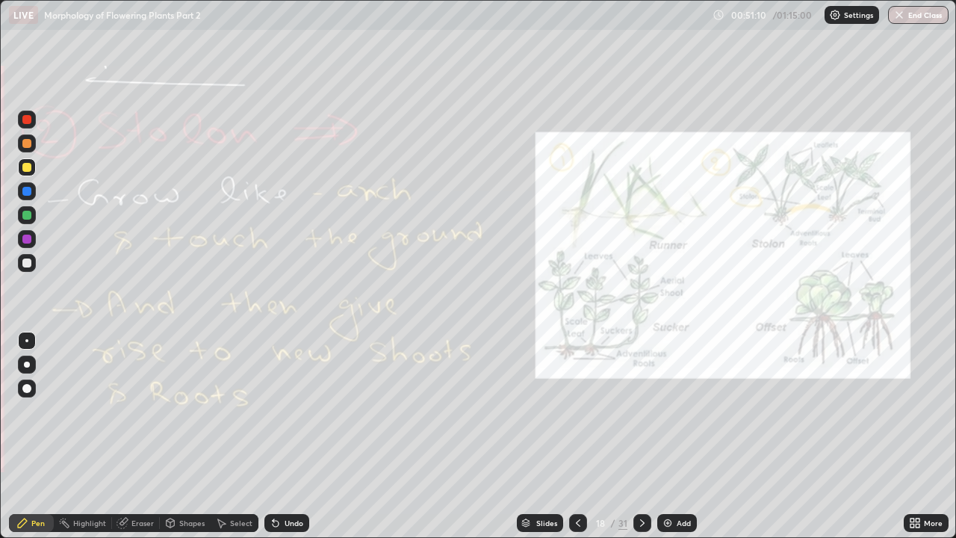
click at [141, 411] on div "Eraser" at bounding box center [142, 522] width 22 height 7
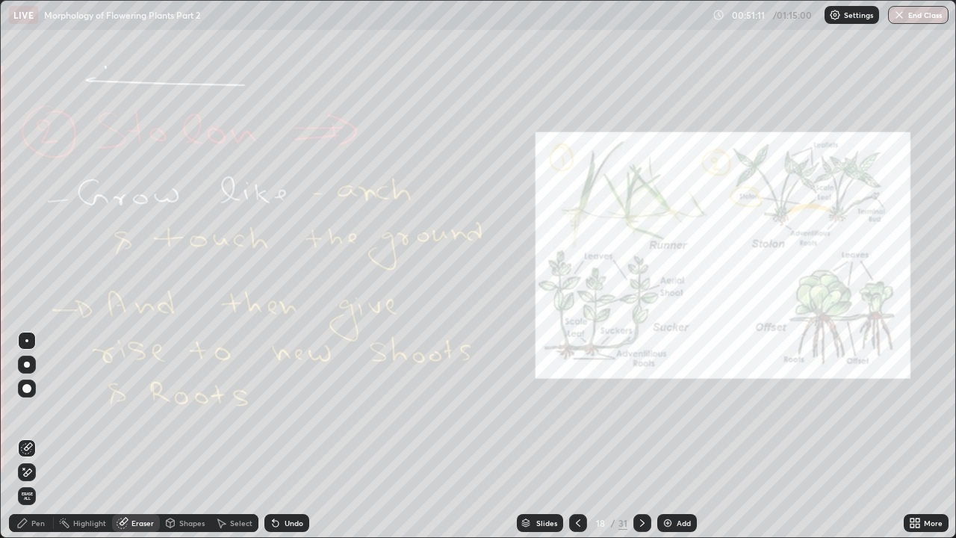
click at [27, 411] on span "Erase all" at bounding box center [27, 496] width 16 height 9
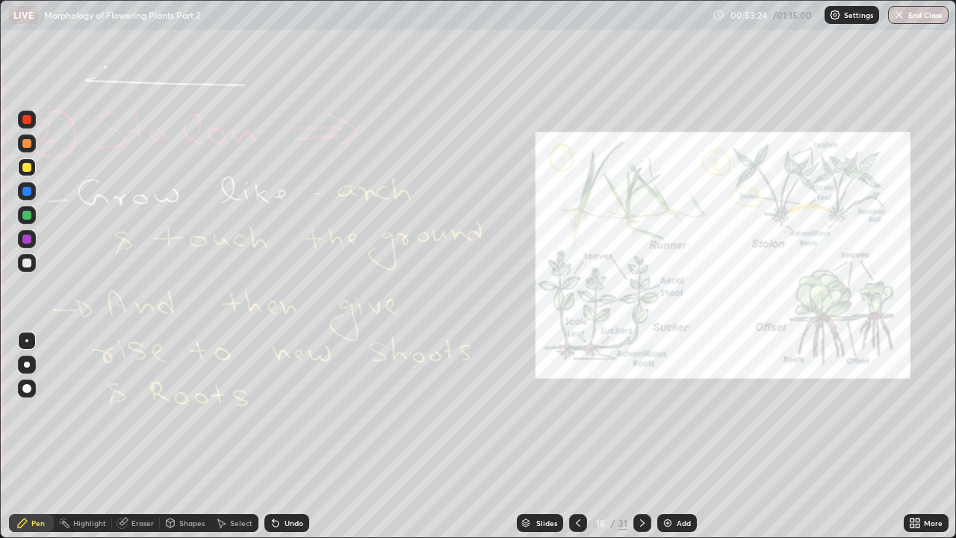
click at [140, 411] on div "Eraser" at bounding box center [142, 522] width 22 height 7
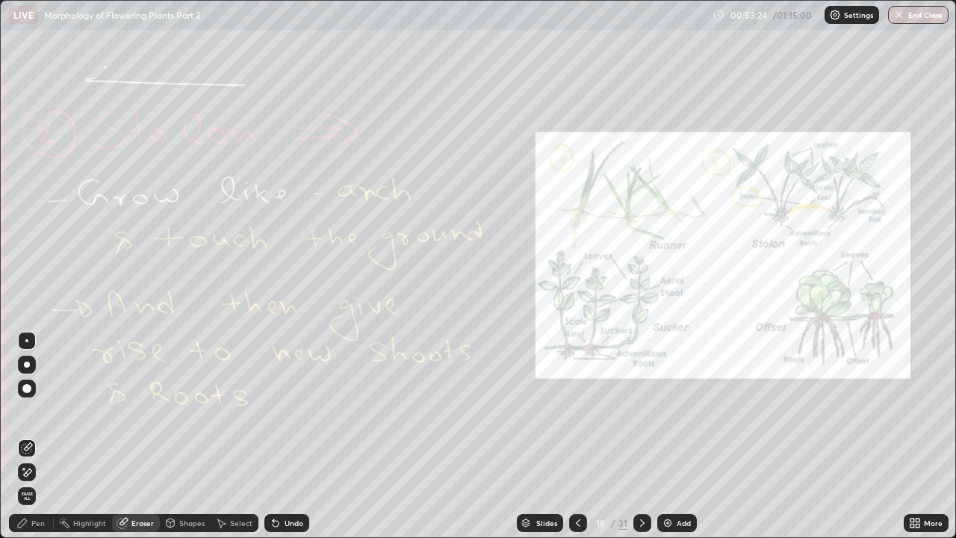
click at [28, 411] on span "Erase all" at bounding box center [27, 496] width 16 height 9
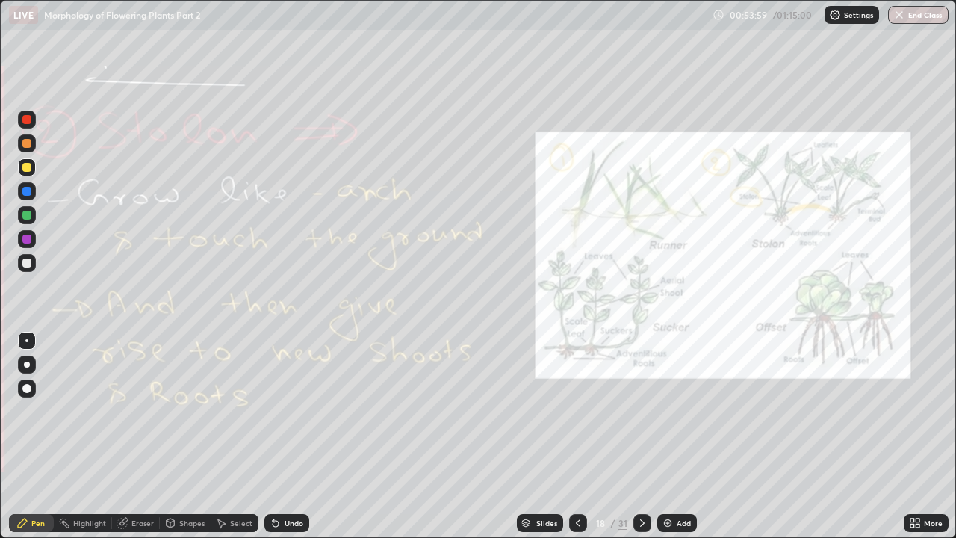
click at [640, 411] on icon at bounding box center [642, 522] width 4 height 7
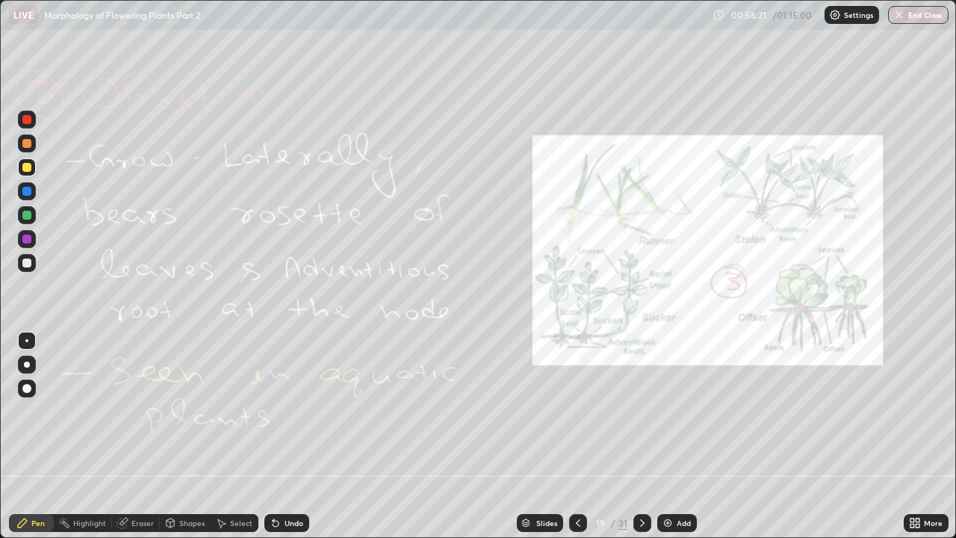
click at [145, 411] on div "Eraser" at bounding box center [142, 522] width 22 height 7
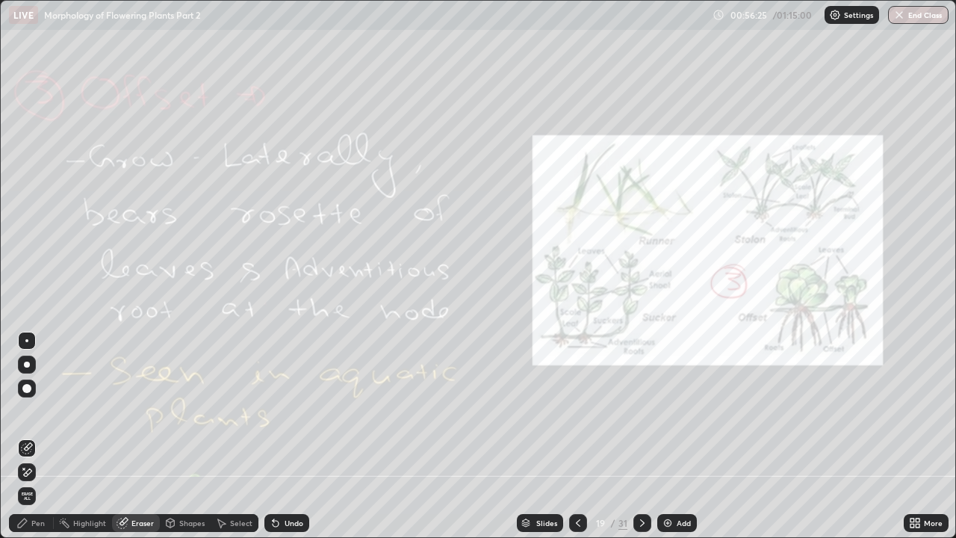
click at [33, 411] on span "Erase all" at bounding box center [27, 496] width 16 height 9
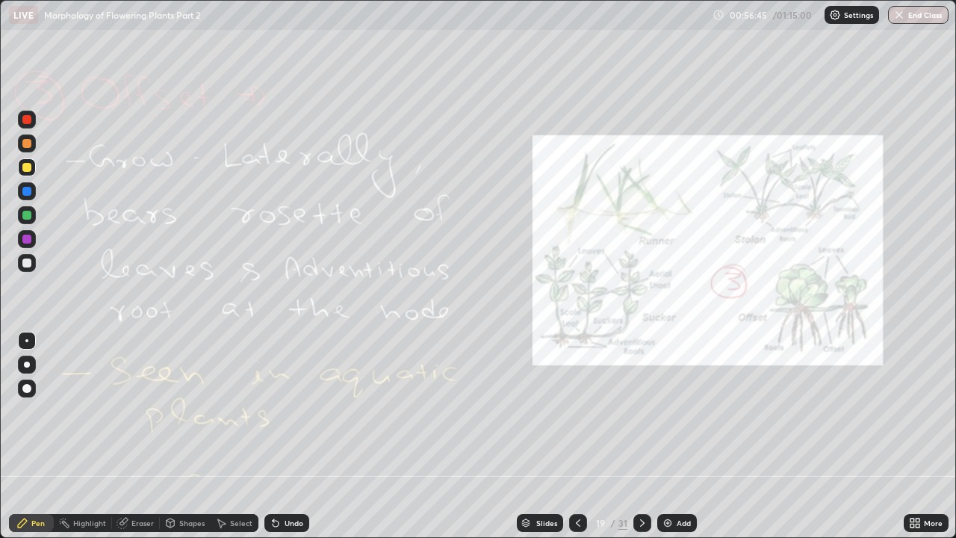
click at [642, 411] on icon at bounding box center [642, 522] width 4 height 7
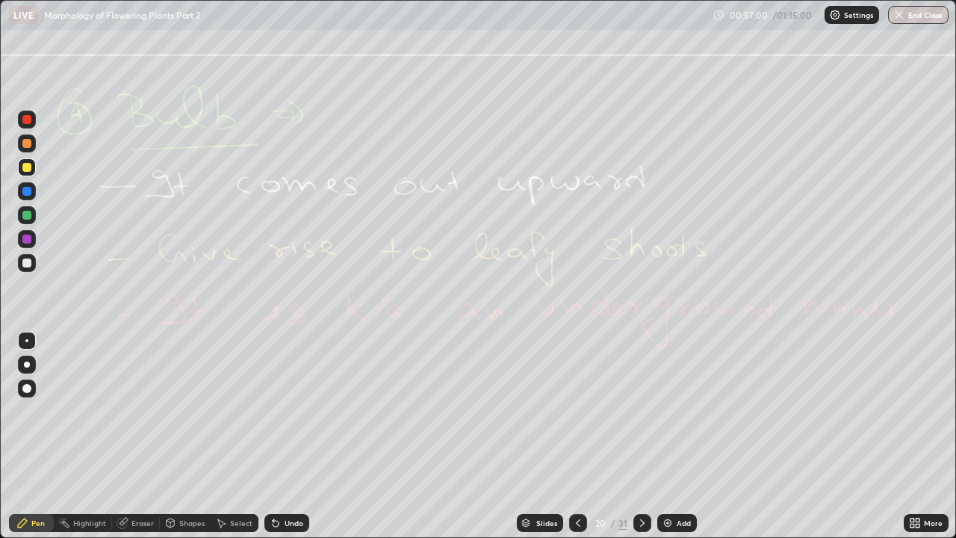
click at [144, 411] on div "Eraser" at bounding box center [142, 522] width 22 height 7
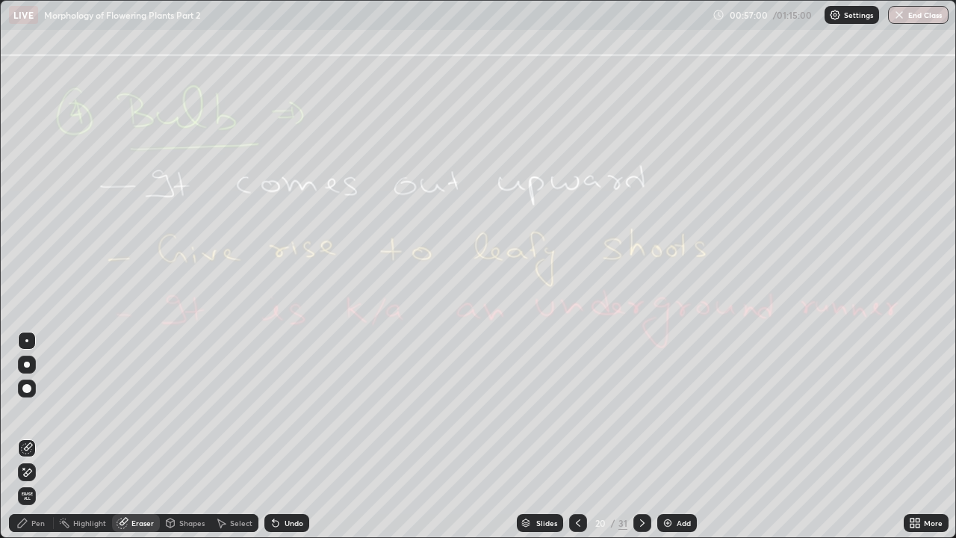
click at [27, 411] on span "Erase all" at bounding box center [27, 496] width 16 height 9
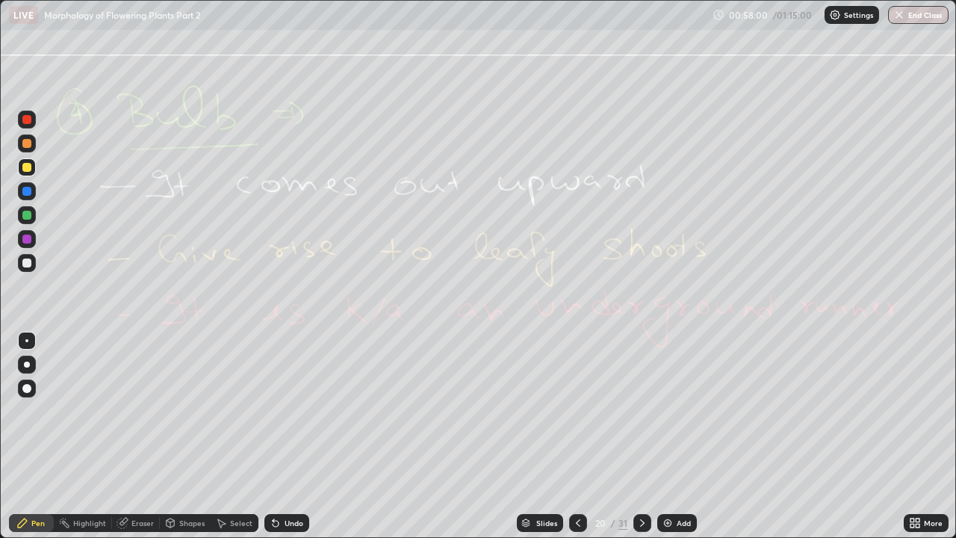
click at [641, 411] on icon at bounding box center [643, 523] width 12 height 12
click at [144, 411] on div "Eraser" at bounding box center [142, 522] width 22 height 7
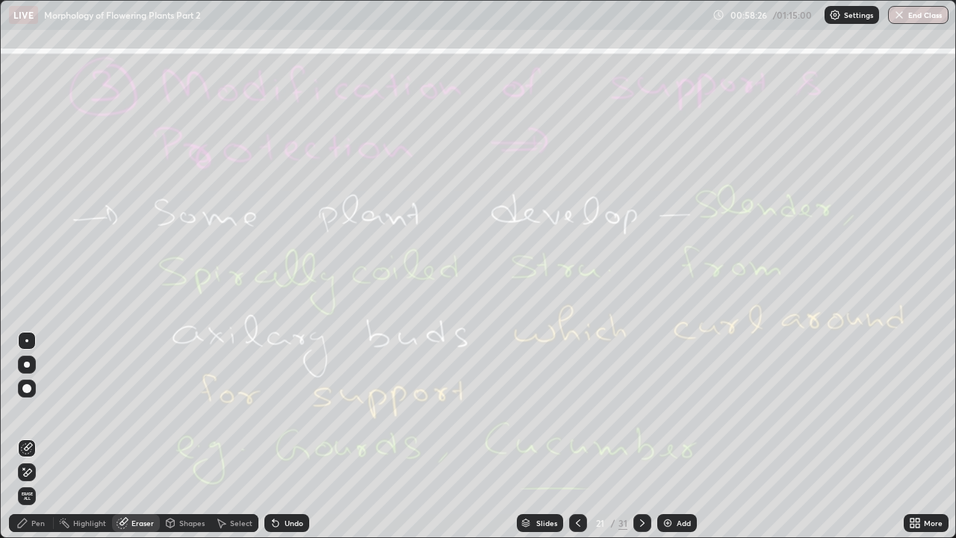
click at [27, 411] on span "Erase all" at bounding box center [27, 496] width 16 height 9
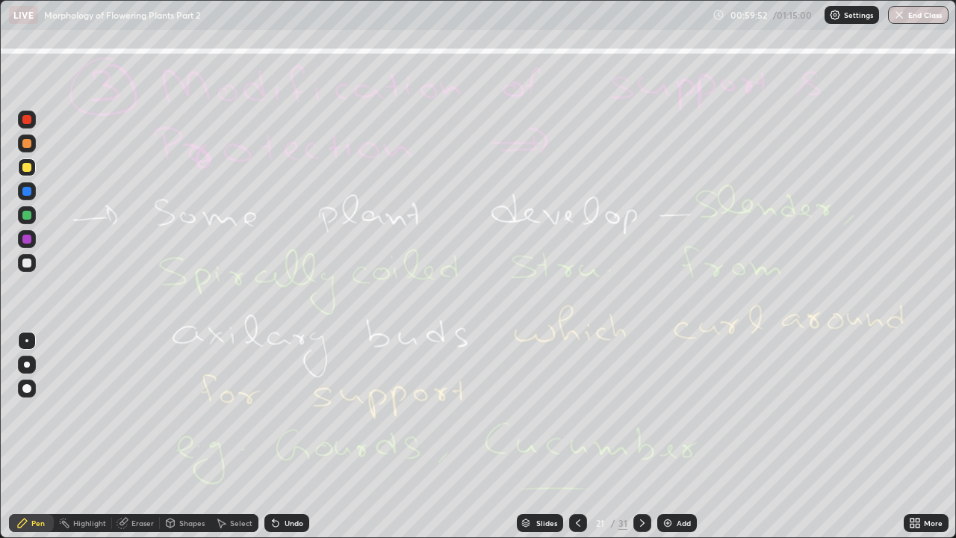
click at [143, 411] on div "Eraser" at bounding box center [142, 522] width 22 height 7
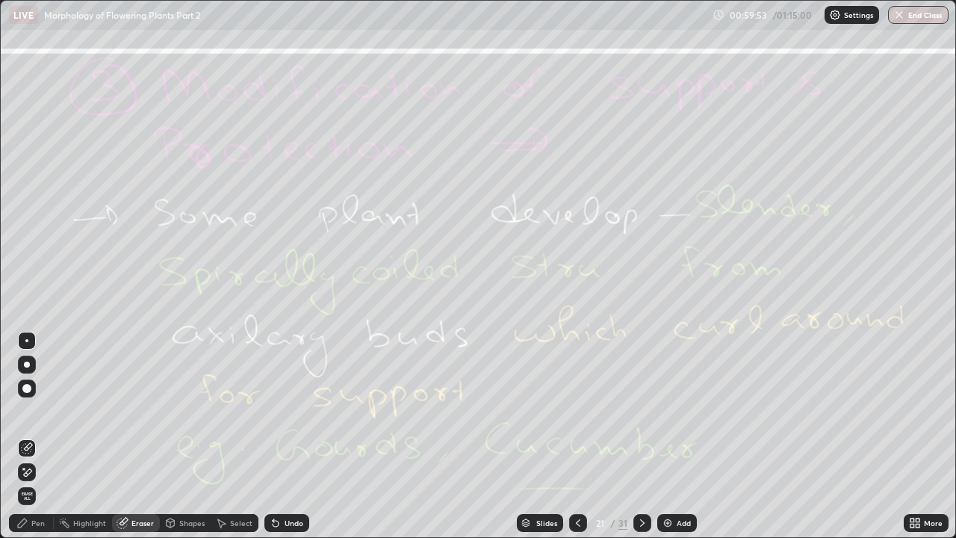
click at [27, 411] on span "Erase all" at bounding box center [27, 496] width 16 height 9
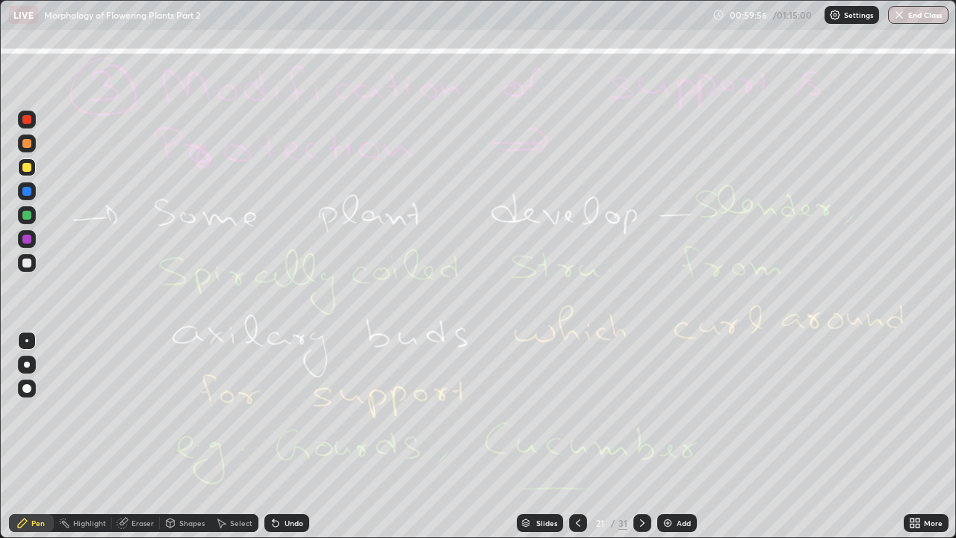
click at [642, 411] on icon at bounding box center [643, 523] width 12 height 12
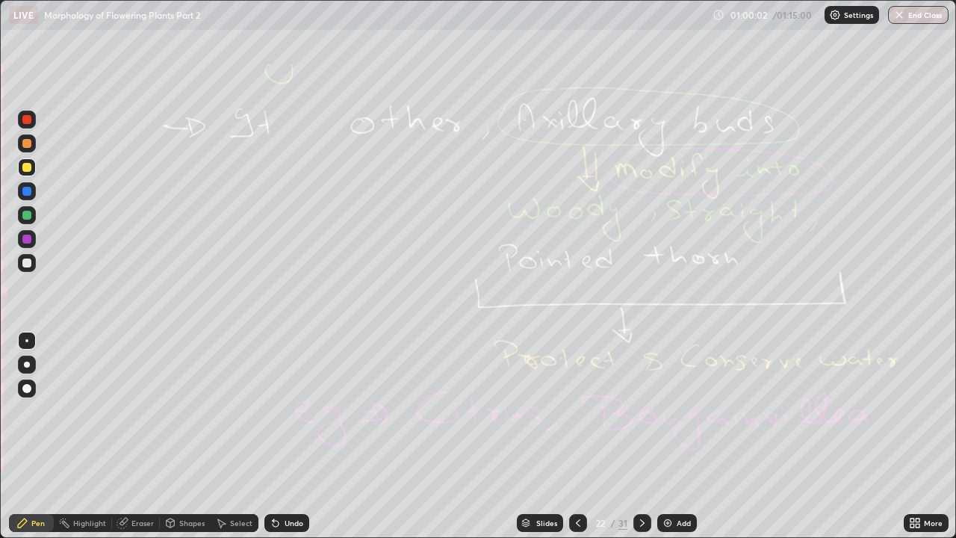
click at [577, 411] on icon at bounding box center [578, 523] width 12 height 12
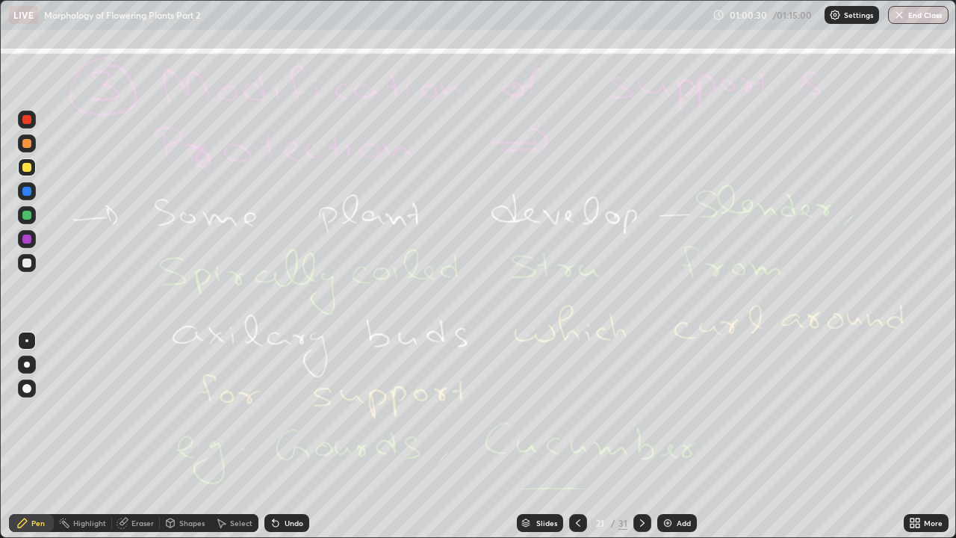
click at [642, 411] on icon at bounding box center [643, 523] width 12 height 12
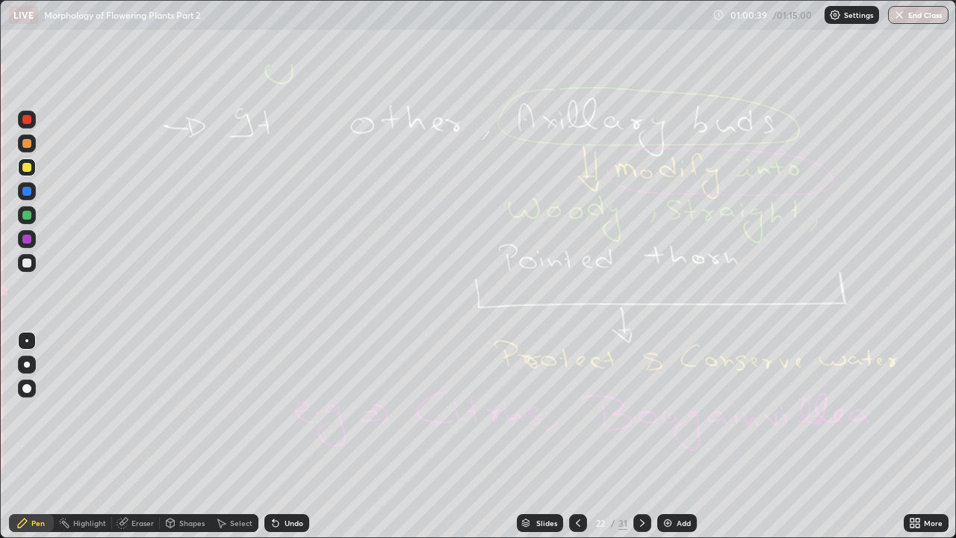
click at [140, 411] on div "Eraser" at bounding box center [142, 522] width 22 height 7
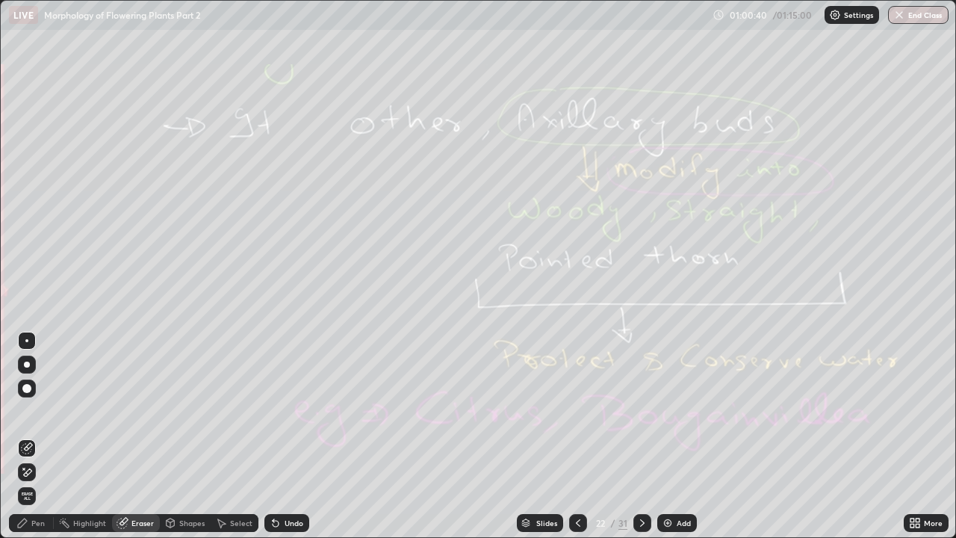
click at [29, 411] on span "Erase all" at bounding box center [27, 496] width 16 height 9
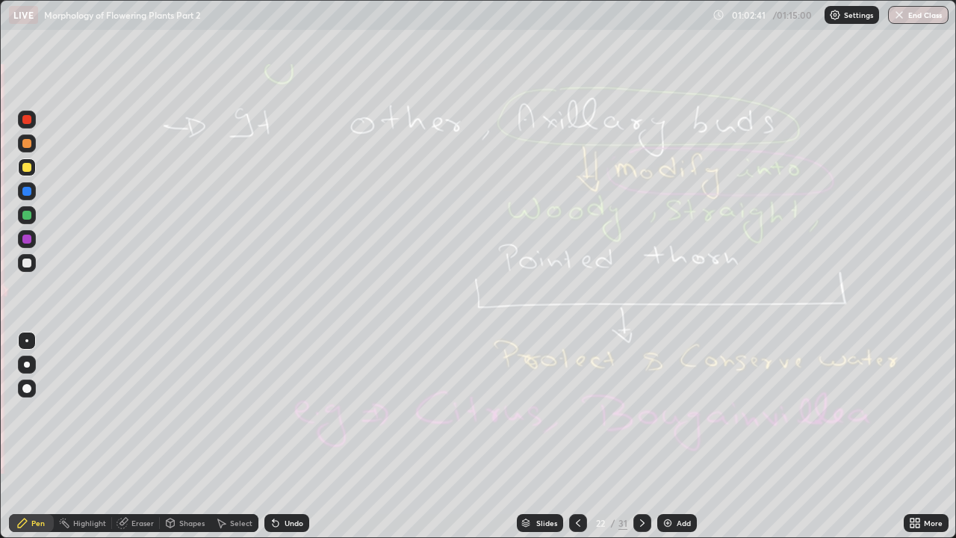
click at [641, 411] on icon at bounding box center [643, 523] width 12 height 12
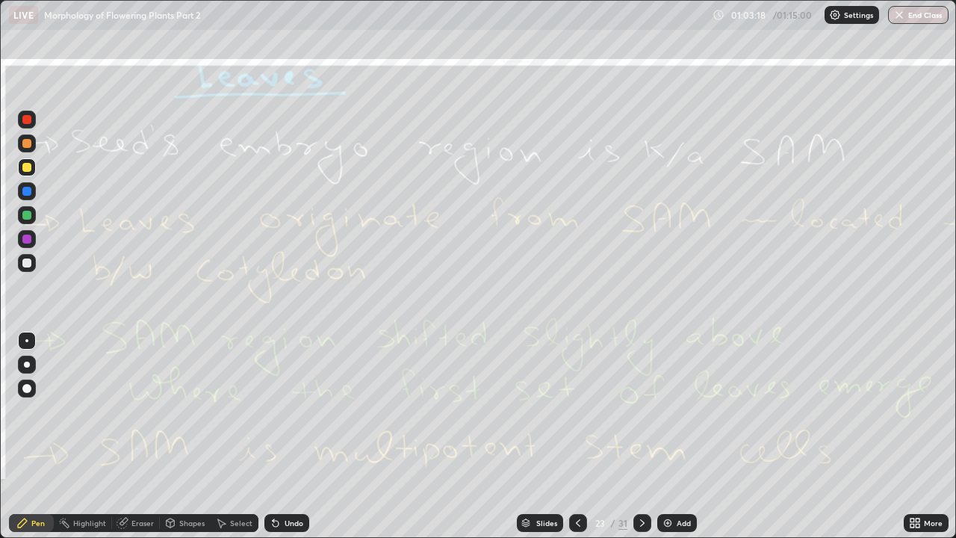
click at [138, 411] on div "Eraser" at bounding box center [142, 522] width 22 height 7
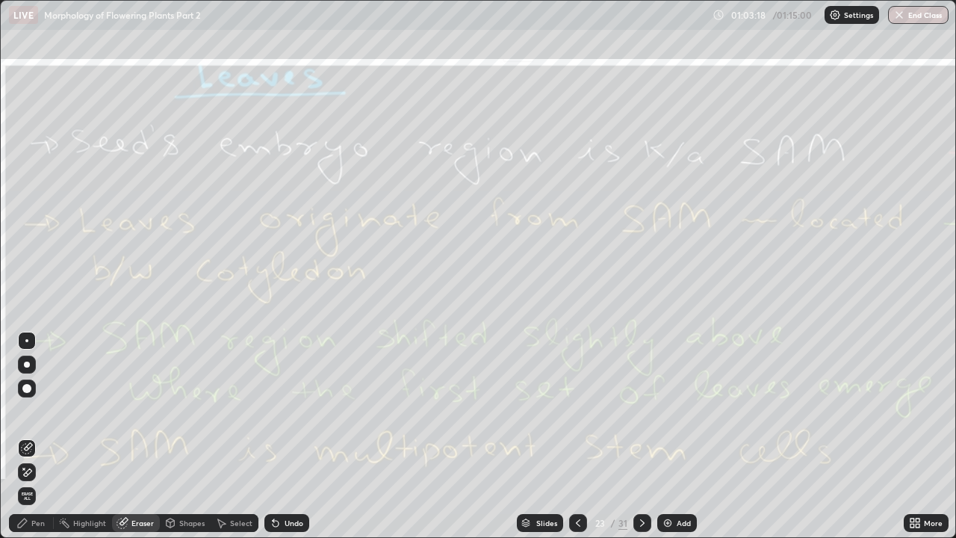
click at [28, 411] on span "Erase all" at bounding box center [27, 496] width 16 height 9
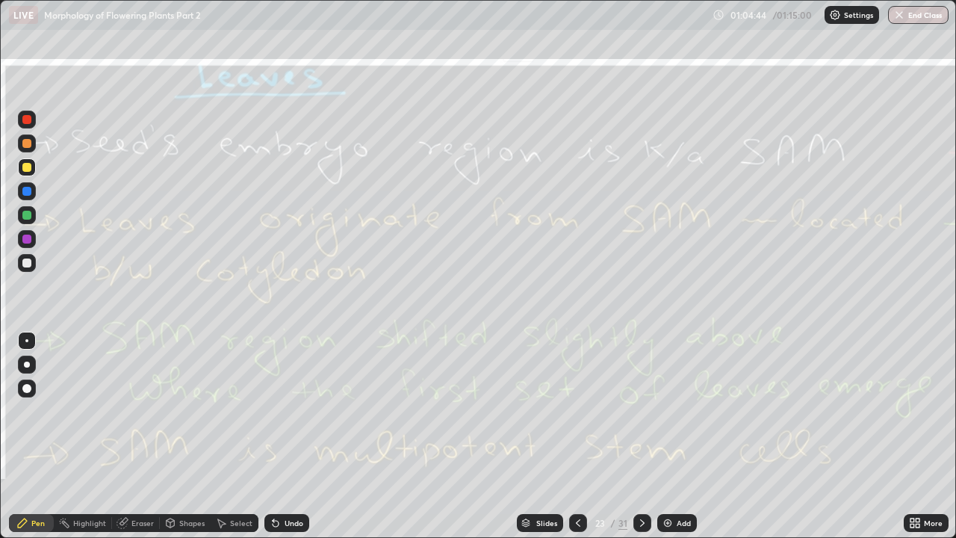
click at [138, 411] on div "Eraser" at bounding box center [142, 522] width 22 height 7
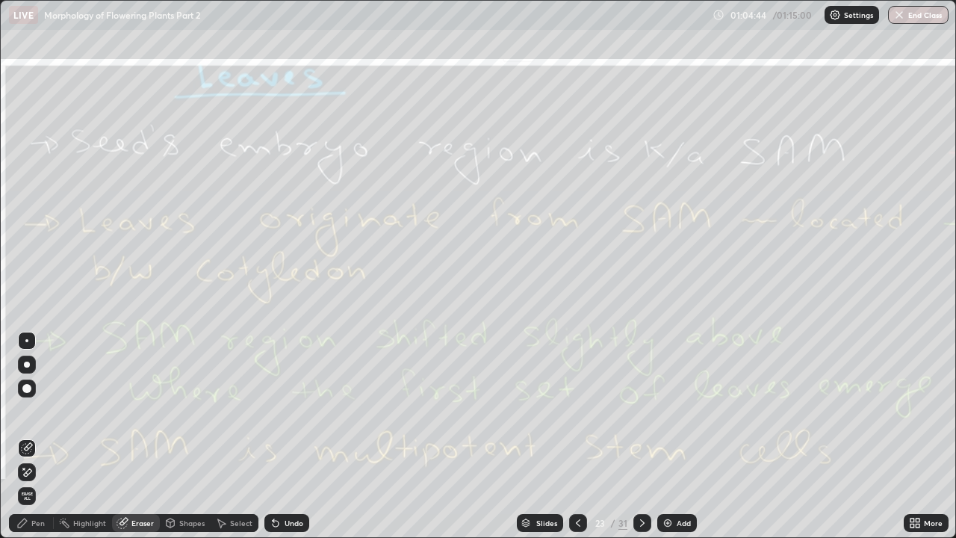
click at [29, 411] on span "Erase all" at bounding box center [27, 496] width 16 height 9
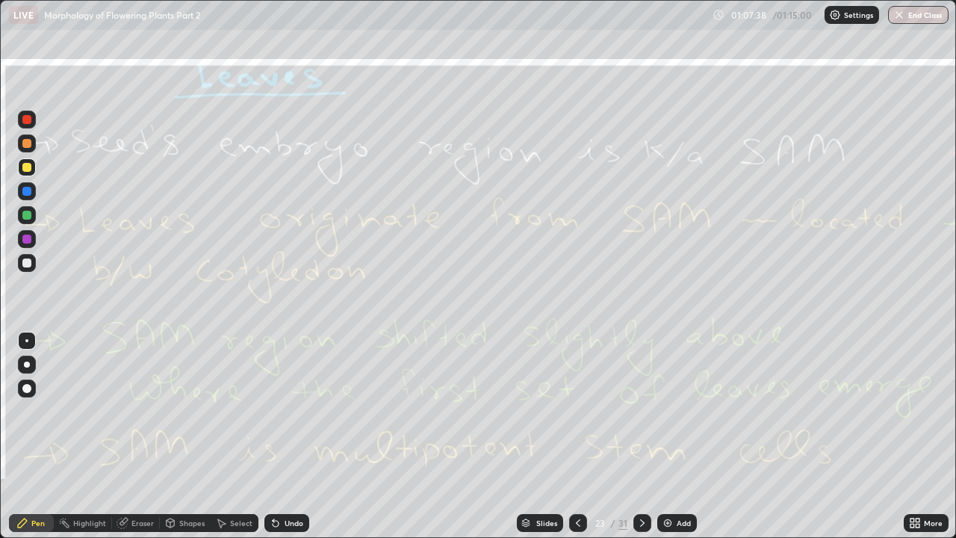
click at [141, 411] on div "Eraser" at bounding box center [142, 522] width 22 height 7
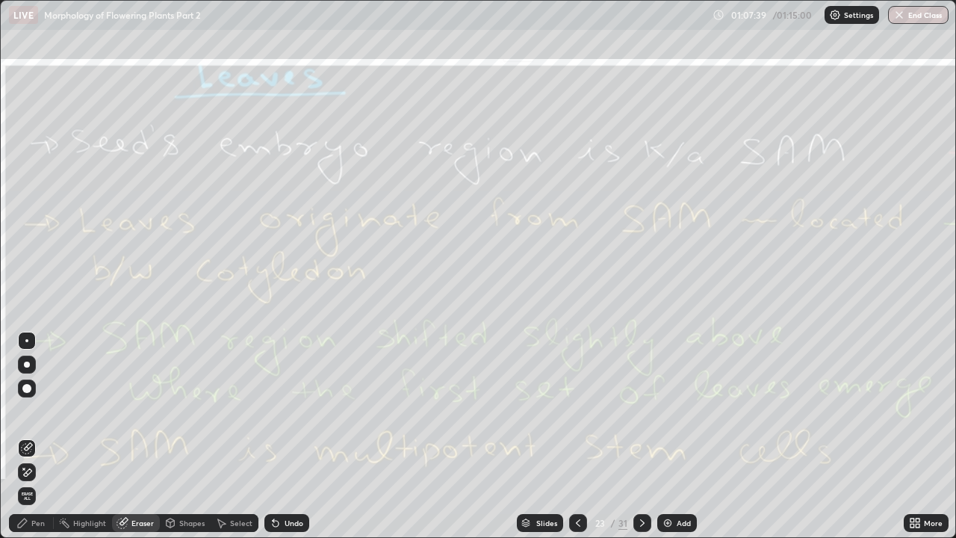
click at [28, 411] on span "Erase all" at bounding box center [27, 496] width 16 height 9
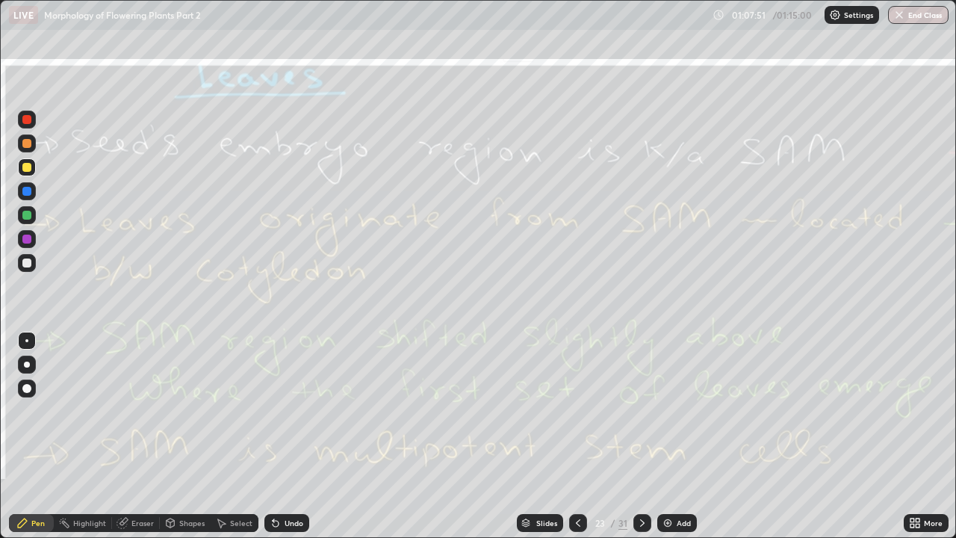
click at [640, 411] on icon at bounding box center [643, 523] width 12 height 12
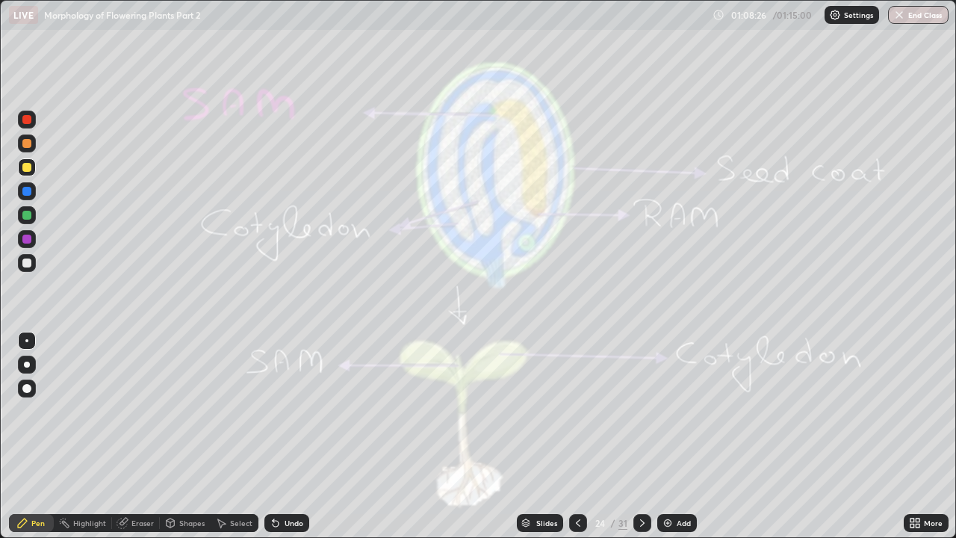
click at [143, 411] on div "Eraser" at bounding box center [142, 522] width 22 height 7
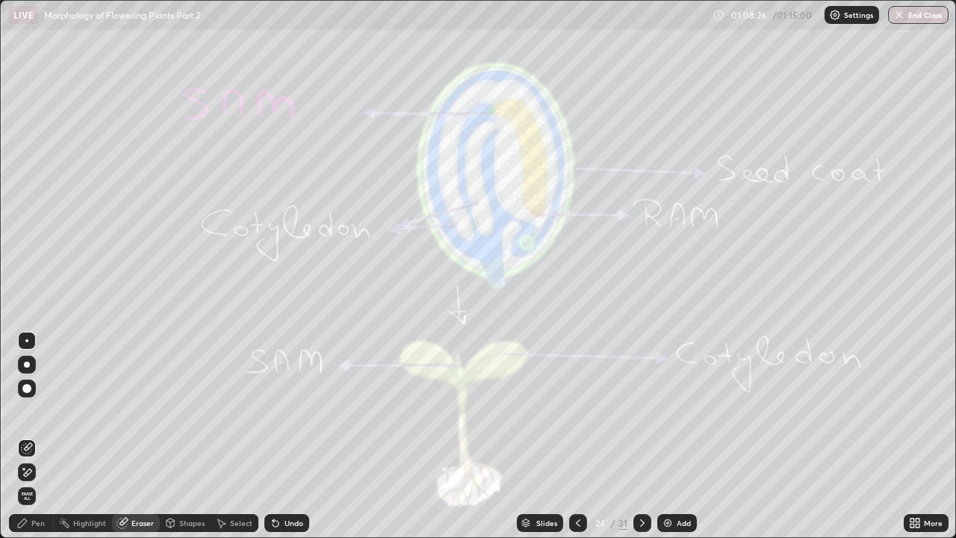
click at [28, 411] on span "Erase all" at bounding box center [27, 496] width 16 height 9
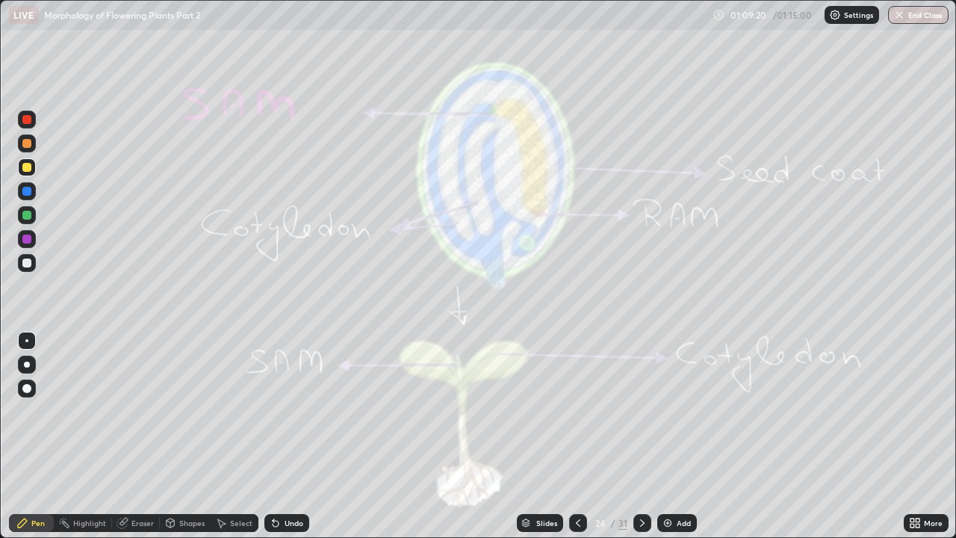
click at [140, 411] on div "Eraser" at bounding box center [142, 522] width 22 height 7
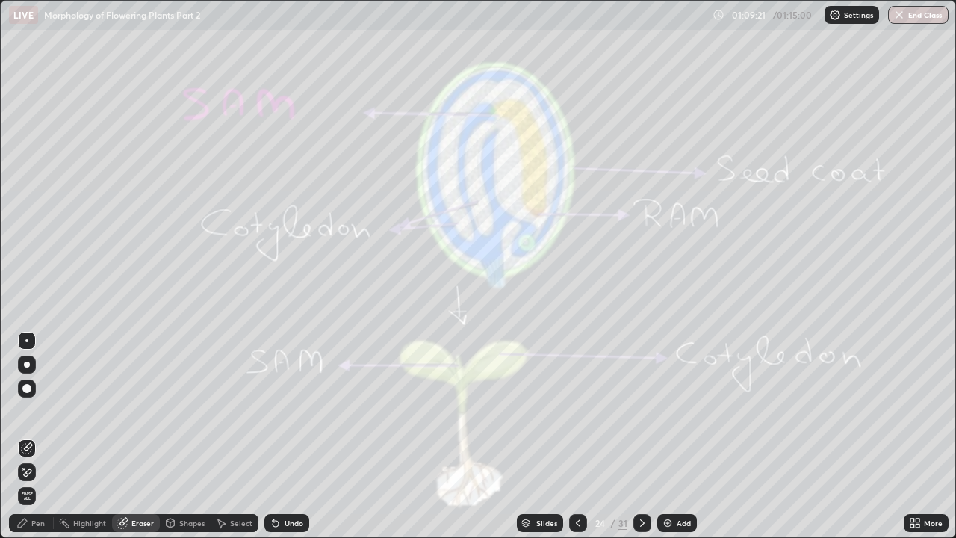
click at [30, 411] on span "Erase all" at bounding box center [27, 496] width 16 height 9
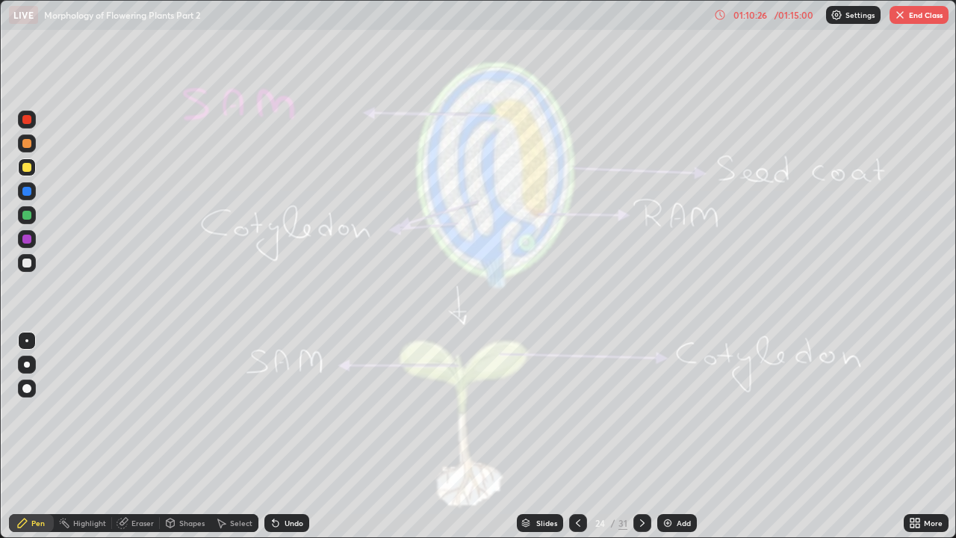
click at [143, 411] on div "Eraser" at bounding box center [142, 522] width 22 height 7
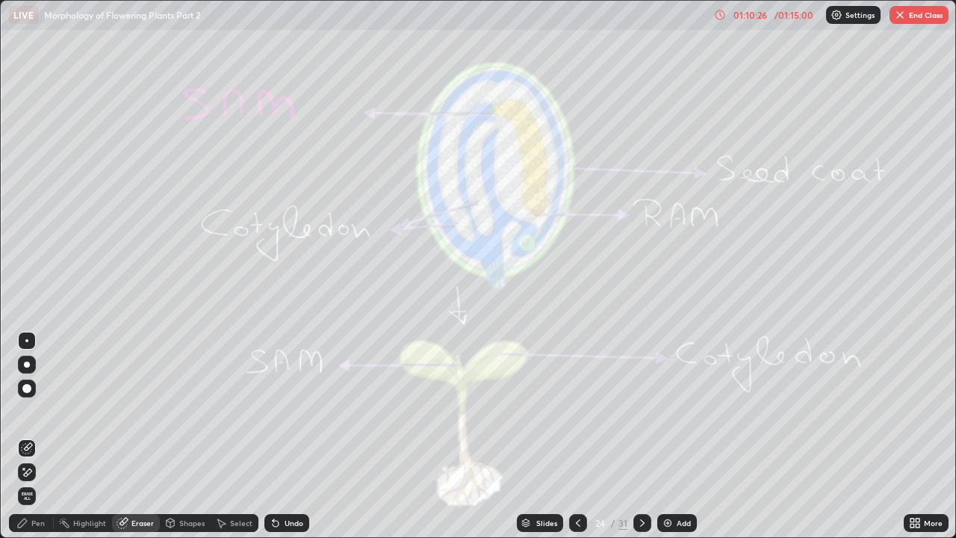
click at [27, 411] on span "Erase all" at bounding box center [27, 496] width 16 height 9
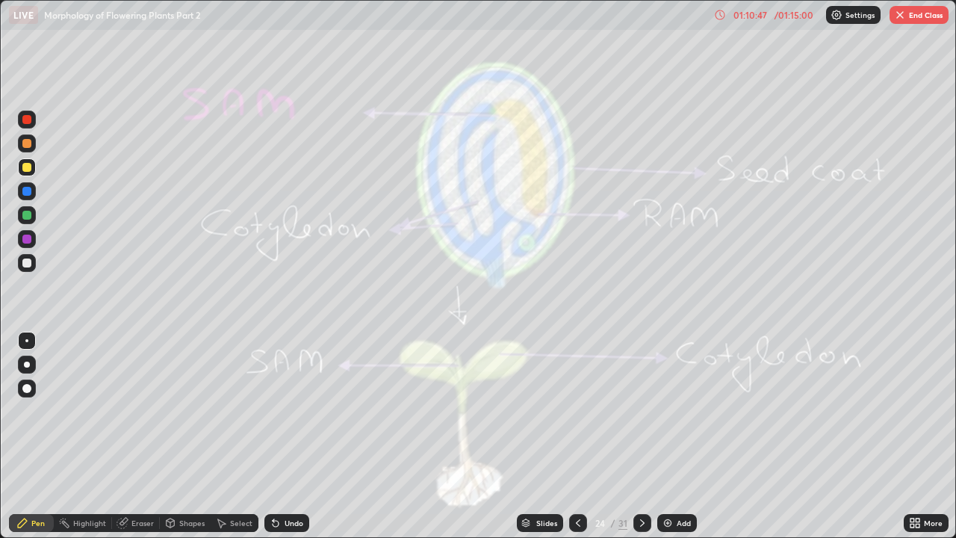
click at [141, 411] on div "Eraser" at bounding box center [142, 522] width 22 height 7
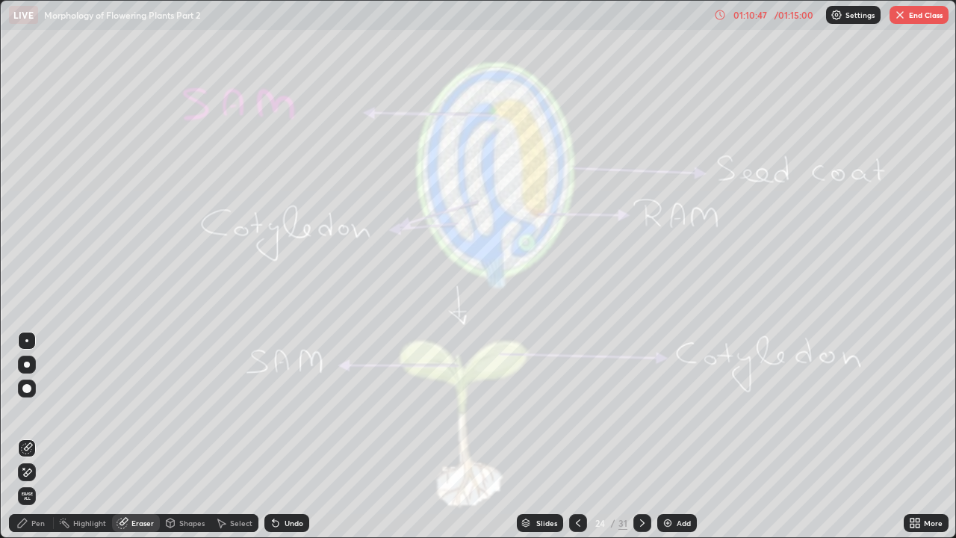
click at [28, 411] on span "Erase all" at bounding box center [27, 496] width 16 height 9
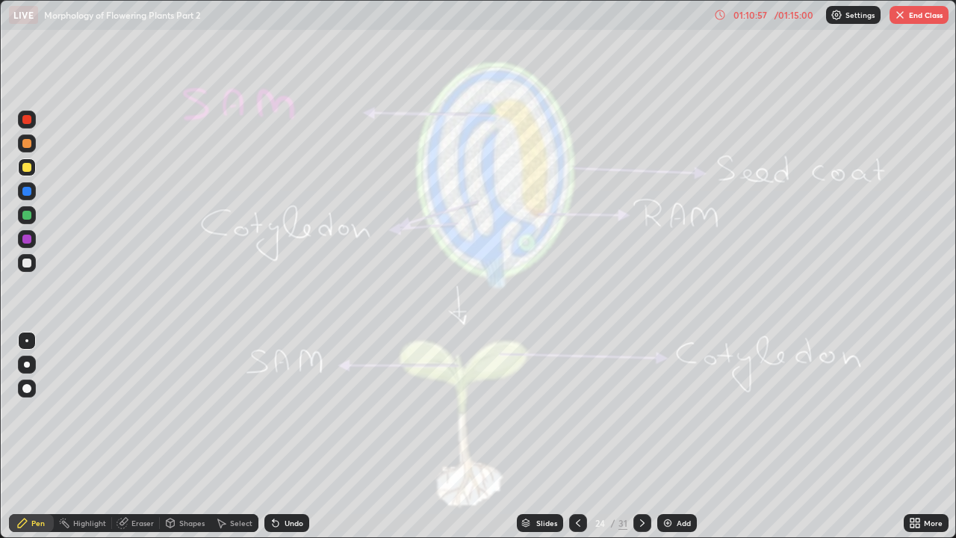
click at [642, 411] on icon at bounding box center [642, 522] width 4 height 7
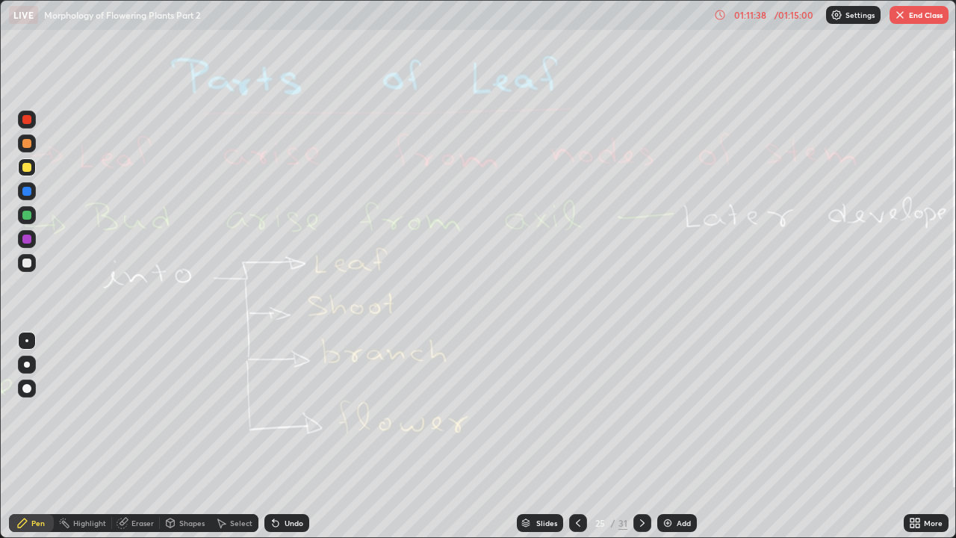
click at [134, 411] on div "Eraser" at bounding box center [142, 522] width 22 height 7
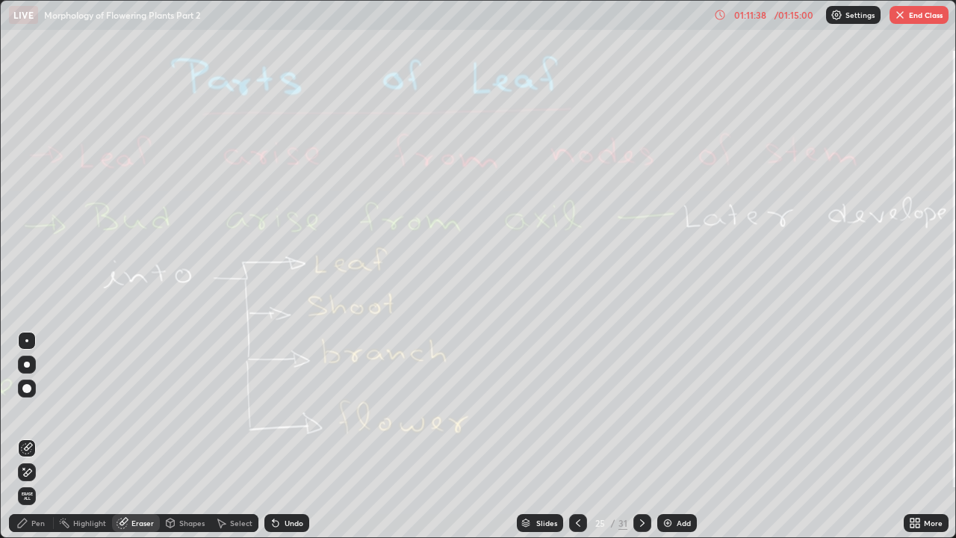
click at [28, 411] on span "Erase all" at bounding box center [27, 496] width 16 height 9
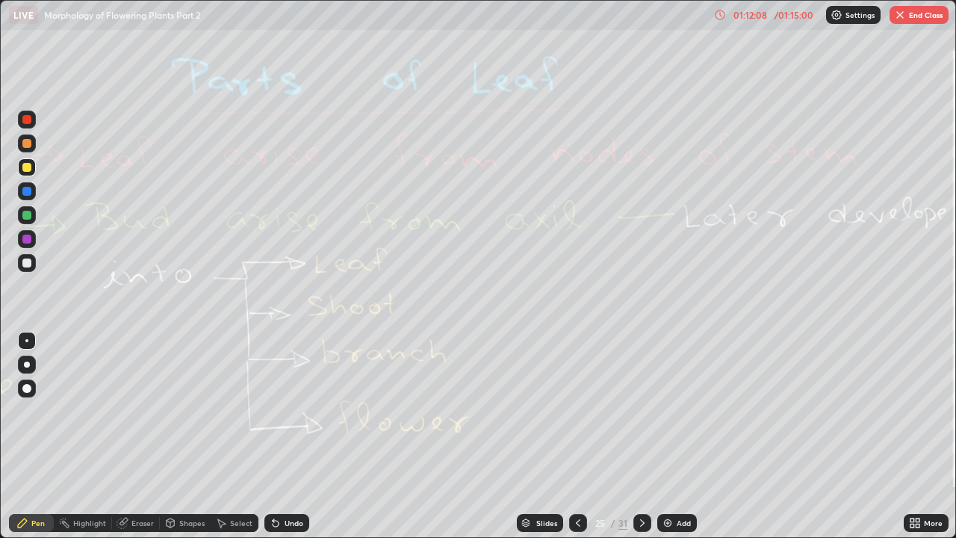
click at [134, 411] on div "Eraser" at bounding box center [142, 522] width 22 height 7
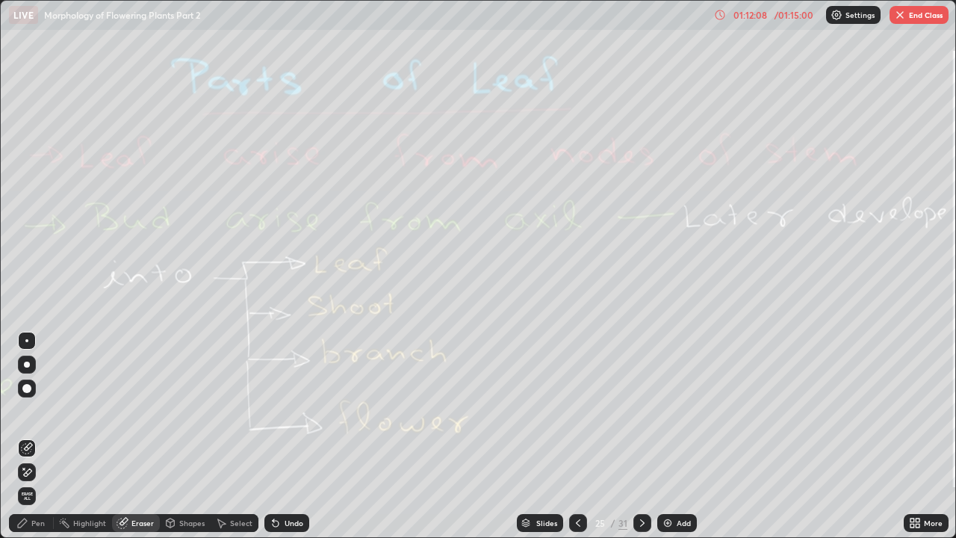
click at [27, 411] on span "Erase all" at bounding box center [27, 496] width 16 height 9
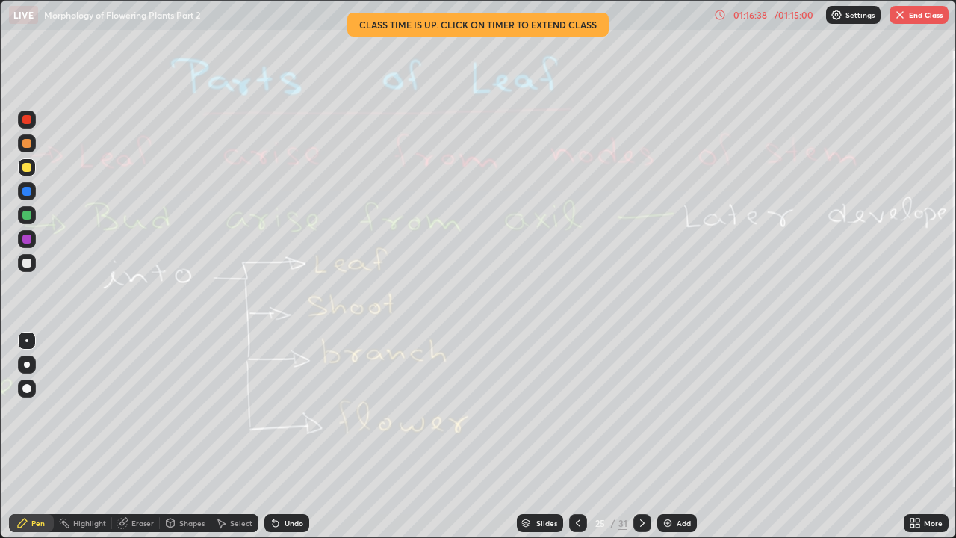
click at [146, 411] on div "Eraser" at bounding box center [142, 522] width 22 height 7
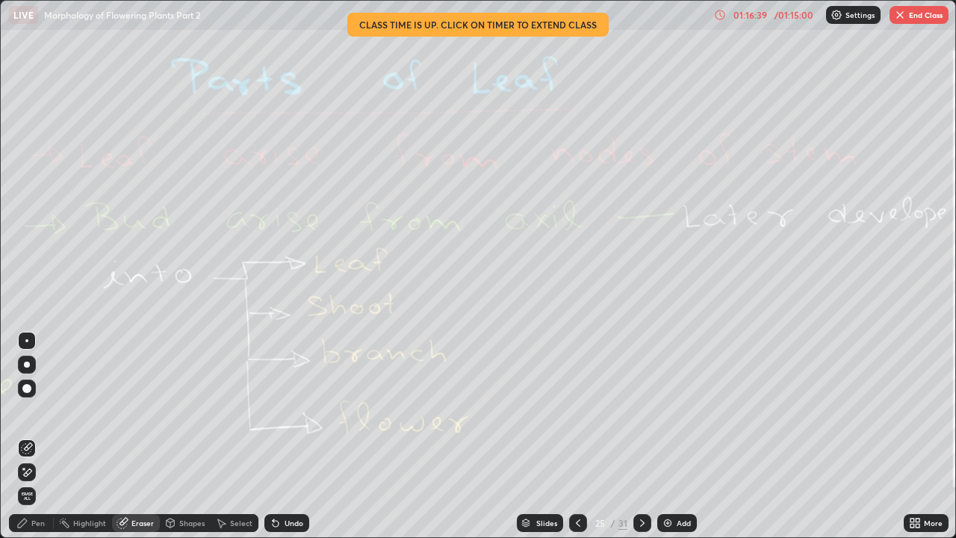
click at [28, 411] on span "Erase all" at bounding box center [27, 496] width 16 height 9
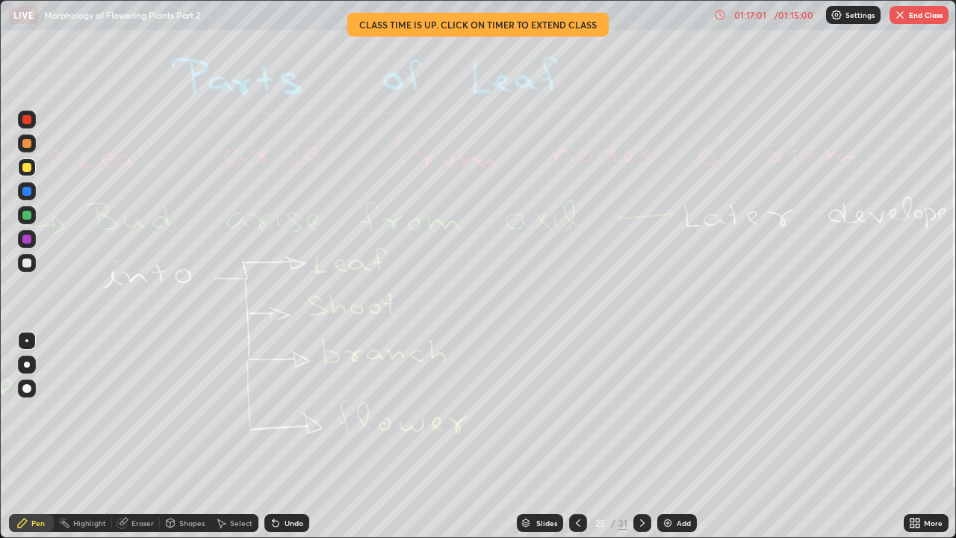
click at [641, 411] on icon at bounding box center [643, 523] width 12 height 12
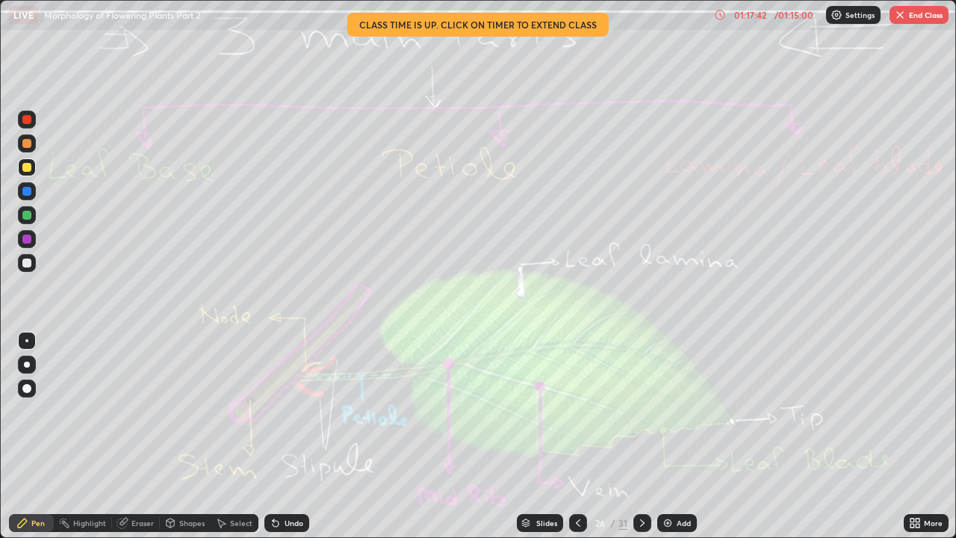
click at [137, 411] on div "Eraser" at bounding box center [142, 522] width 22 height 7
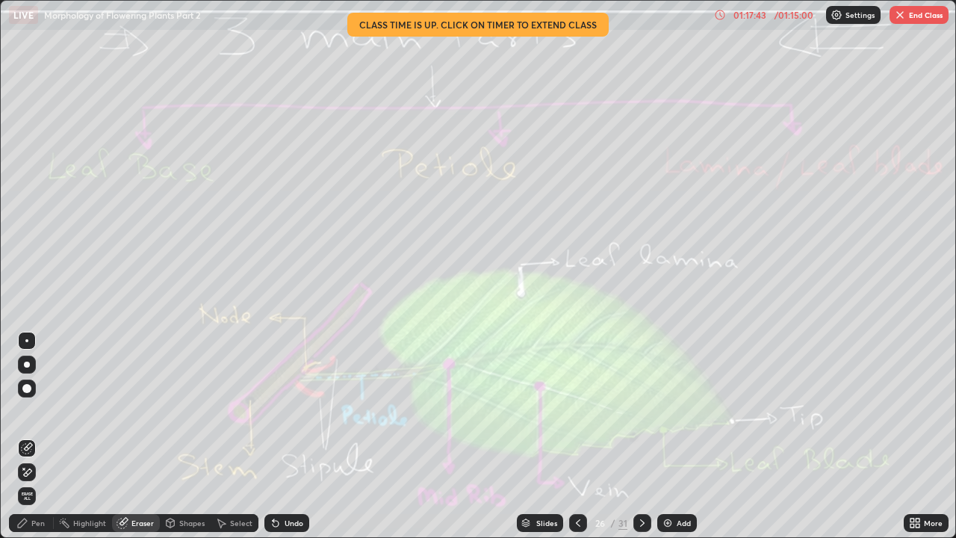
click at [24, 411] on span "Erase all" at bounding box center [27, 496] width 16 height 9
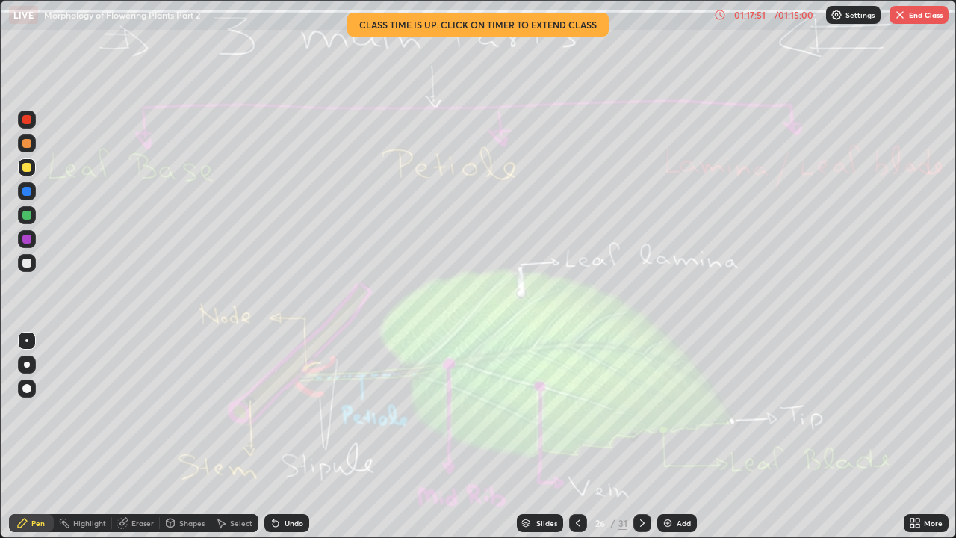
click at [133, 411] on div "Eraser" at bounding box center [142, 522] width 22 height 7
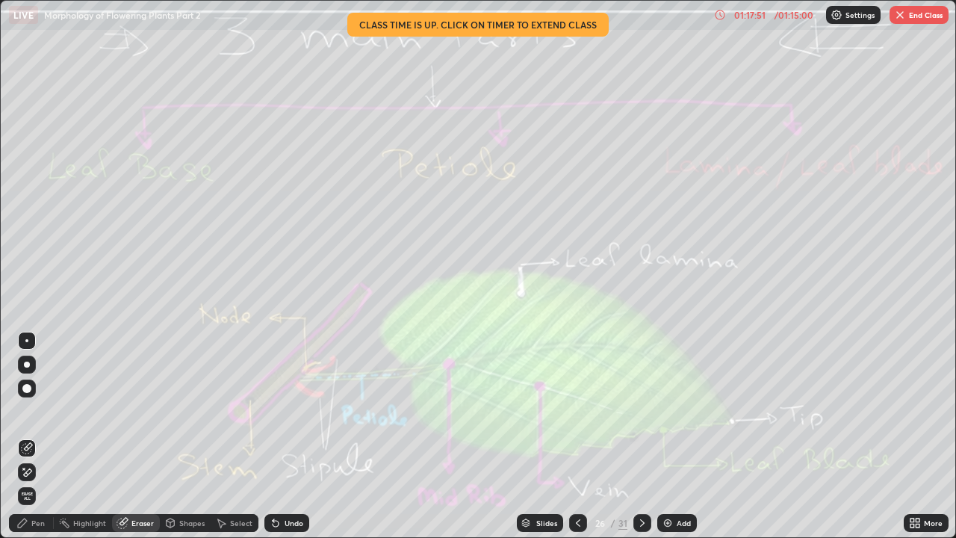
click at [27, 411] on span "Erase all" at bounding box center [27, 496] width 16 height 9
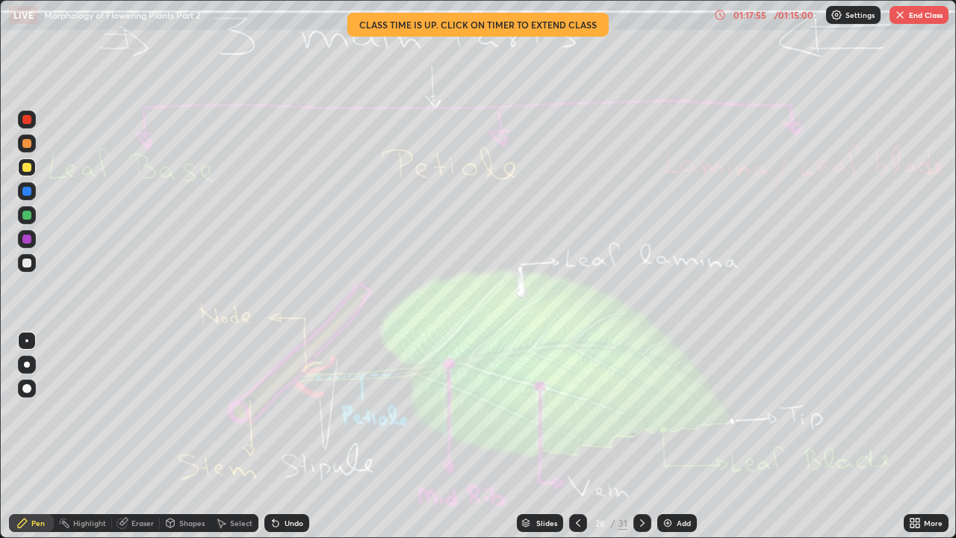
click at [11, 411] on div "Erase all" at bounding box center [27, 269] width 36 height 478
click at [140, 411] on div "Eraser" at bounding box center [142, 522] width 22 height 7
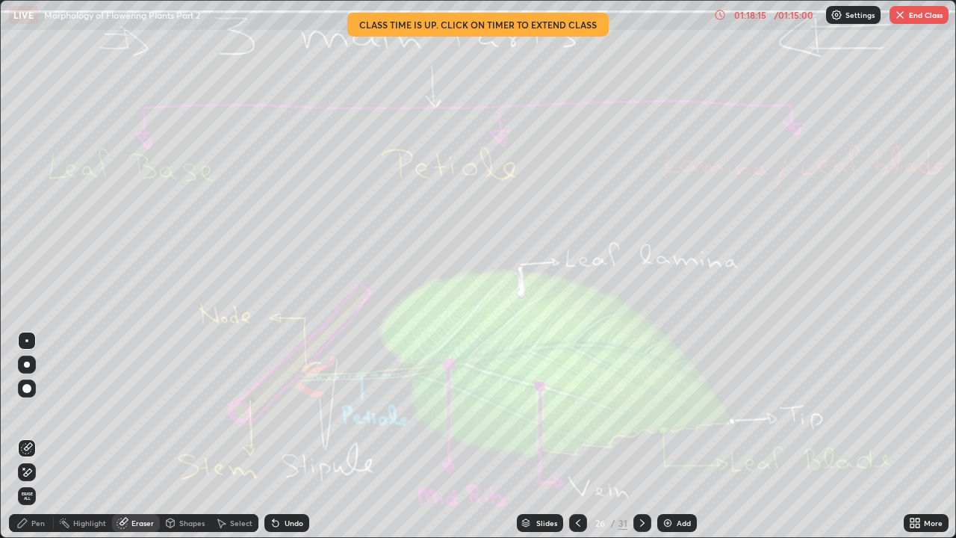
click at [27, 411] on span "Erase all" at bounding box center [27, 496] width 16 height 9
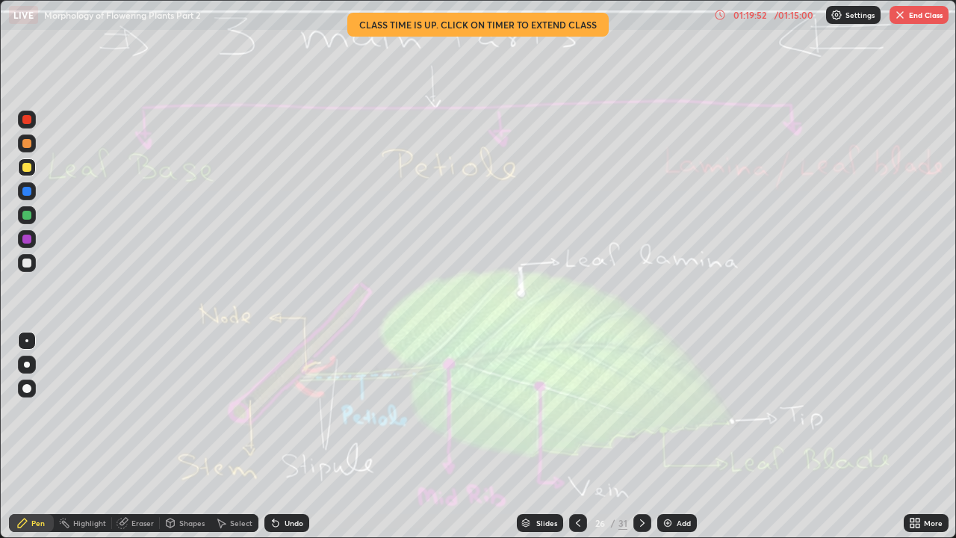
click at [642, 411] on icon at bounding box center [642, 522] width 4 height 7
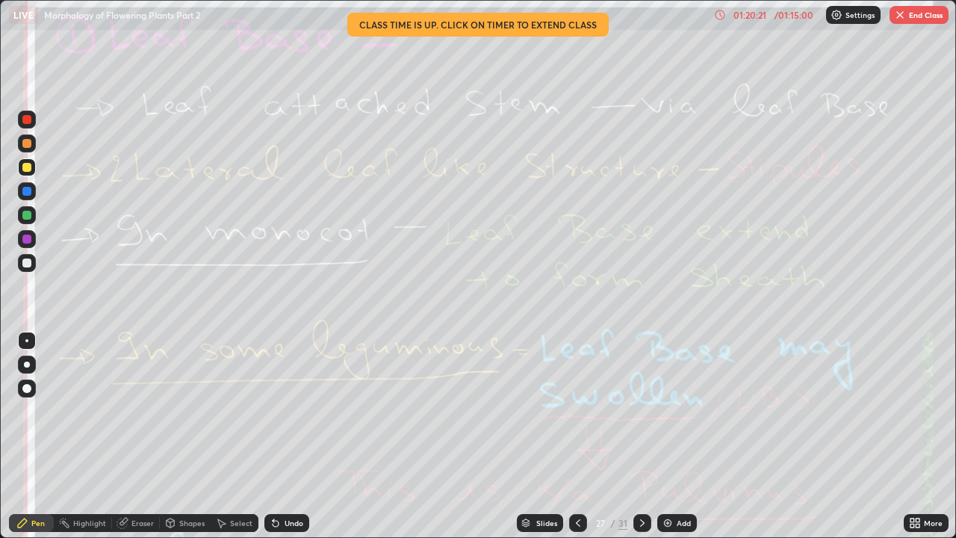
click at [931, 14] on button "End Class" at bounding box center [919, 15] width 59 height 18
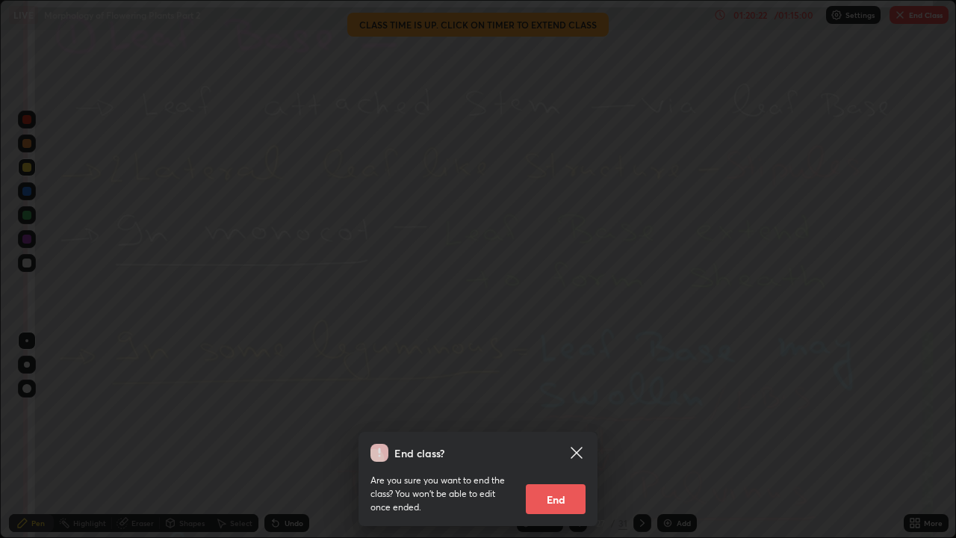
click at [563, 411] on button "End" at bounding box center [556, 499] width 60 height 30
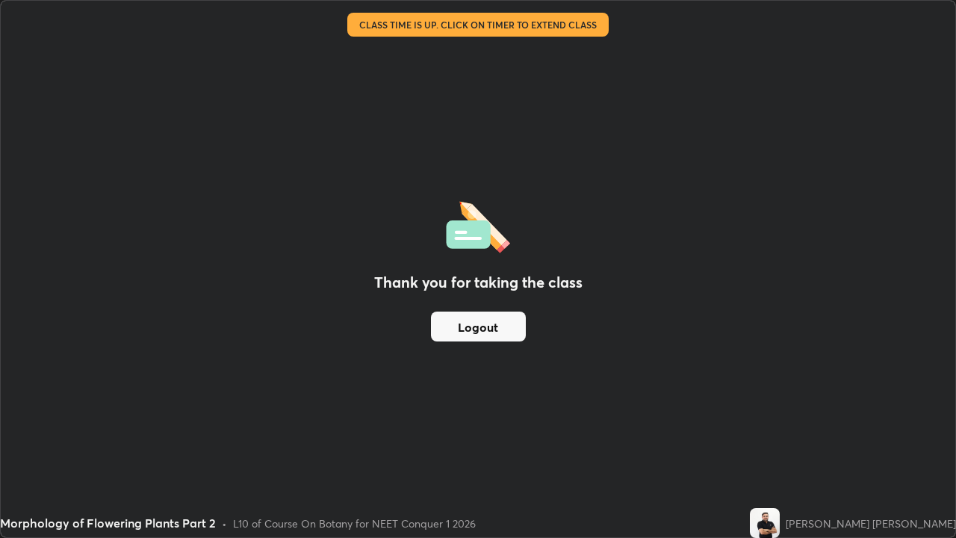
click at [486, 326] on button "Logout" at bounding box center [478, 327] width 95 height 30
